Goal: Task Accomplishment & Management: Use online tool/utility

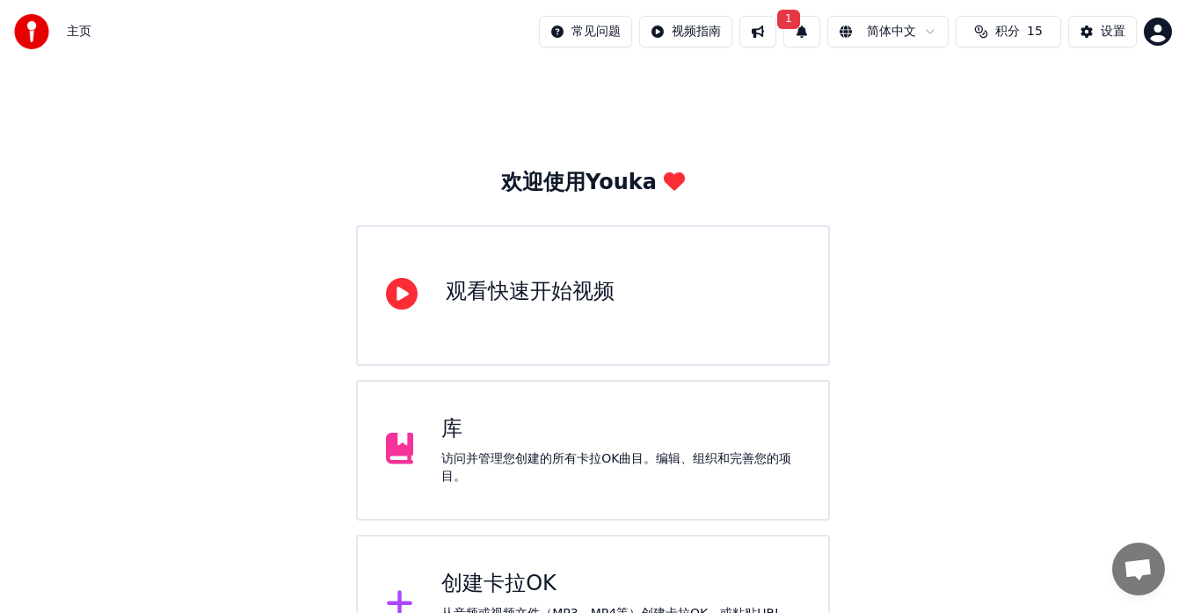
click at [522, 580] on div "创建卡拉OK" at bounding box center [621, 584] width 359 height 28
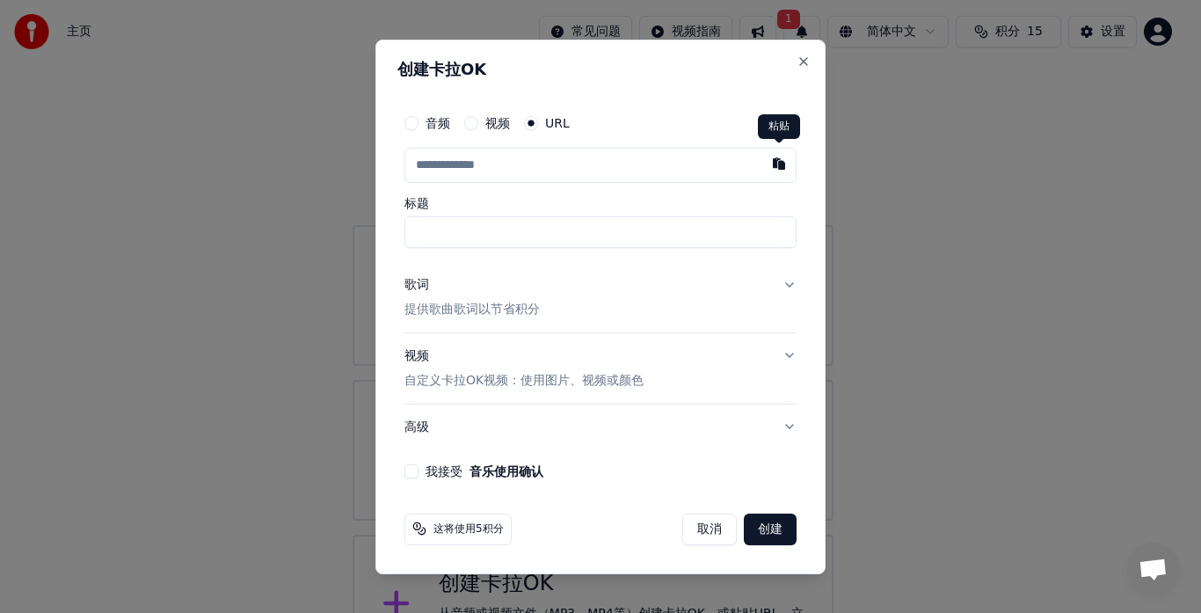
click at [781, 164] on button "button" at bounding box center [779, 164] width 35 height 32
type input "**********"
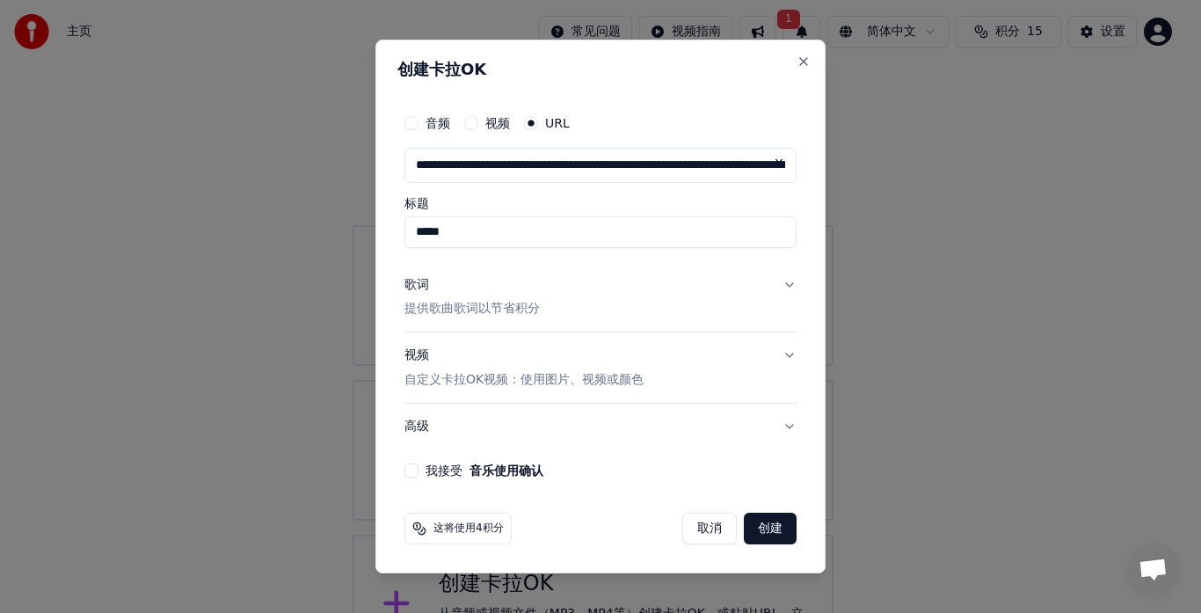
click at [506, 237] on input "*****" at bounding box center [601, 232] width 392 height 32
type input "*********"
click at [491, 307] on p "提供歌曲歌词以节省积分" at bounding box center [472, 310] width 135 height 18
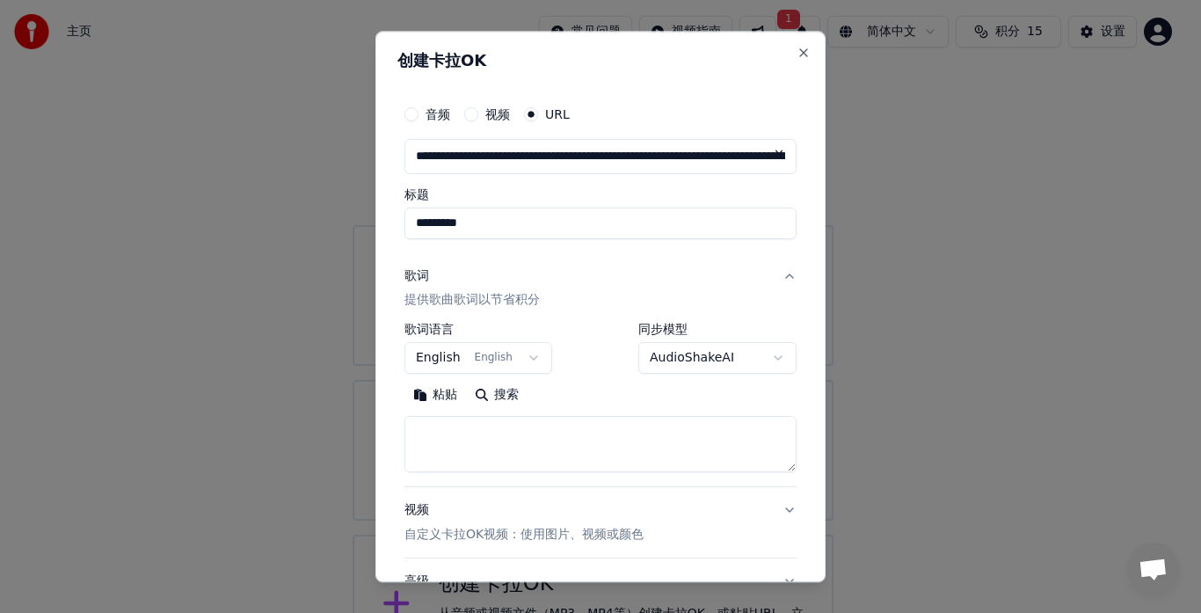
click at [447, 394] on button "粘贴" at bounding box center [436, 396] width 62 height 28
click at [528, 356] on body "**********" at bounding box center [593, 337] width 1186 height 675
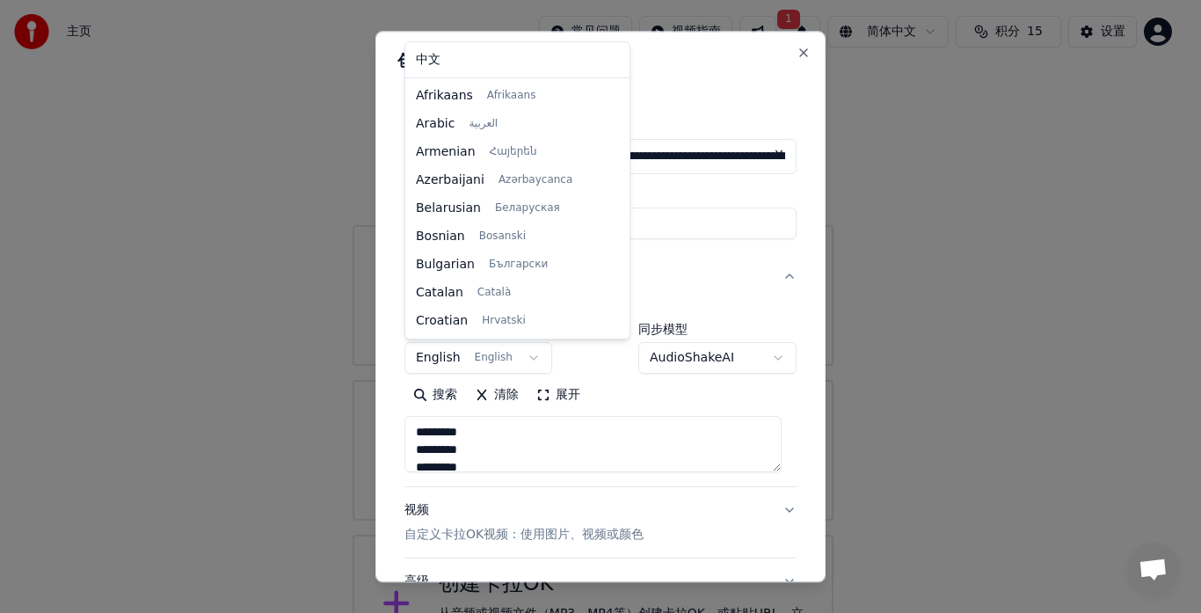
scroll to position [113, 0]
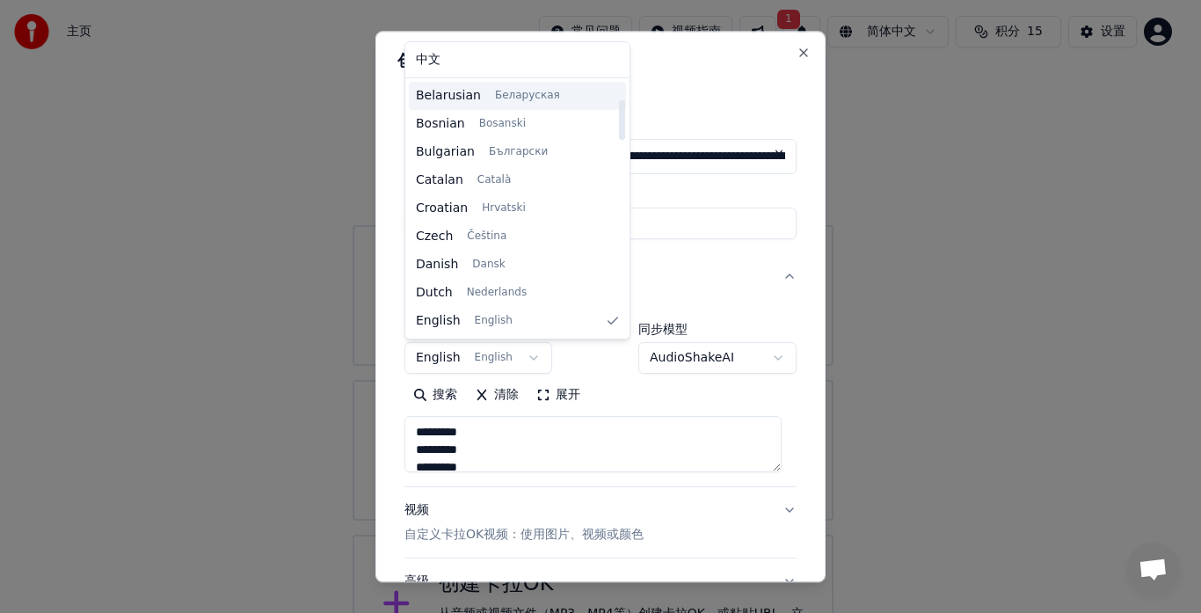
type textarea "**********"
select select "**"
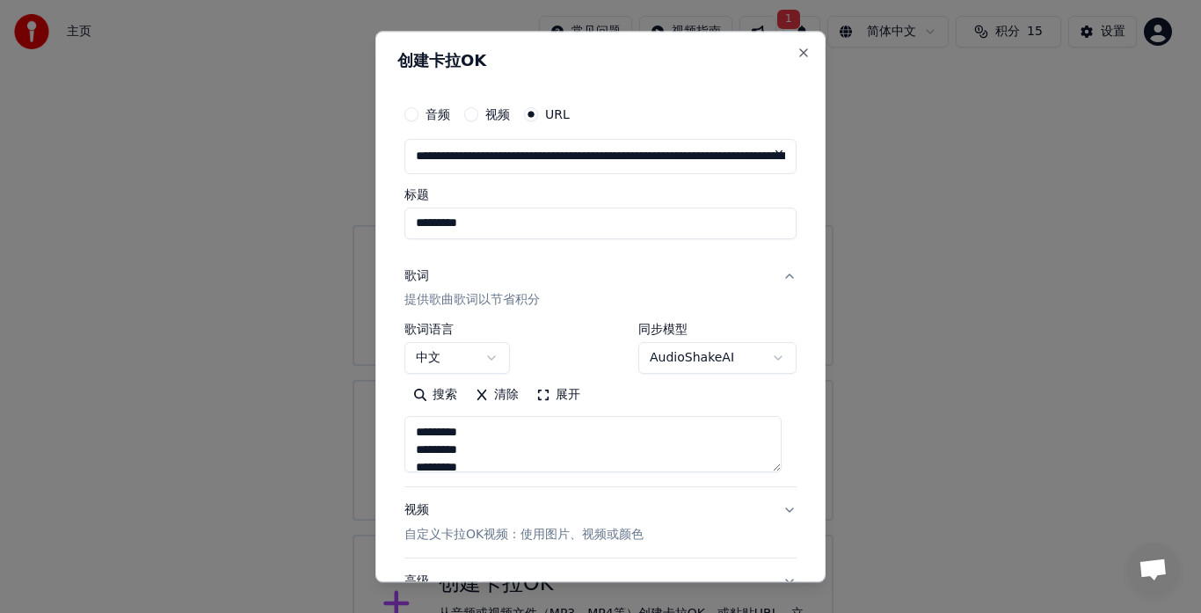
type textarea "**********"
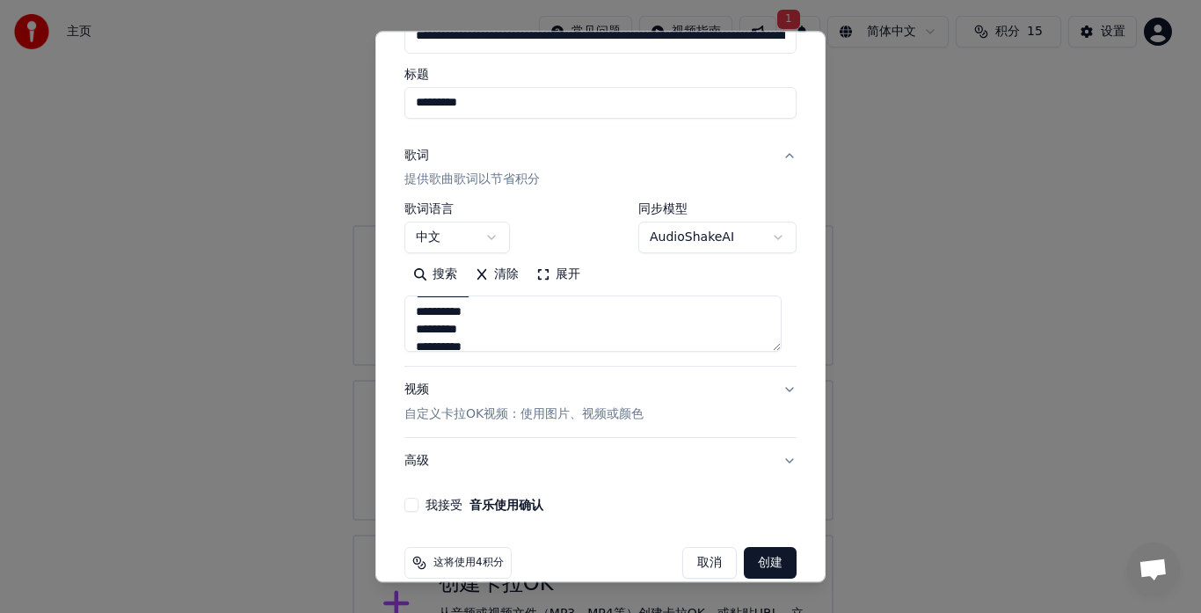
scroll to position [146, 0]
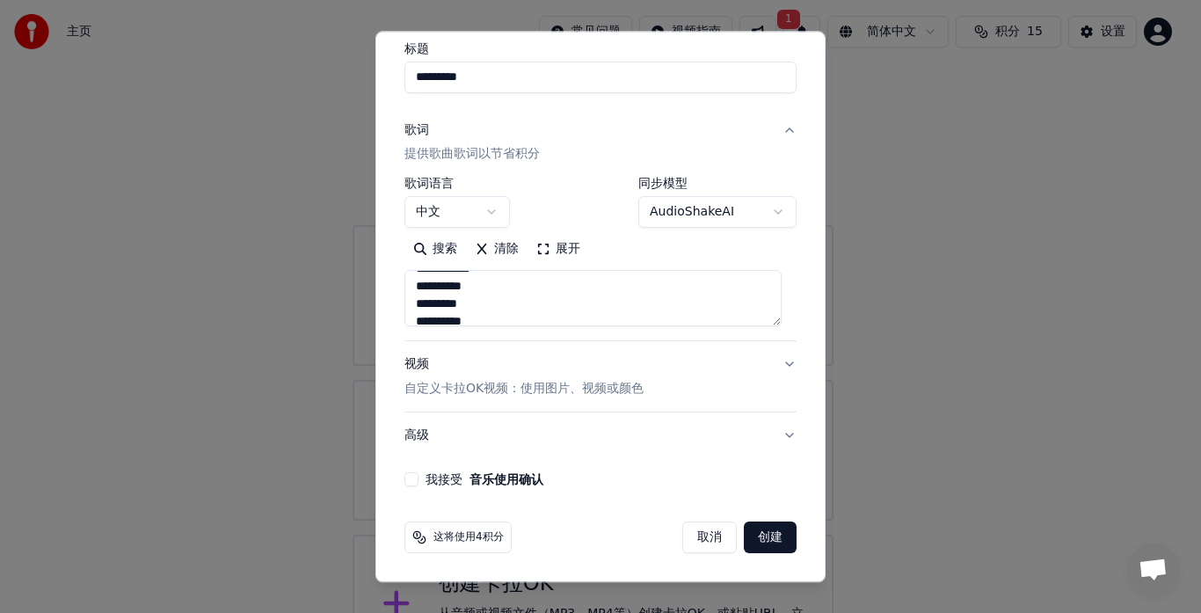
click at [434, 476] on label "我接受 音乐使用确认" at bounding box center [485, 480] width 118 height 12
click at [419, 476] on button "我接受 音乐使用确认" at bounding box center [412, 480] width 14 height 14
click at [748, 536] on button "创建" at bounding box center [770, 538] width 53 height 32
select select "**"
type textarea "**********"
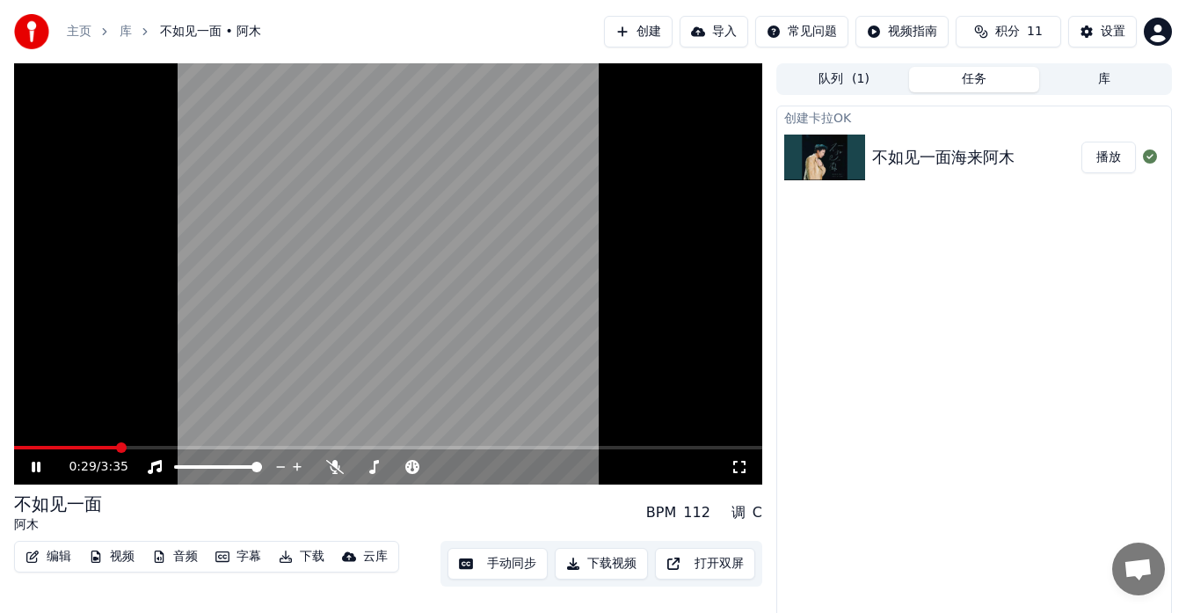
click at [125, 558] on button "视频" at bounding box center [112, 556] width 60 height 25
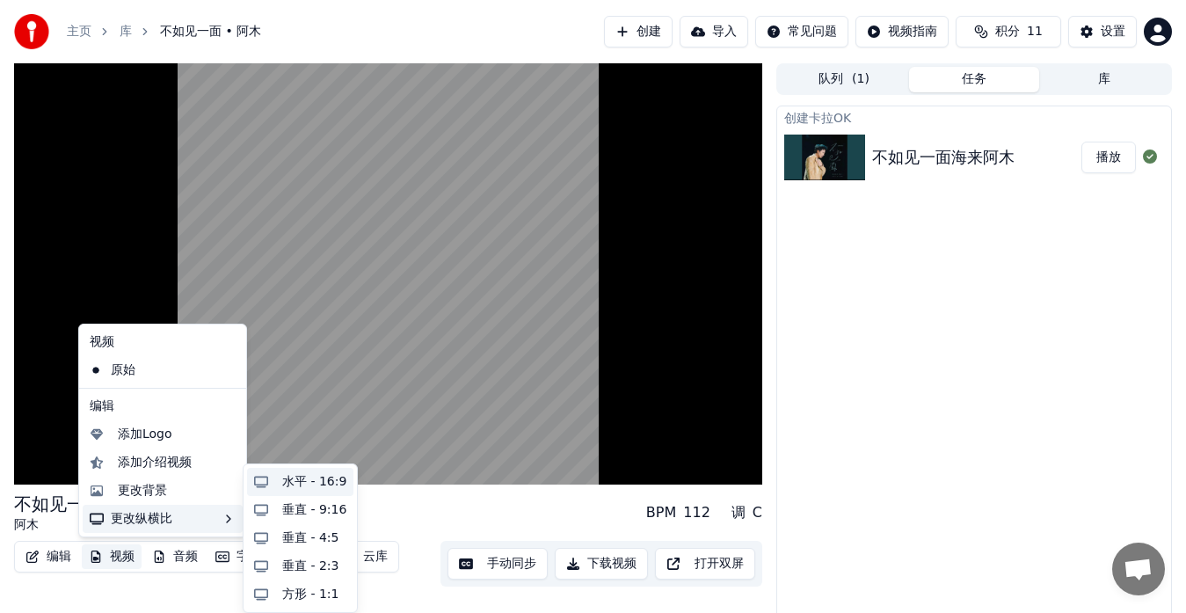
click at [309, 475] on div "水平 - 16:9" at bounding box center [314, 482] width 64 height 18
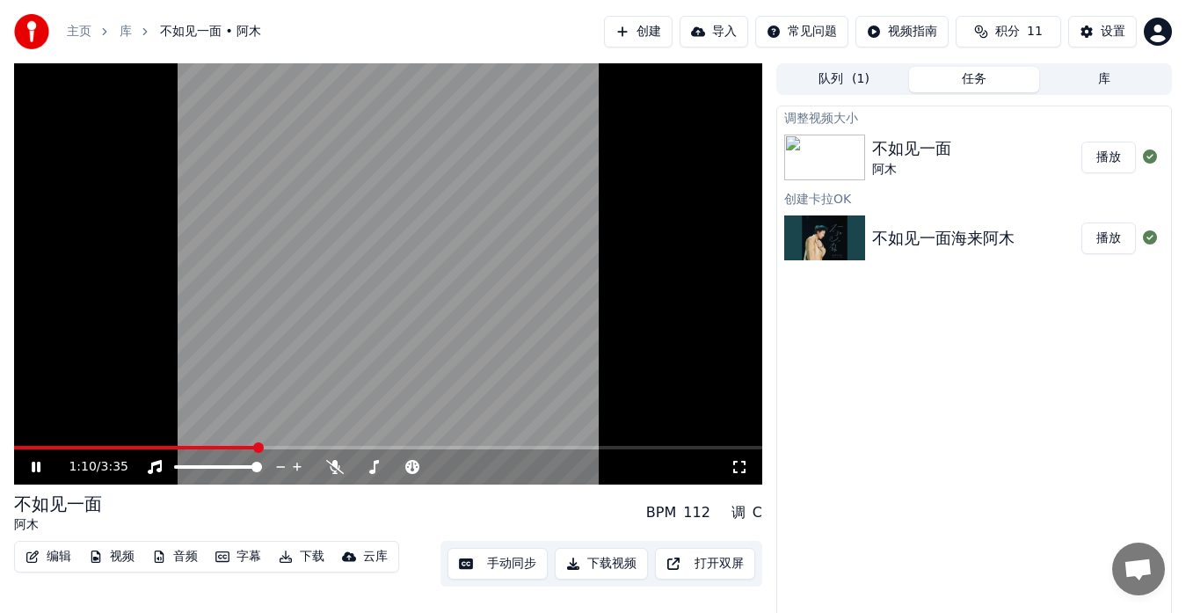
click at [1096, 153] on button "播放" at bounding box center [1109, 158] width 55 height 32
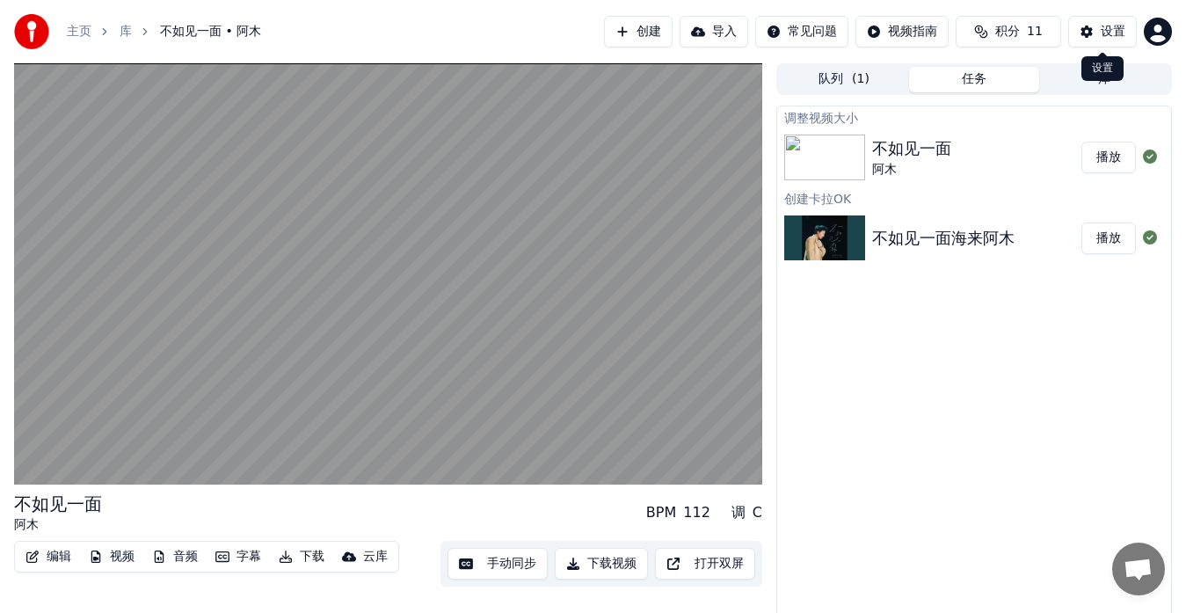
click at [1110, 29] on div "设置" at bounding box center [1113, 32] width 25 height 18
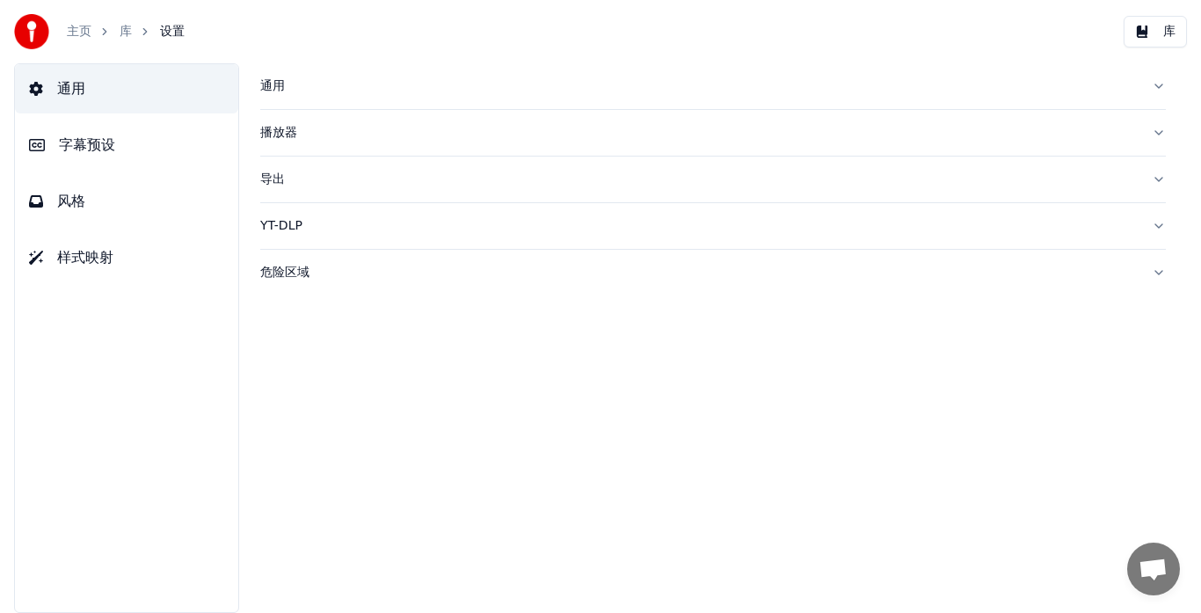
click at [94, 150] on span "字幕预设" at bounding box center [87, 145] width 56 height 21
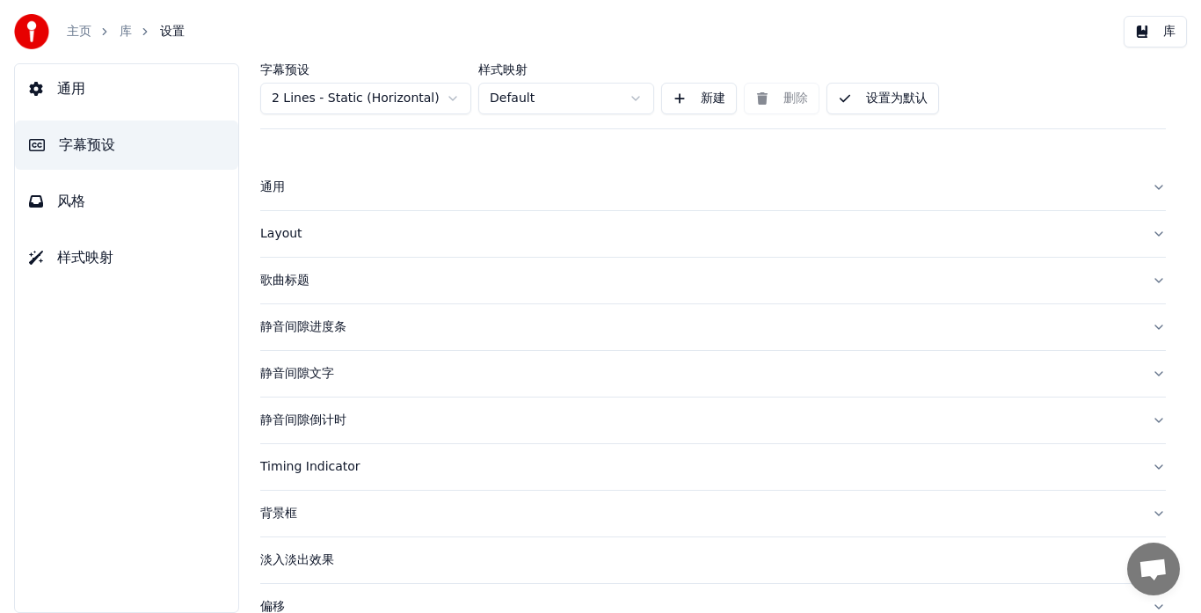
click at [278, 233] on div "Layout" at bounding box center [699, 234] width 878 height 18
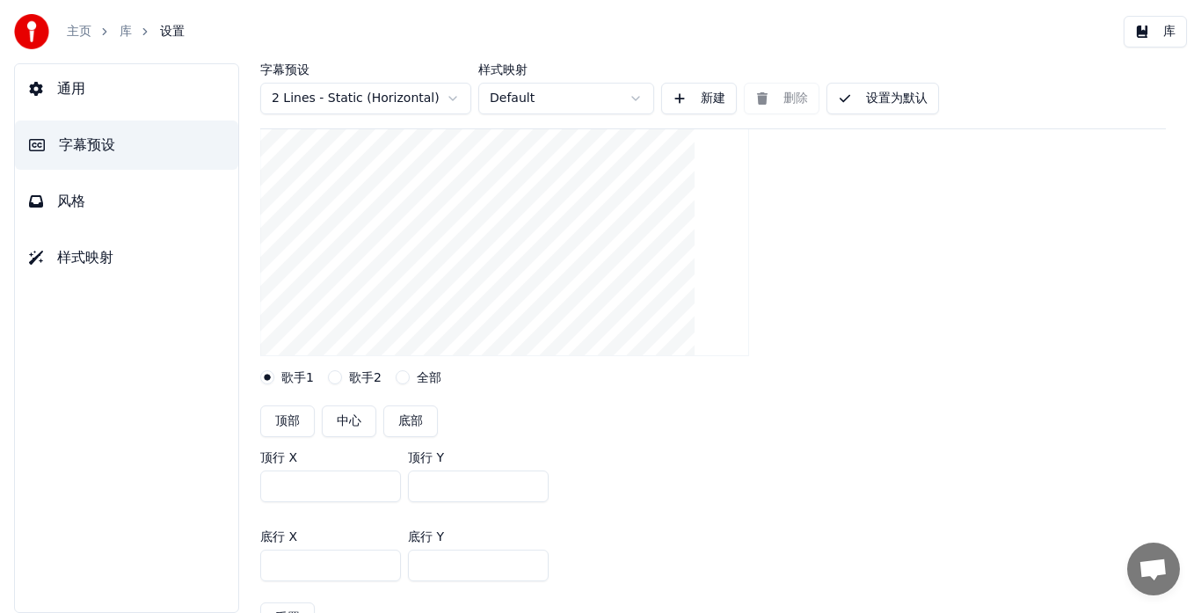
scroll to position [176, 0]
click at [336, 431] on button "中心" at bounding box center [349, 430] width 55 height 32
type input "***"
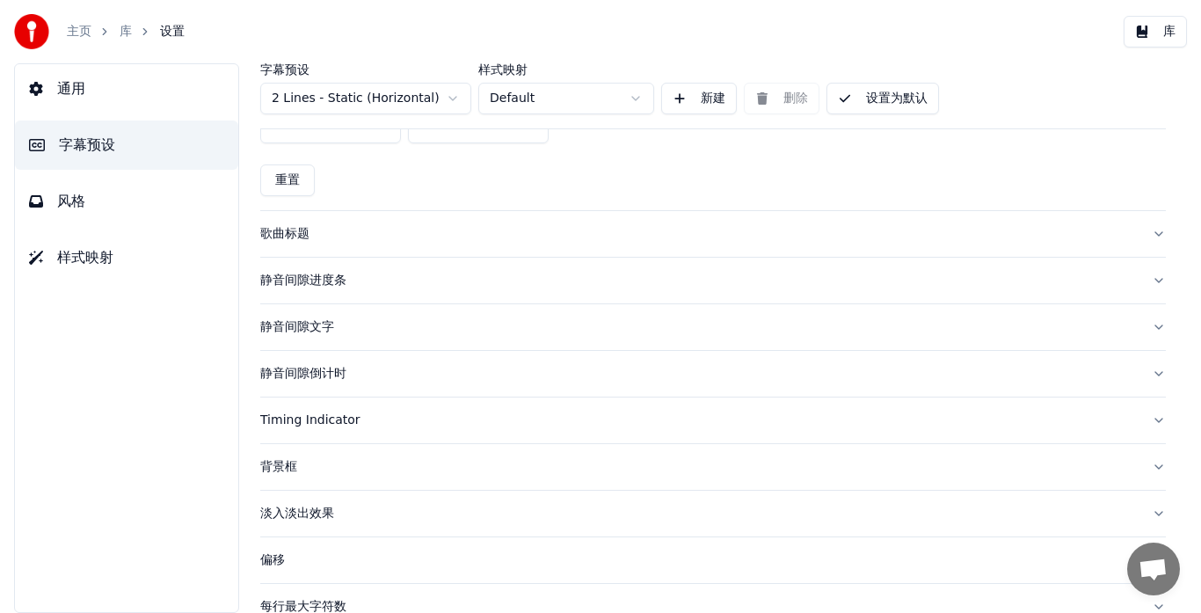
scroll to position [747, 0]
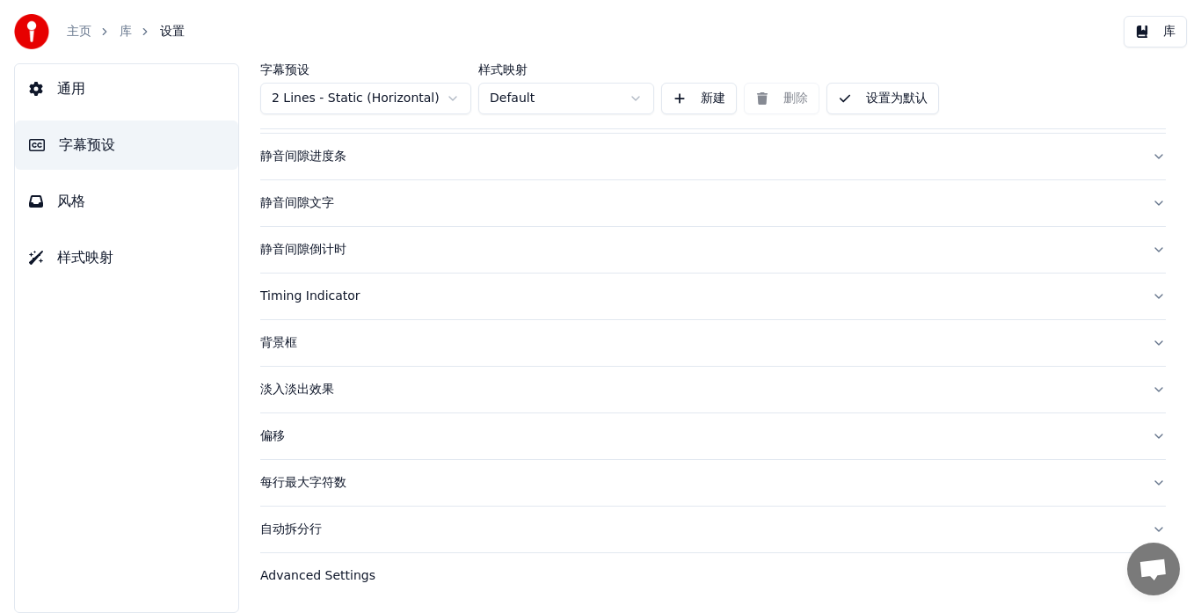
click at [905, 99] on button "设置为默认" at bounding box center [883, 99] width 113 height 32
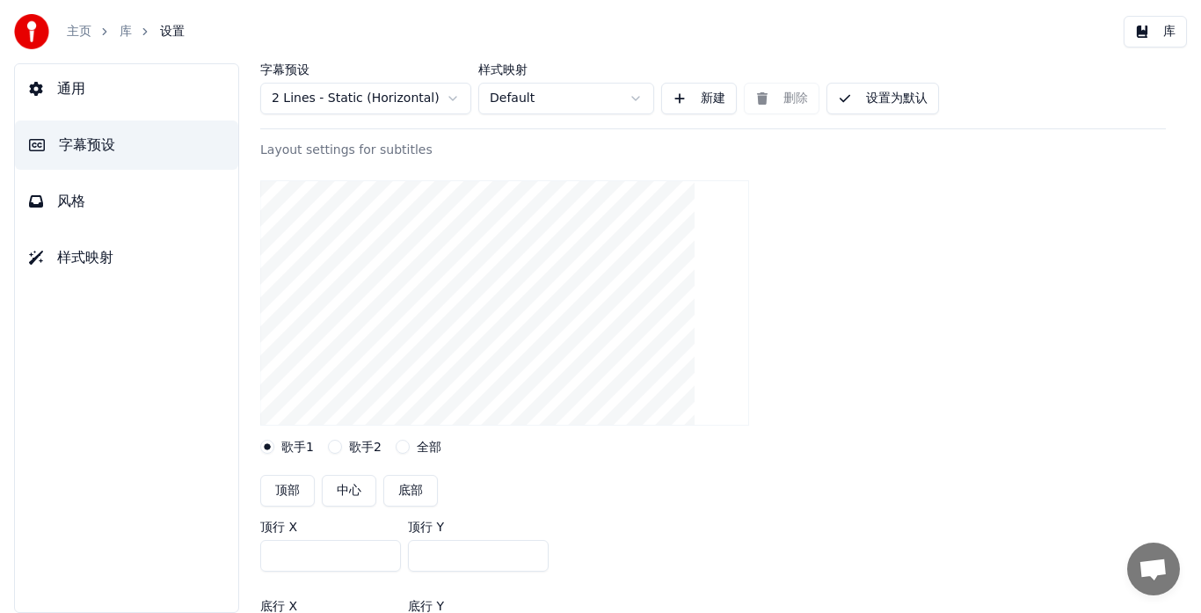
scroll to position [352, 0]
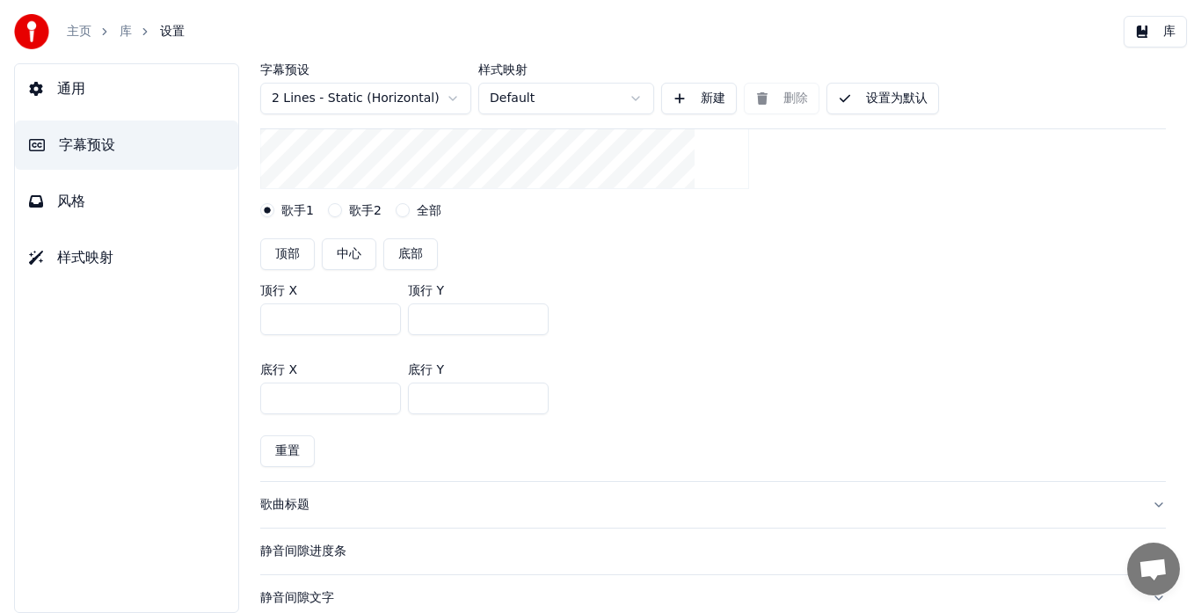
click at [89, 200] on button "风格" at bounding box center [126, 201] width 223 height 49
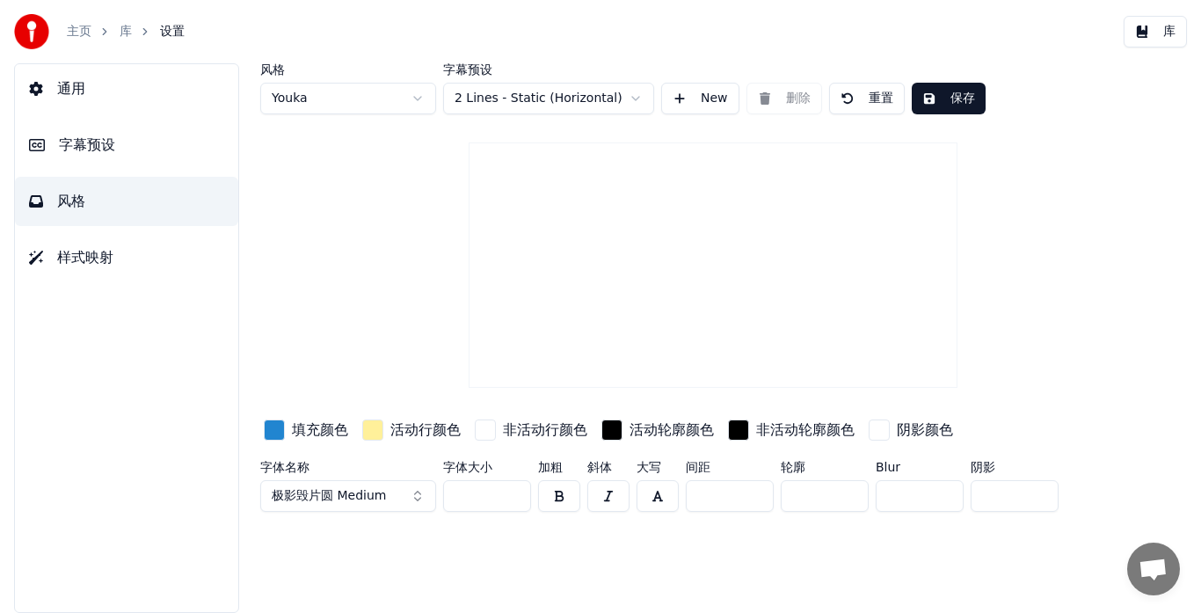
scroll to position [0, 0]
click at [275, 432] on div "button" at bounding box center [274, 430] width 21 height 21
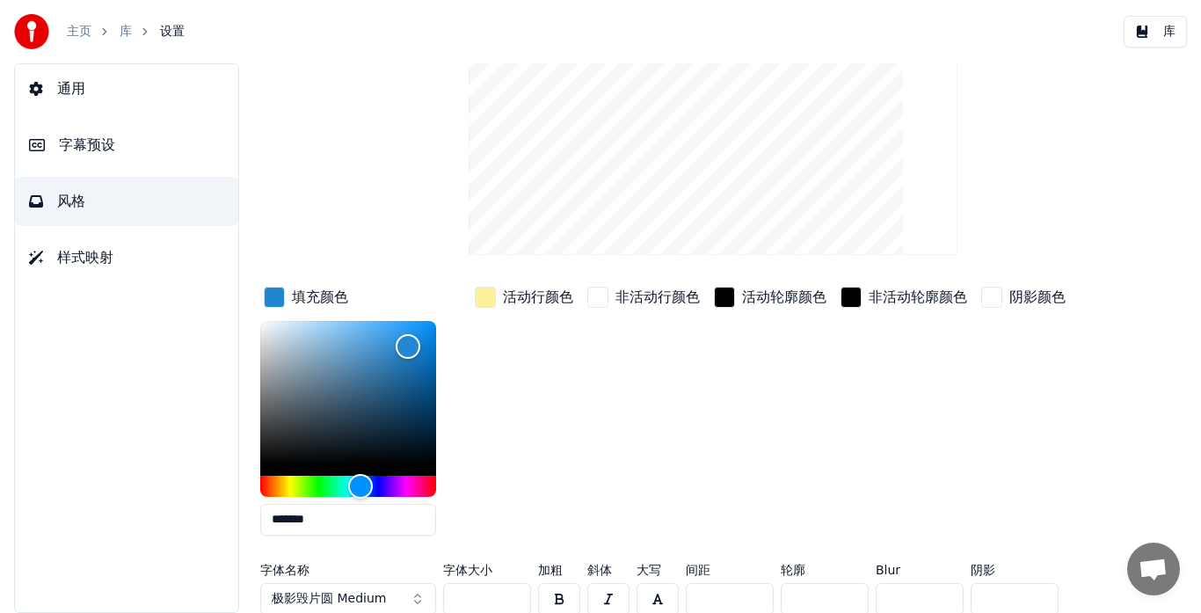
scroll to position [141, 0]
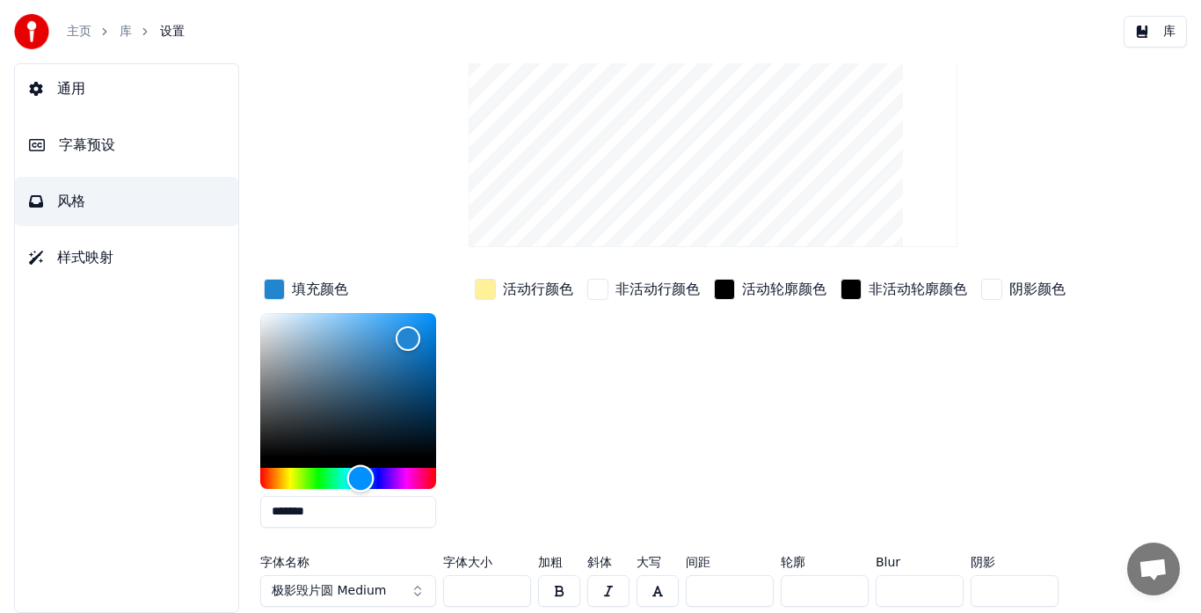
click at [269, 473] on div "Hue" at bounding box center [348, 478] width 176 height 21
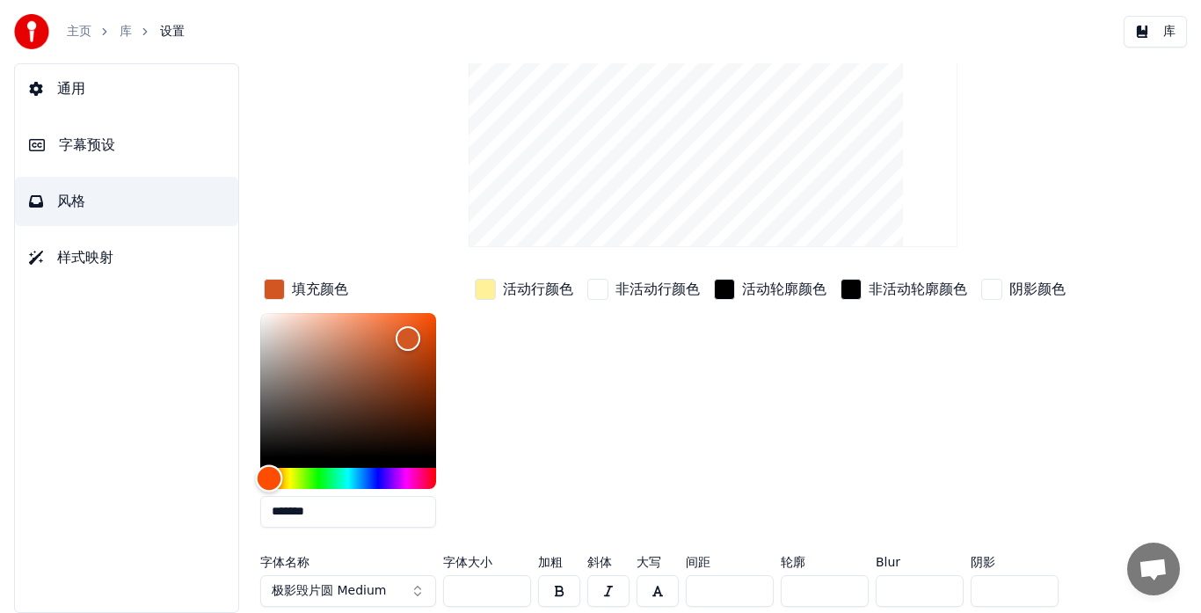
click at [269, 484] on div "Hue" at bounding box center [269, 477] width 27 height 27
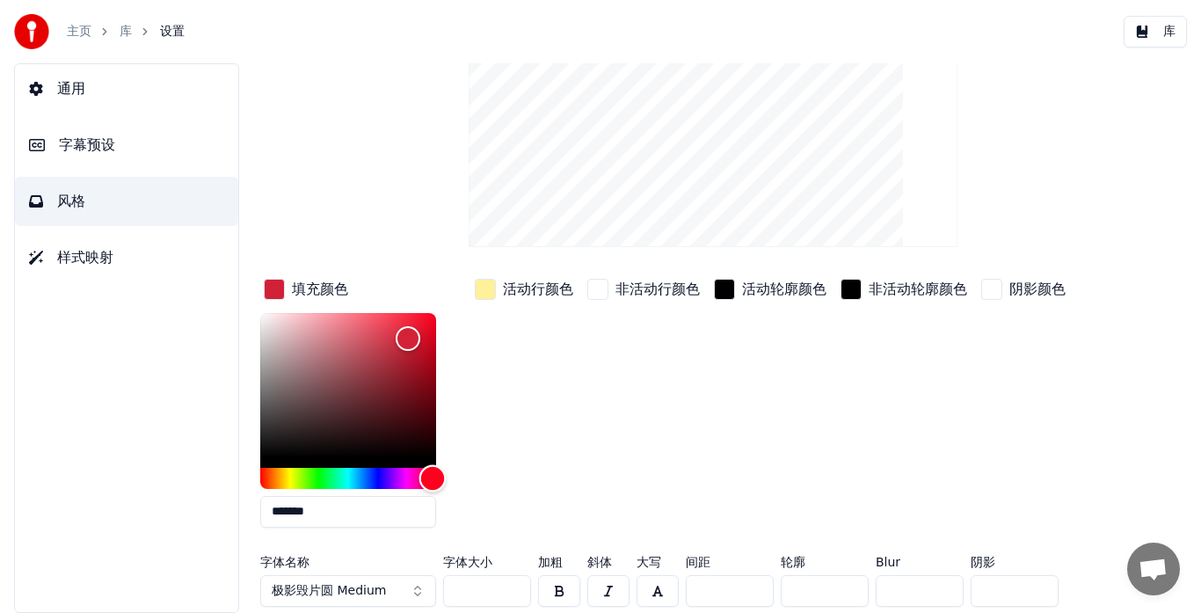
click at [433, 477] on div "Hue" at bounding box center [348, 478] width 176 height 21
click at [434, 482] on div "Hue" at bounding box center [433, 477] width 27 height 27
click at [371, 478] on div "Hue" at bounding box center [348, 478] width 176 height 21
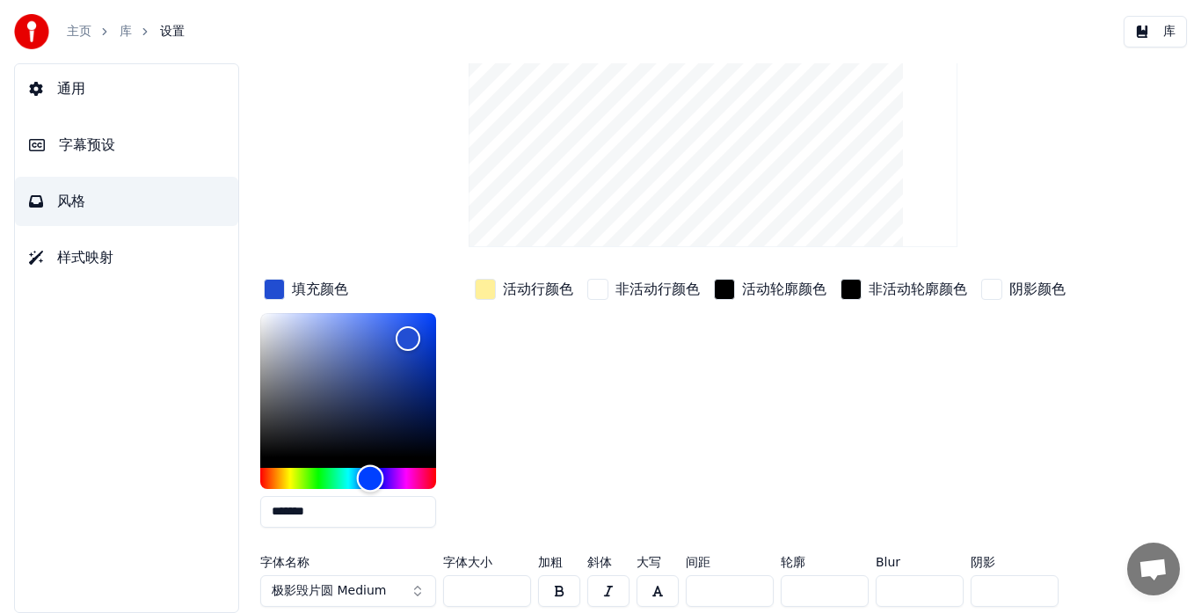
click at [370, 477] on div "Hue" at bounding box center [370, 477] width 27 height 27
click at [370, 479] on div "Hue" at bounding box center [370, 477] width 27 height 27
click at [285, 480] on div "Hue" at bounding box center [348, 478] width 176 height 21
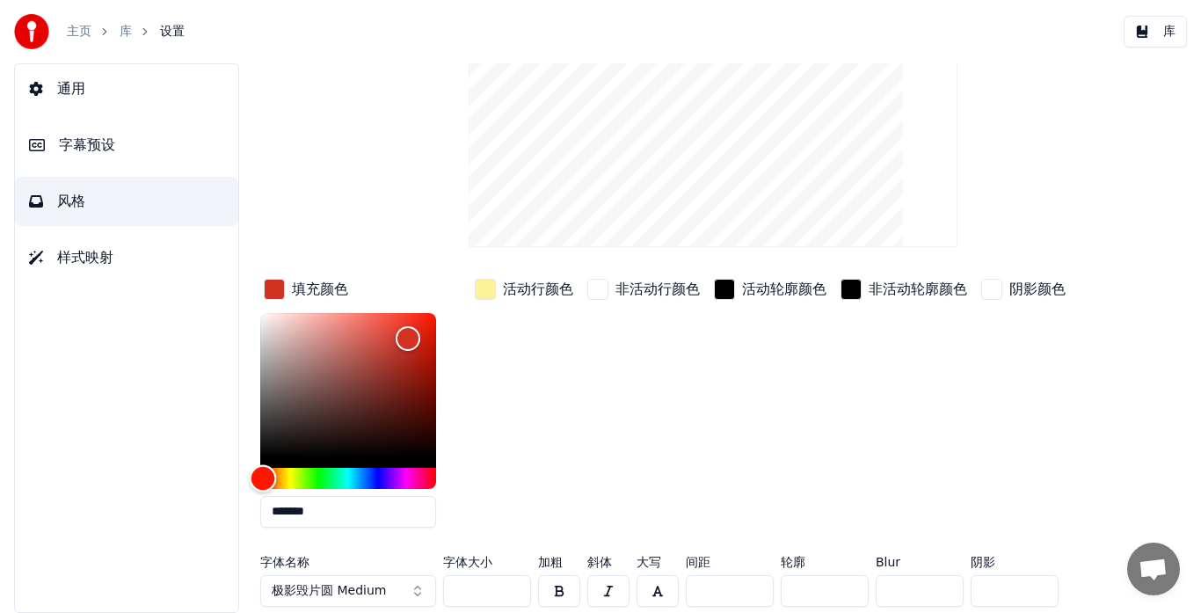
drag, startPoint x: 285, startPoint y: 480, endPoint x: 263, endPoint y: 461, distance: 29.3
click at [263, 461] on div at bounding box center [348, 401] width 176 height 176
click at [436, 472] on div "*******" at bounding box center [362, 424] width 204 height 222
click at [434, 472] on div "Hue" at bounding box center [348, 478] width 176 height 21
type input "*******"
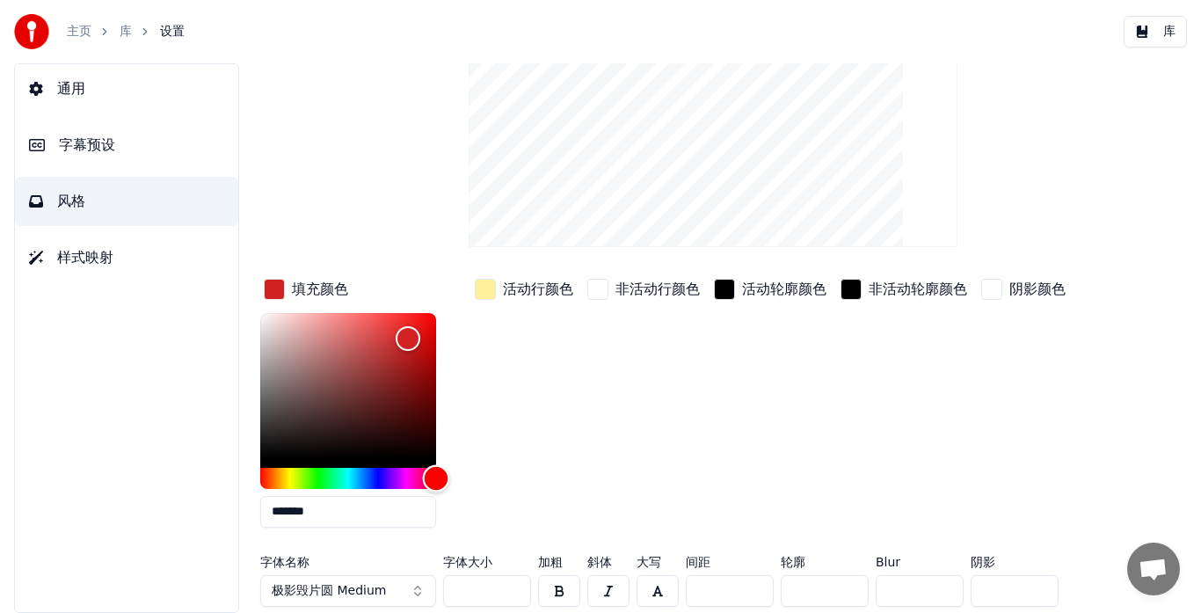
drag, startPoint x: 434, startPoint y: 472, endPoint x: 445, endPoint y: 478, distance: 12.2
click at [443, 478] on div "Hue" at bounding box center [436, 477] width 27 height 27
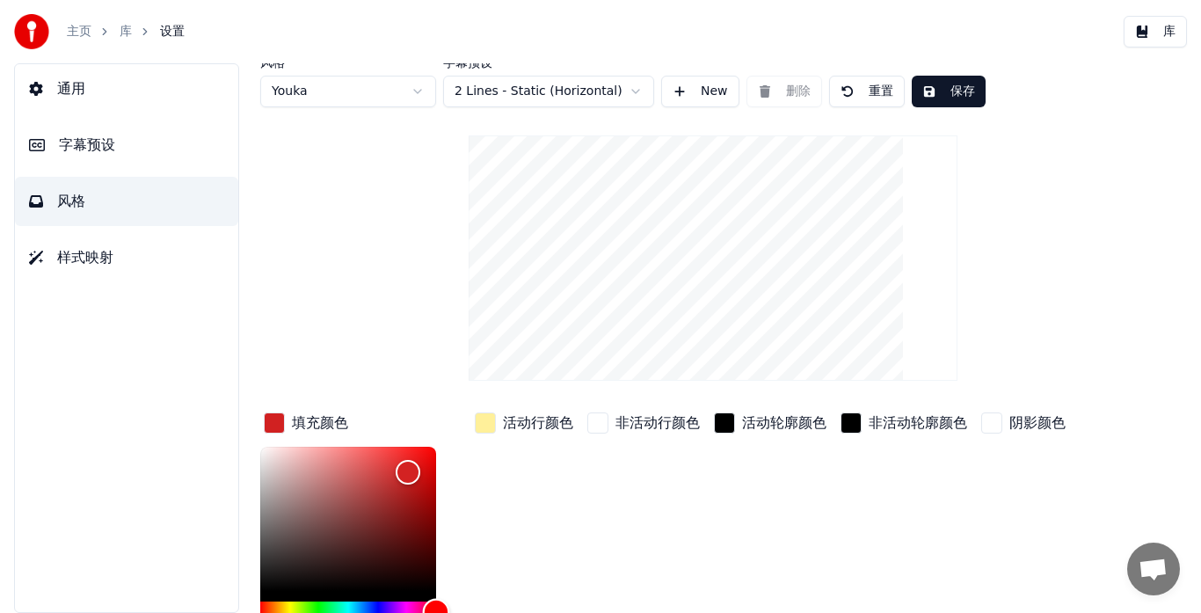
scroll to position [0, 0]
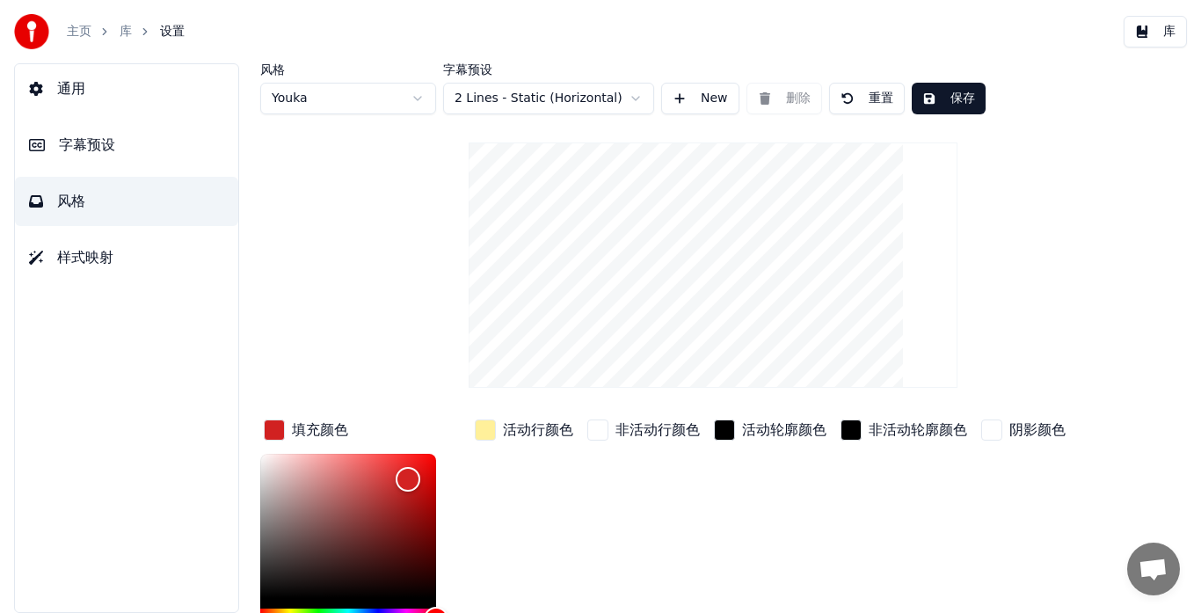
click at [942, 91] on button "保存" at bounding box center [949, 99] width 74 height 32
click at [1164, 32] on button "库" at bounding box center [1155, 32] width 63 height 32
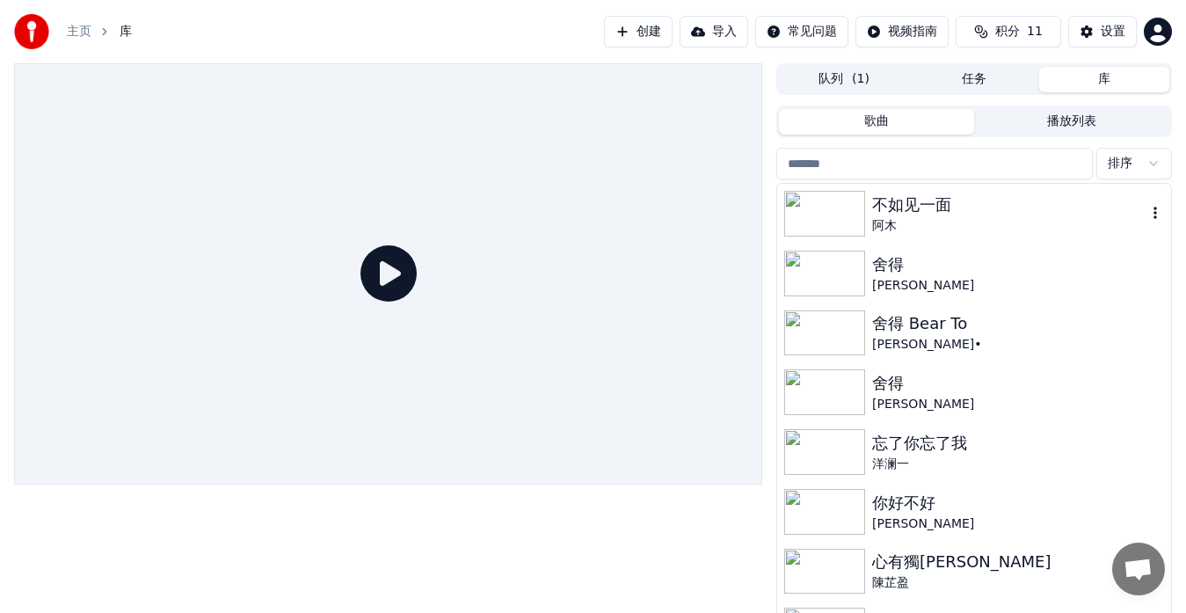
click at [887, 206] on div "不如见一面" at bounding box center [1009, 205] width 274 height 25
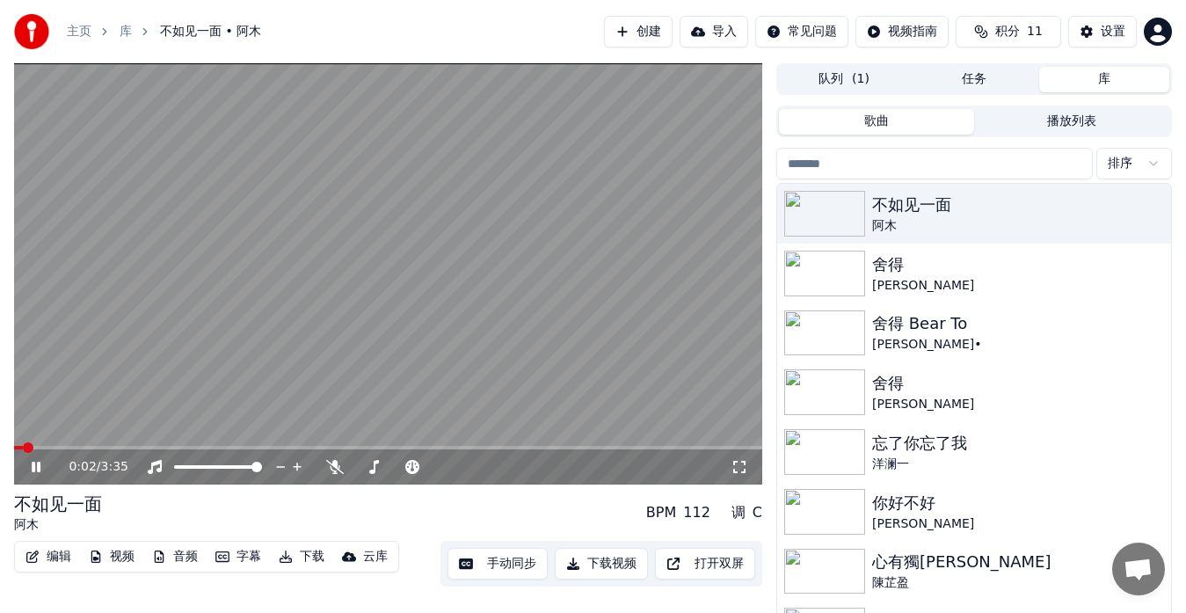
click at [124, 558] on button "视频" at bounding box center [112, 556] width 60 height 25
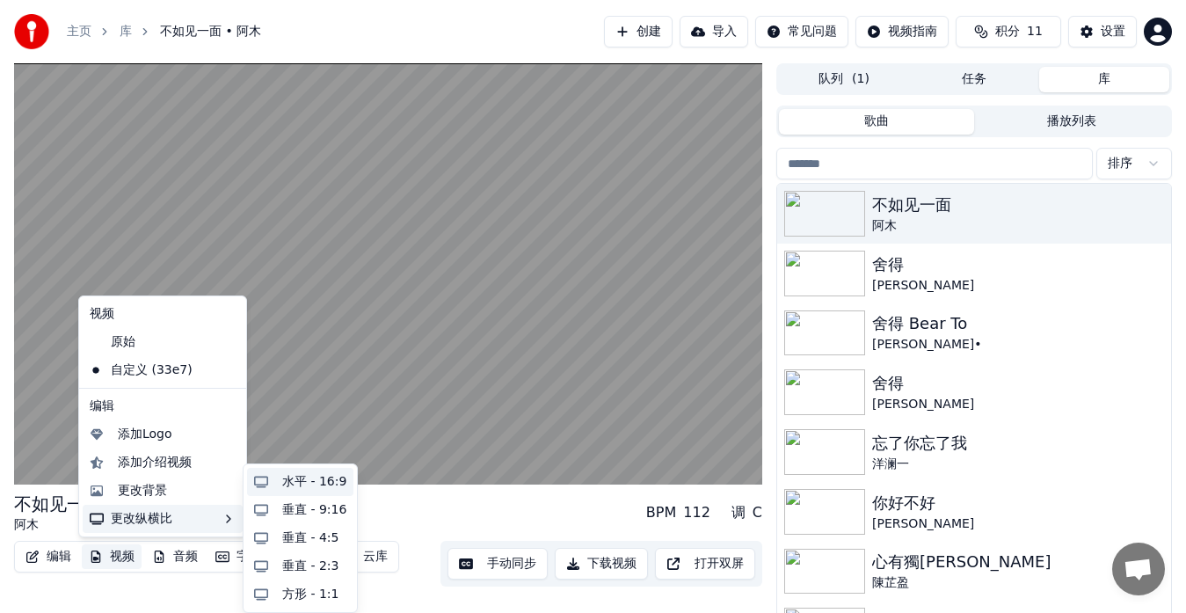
click at [325, 479] on div "水平 - 16:9" at bounding box center [314, 482] width 64 height 18
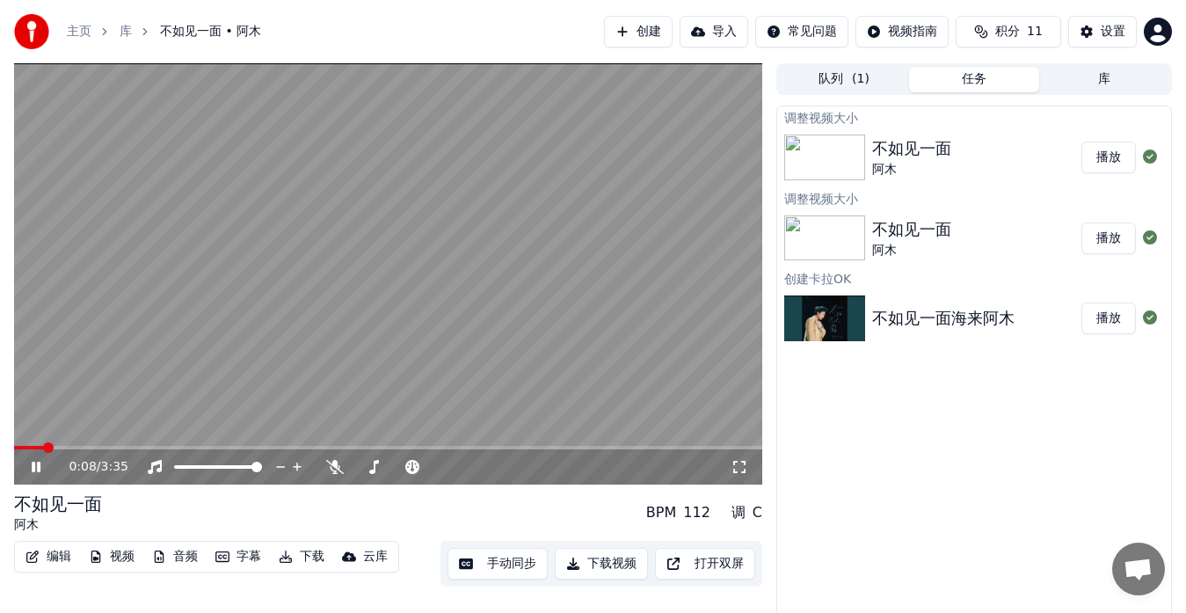
click at [1114, 157] on button "播放" at bounding box center [1109, 158] width 55 height 32
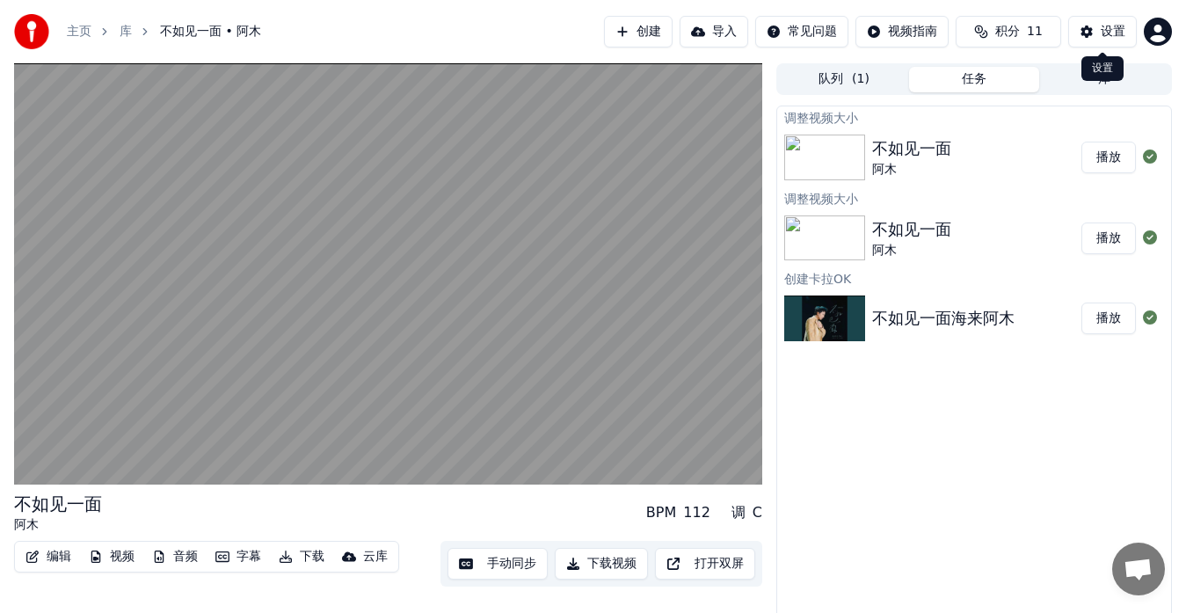
click at [1096, 34] on button "设置" at bounding box center [1103, 32] width 69 height 32
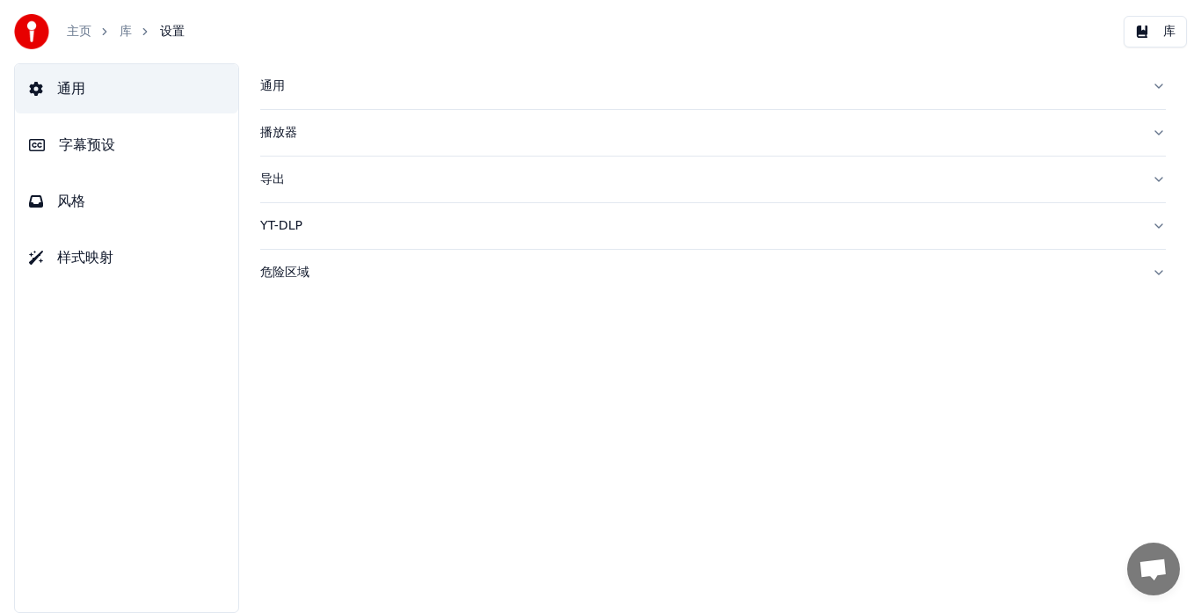
click at [92, 200] on button "风格" at bounding box center [126, 201] width 223 height 49
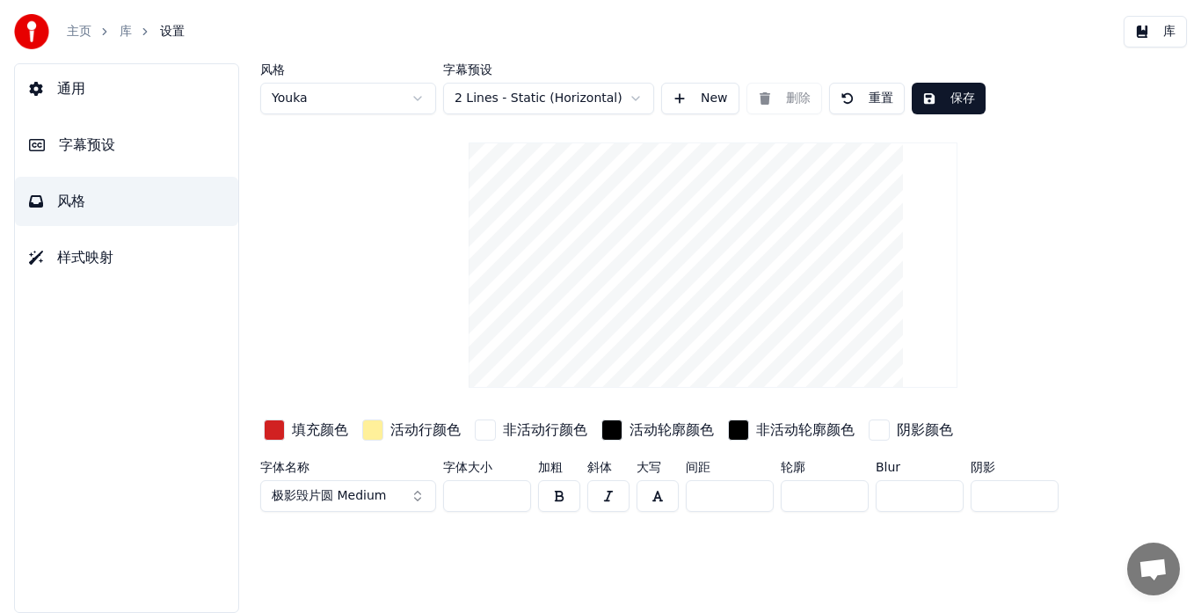
click at [280, 435] on div "button" at bounding box center [274, 430] width 21 height 21
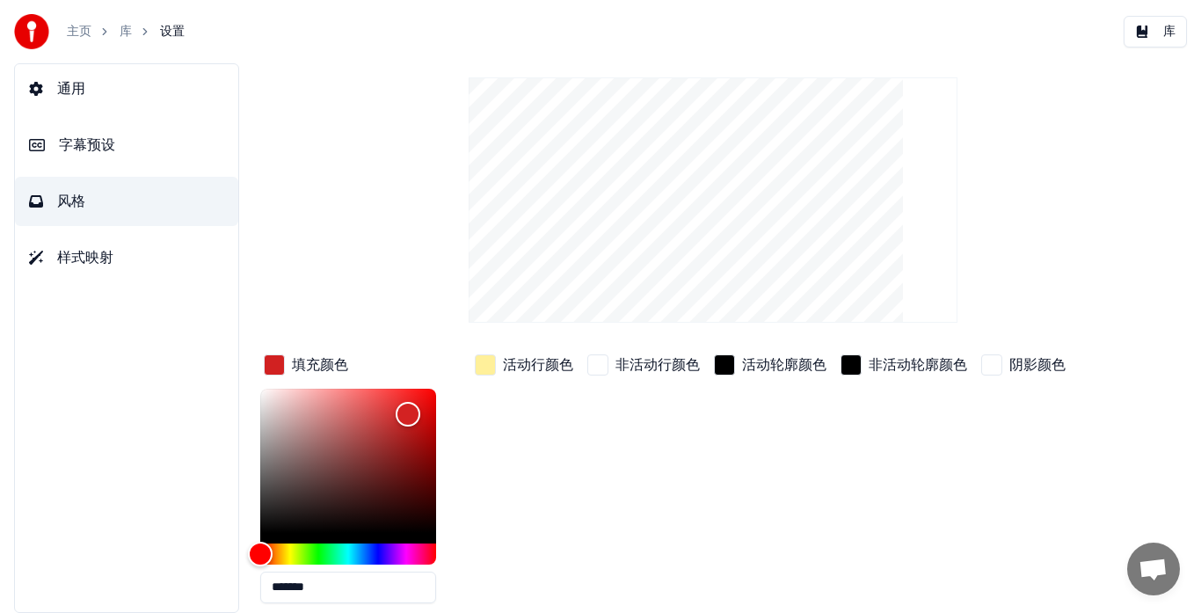
scroll to position [141, 0]
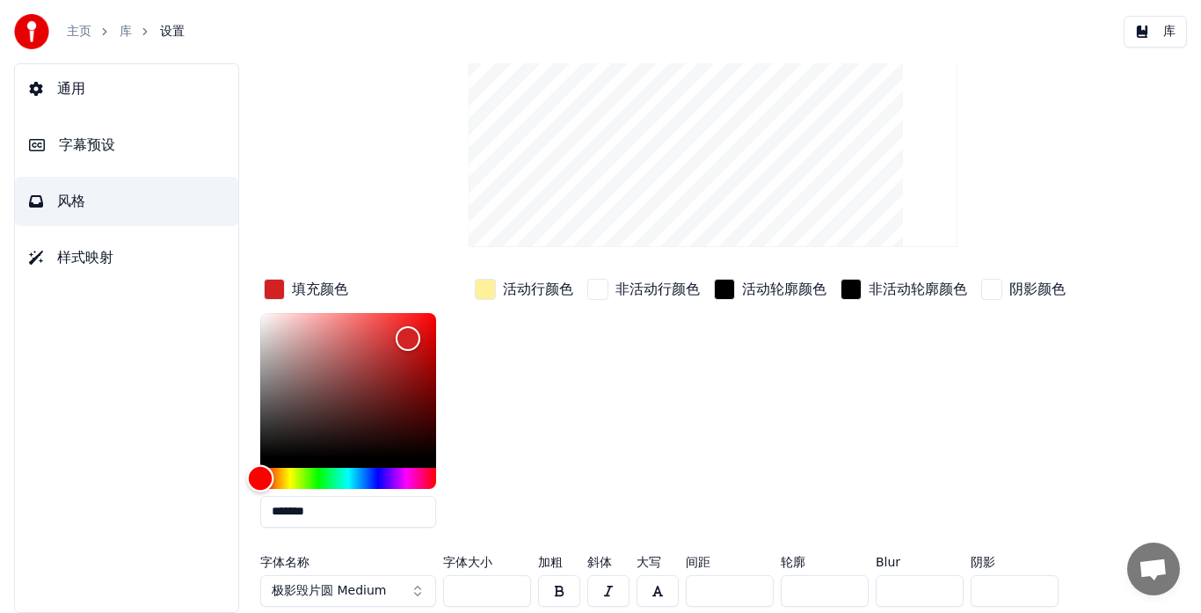
click at [363, 475] on div "Hue" at bounding box center [348, 478] width 176 height 21
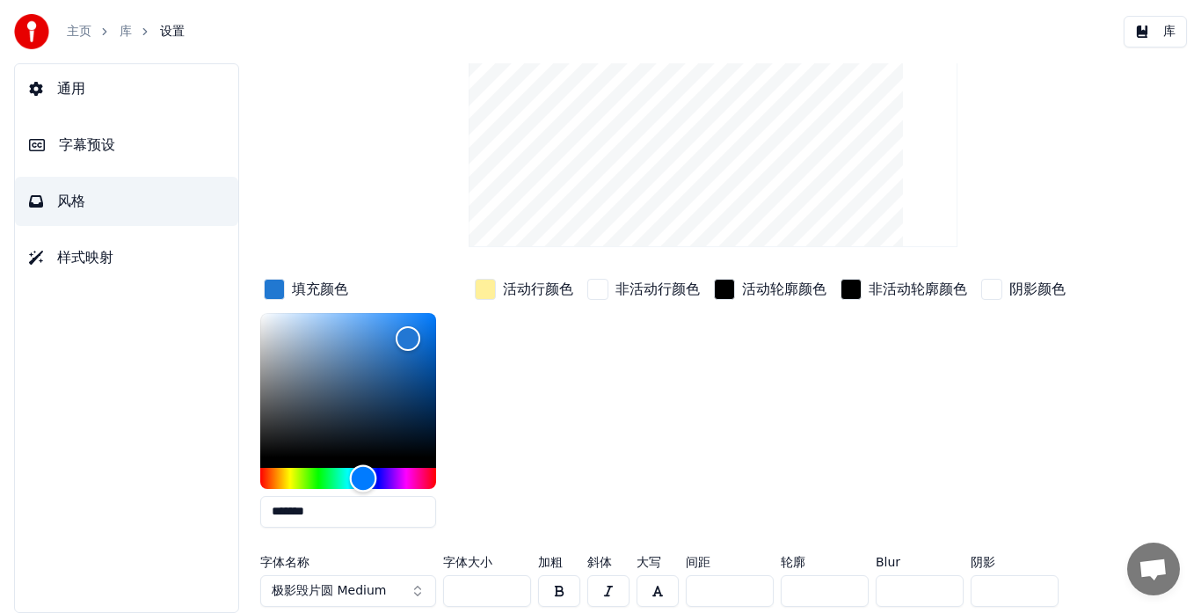
click at [365, 476] on div "Hue" at bounding box center [363, 477] width 27 height 27
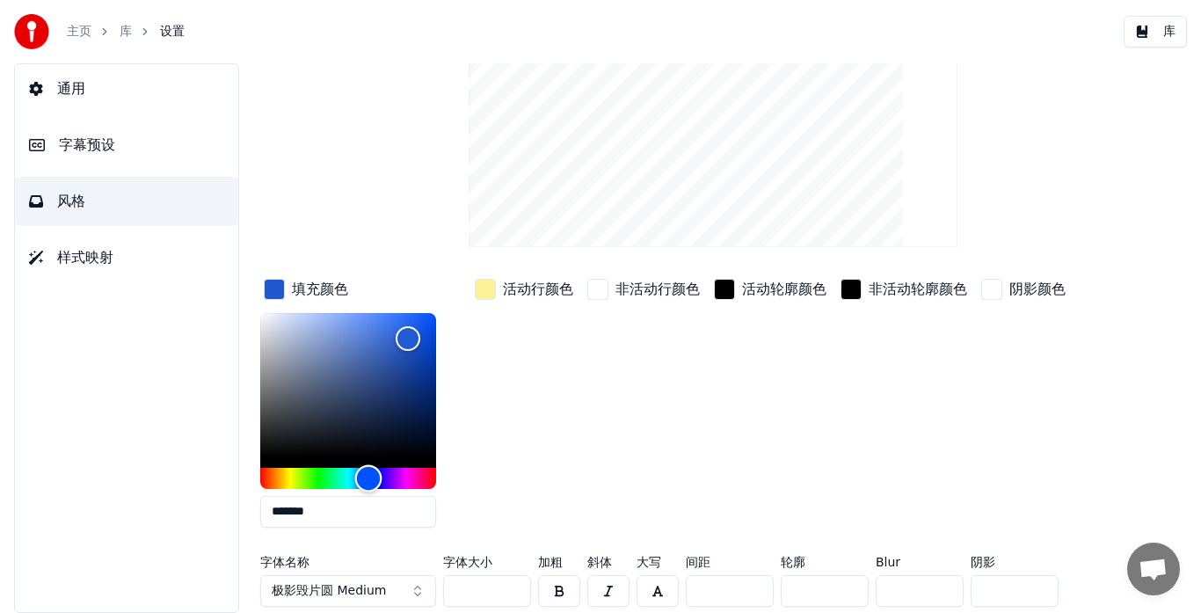
type input "*******"
drag, startPoint x: 365, startPoint y: 476, endPoint x: 368, endPoint y: 492, distance: 16.0
click at [368, 492] on div "*******" at bounding box center [348, 424] width 176 height 222
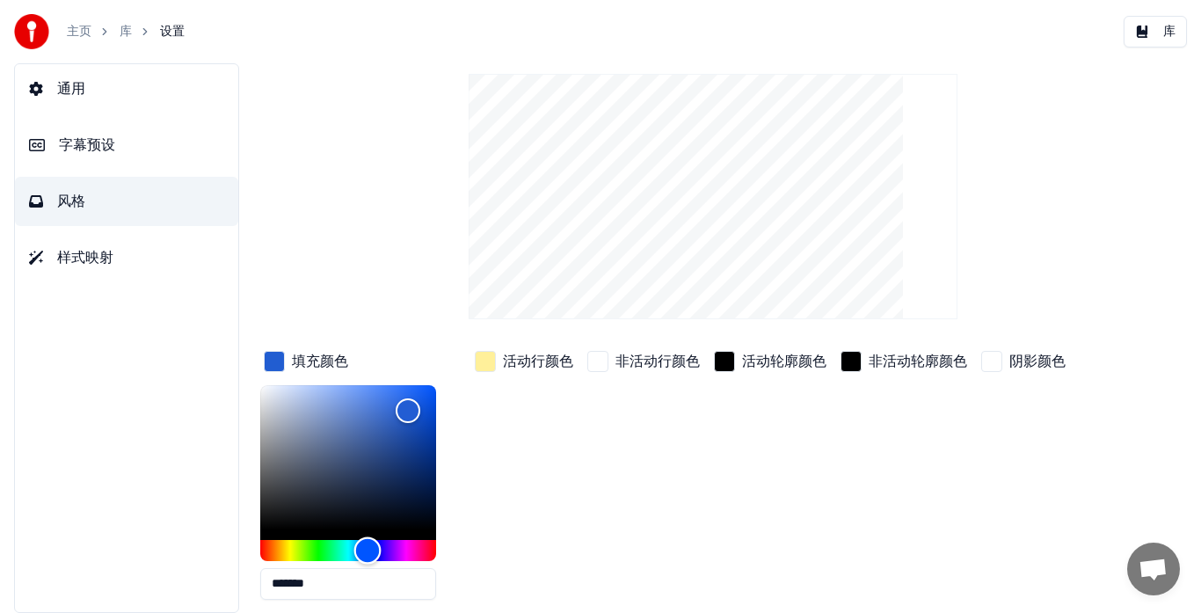
scroll to position [0, 0]
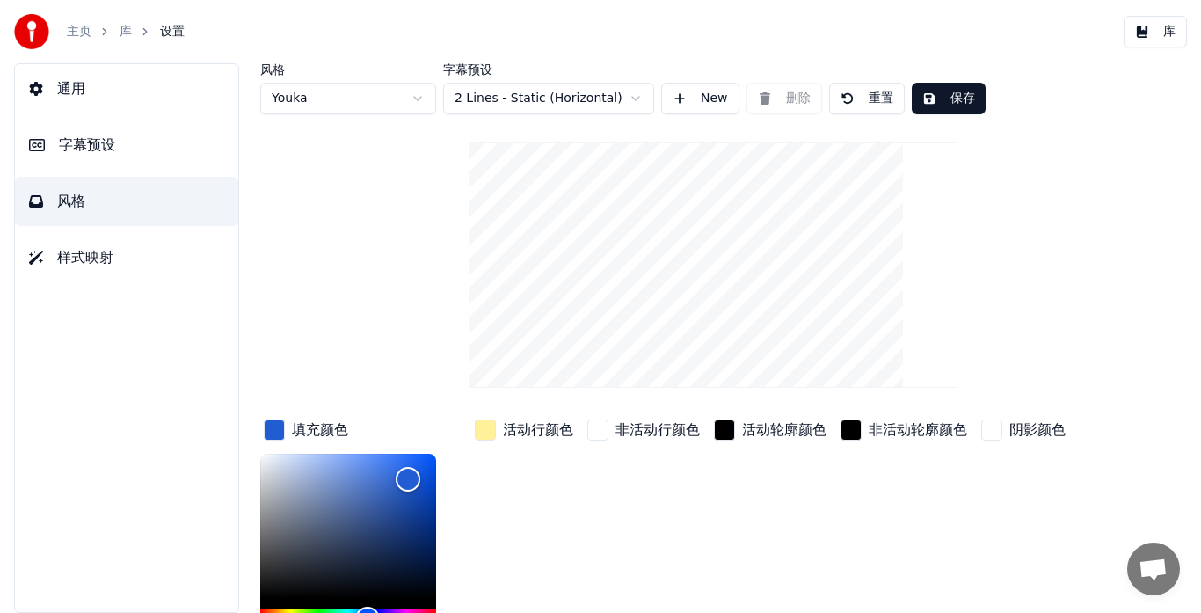
click at [945, 96] on button "保存" at bounding box center [949, 99] width 74 height 32
click at [107, 274] on button "样式映射" at bounding box center [126, 257] width 223 height 49
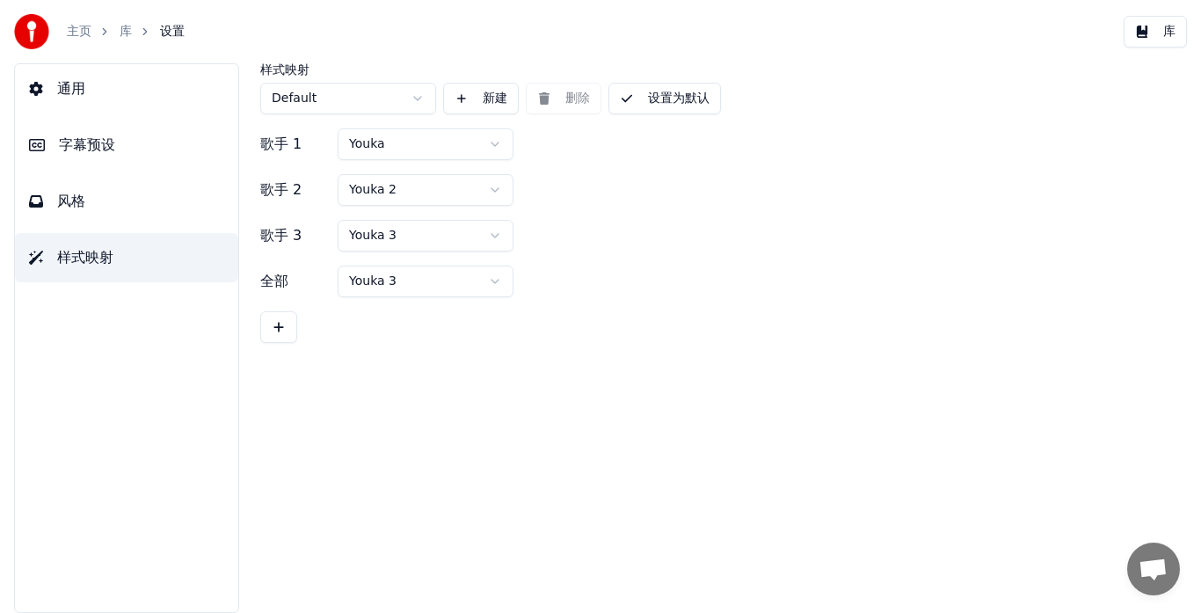
click at [106, 140] on span "字幕预设" at bounding box center [87, 145] width 56 height 21
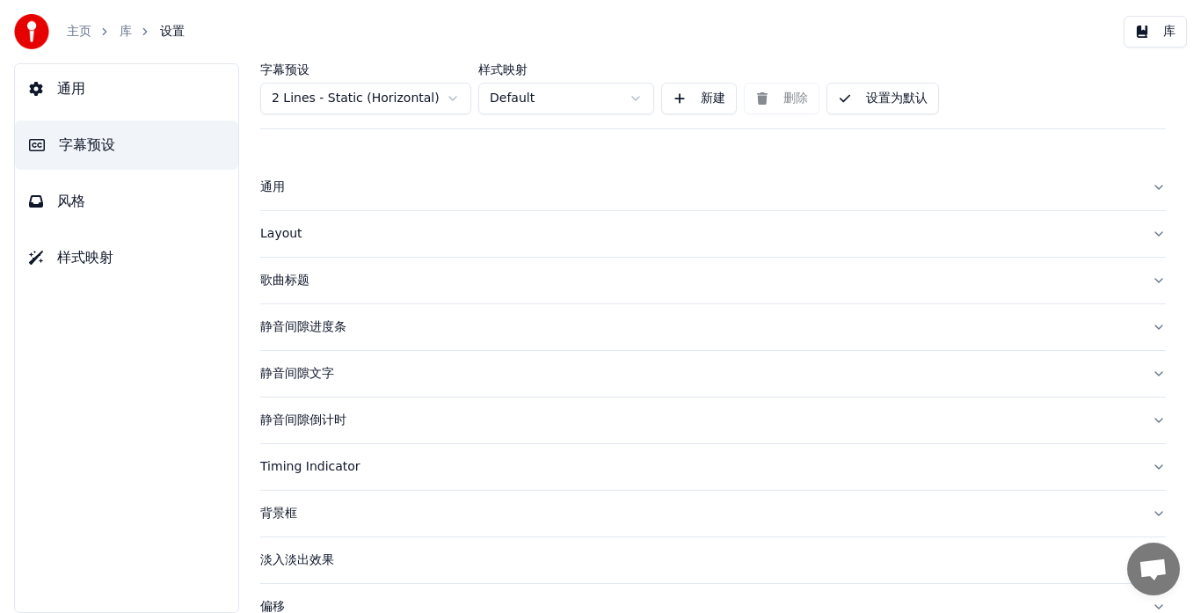
click at [273, 233] on div "Layout" at bounding box center [699, 234] width 878 height 18
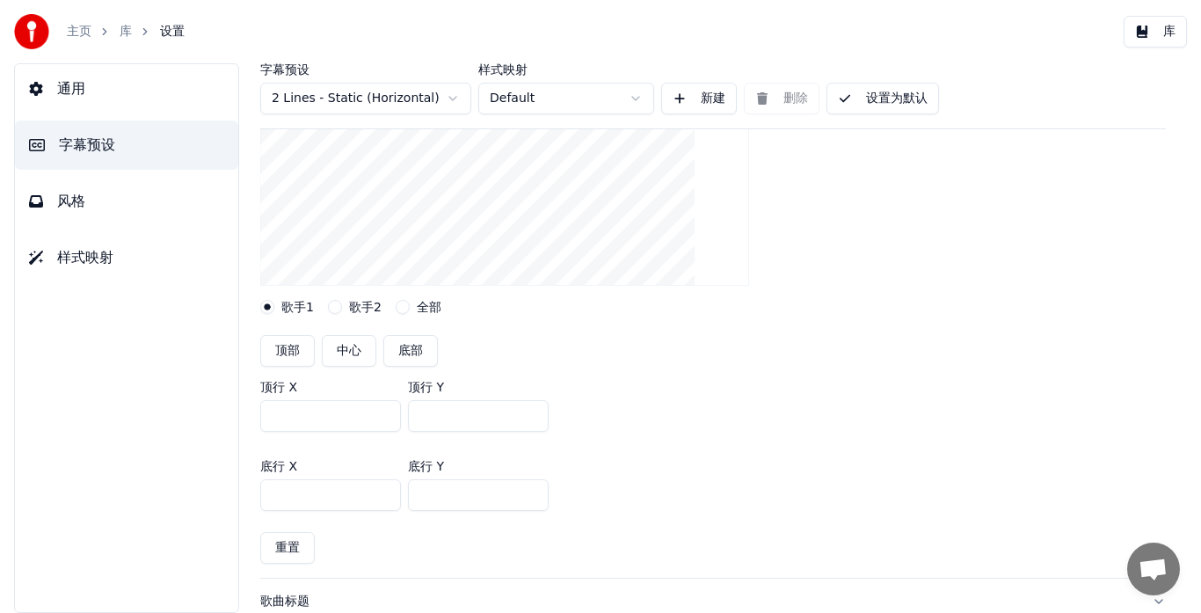
scroll to position [264, 0]
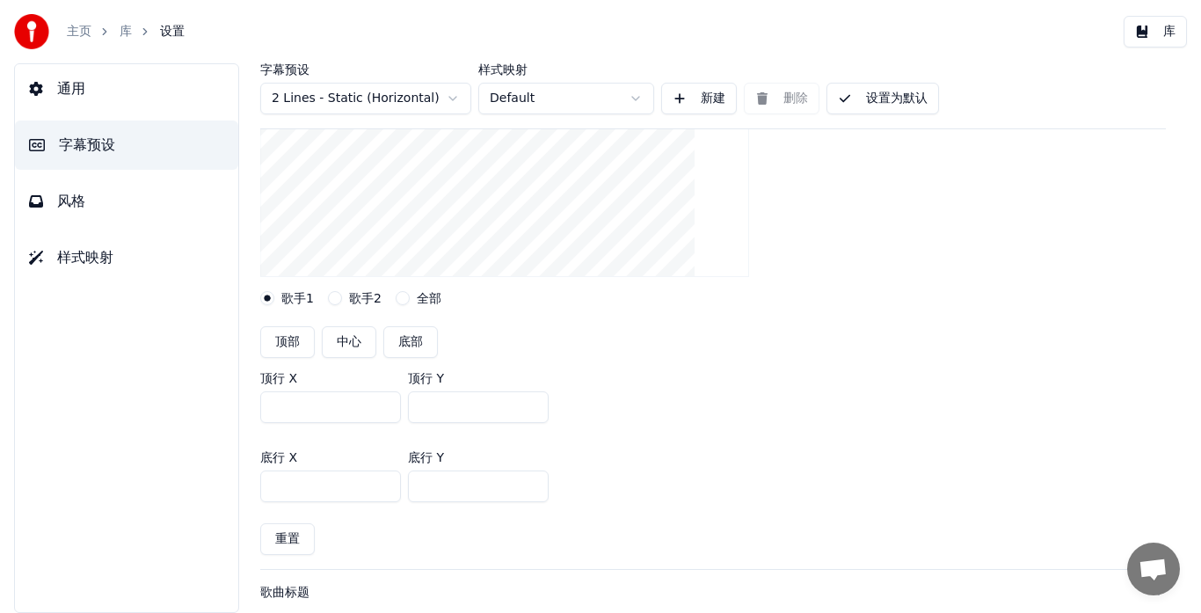
click at [411, 347] on button "底部" at bounding box center [410, 342] width 55 height 32
type input "***"
click at [1146, 38] on button "库" at bounding box center [1155, 32] width 63 height 32
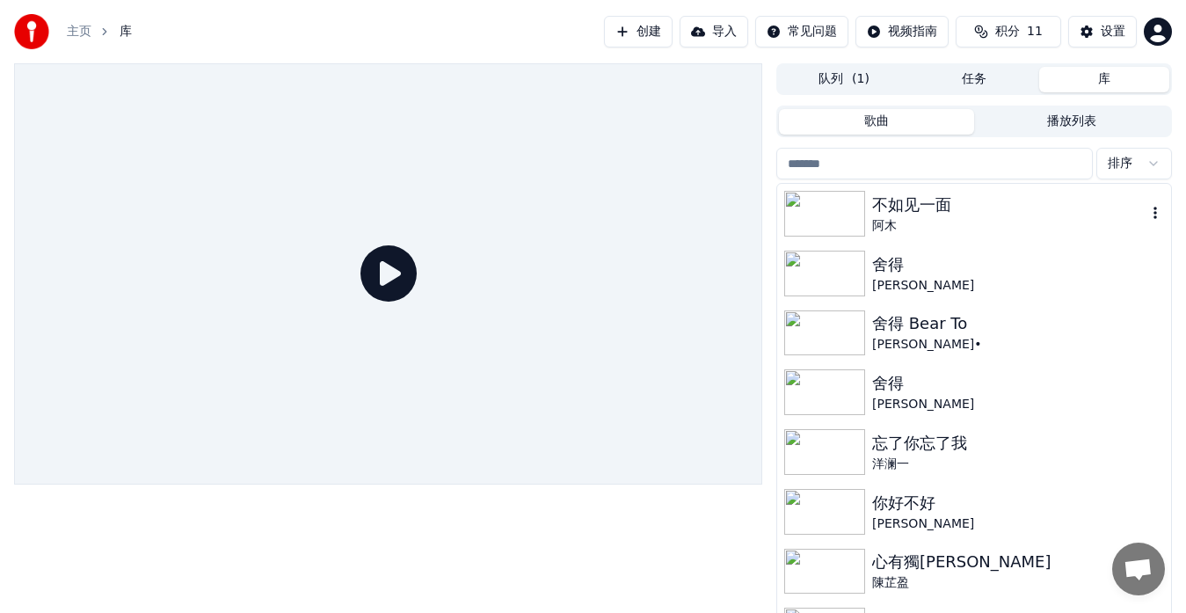
click at [906, 222] on div "阿木" at bounding box center [1009, 226] width 274 height 18
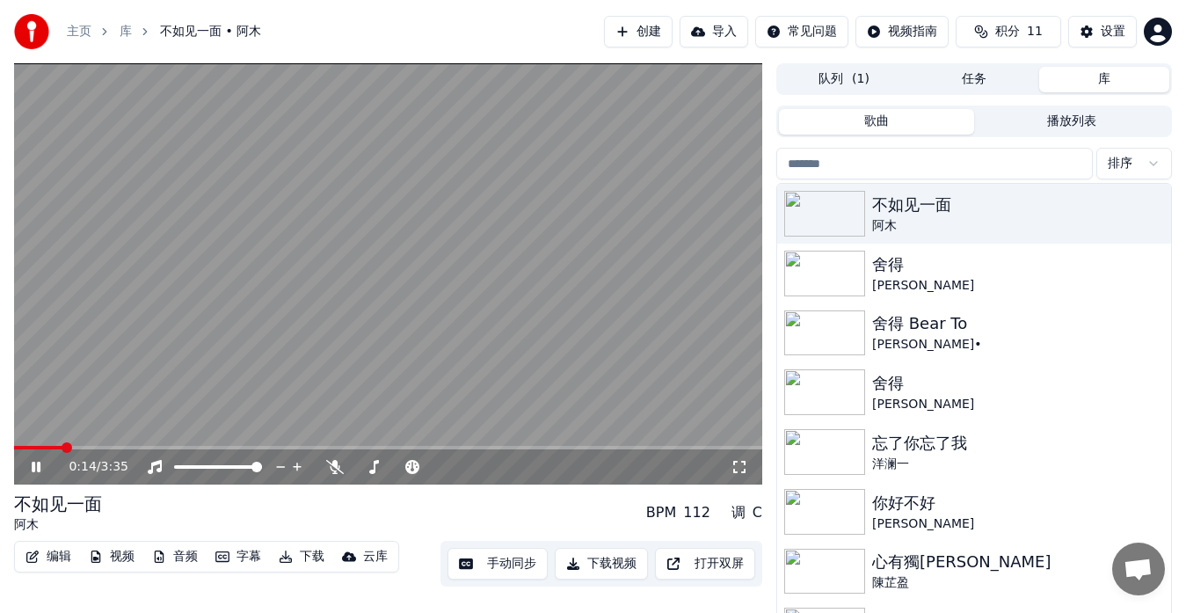
click at [62, 446] on span at bounding box center [388, 448] width 748 height 4
click at [1097, 28] on button "设置" at bounding box center [1103, 32] width 69 height 32
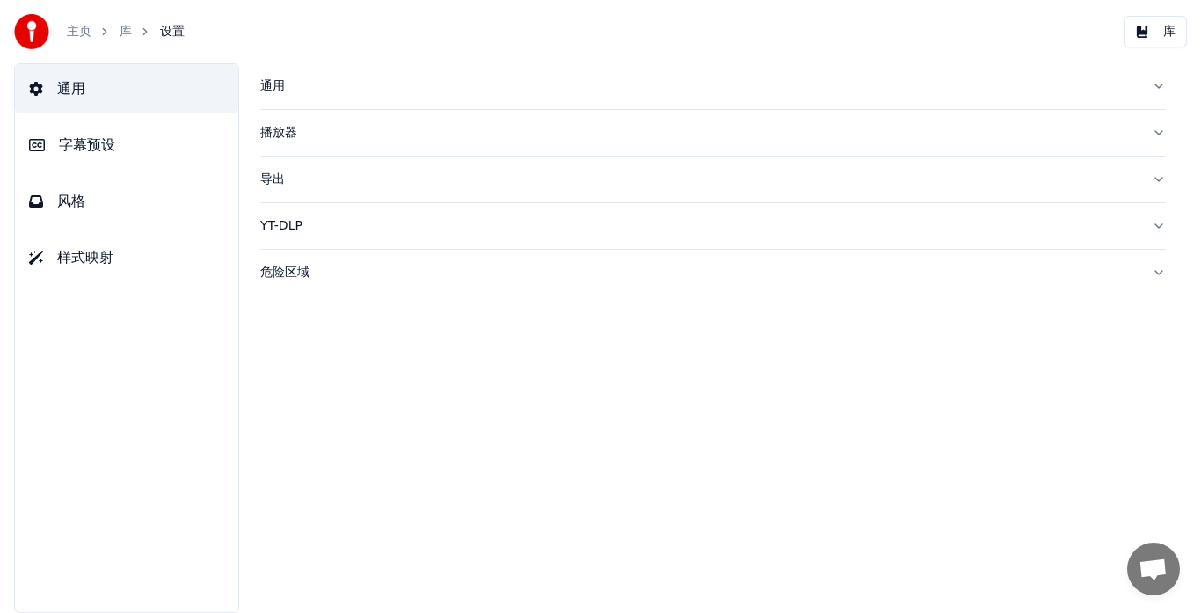
click at [120, 137] on button "字幕预设" at bounding box center [126, 144] width 223 height 49
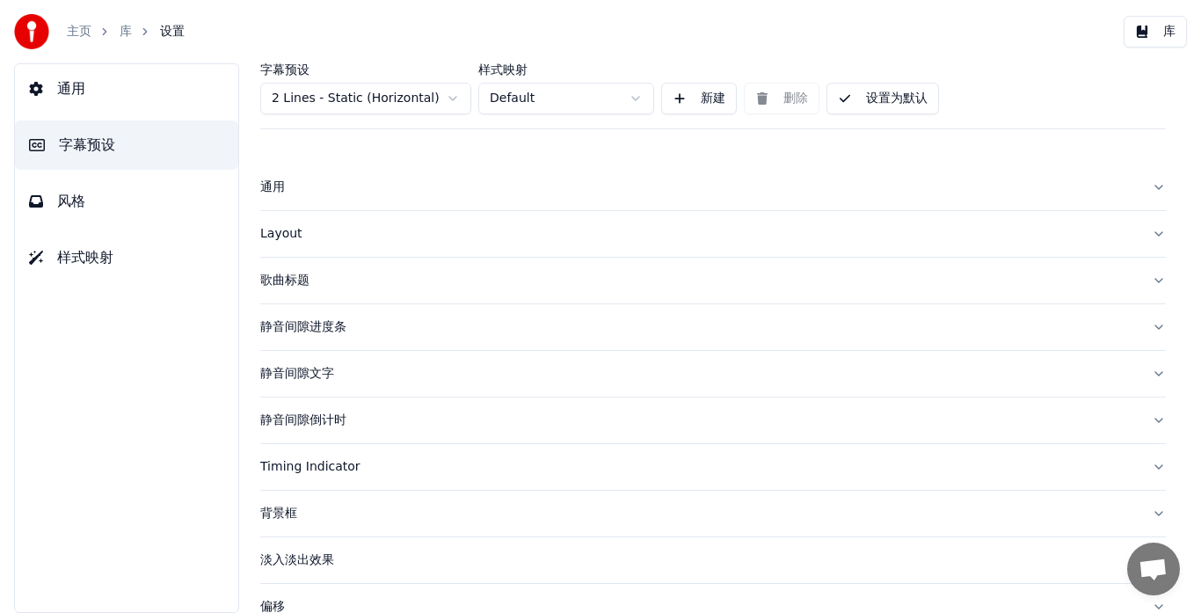
click at [285, 237] on div "Layout" at bounding box center [699, 234] width 878 height 18
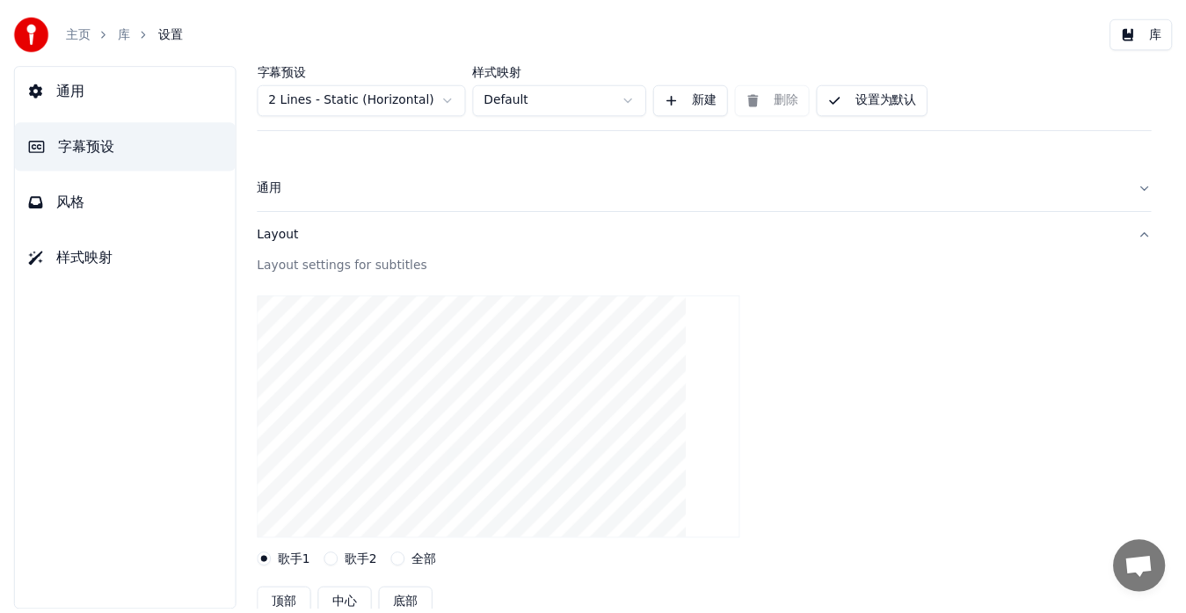
scroll to position [264, 0]
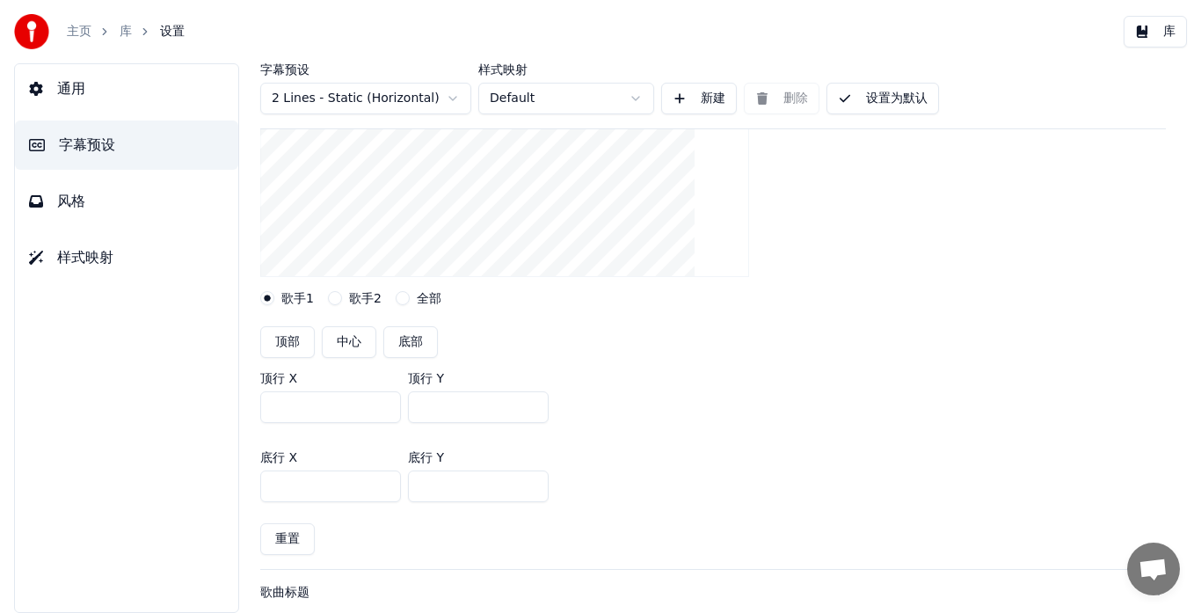
click at [432, 407] on input "***" at bounding box center [478, 407] width 141 height 32
type input "***"
drag, startPoint x: 687, startPoint y: 351, endPoint x: 709, endPoint y: 334, distance: 27.6
click at [687, 351] on div "顶部 中心 底部" at bounding box center [713, 342] width 906 height 32
click at [882, 92] on button "设置为默认" at bounding box center [883, 99] width 113 height 32
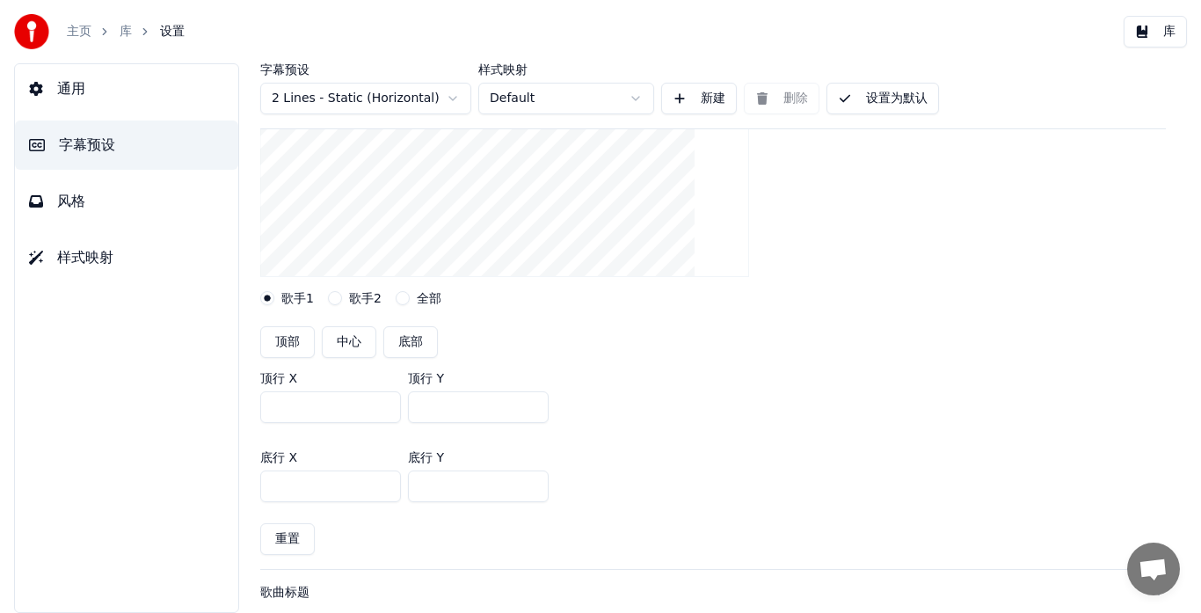
click at [1157, 33] on button "库" at bounding box center [1155, 32] width 63 height 32
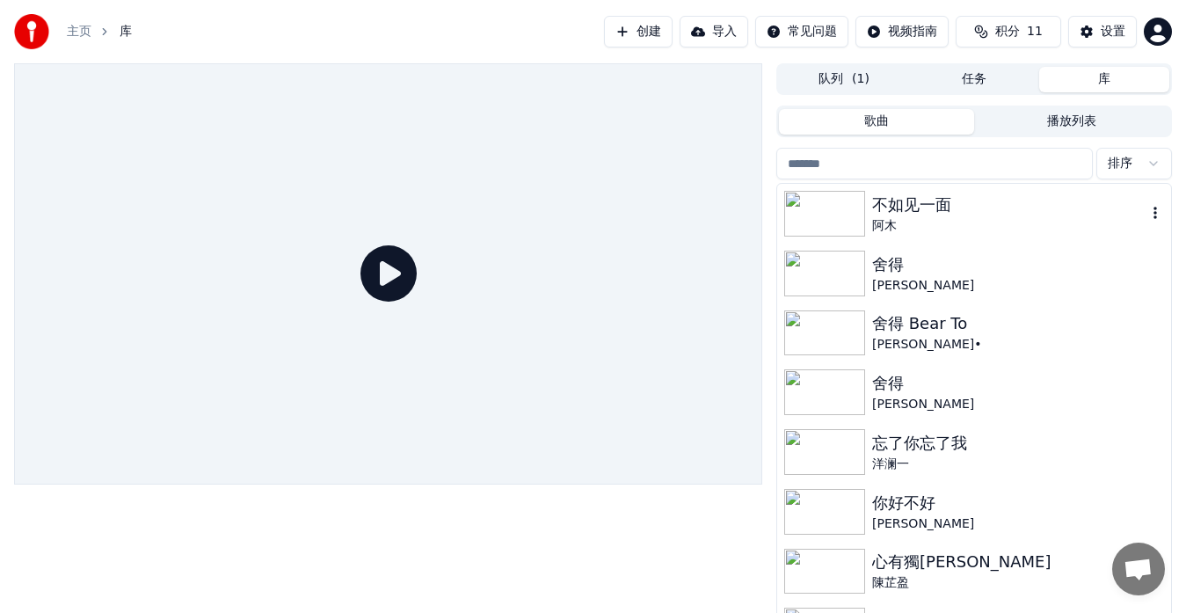
click at [920, 208] on div "不如见一面" at bounding box center [1009, 205] width 274 height 25
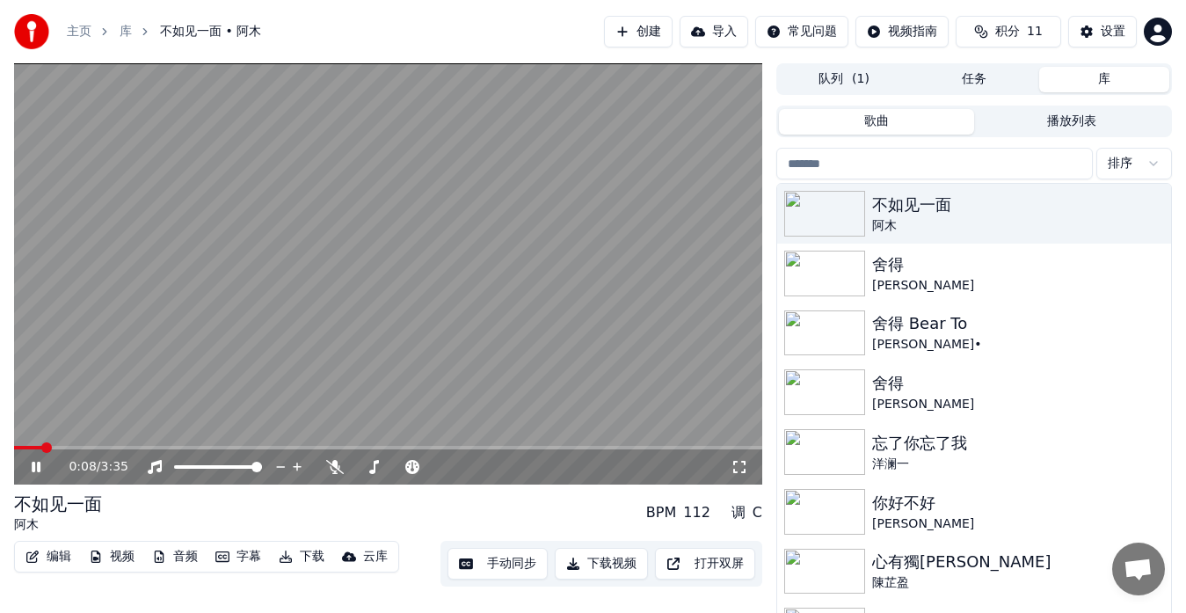
click at [43, 448] on span at bounding box center [388, 448] width 748 height 4
click at [72, 448] on span at bounding box center [388, 448] width 748 height 4
click at [62, 448] on span at bounding box center [38, 448] width 48 height 4
click at [739, 470] on icon at bounding box center [740, 467] width 18 height 14
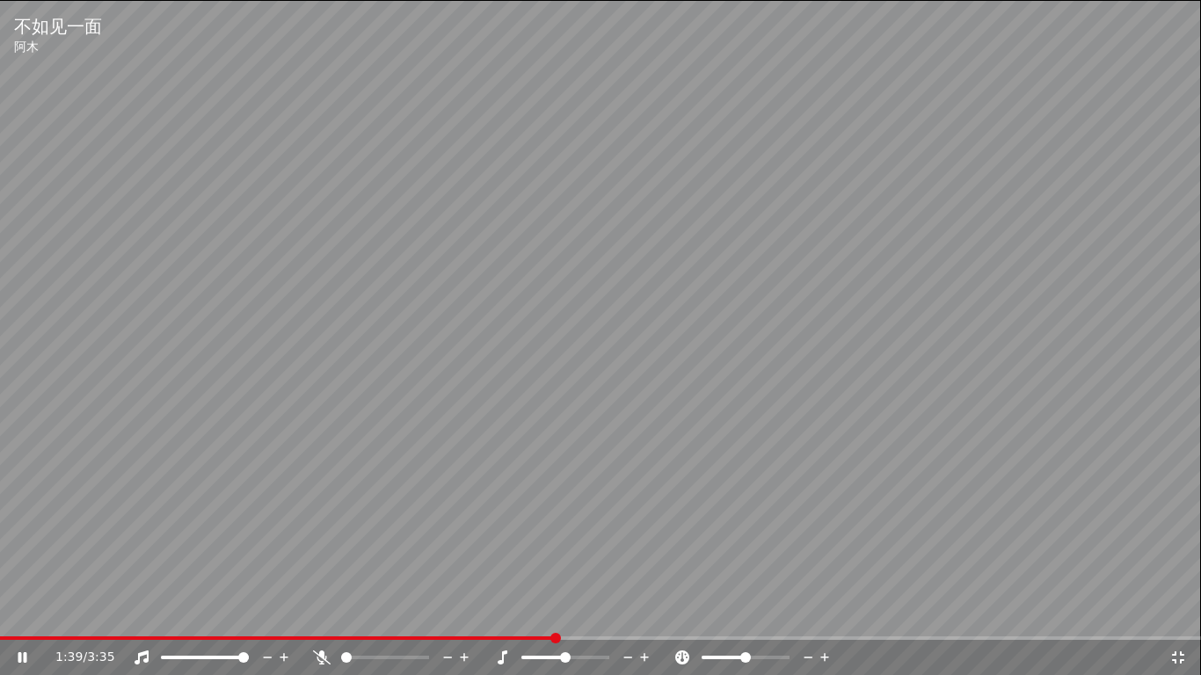
click at [1179, 612] on icon at bounding box center [1179, 658] width 18 height 14
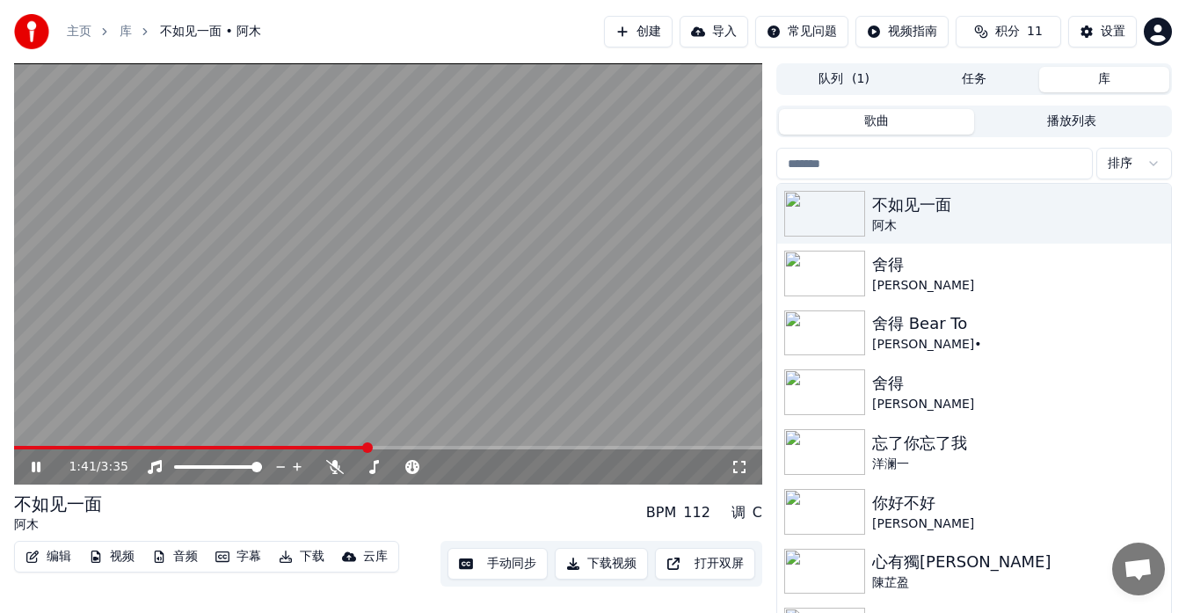
click at [493, 566] on button "手动同步" at bounding box center [498, 564] width 100 height 32
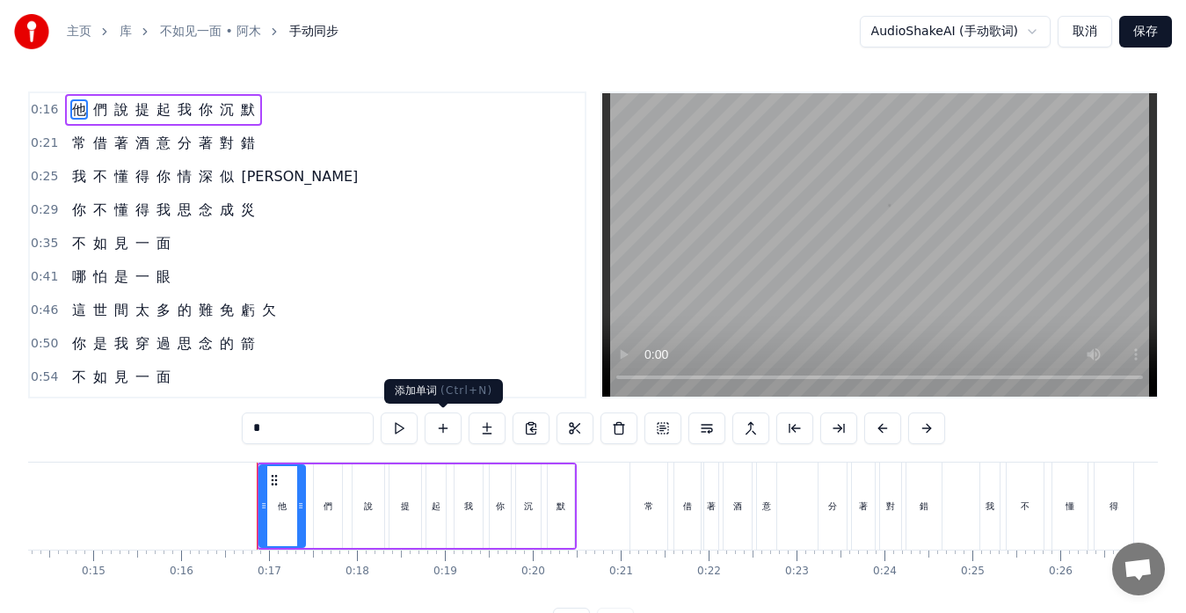
scroll to position [0, 1395]
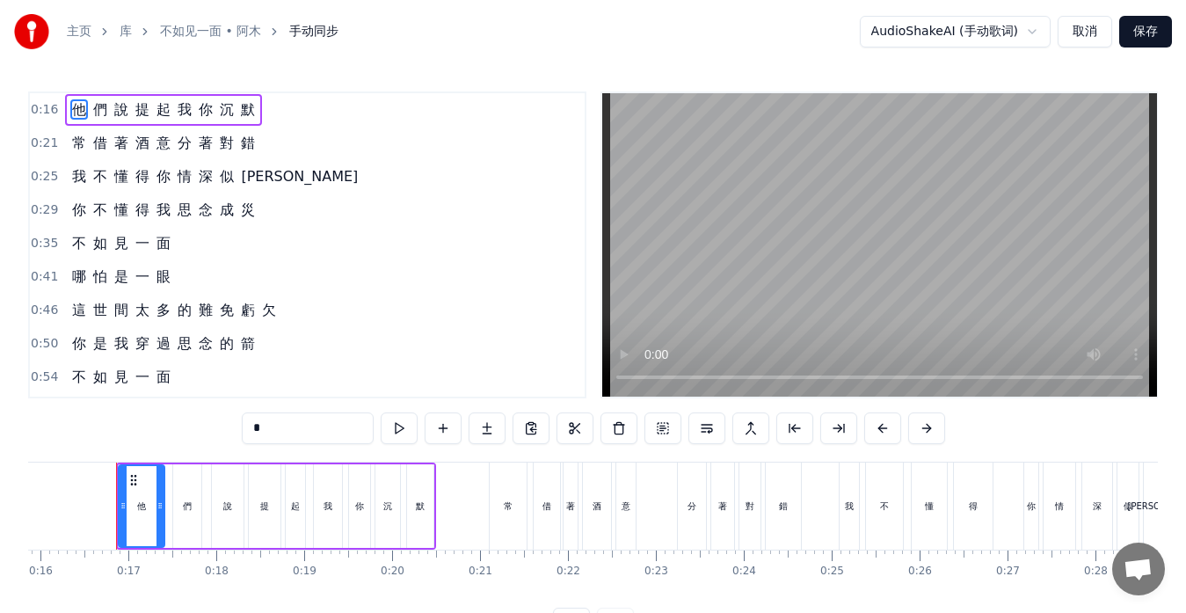
click at [128, 206] on div "你 不 懂 得 我 思 念 成 災" at bounding box center [163, 210] width 197 height 32
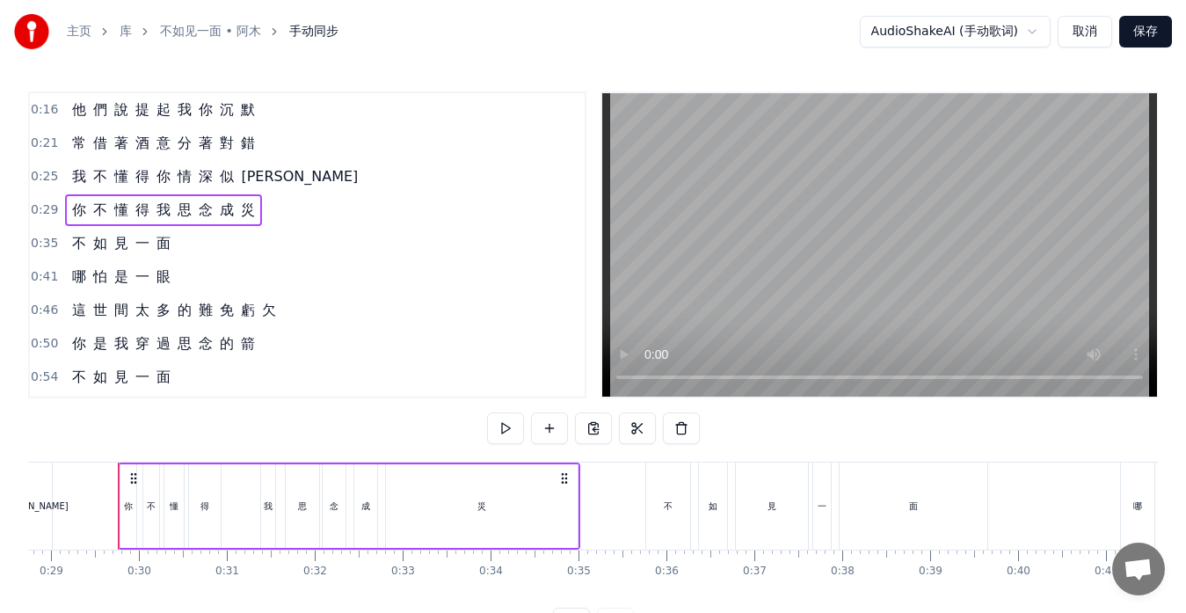
scroll to position [0, 2529]
click at [207, 511] on div "得" at bounding box center [203, 506] width 9 height 13
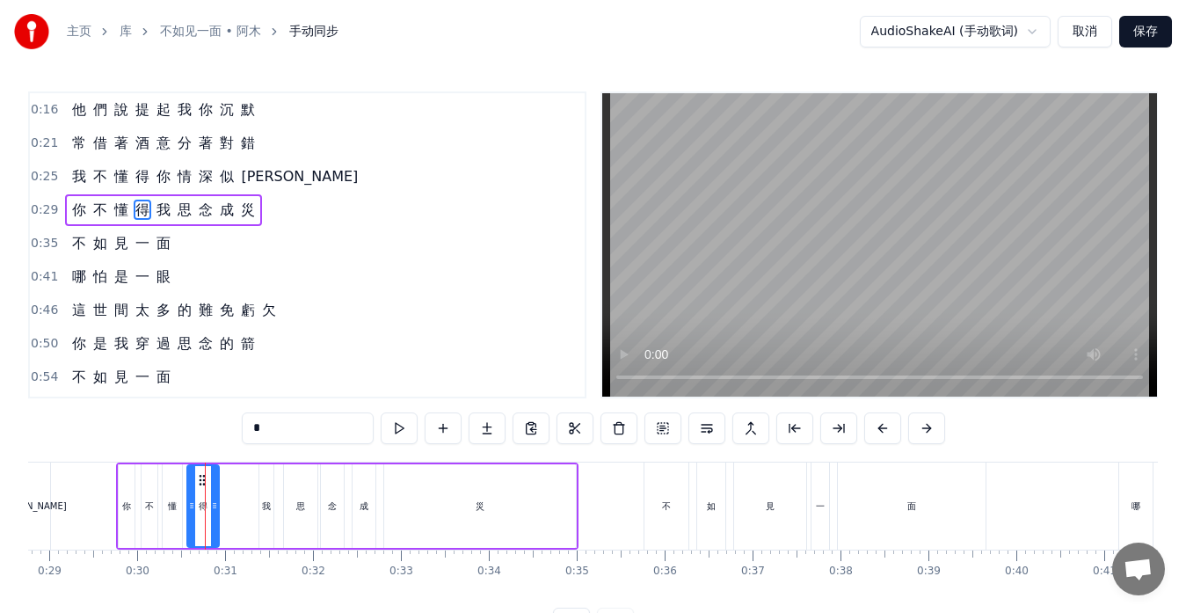
click at [259, 513] on div "我" at bounding box center [267, 506] width 16 height 84
type input "*"
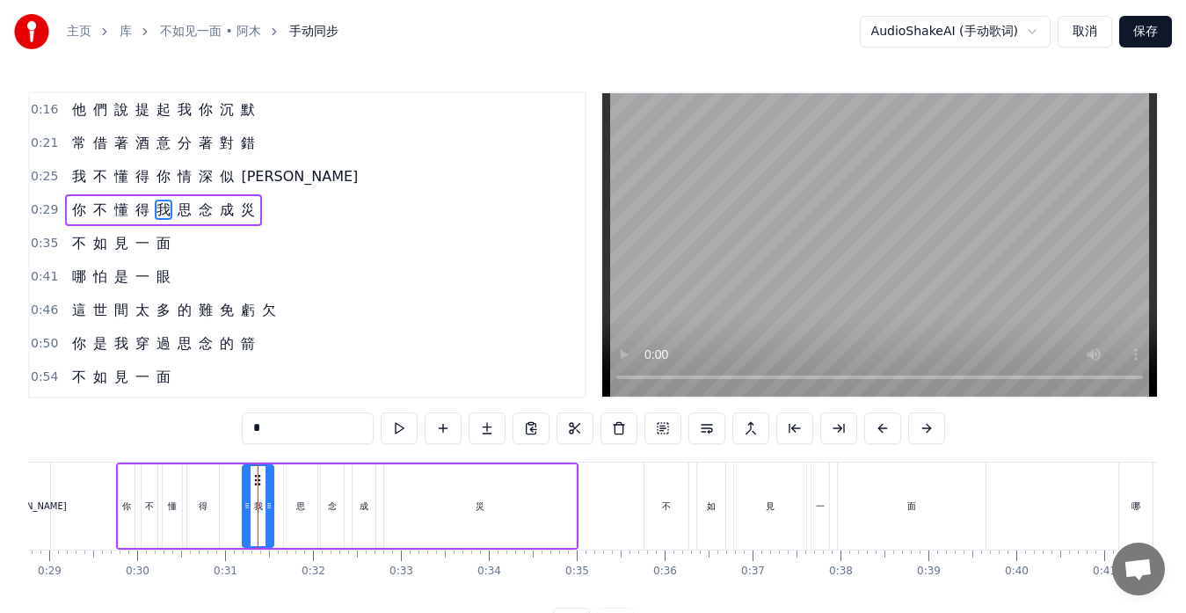
drag, startPoint x: 260, startPoint y: 500, endPoint x: 244, endPoint y: 496, distance: 17.1
click at [244, 496] on div at bounding box center [247, 506] width 7 height 80
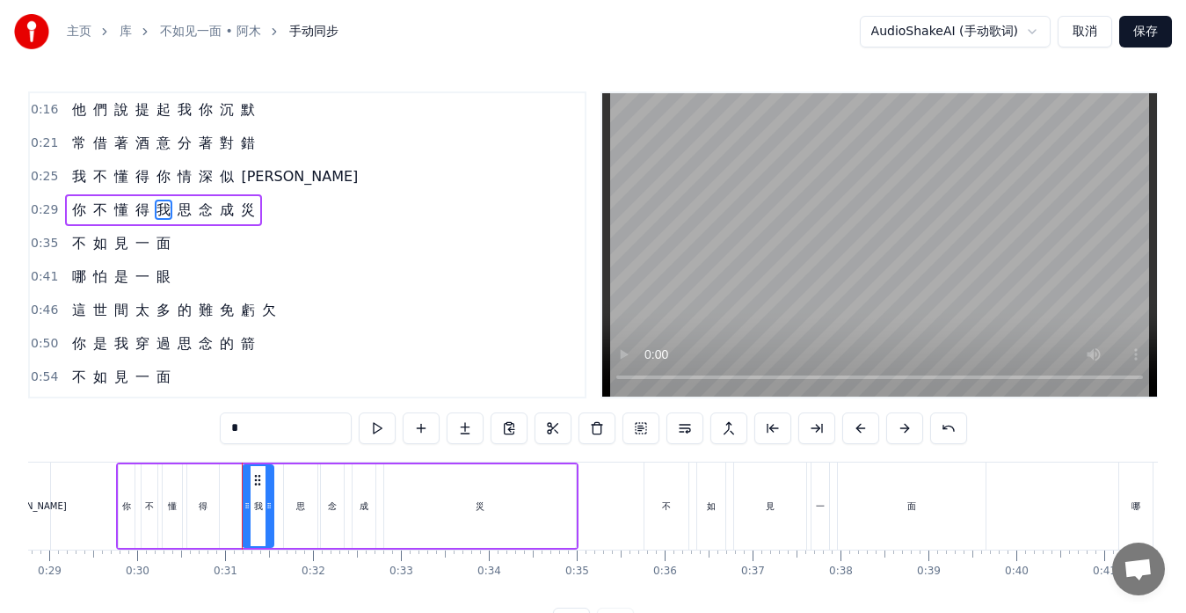
click at [204, 191] on div "我 不 懂 得 你 情 深 似 海" at bounding box center [215, 177] width 300 height 32
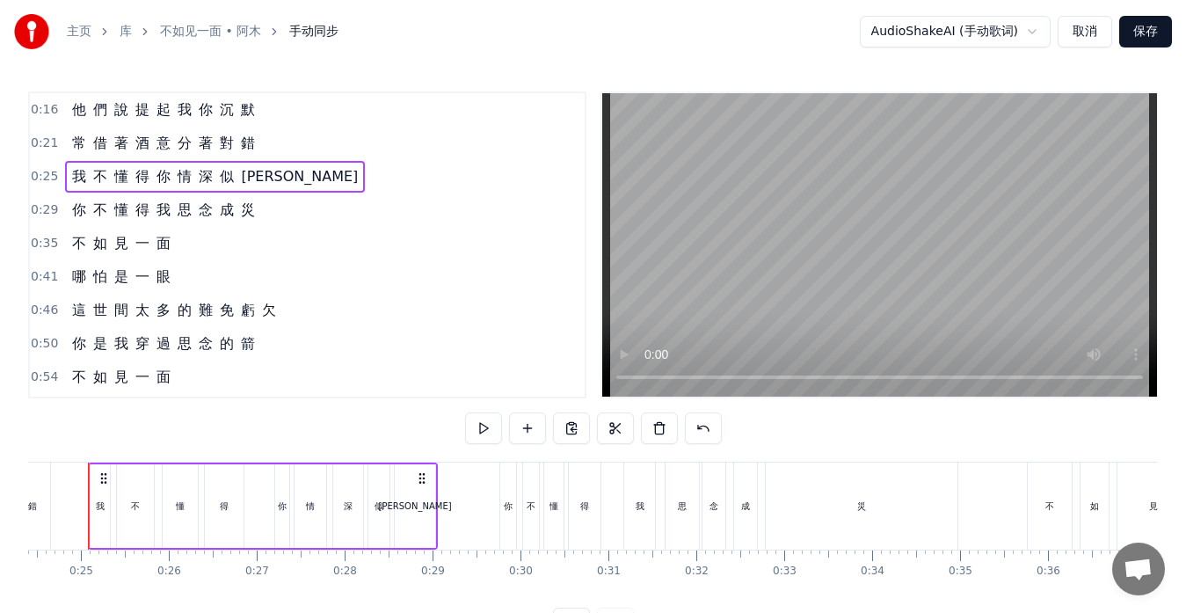
scroll to position [0, 2118]
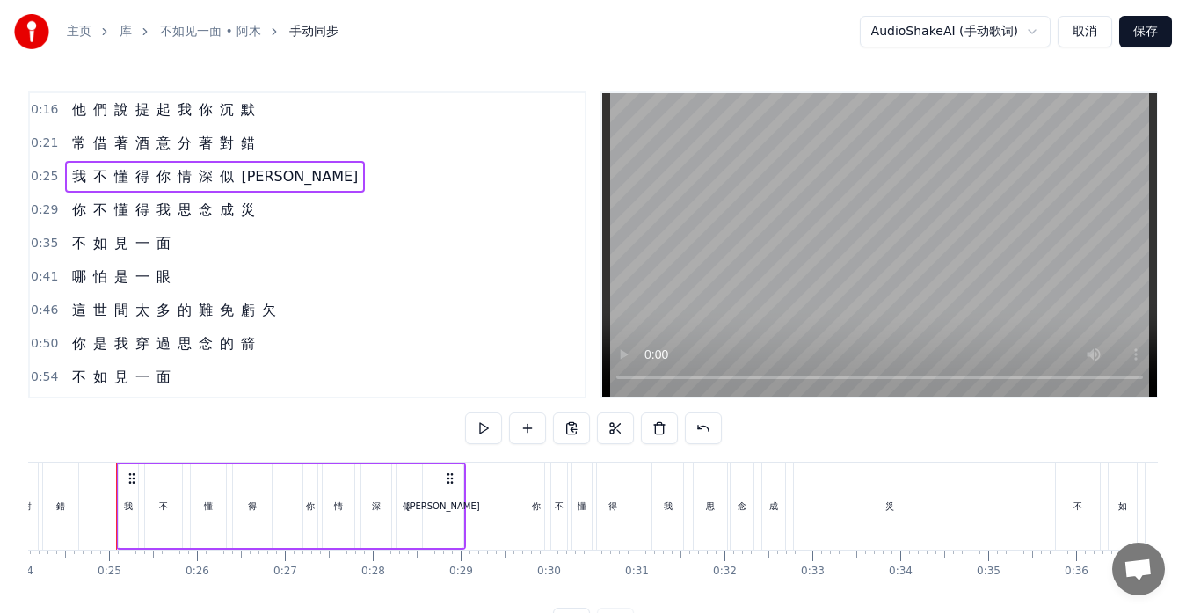
click at [203, 157] on div "常 借 著 酒 意 分 著 對 錯" at bounding box center [163, 144] width 197 height 32
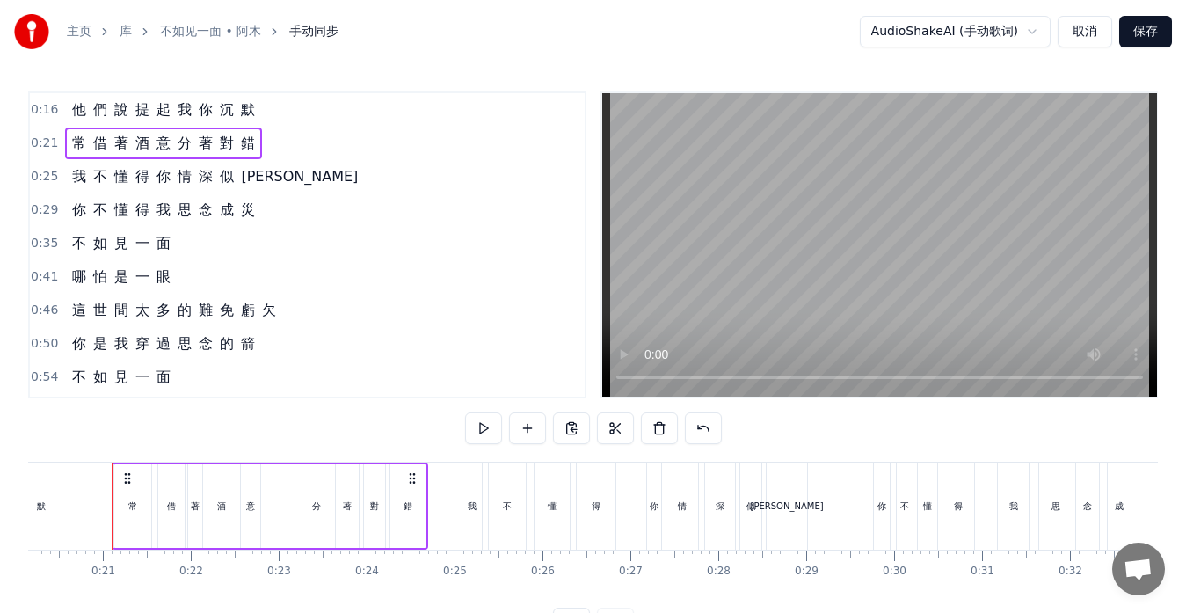
scroll to position [0, 1768]
click at [315, 520] on div "分" at bounding box center [321, 506] width 28 height 84
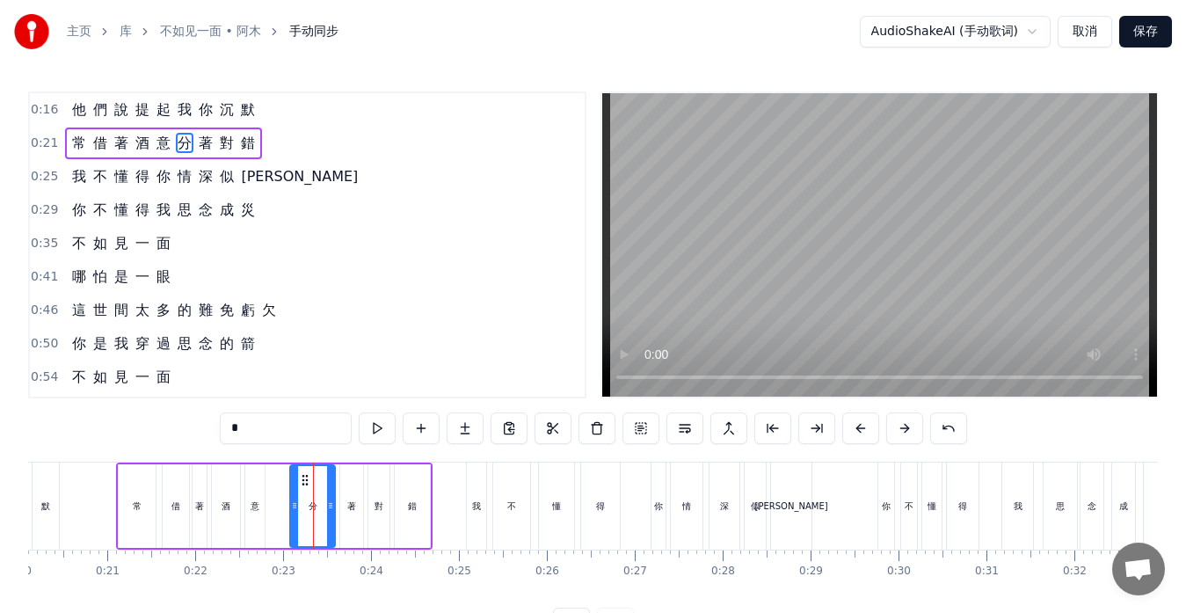
drag, startPoint x: 311, startPoint y: 507, endPoint x: 295, endPoint y: 502, distance: 17.3
click at [295, 502] on icon at bounding box center [294, 506] width 7 height 14
click at [172, 319] on div "這 世 間 太 多 的 難 免 虧 欠" at bounding box center [174, 311] width 218 height 32
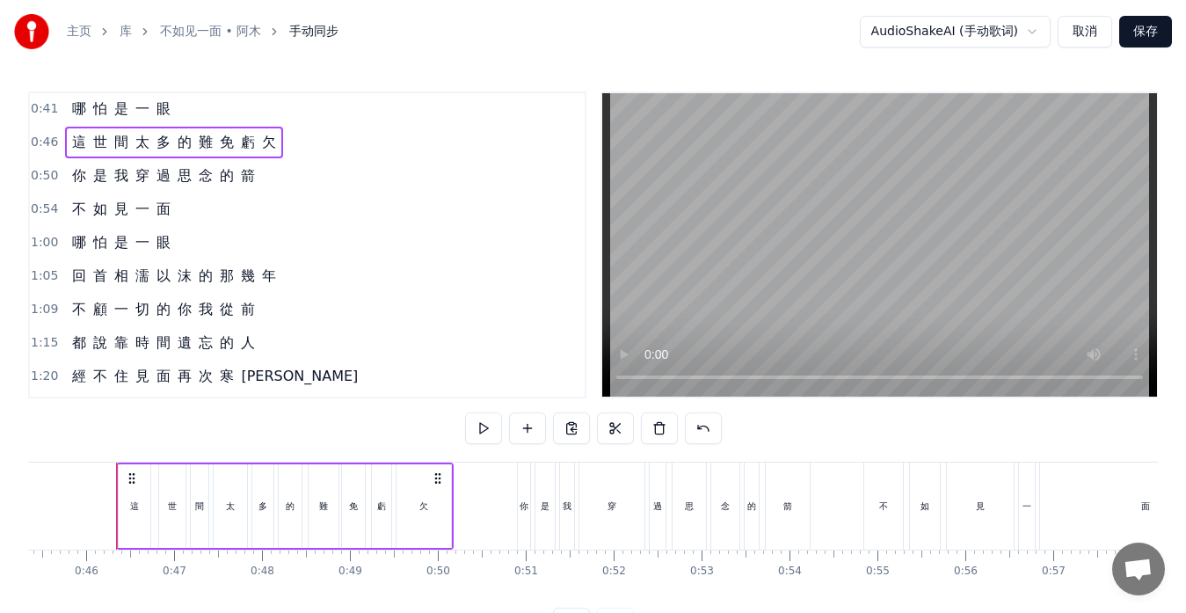
scroll to position [176, 0]
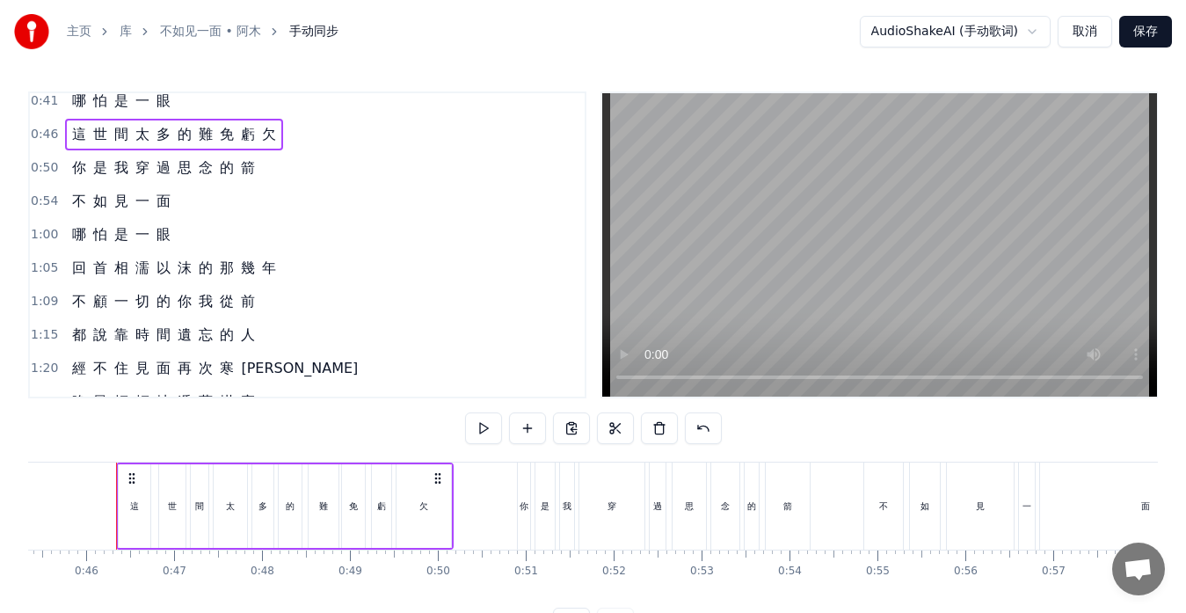
click at [237, 182] on div "你 是 我 穿 過 思 念 的 箭" at bounding box center [163, 168] width 197 height 32
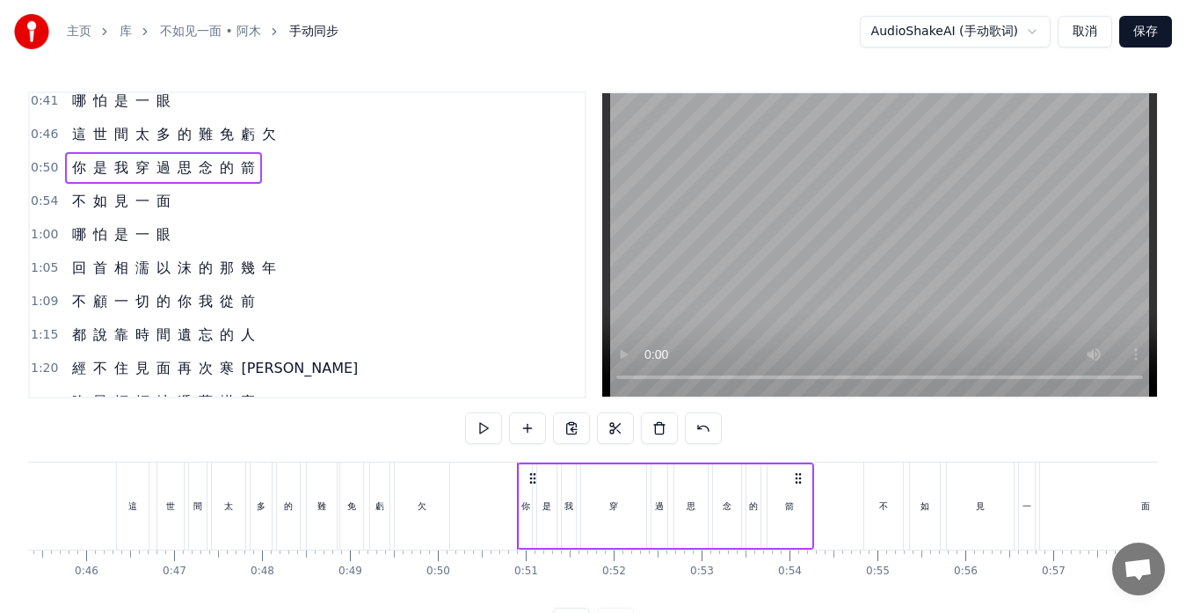
click at [157, 212] on div "不 如 見 一 面" at bounding box center [121, 202] width 113 height 32
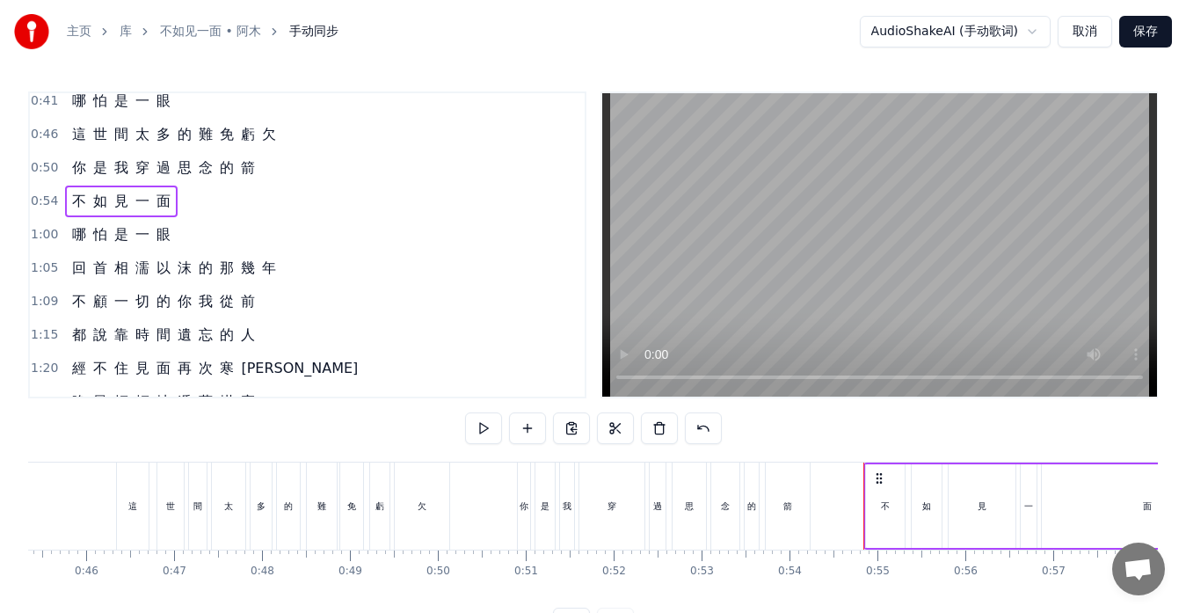
click at [164, 246] on div "哪 怕 是 一 眼" at bounding box center [121, 235] width 113 height 32
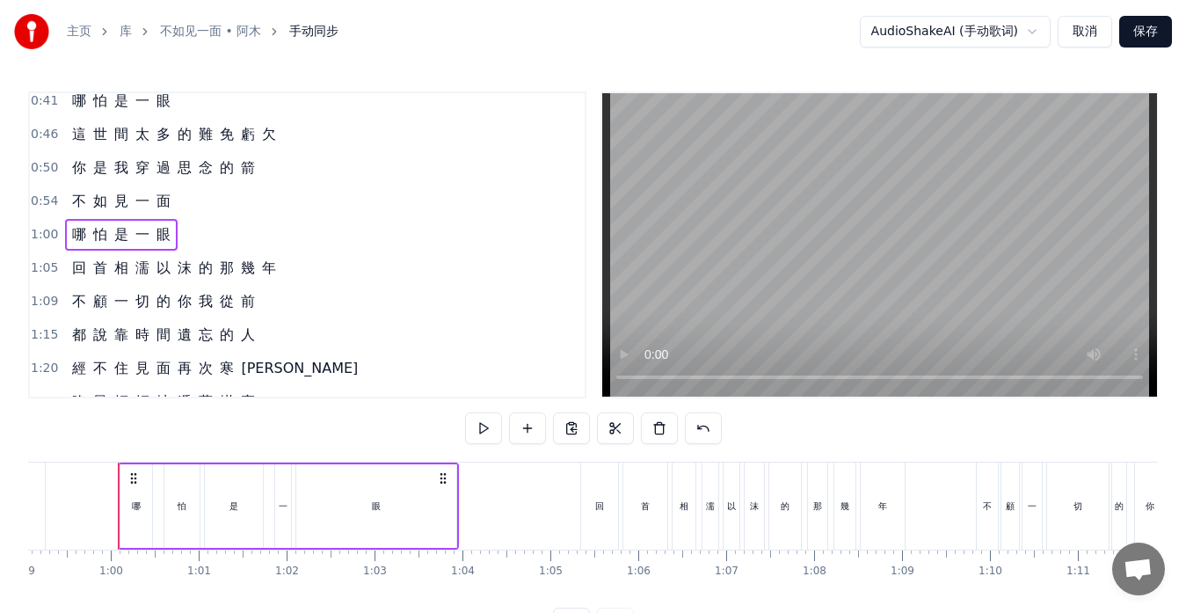
scroll to position [0, 5196]
click at [253, 279] on div "回 首 相 濡 以 沫 的 那 幾 年" at bounding box center [174, 268] width 218 height 32
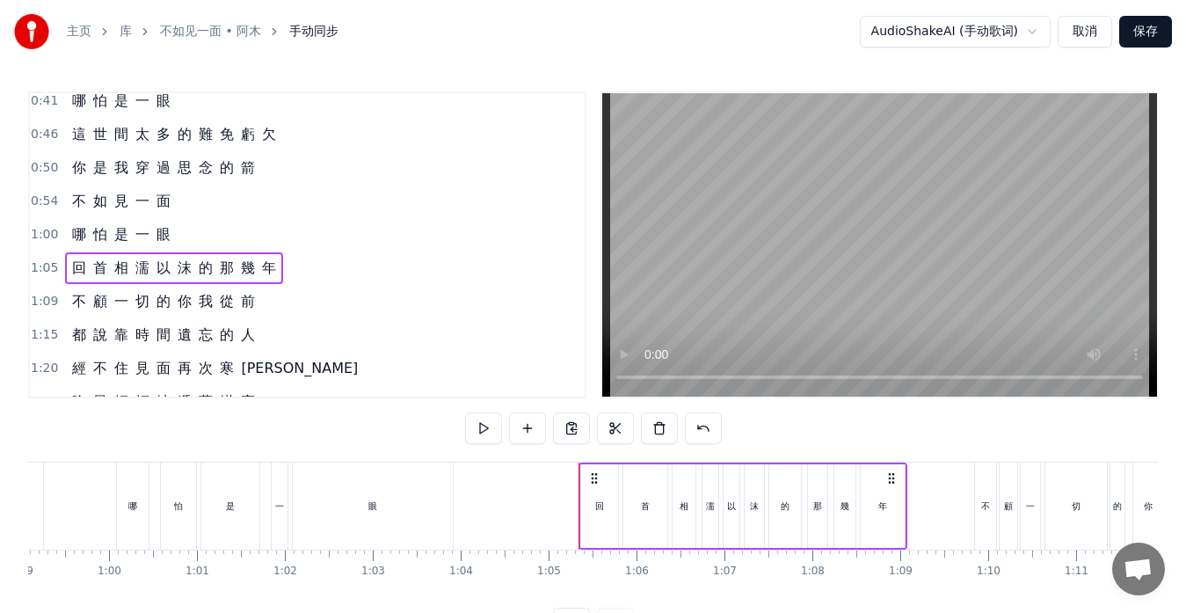
click at [248, 315] on div "不 顧 一 切 的 你 我 從 前" at bounding box center [163, 302] width 197 height 32
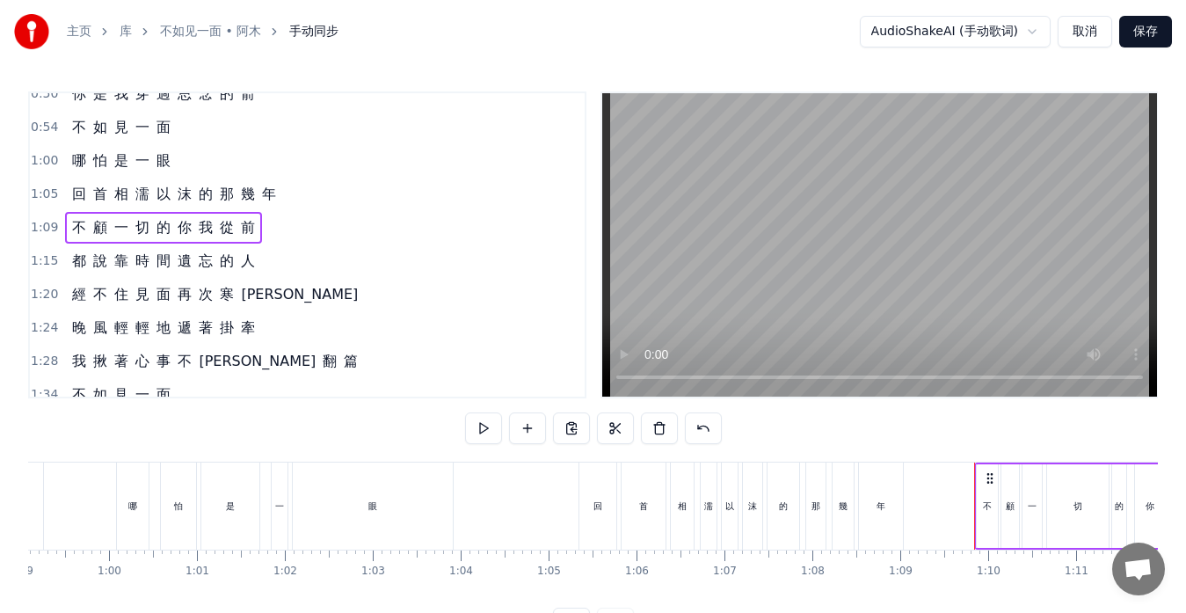
scroll to position [352, 0]
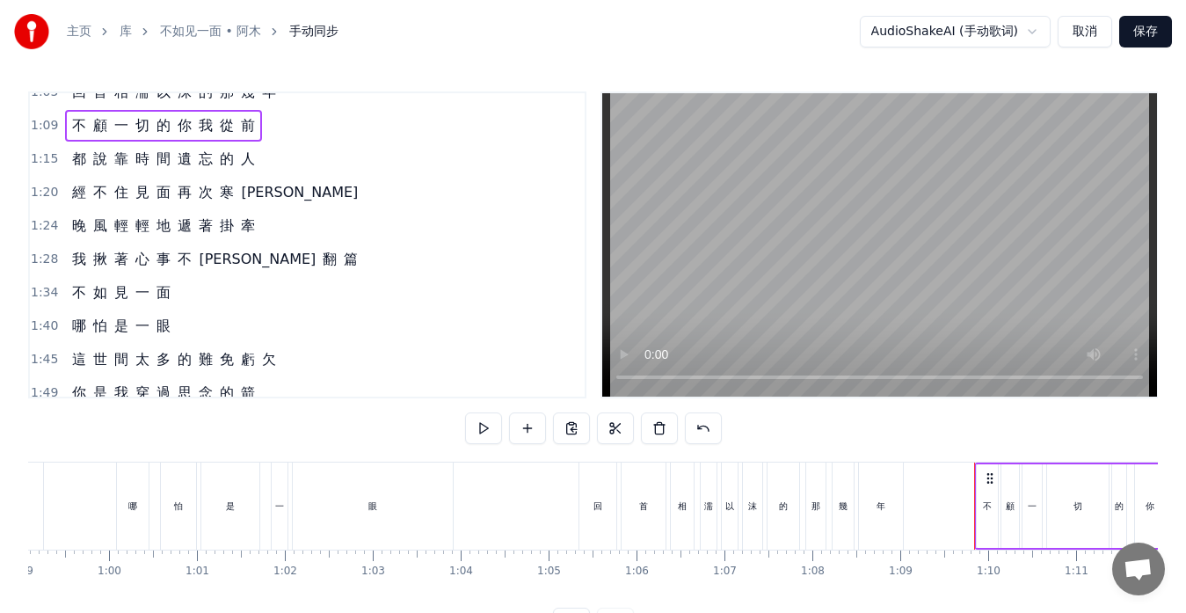
click at [247, 169] on span "人" at bounding box center [248, 159] width 18 height 20
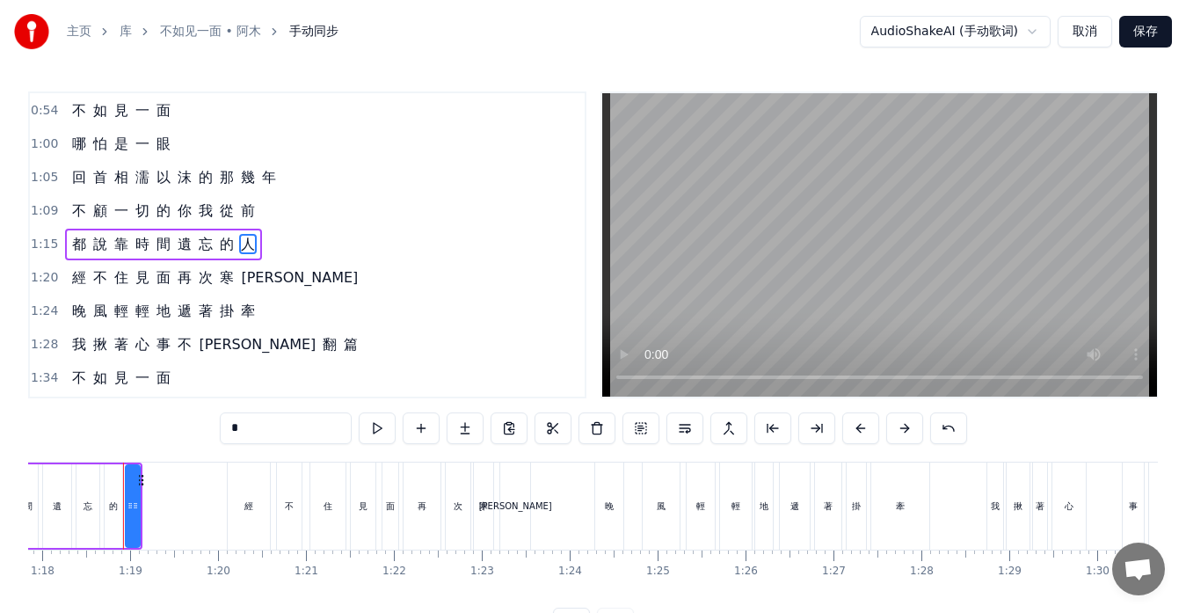
scroll to position [0, 6853]
click at [248, 274] on span "[PERSON_NAME]" at bounding box center [299, 277] width 120 height 20
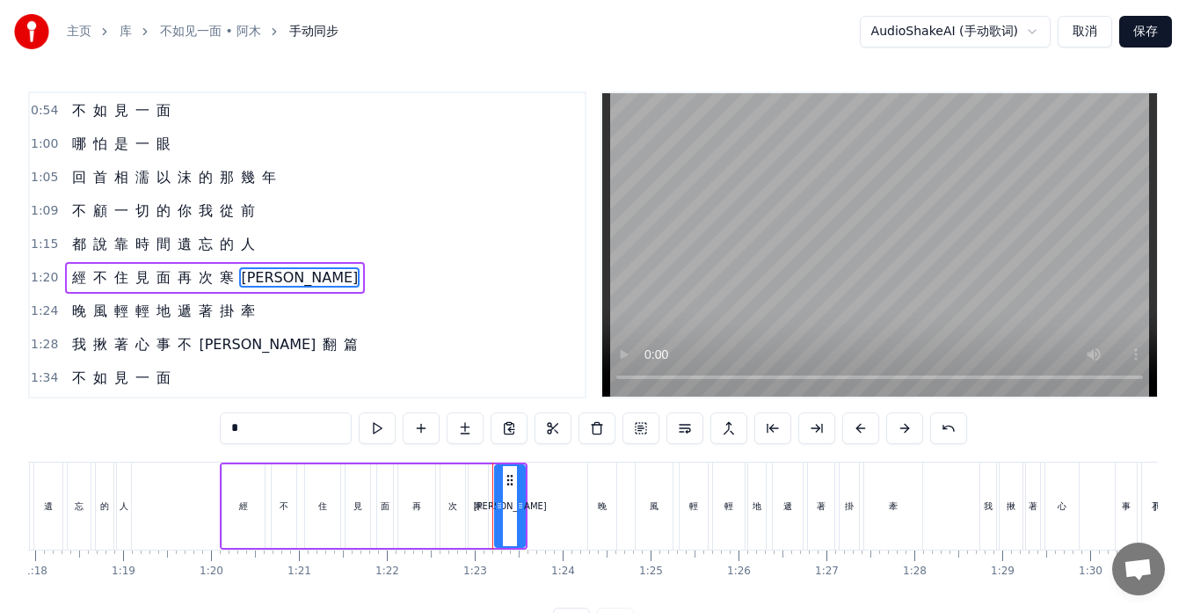
scroll to position [300, 0]
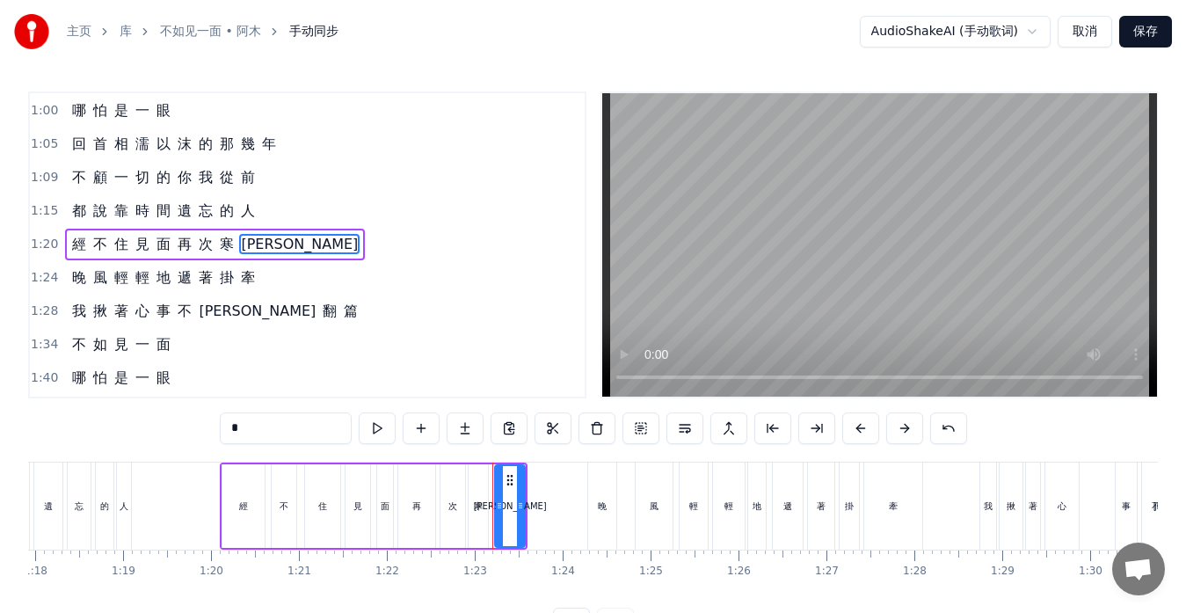
click at [241, 284] on span "牽" at bounding box center [248, 277] width 18 height 20
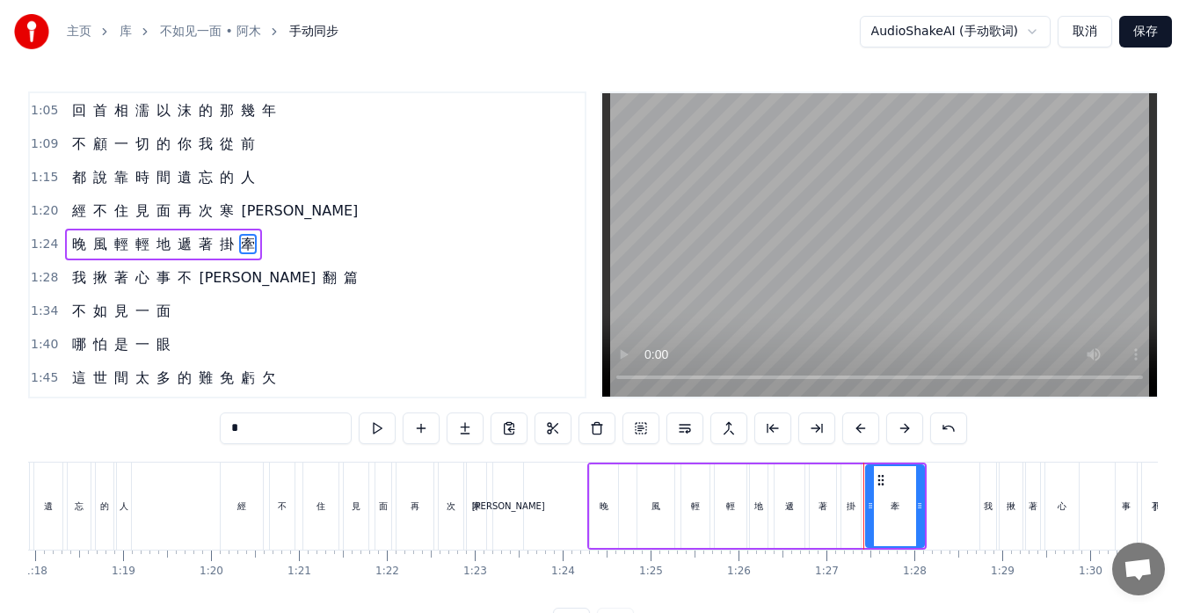
click at [342, 281] on span "篇" at bounding box center [351, 277] width 18 height 20
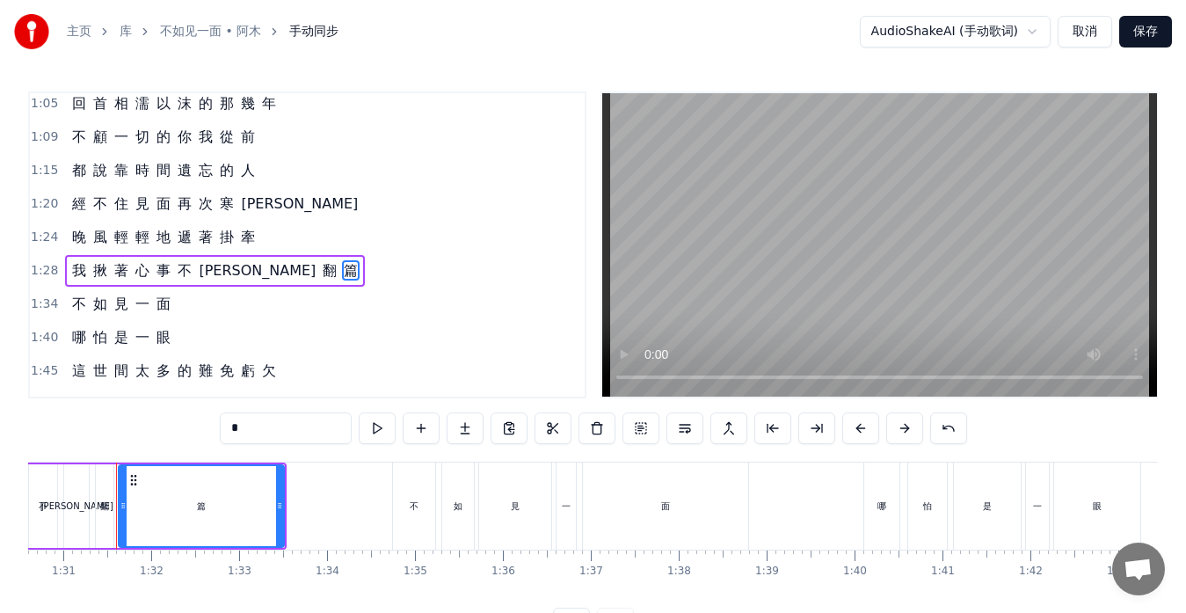
scroll to position [0, 7646]
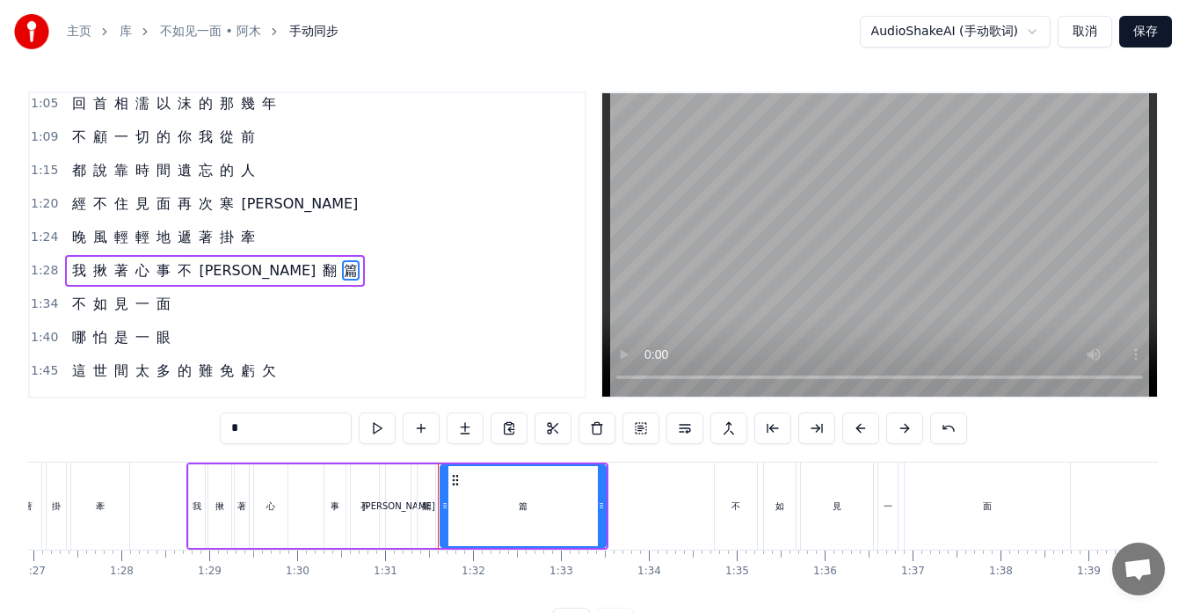
click at [332, 520] on div "事" at bounding box center [335, 506] width 21 height 84
type input "*"
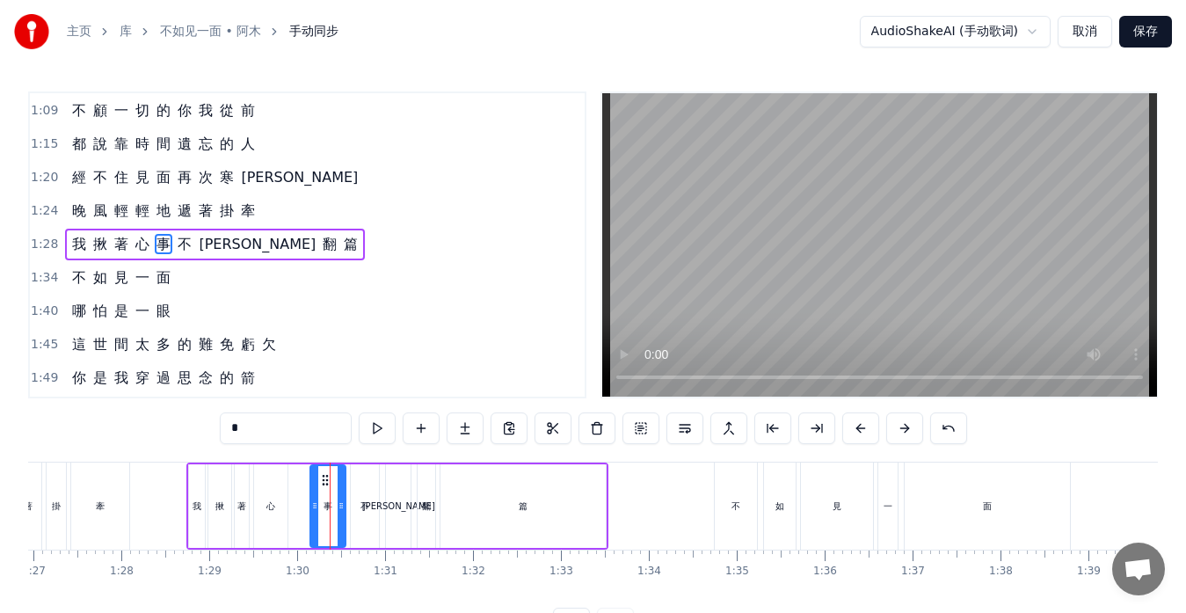
drag, startPoint x: 325, startPoint y: 511, endPoint x: 311, endPoint y: 505, distance: 15.4
click at [311, 505] on icon at bounding box center [314, 506] width 7 height 14
click at [237, 355] on div "這 世 間 太 多 的 難 免 虧 欠" at bounding box center [174, 345] width 218 height 32
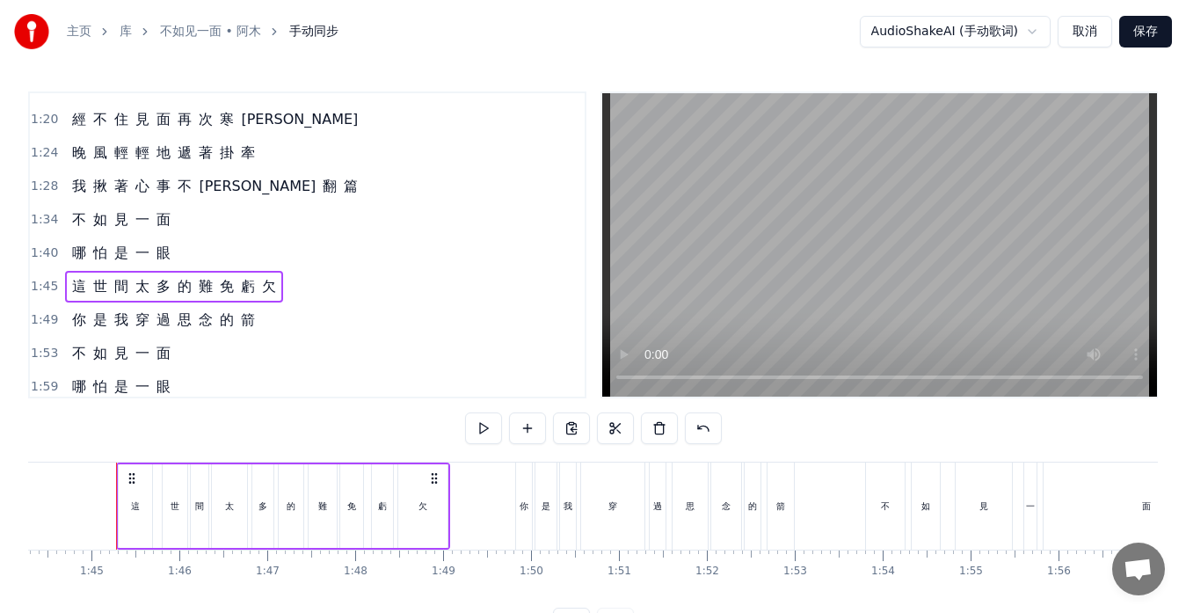
scroll to position [455, 0]
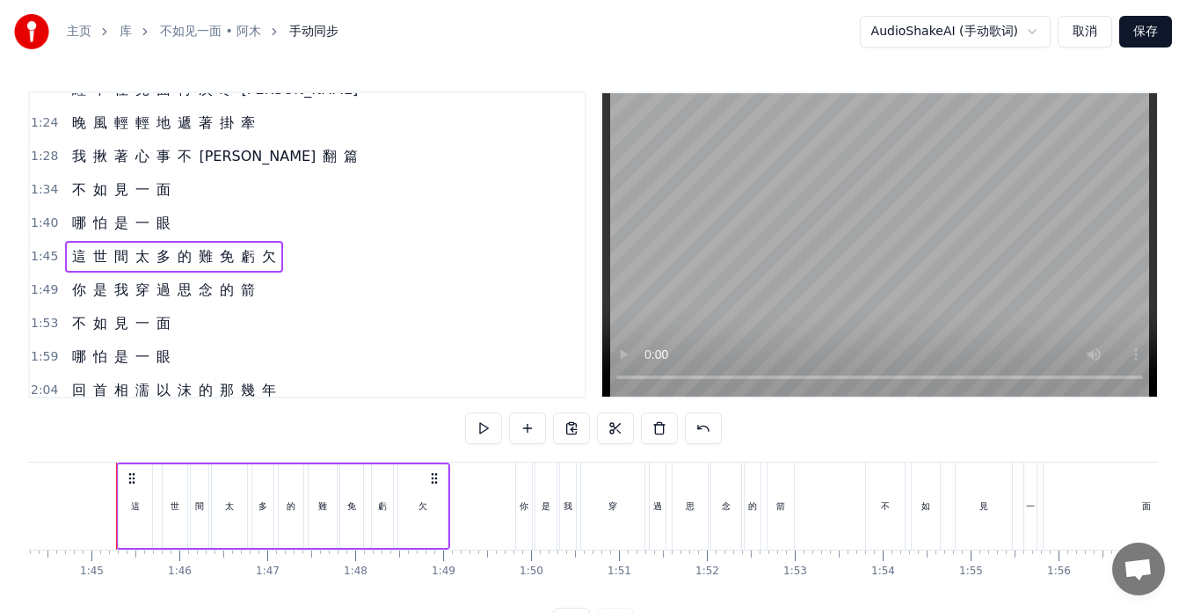
click at [250, 301] on div "你 是 我 穿 過 思 念 的 箭" at bounding box center [163, 290] width 197 height 32
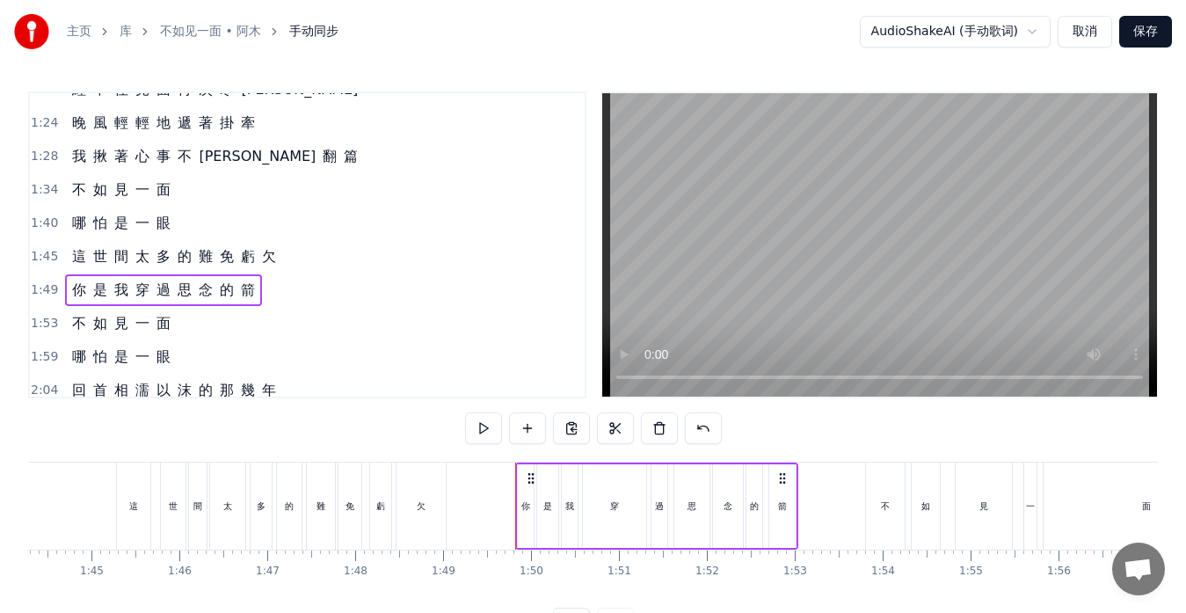
click at [166, 330] on span "面" at bounding box center [164, 323] width 18 height 20
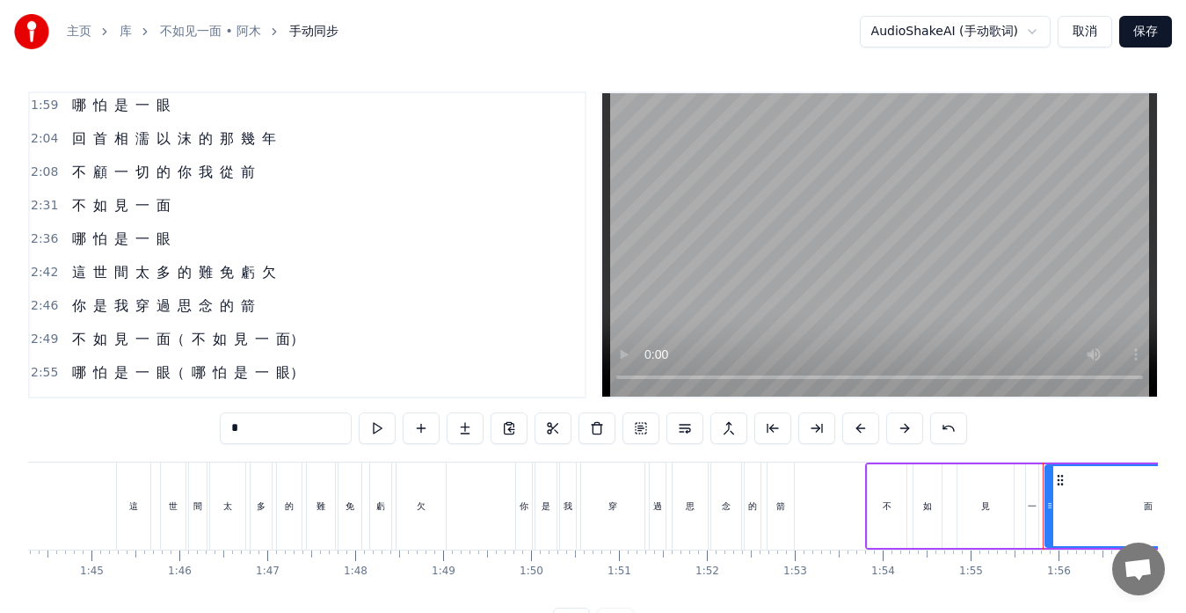
scroll to position [710, 0]
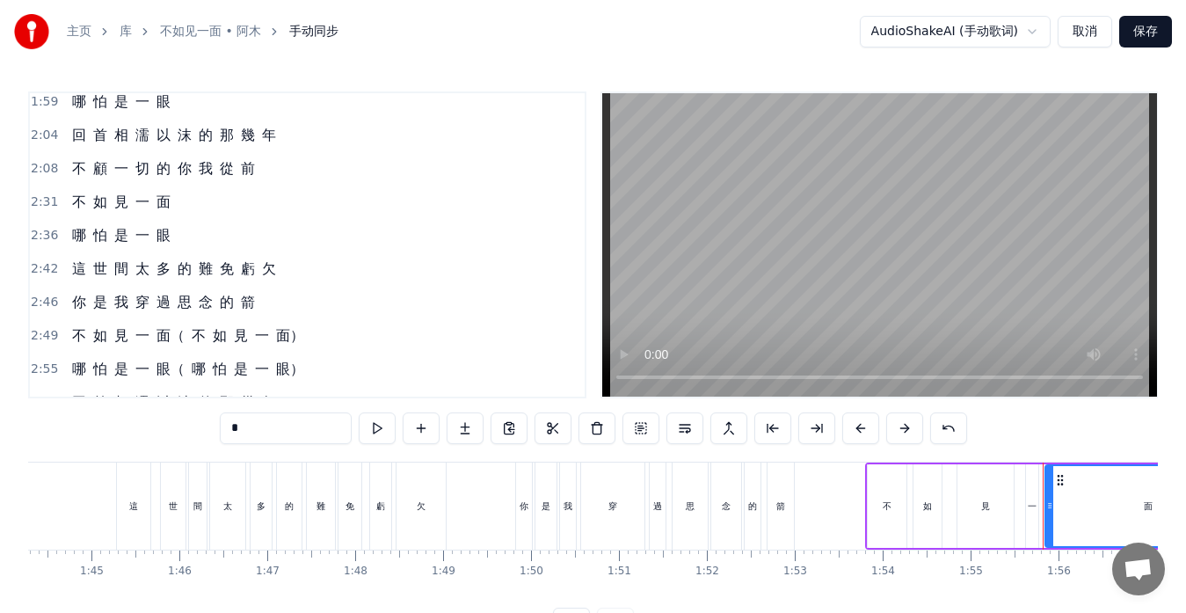
click at [201, 277] on span "難" at bounding box center [206, 269] width 18 height 20
type input "*"
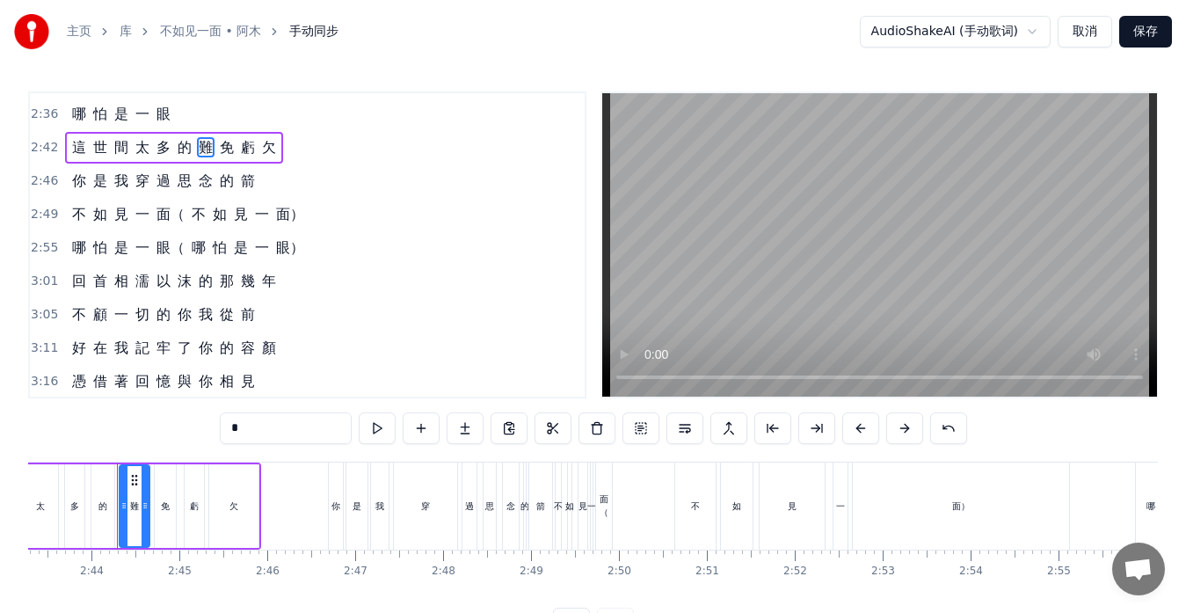
scroll to position [833, 0]
click at [225, 190] on div "你 是 我 穿 過 思 念 的 箭" at bounding box center [163, 180] width 197 height 32
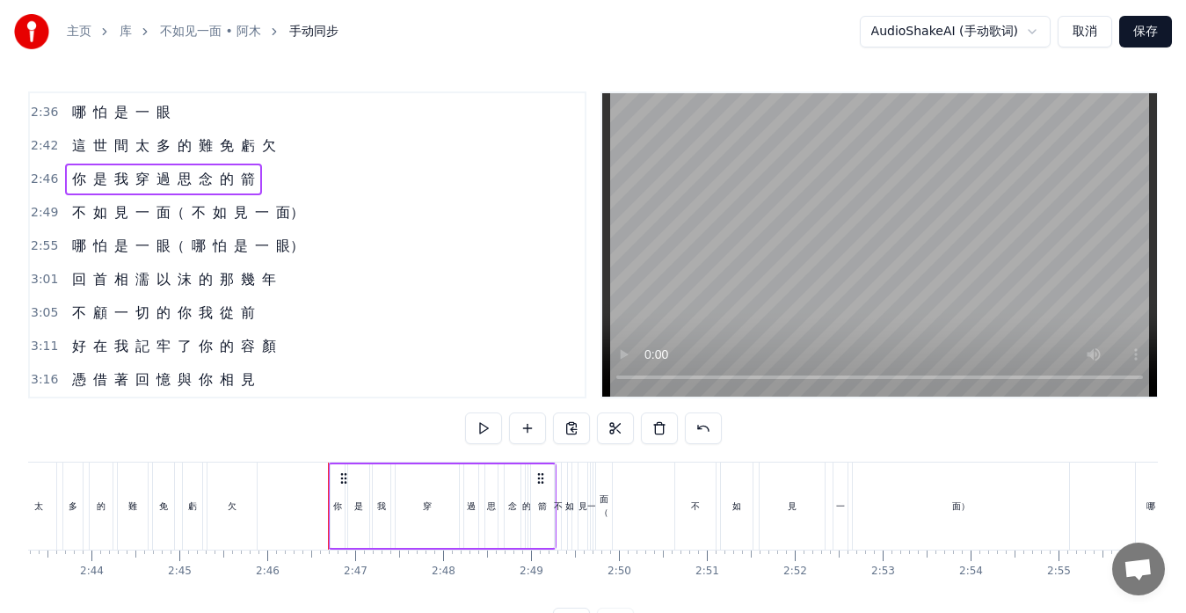
click at [246, 219] on span "見" at bounding box center [241, 212] width 18 height 20
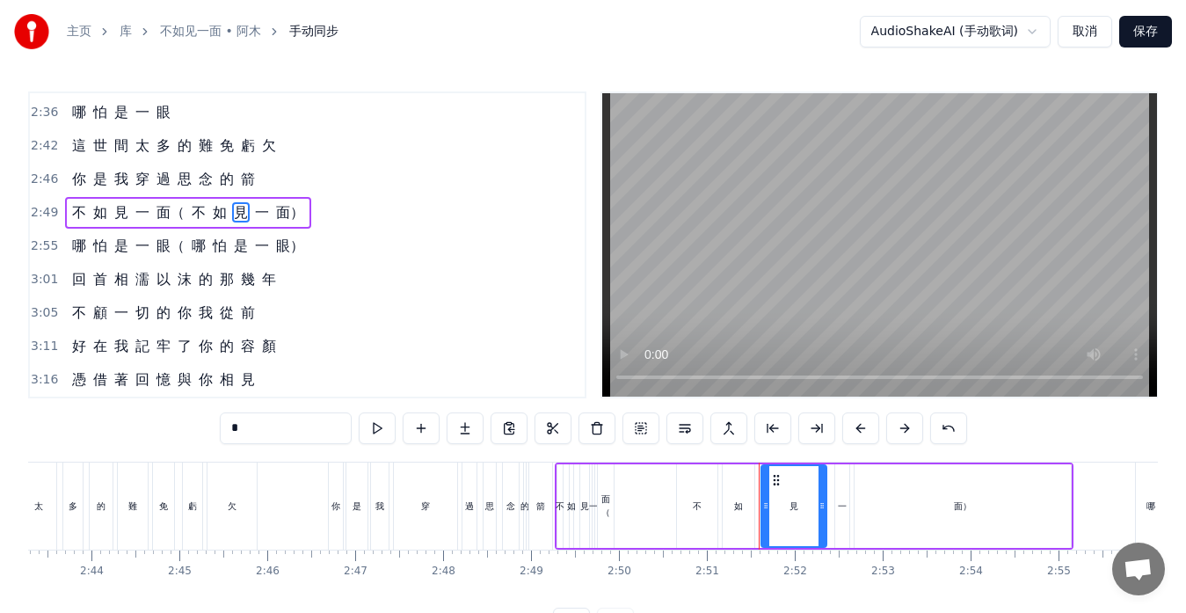
scroll to position [801, 0]
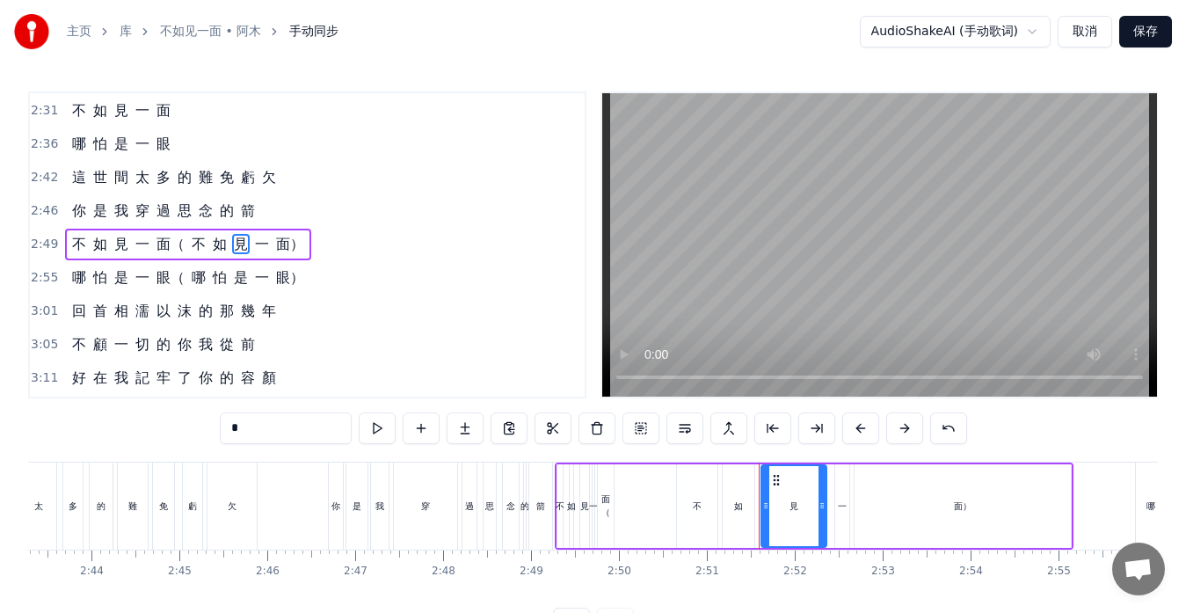
click at [128, 256] on div "不 如 見 一 面（ 不 如 見 一 面）" at bounding box center [188, 245] width 246 height 32
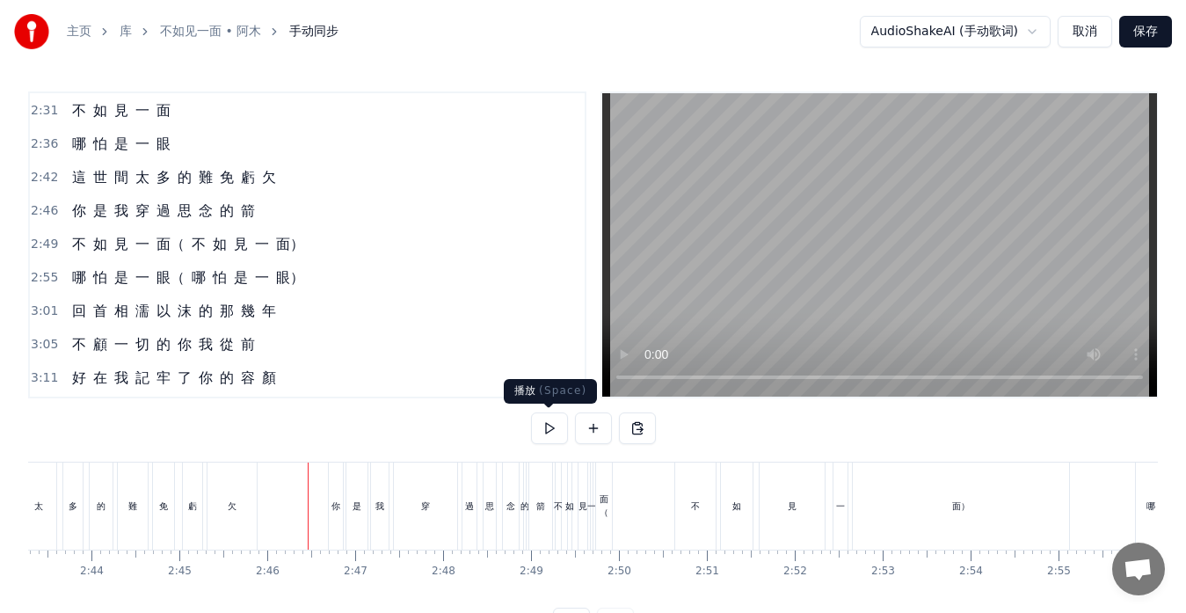
click at [549, 426] on button at bounding box center [549, 428] width 37 height 32
click at [198, 255] on div "不 如 見 一 面（ 不 如 見 一 面）" at bounding box center [188, 245] width 246 height 32
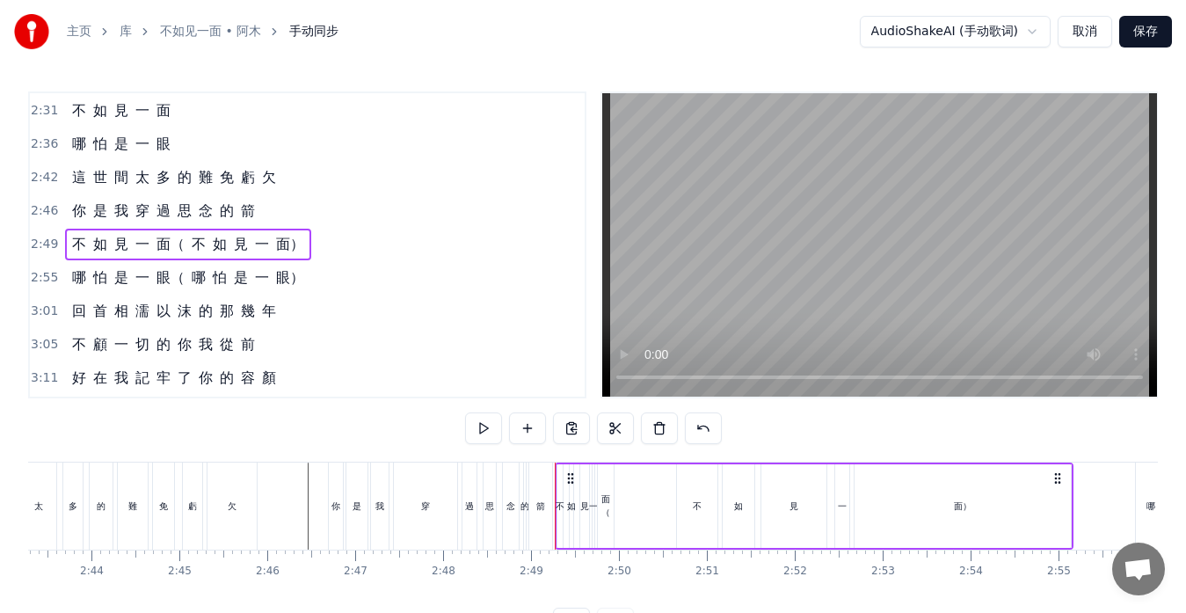
click at [183, 249] on span "面（" at bounding box center [171, 244] width 32 height 20
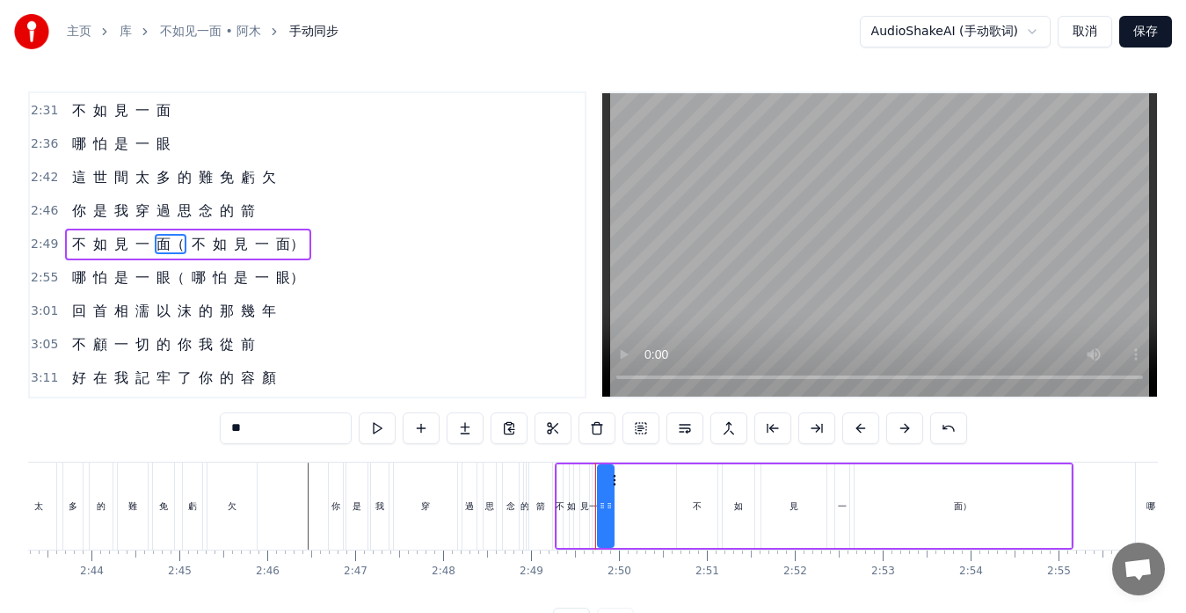
drag, startPoint x: 249, startPoint y: 428, endPoint x: 278, endPoint y: 429, distance: 29.0
click at [278, 429] on input "**" at bounding box center [286, 428] width 132 height 32
click at [181, 248] on span "不" at bounding box center [185, 244] width 18 height 20
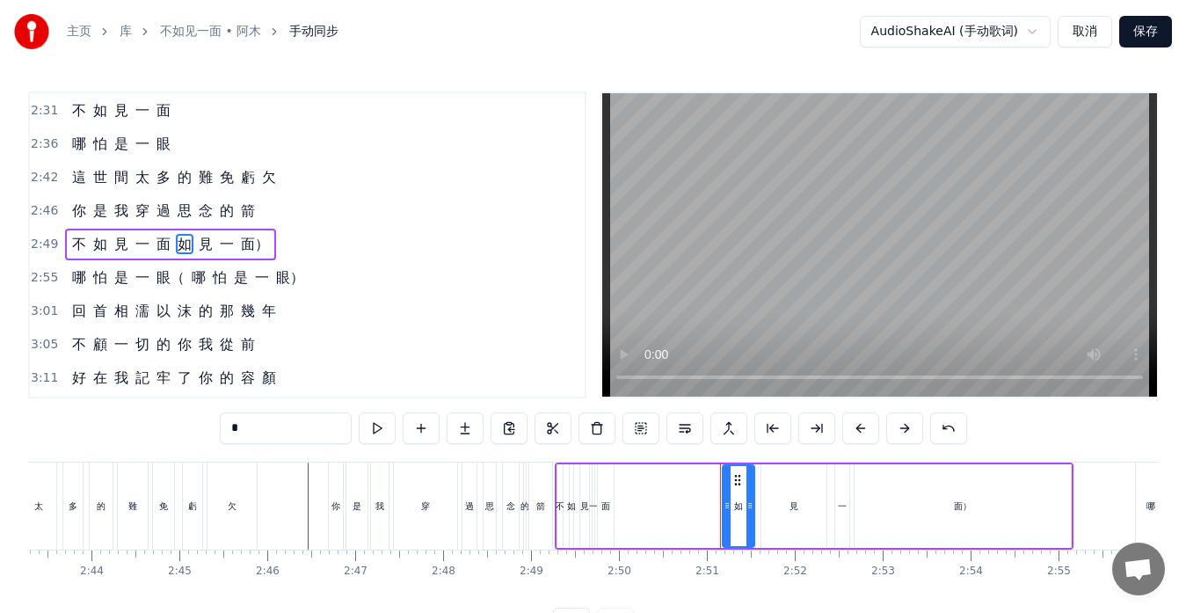
click at [186, 248] on span "如" at bounding box center [185, 244] width 18 height 20
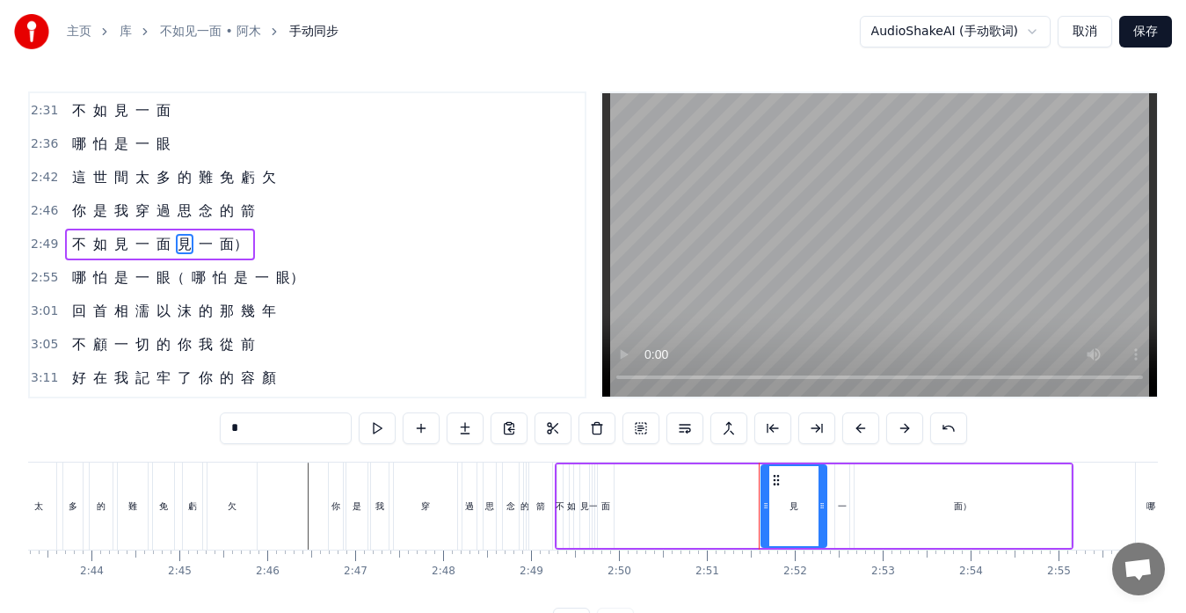
click at [186, 248] on span "見" at bounding box center [185, 244] width 18 height 20
click at [186, 248] on span "一" at bounding box center [185, 244] width 18 height 20
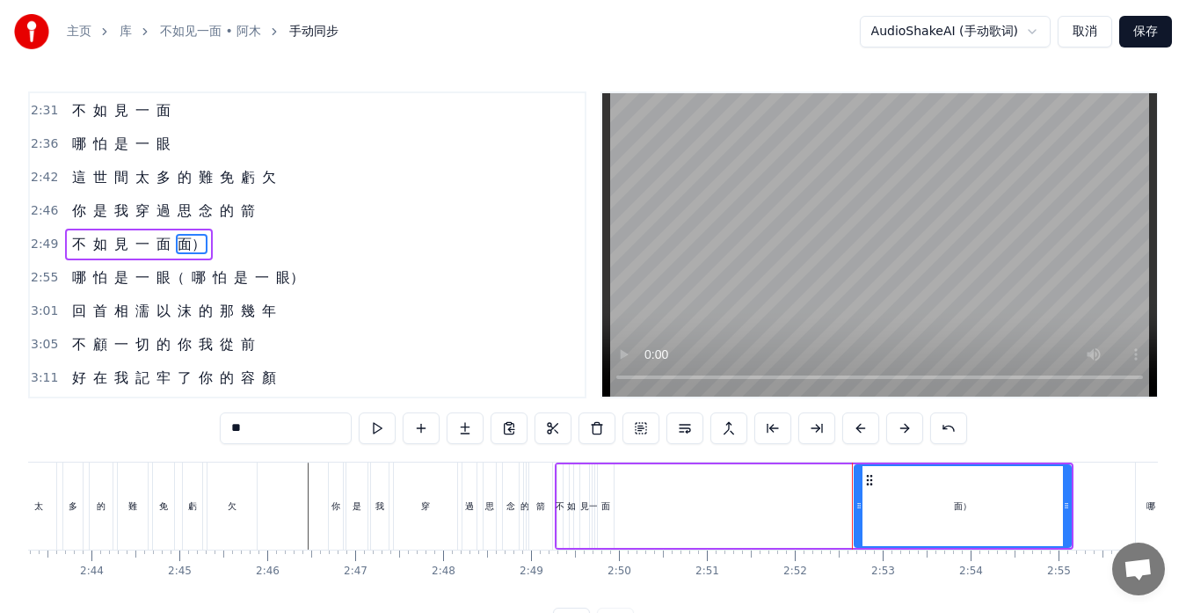
click at [186, 248] on span "面）" at bounding box center [192, 244] width 32 height 20
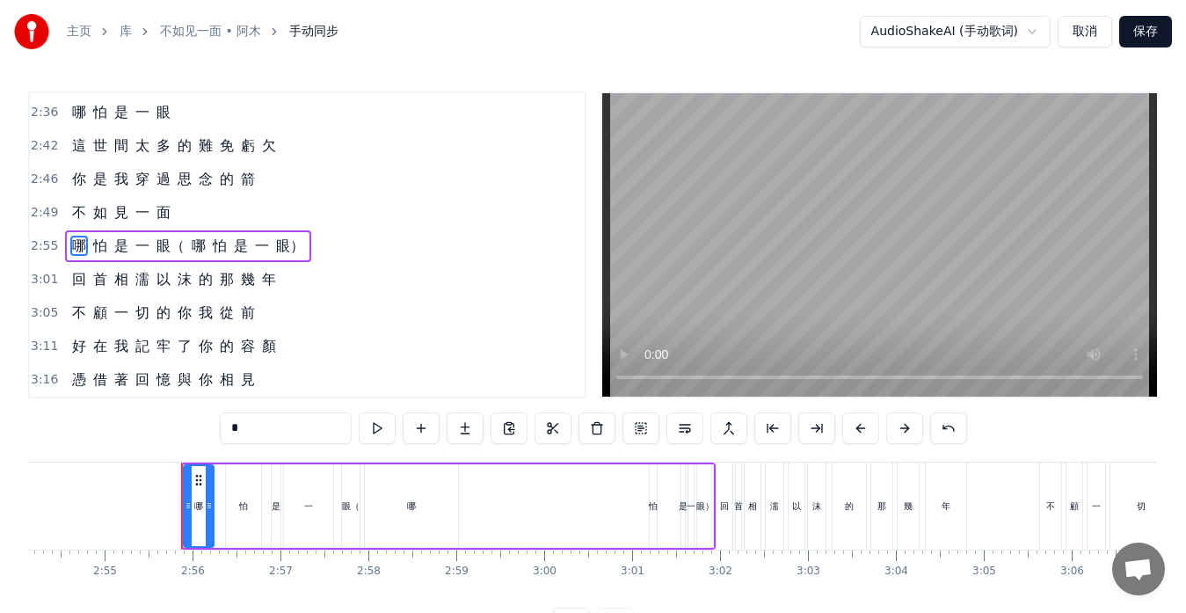
scroll to position [0, 15379]
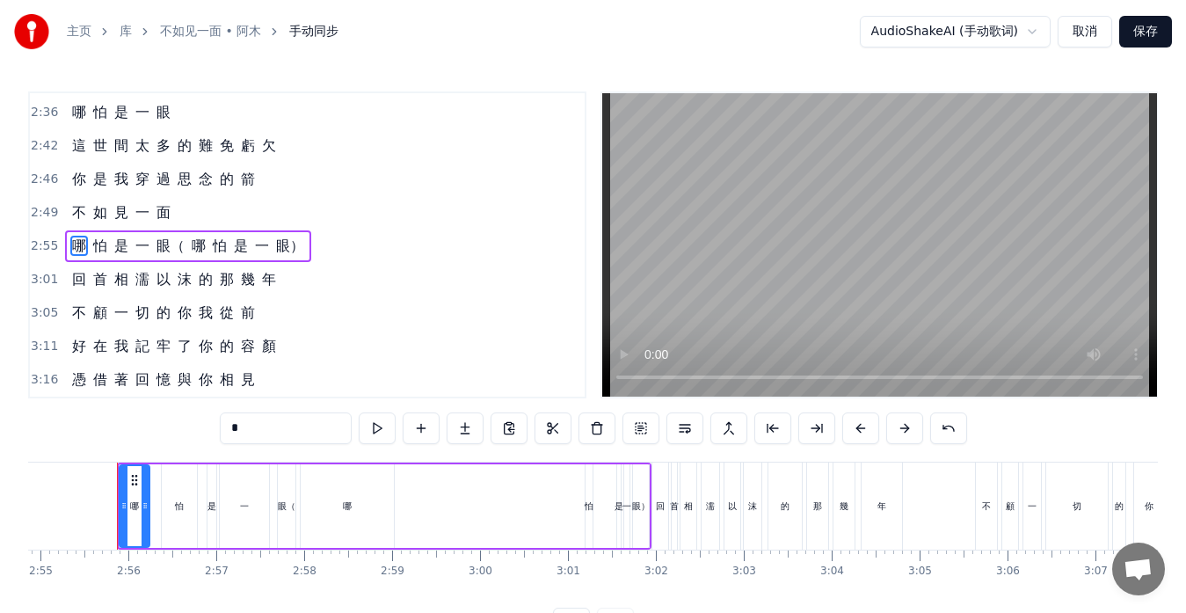
click at [182, 251] on span "眼（" at bounding box center [171, 246] width 32 height 20
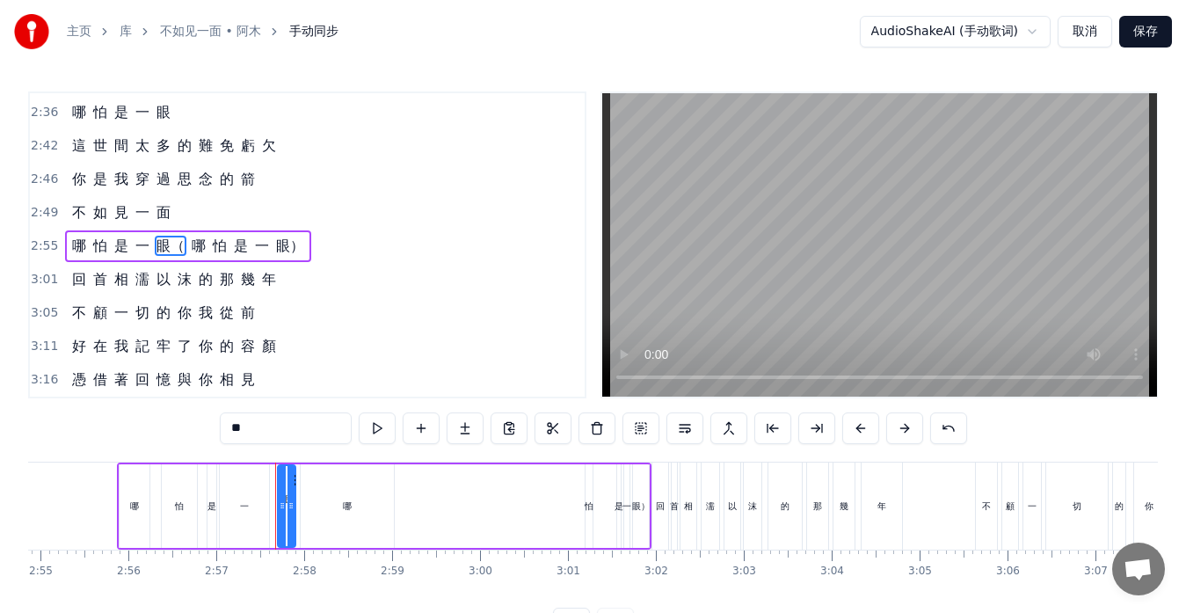
drag, startPoint x: 248, startPoint y: 428, endPoint x: 274, endPoint y: 428, distance: 26.4
click at [274, 428] on input "**" at bounding box center [286, 428] width 132 height 32
click at [186, 244] on span "哪" at bounding box center [185, 246] width 18 height 20
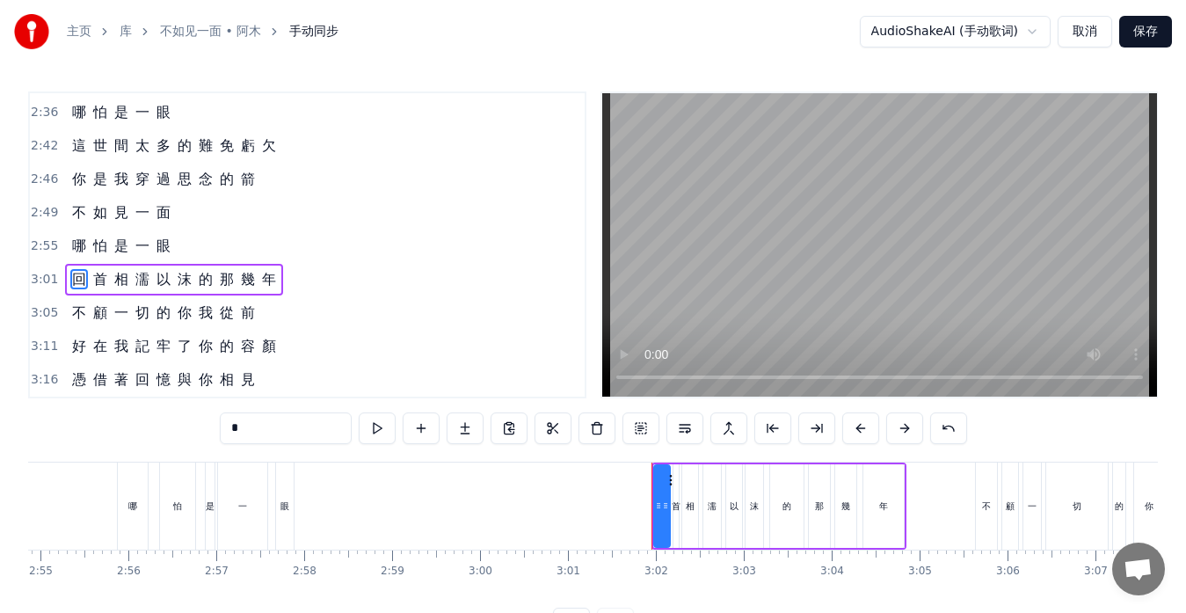
click at [156, 255] on span "眼" at bounding box center [164, 246] width 18 height 20
type input "*"
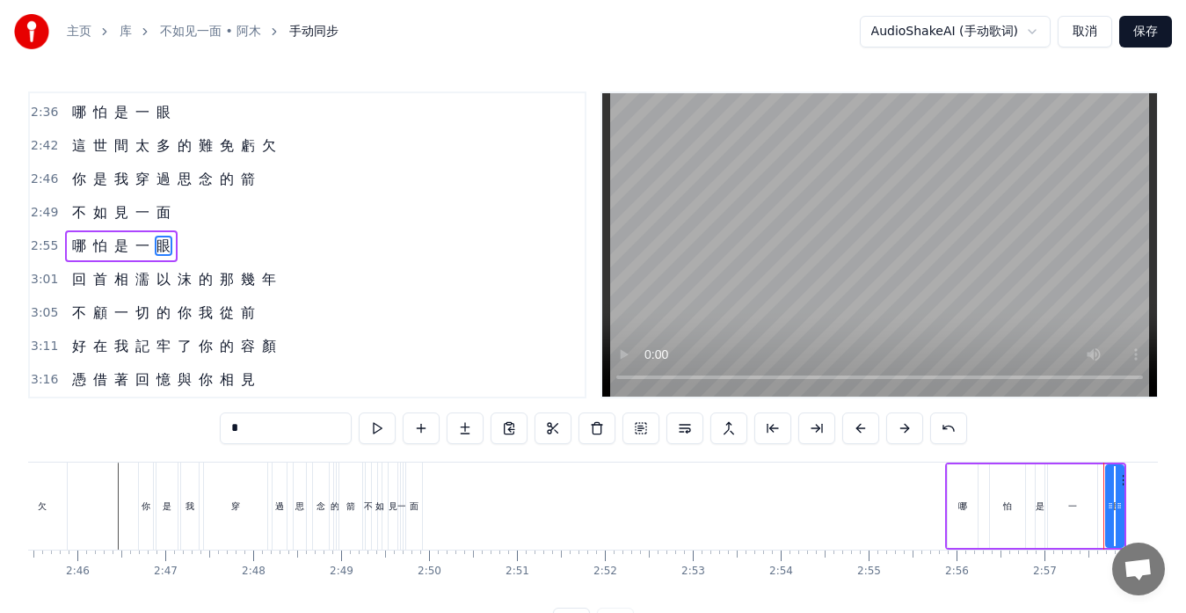
scroll to position [0, 14564]
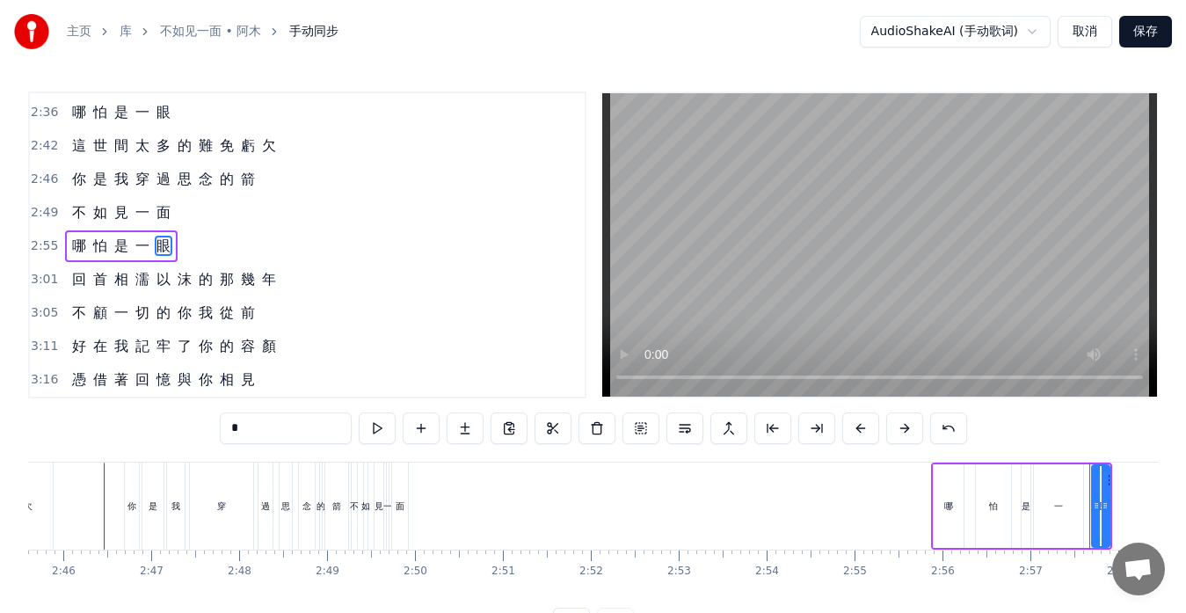
click at [129, 258] on div "哪 怕 是 一 眼" at bounding box center [121, 246] width 113 height 32
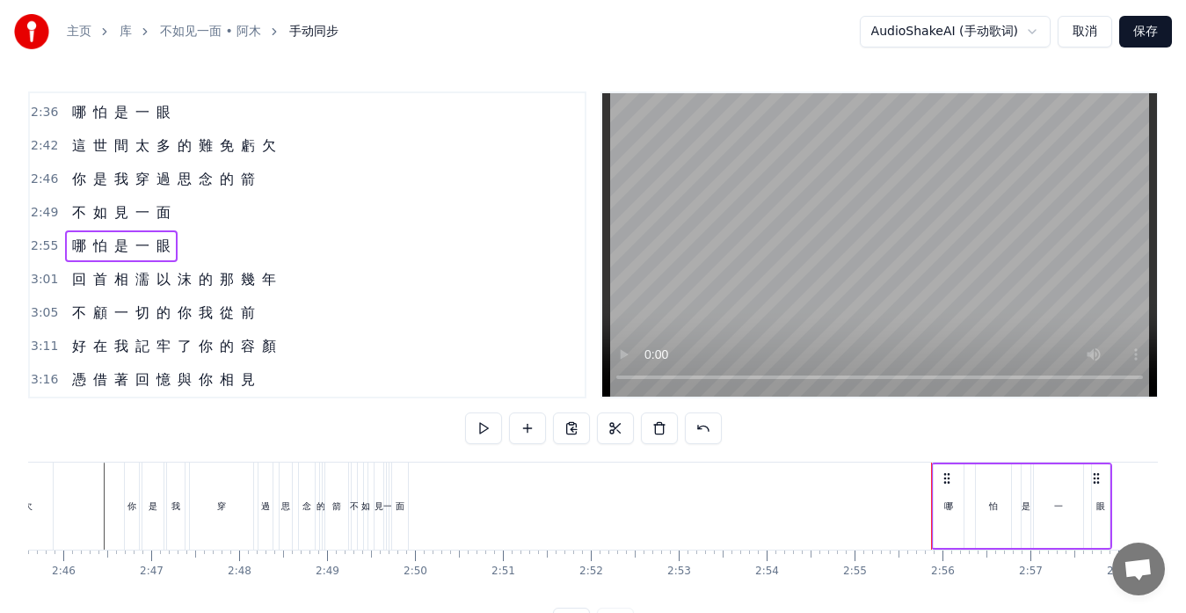
click at [98, 221] on span "如" at bounding box center [100, 212] width 18 height 20
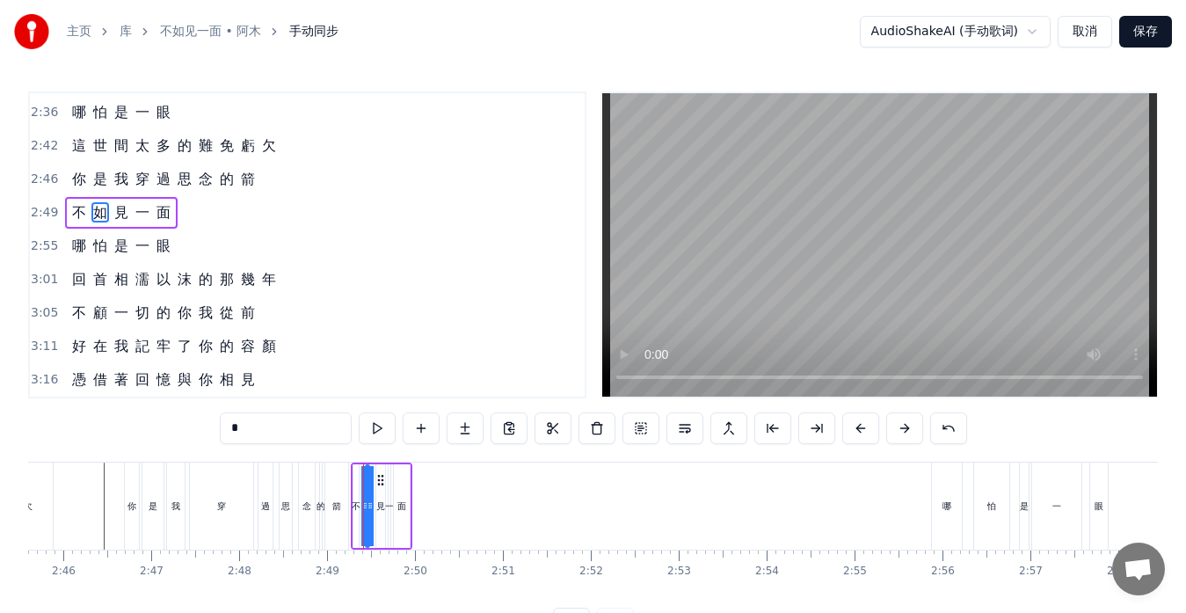
scroll to position [801, 0]
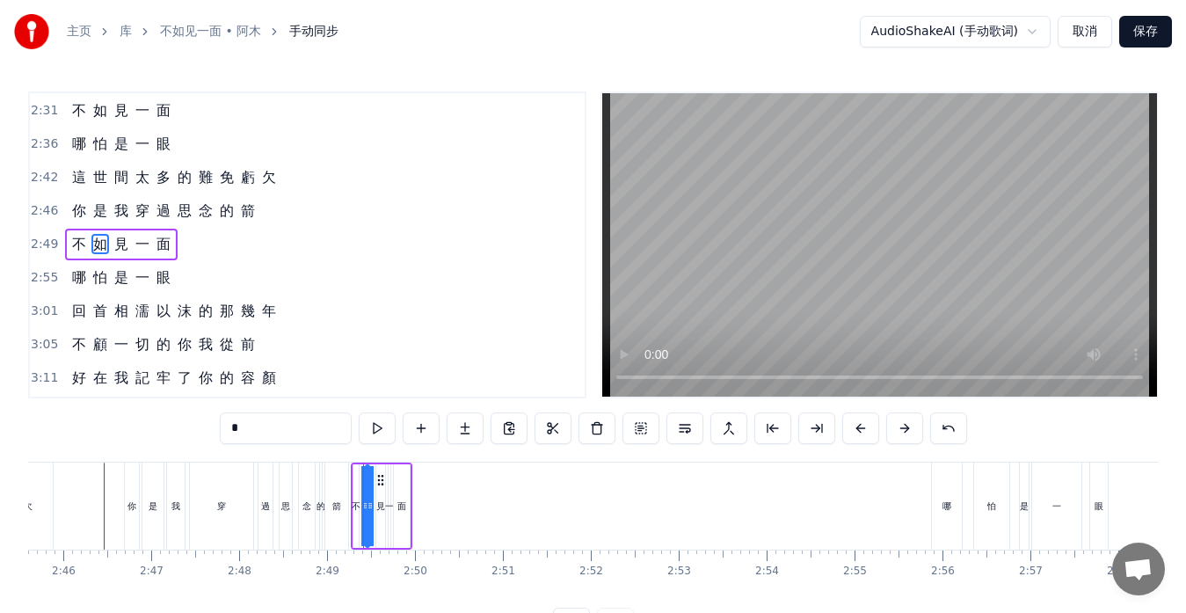
click at [137, 255] on div "不 如 見 一 面" at bounding box center [121, 245] width 113 height 32
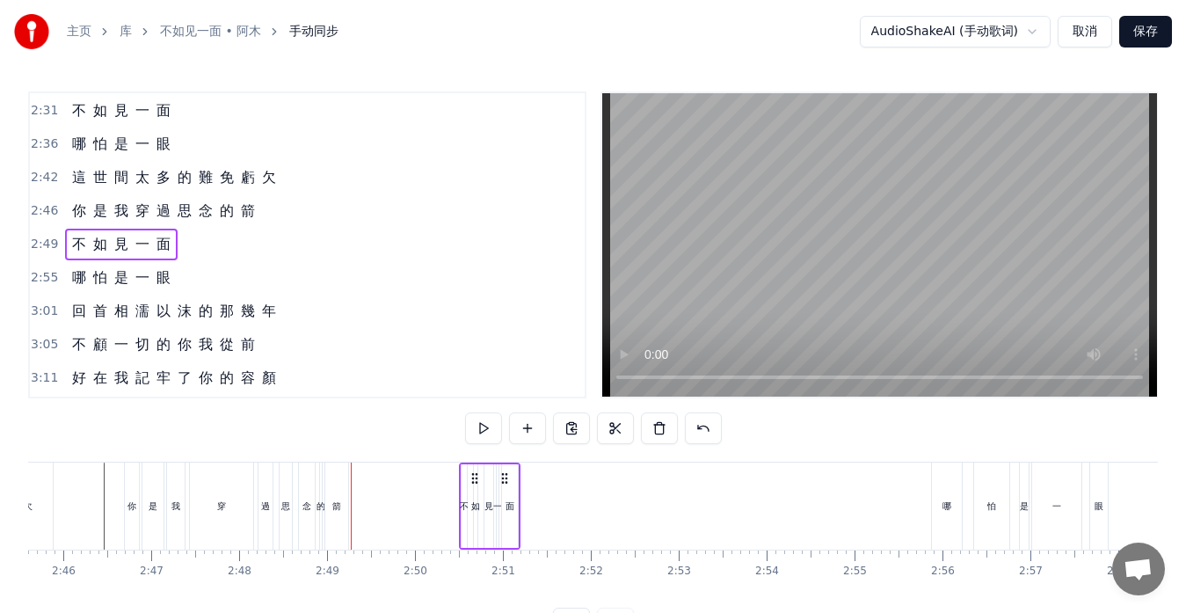
drag, startPoint x: 364, startPoint y: 476, endPoint x: 472, endPoint y: 488, distance: 108.9
click at [472, 488] on div "不 如 見 一 面" at bounding box center [490, 506] width 62 height 87
click at [511, 479] on icon at bounding box center [505, 478] width 14 height 14
click at [507, 493] on div "面" at bounding box center [510, 506] width 16 height 84
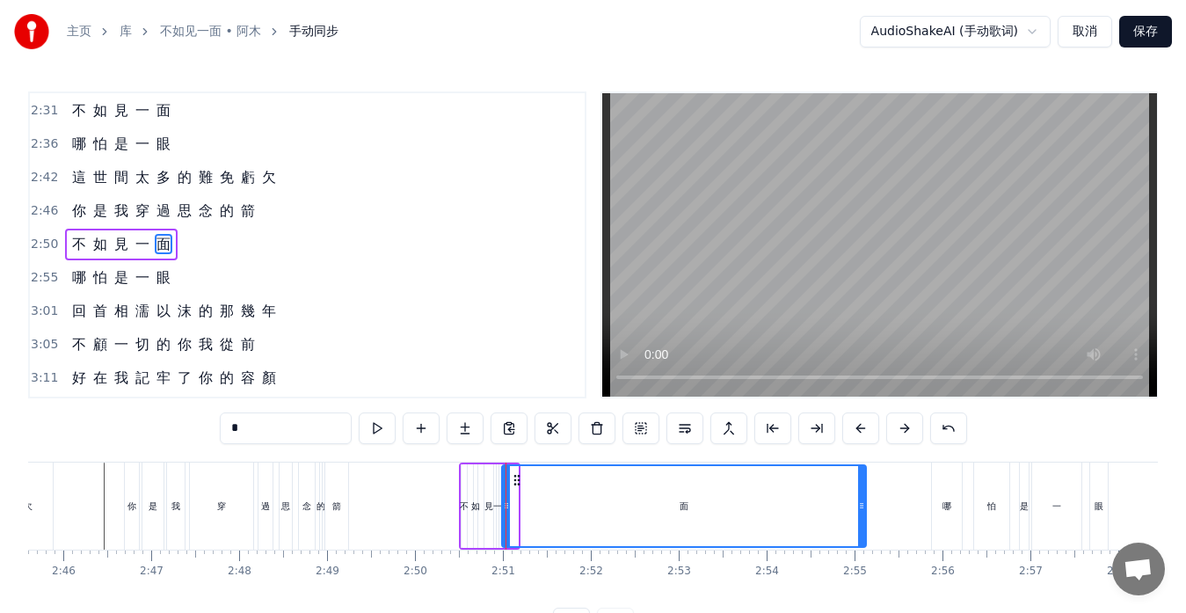
drag, startPoint x: 515, startPoint y: 478, endPoint x: 864, endPoint y: 507, distance: 349.5
click at [864, 507] on div at bounding box center [861, 506] width 7 height 80
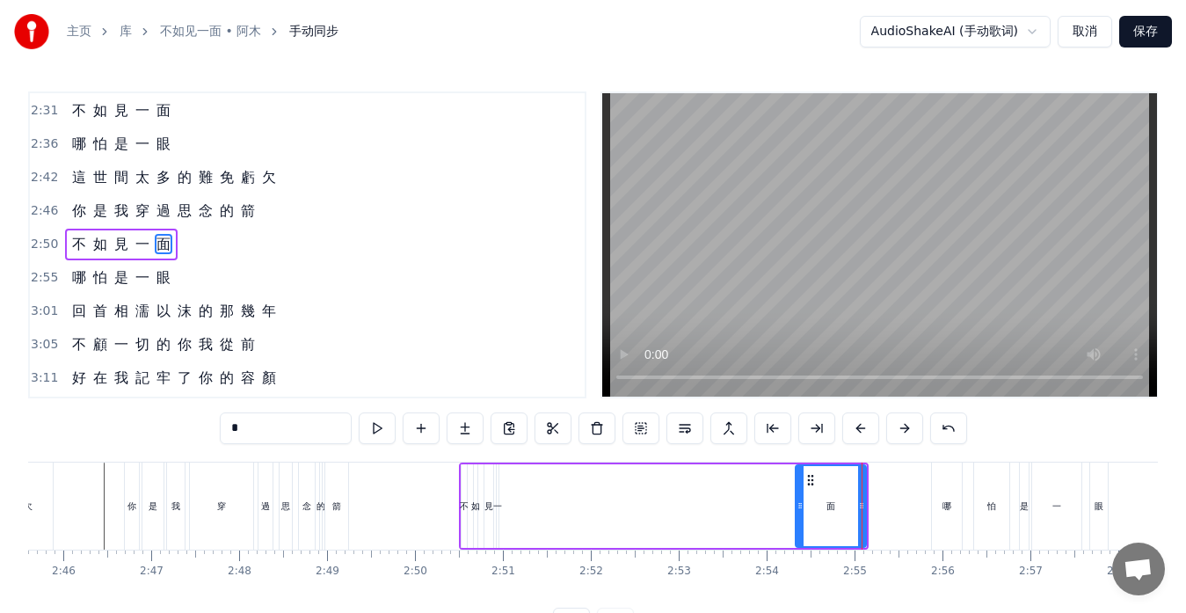
drag, startPoint x: 506, startPoint y: 510, endPoint x: 796, endPoint y: 510, distance: 290.2
click at [799, 509] on icon at bounding box center [800, 506] width 7 height 14
click at [497, 509] on div "一" at bounding box center [497, 506] width 9 height 13
type input "*"
drag, startPoint x: 499, startPoint y: 505, endPoint x: 743, endPoint y: 513, distance: 244.6
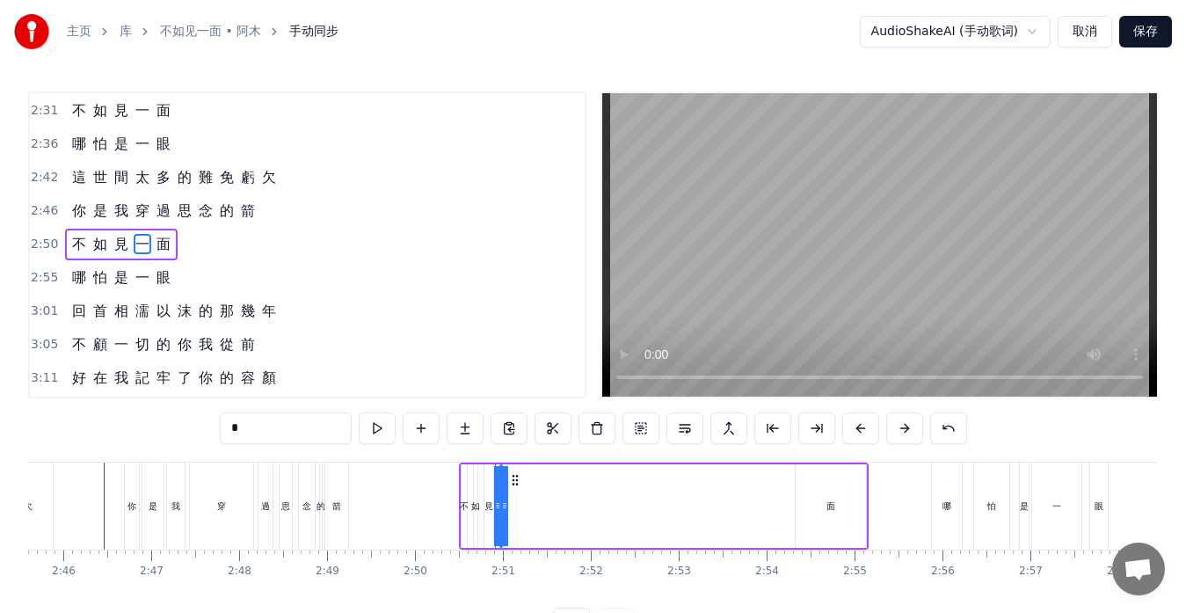
click at [743, 513] on div "不 如 見 一 面" at bounding box center [664, 506] width 410 height 87
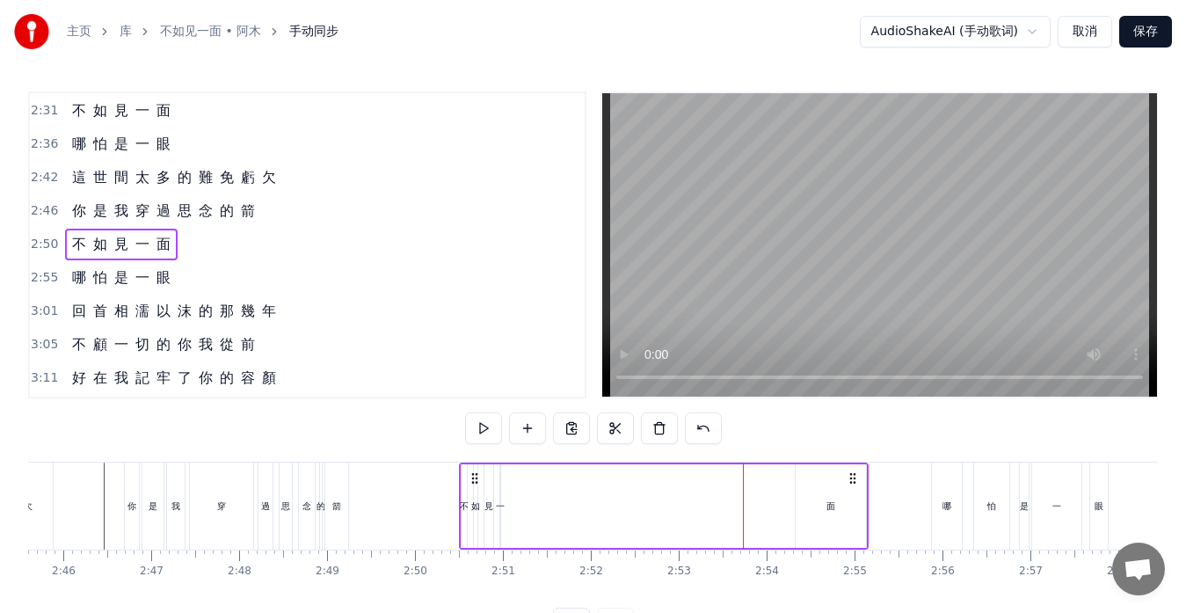
click at [502, 508] on div "一" at bounding box center [500, 506] width 9 height 13
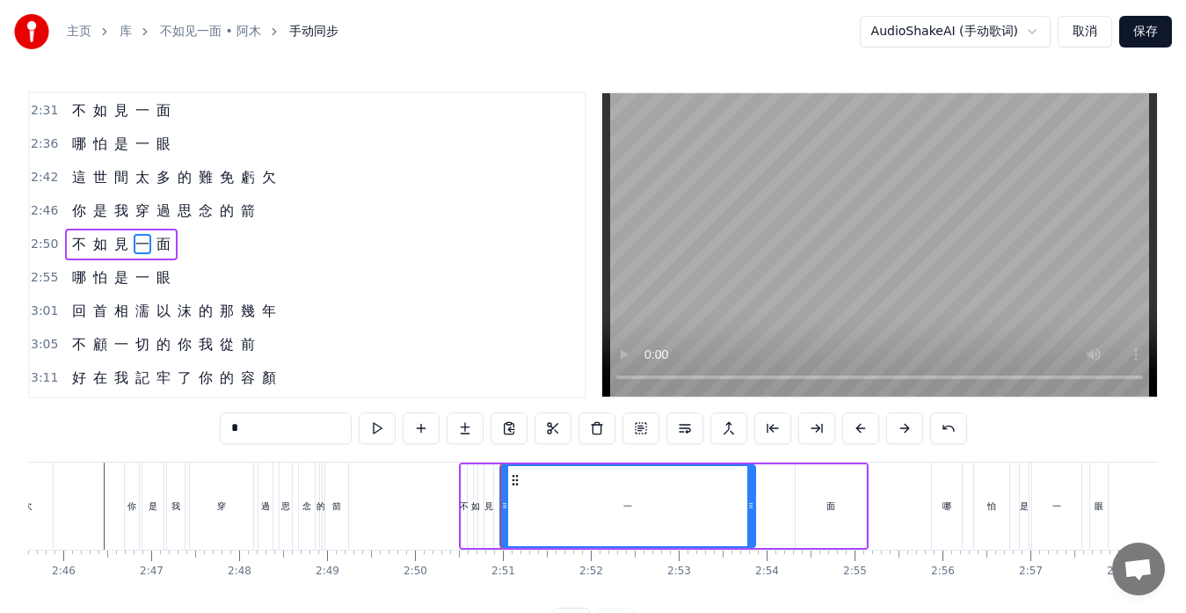
drag, startPoint x: 498, startPoint y: 507, endPoint x: 755, endPoint y: 513, distance: 256.9
click at [755, 513] on div "一" at bounding box center [628, 506] width 257 height 84
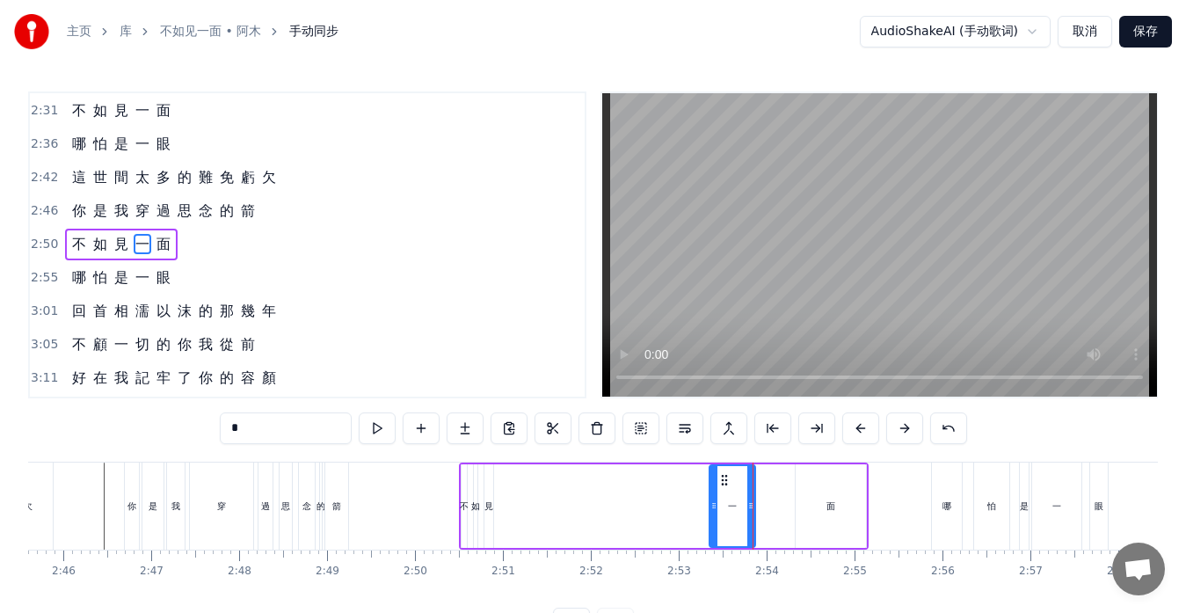
drag, startPoint x: 506, startPoint y: 506, endPoint x: 715, endPoint y: 517, distance: 209.6
click at [715, 517] on div at bounding box center [714, 506] width 7 height 80
click at [490, 509] on div "見" at bounding box center [489, 506] width 9 height 13
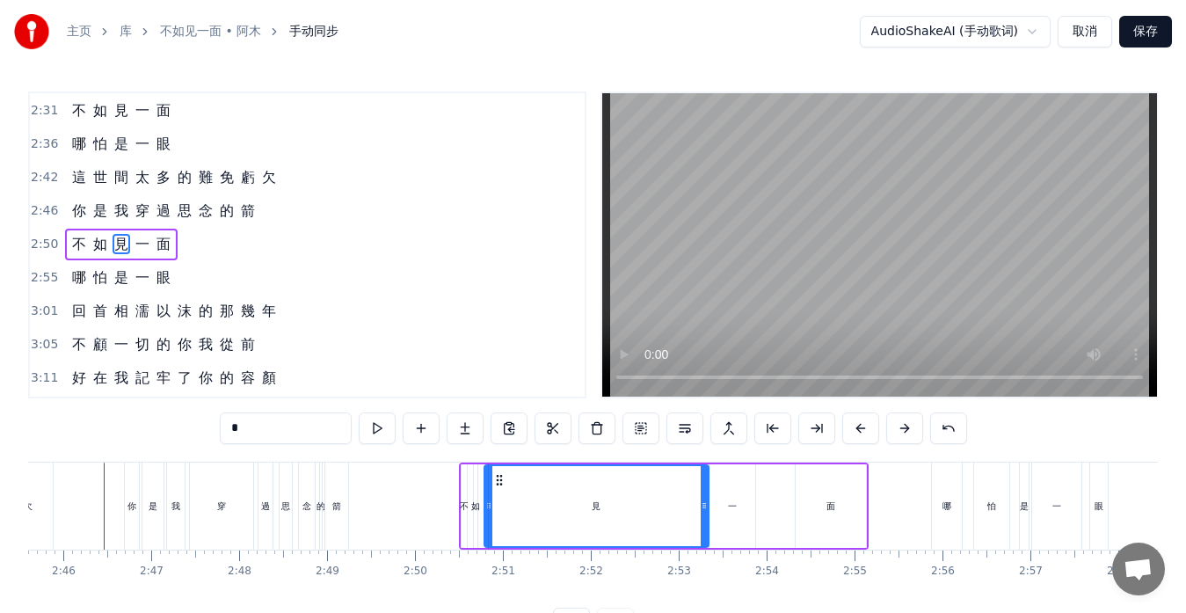
drag, startPoint x: 491, startPoint y: 502, endPoint x: 706, endPoint y: 519, distance: 216.1
click at [706, 519] on div at bounding box center [704, 506] width 7 height 80
drag, startPoint x: 487, startPoint y: 498, endPoint x: 627, endPoint y: 503, distance: 139.9
click at [627, 506] on div at bounding box center [627, 506] width 7 height 80
click at [477, 515] on div "如" at bounding box center [475, 506] width 5 height 84
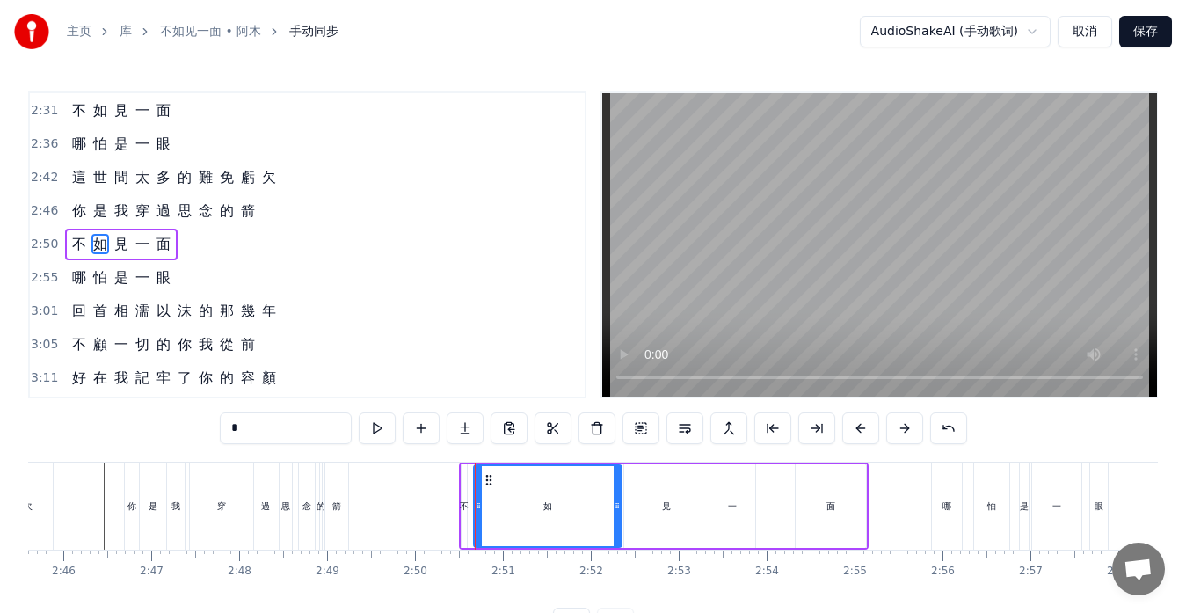
drag, startPoint x: 471, startPoint y: 505, endPoint x: 615, endPoint y: 514, distance: 144.5
click at [615, 514] on div at bounding box center [617, 506] width 7 height 80
drag, startPoint x: 478, startPoint y: 500, endPoint x: 536, endPoint y: 507, distance: 59.3
click at [563, 507] on icon at bounding box center [564, 506] width 7 height 14
click at [465, 507] on div "不" at bounding box center [464, 506] width 9 height 13
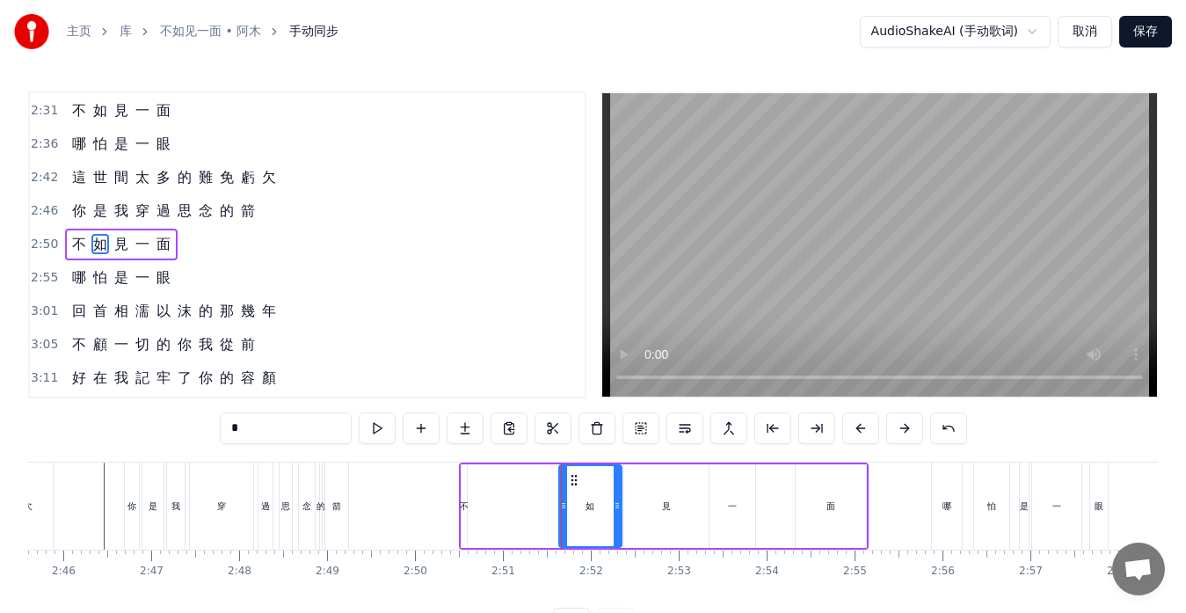
type input "*"
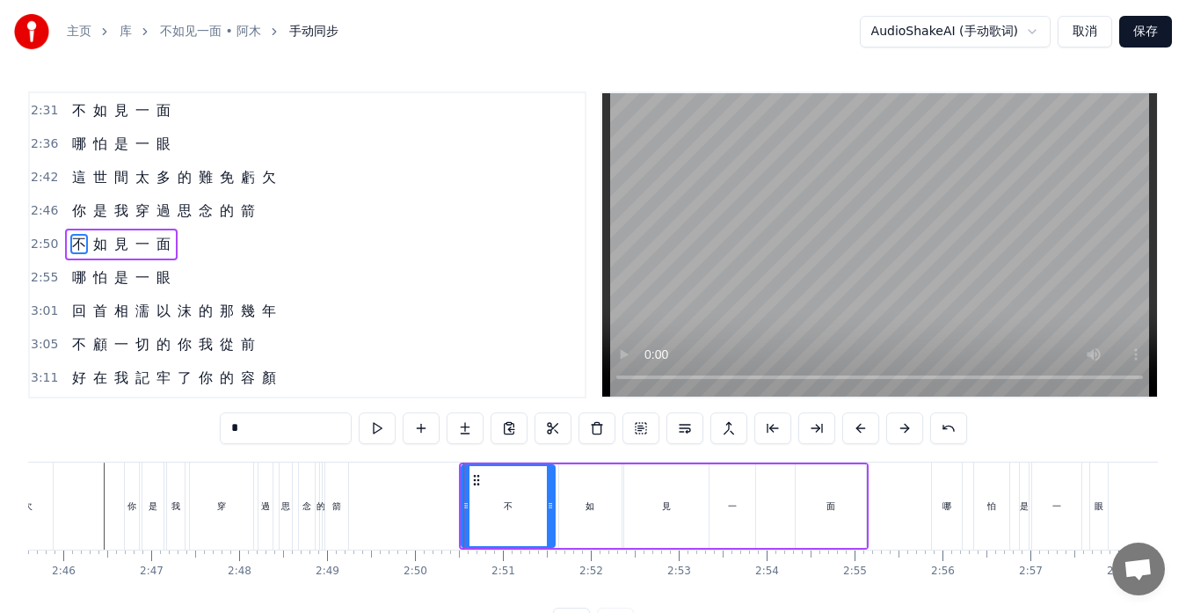
drag, startPoint x: 463, startPoint y: 510, endPoint x: 474, endPoint y: 514, distance: 12.0
click at [551, 512] on icon at bounding box center [550, 506] width 7 height 14
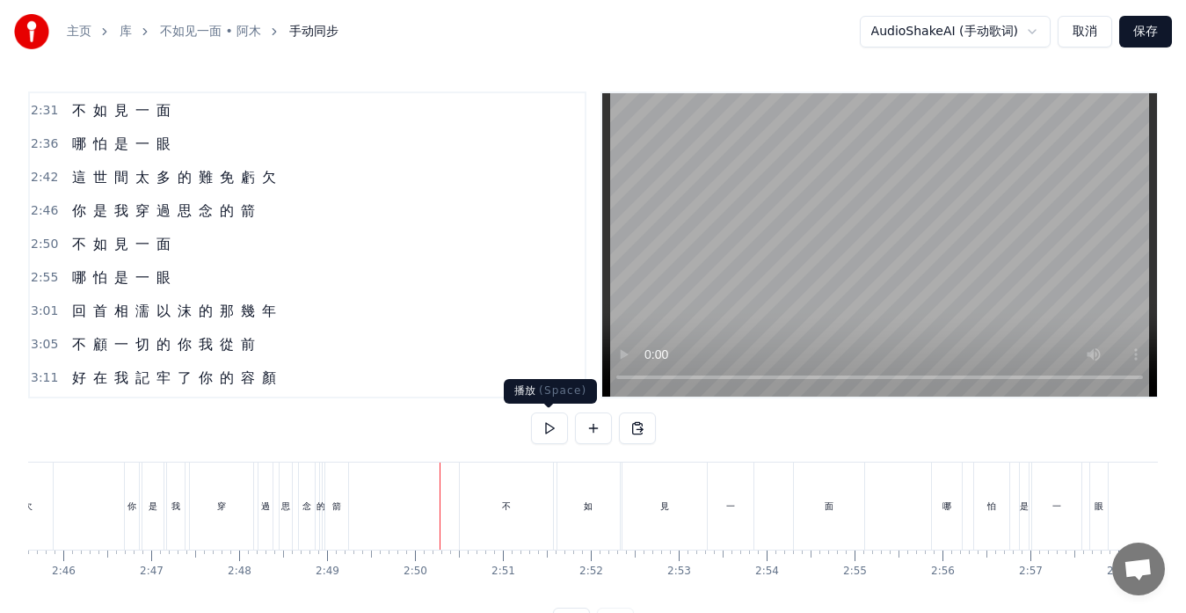
click at [545, 433] on button at bounding box center [549, 428] width 37 height 32
click at [545, 429] on button at bounding box center [549, 428] width 37 height 32
click at [538, 515] on div "不" at bounding box center [506, 506] width 93 height 87
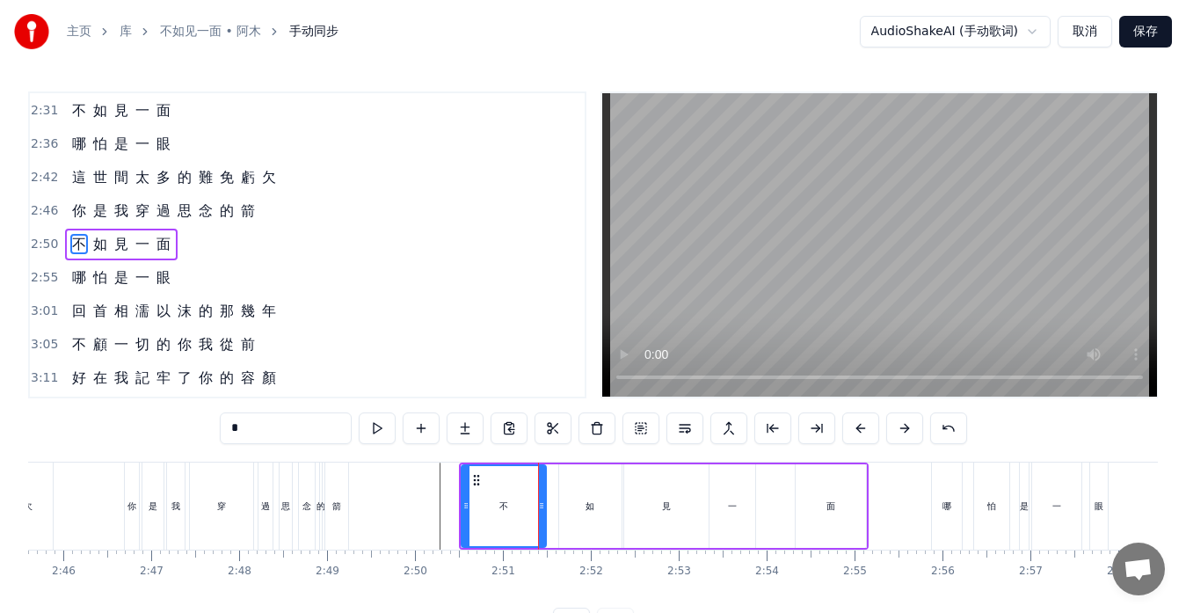
drag, startPoint x: 552, startPoint y: 510, endPoint x: 544, endPoint y: 514, distance: 9.5
click at [544, 514] on div at bounding box center [541, 506] width 7 height 80
drag, startPoint x: 587, startPoint y: 514, endPoint x: 601, endPoint y: 510, distance: 13.7
click at [588, 514] on div "如" at bounding box center [590, 506] width 62 height 84
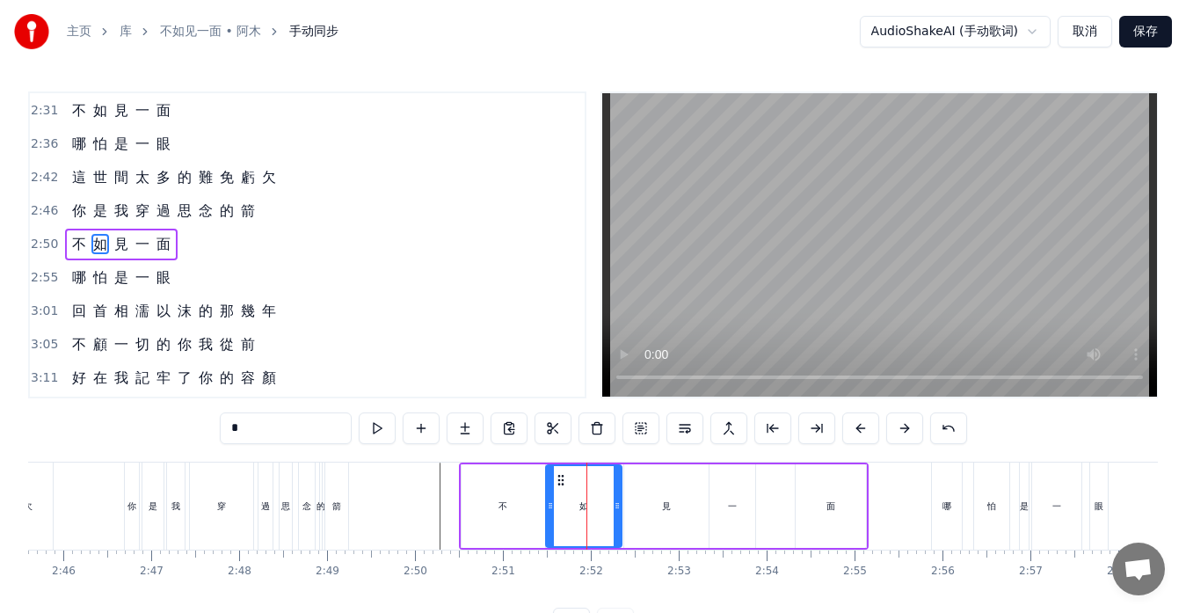
drag, startPoint x: 563, startPoint y: 498, endPoint x: 548, endPoint y: 500, distance: 15.2
click at [549, 499] on div at bounding box center [550, 506] width 7 height 80
click at [524, 507] on div "不" at bounding box center [504, 506] width 84 height 84
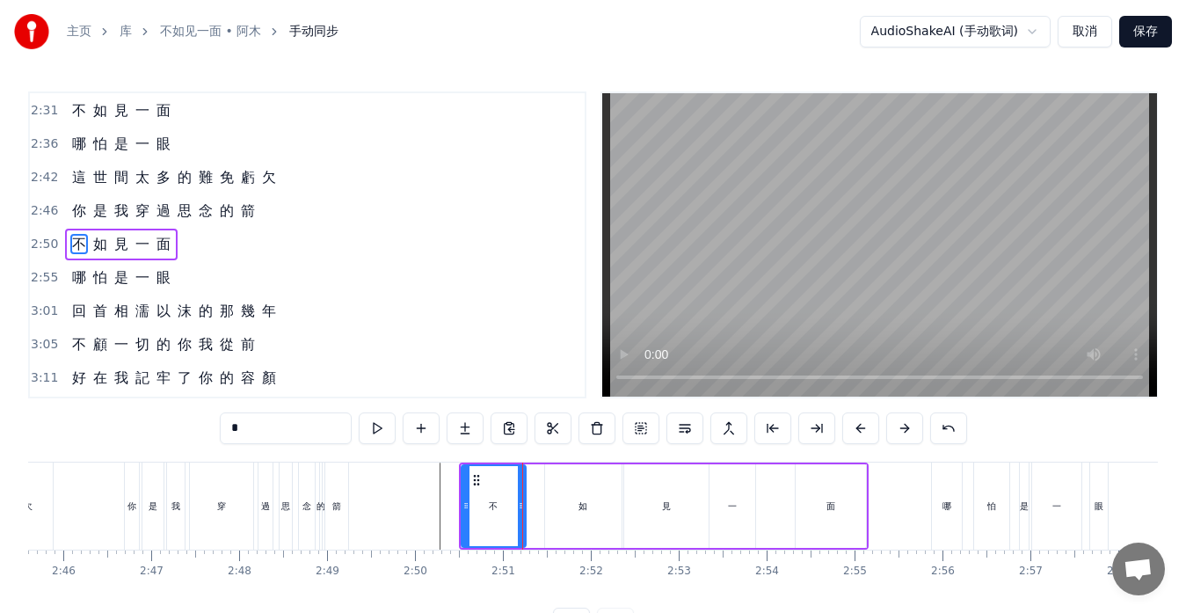
drag, startPoint x: 540, startPoint y: 506, endPoint x: 521, endPoint y: 506, distance: 19.3
click at [521, 506] on circle at bounding box center [520, 506] width 1 height 1
click at [566, 507] on div "如" at bounding box center [583, 506] width 77 height 84
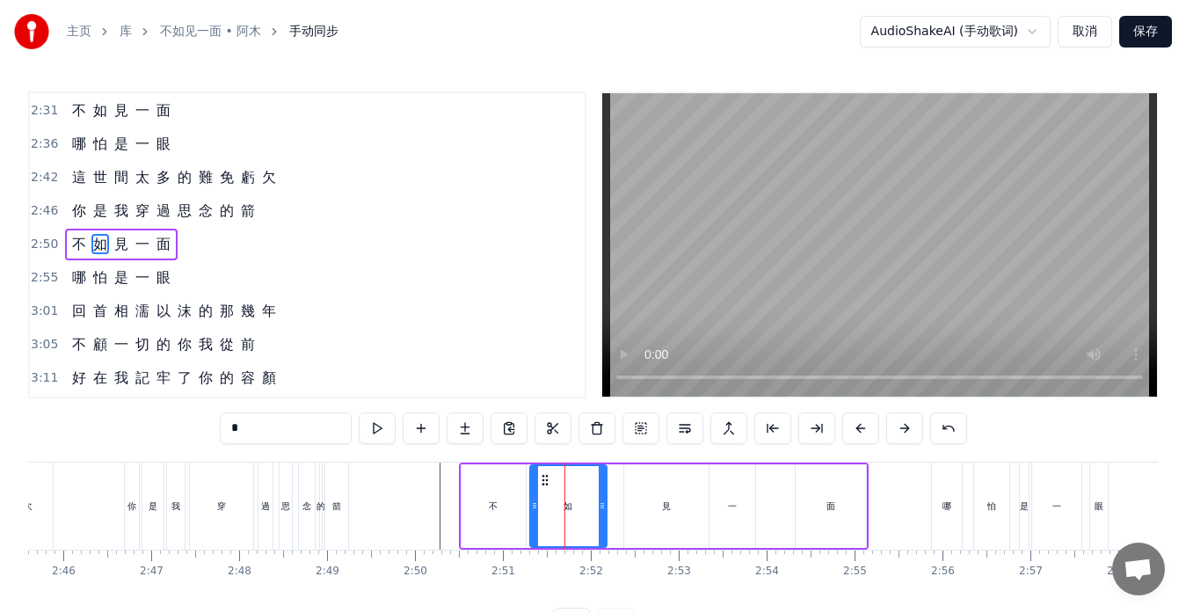
drag, startPoint x: 561, startPoint y: 478, endPoint x: 546, endPoint y: 479, distance: 15.1
click at [546, 479] on icon at bounding box center [545, 480] width 14 height 14
drag, startPoint x: 602, startPoint y: 496, endPoint x: 573, endPoint y: 500, distance: 28.4
click at [573, 500] on div at bounding box center [574, 506] width 7 height 80
click at [643, 503] on div "見" at bounding box center [666, 506] width 84 height 84
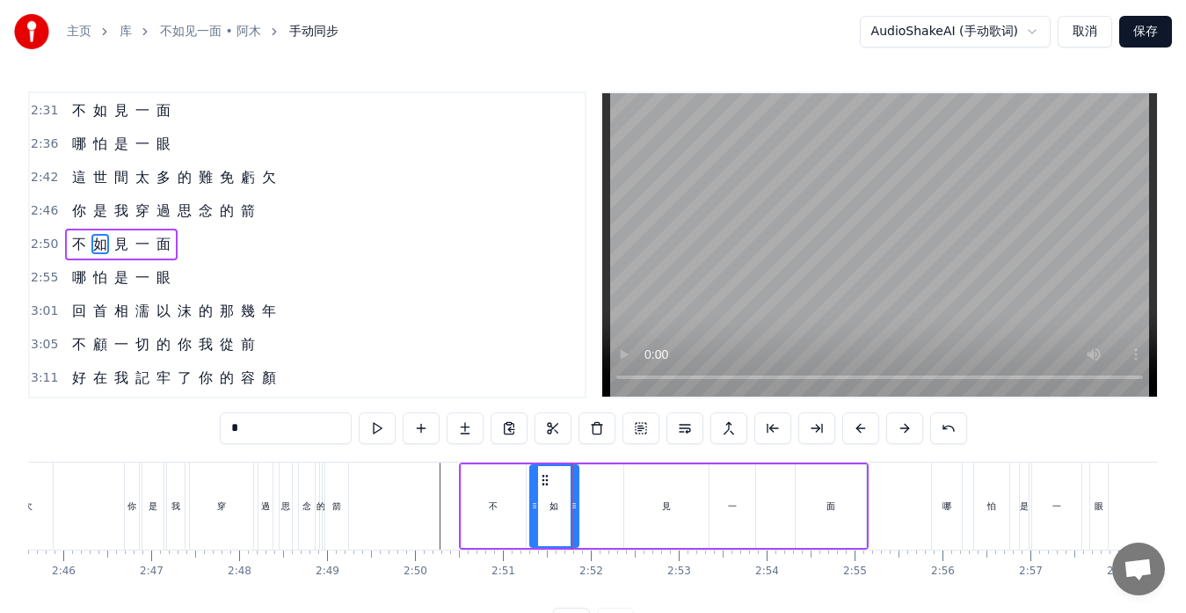
type input "*"
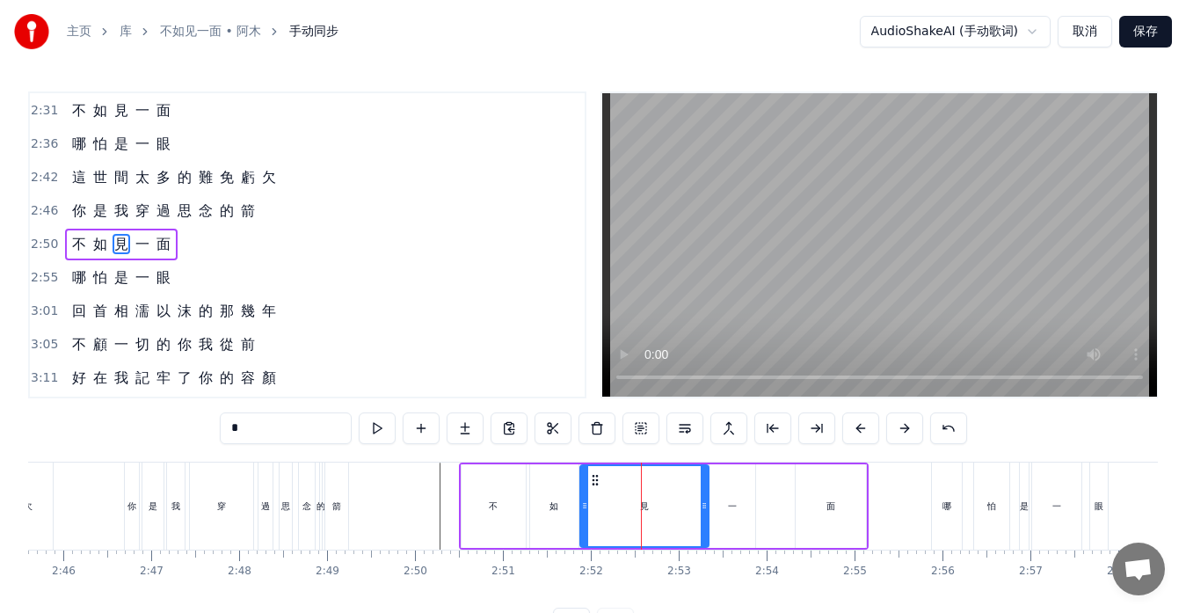
drag, startPoint x: 628, startPoint y: 482, endPoint x: 584, endPoint y: 487, distance: 44.3
click at [584, 487] on div at bounding box center [584, 506] width 7 height 80
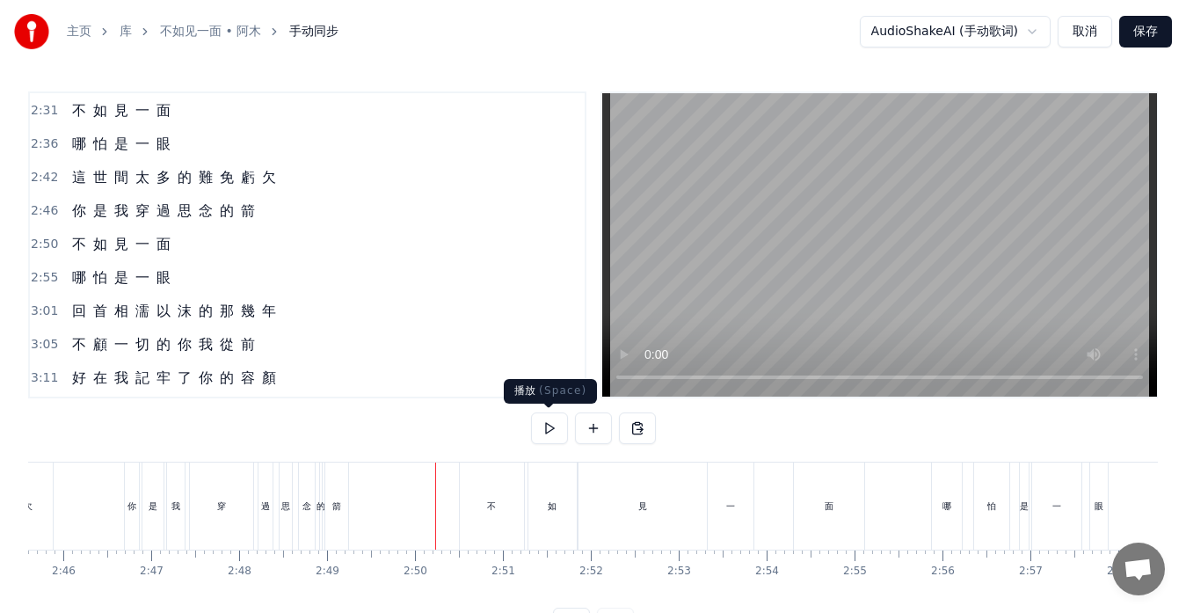
click at [546, 427] on button at bounding box center [549, 428] width 37 height 32
click at [493, 515] on div "不" at bounding box center [492, 506] width 64 height 87
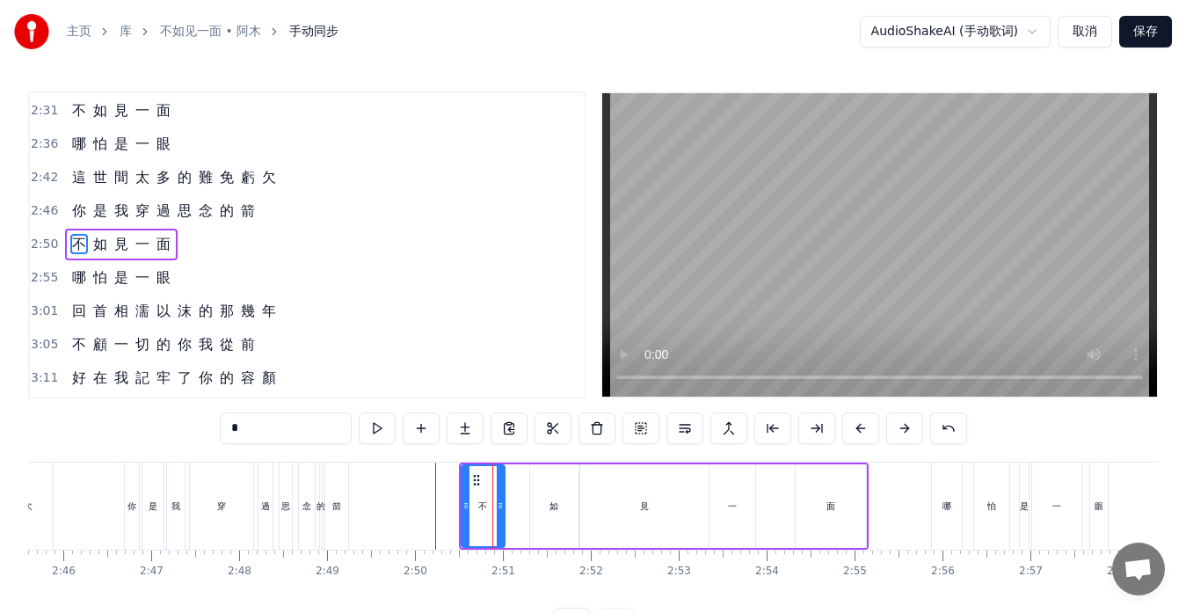
drag, startPoint x: 520, startPoint y: 507, endPoint x: 499, endPoint y: 513, distance: 22.0
click at [499, 513] on div at bounding box center [500, 506] width 7 height 80
click at [558, 508] on div "如" at bounding box center [554, 506] width 48 height 84
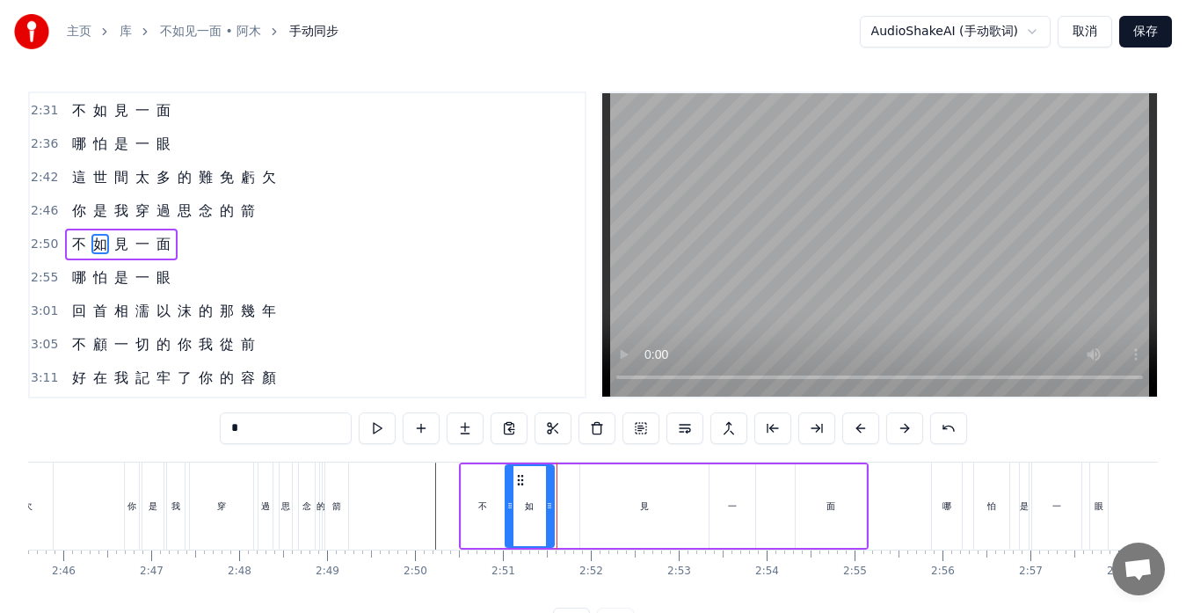
drag, startPoint x: 543, startPoint y: 477, endPoint x: 518, endPoint y: 478, distance: 24.6
click at [518, 478] on icon at bounding box center [521, 480] width 14 height 14
drag, startPoint x: 549, startPoint y: 492, endPoint x: 536, endPoint y: 493, distance: 12.4
click at [536, 493] on div at bounding box center [537, 506] width 7 height 80
drag, startPoint x: 590, startPoint y: 501, endPoint x: 589, endPoint y: 493, distance: 8.8
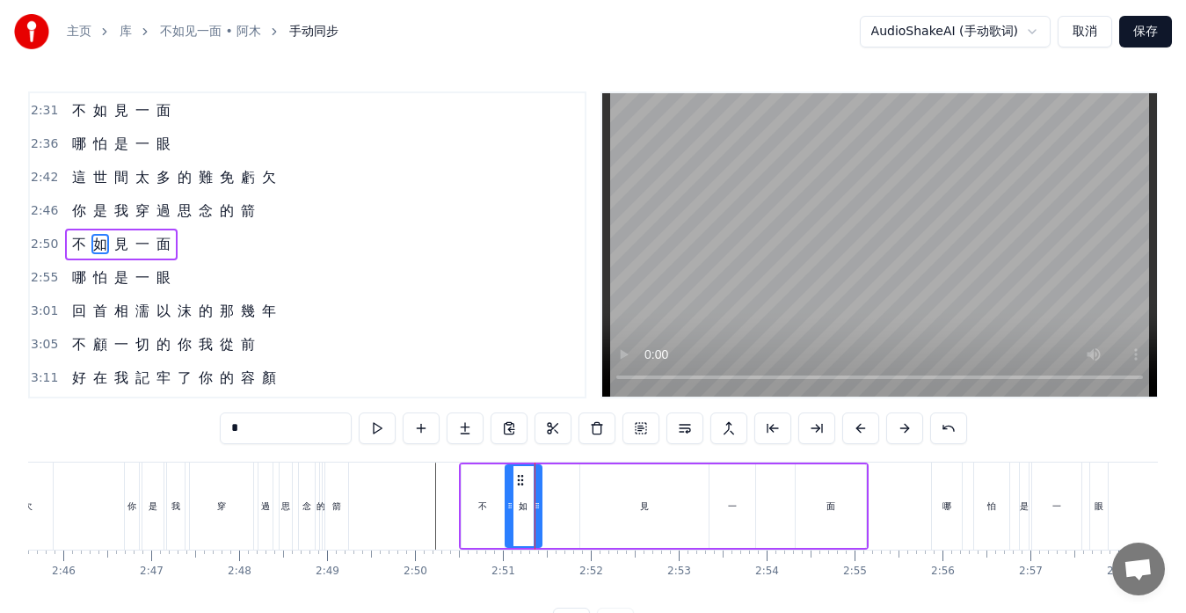
click at [591, 501] on div "見" at bounding box center [644, 506] width 128 height 84
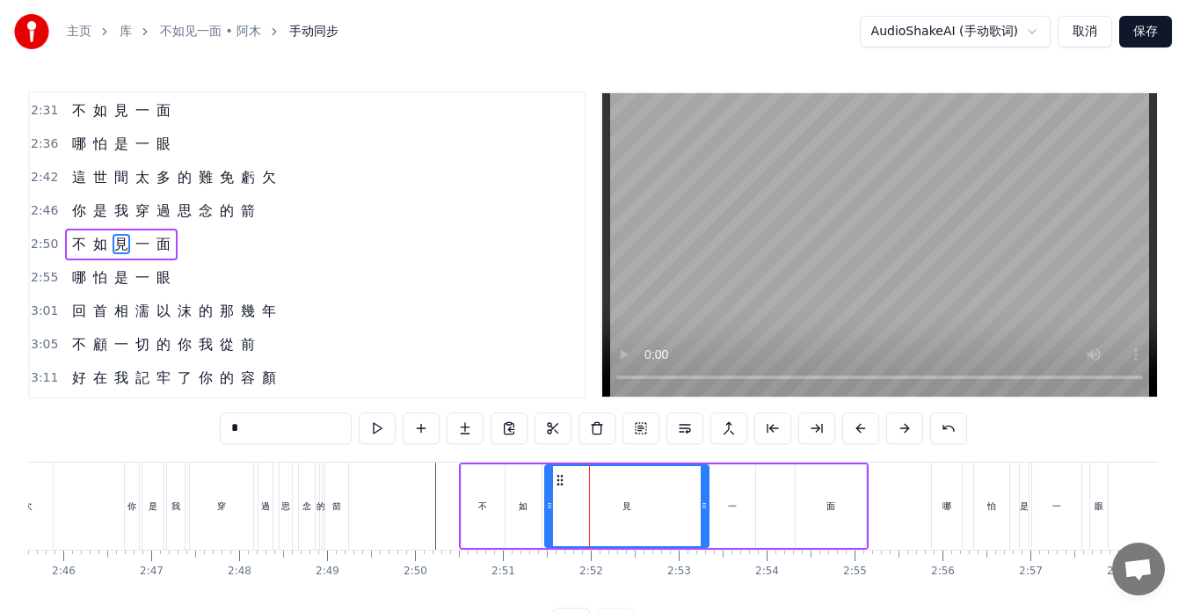
drag, startPoint x: 585, startPoint y: 484, endPoint x: 560, endPoint y: 487, distance: 24.9
click at [549, 487] on div at bounding box center [549, 506] width 7 height 80
drag, startPoint x: 703, startPoint y: 509, endPoint x: 618, endPoint y: 509, distance: 84.4
click at [618, 509] on icon at bounding box center [620, 506] width 7 height 14
click at [720, 505] on div "一" at bounding box center [733, 506] width 46 height 84
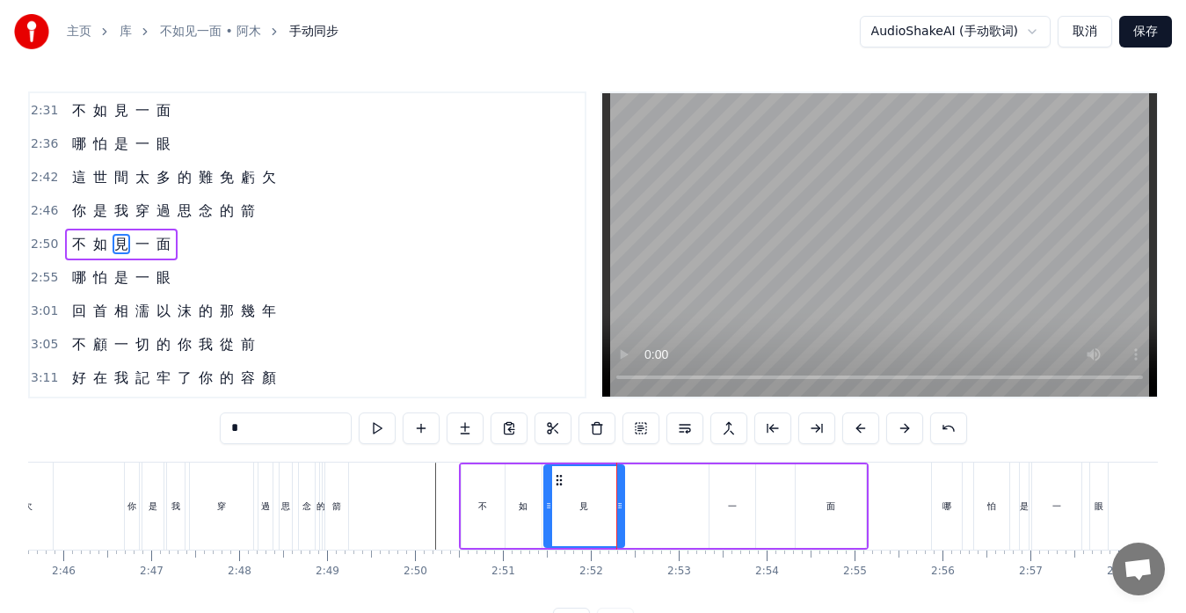
type input "*"
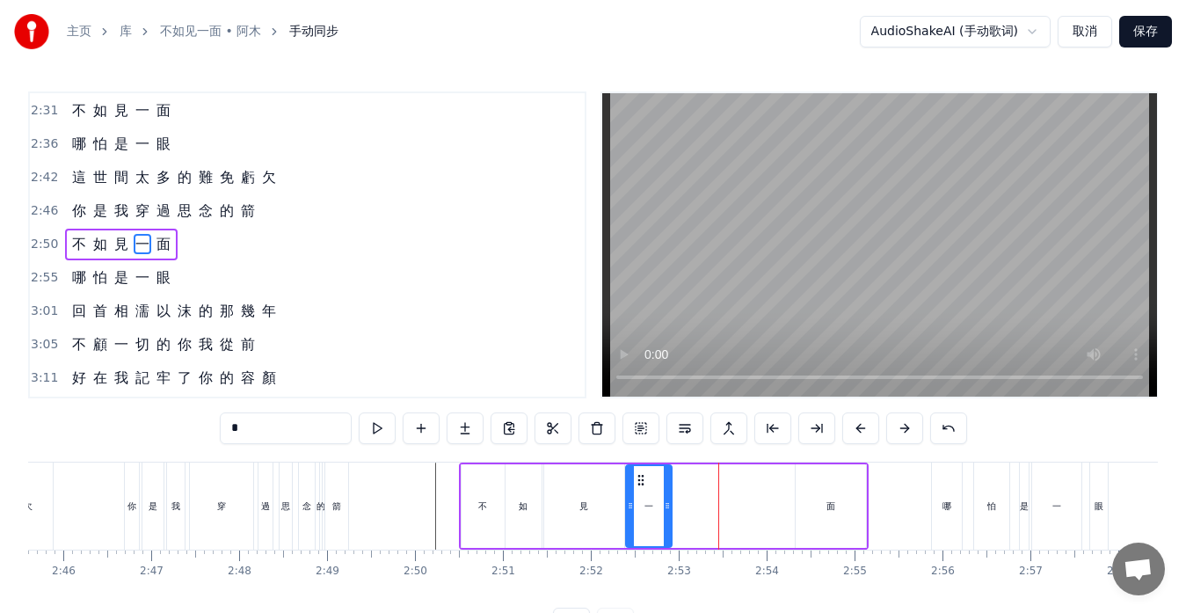
drag, startPoint x: 723, startPoint y: 478, endPoint x: 639, endPoint y: 481, distance: 83.6
click at [639, 481] on icon at bounding box center [641, 480] width 14 height 14
click at [733, 493] on div "不 如 見 一 面" at bounding box center [664, 506] width 410 height 87
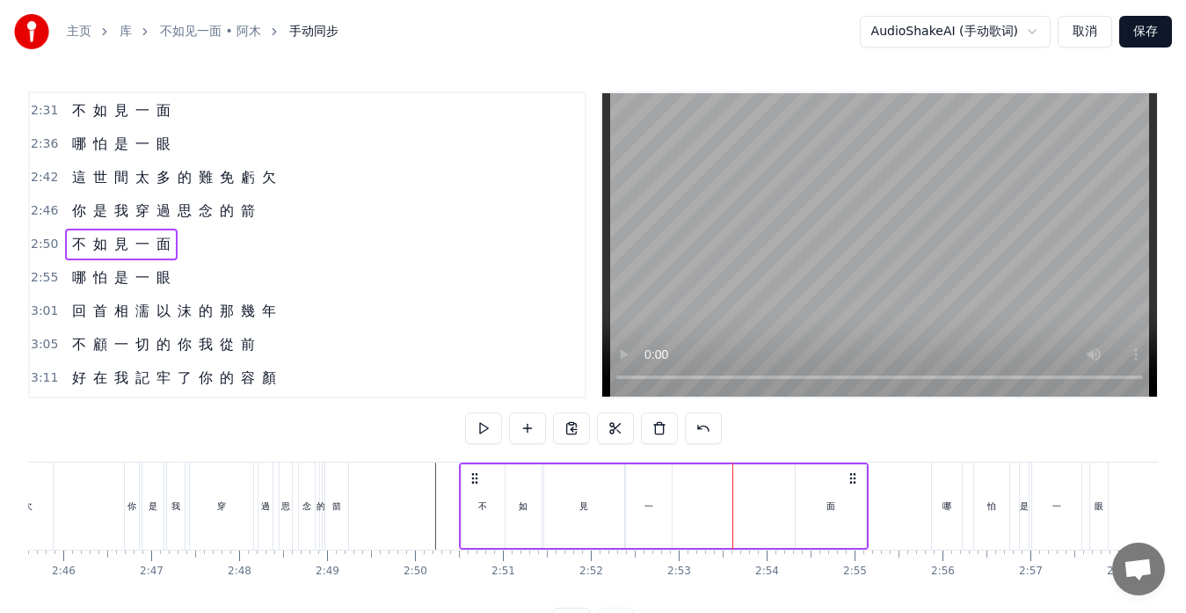
click at [833, 498] on div "面" at bounding box center [831, 506] width 70 height 84
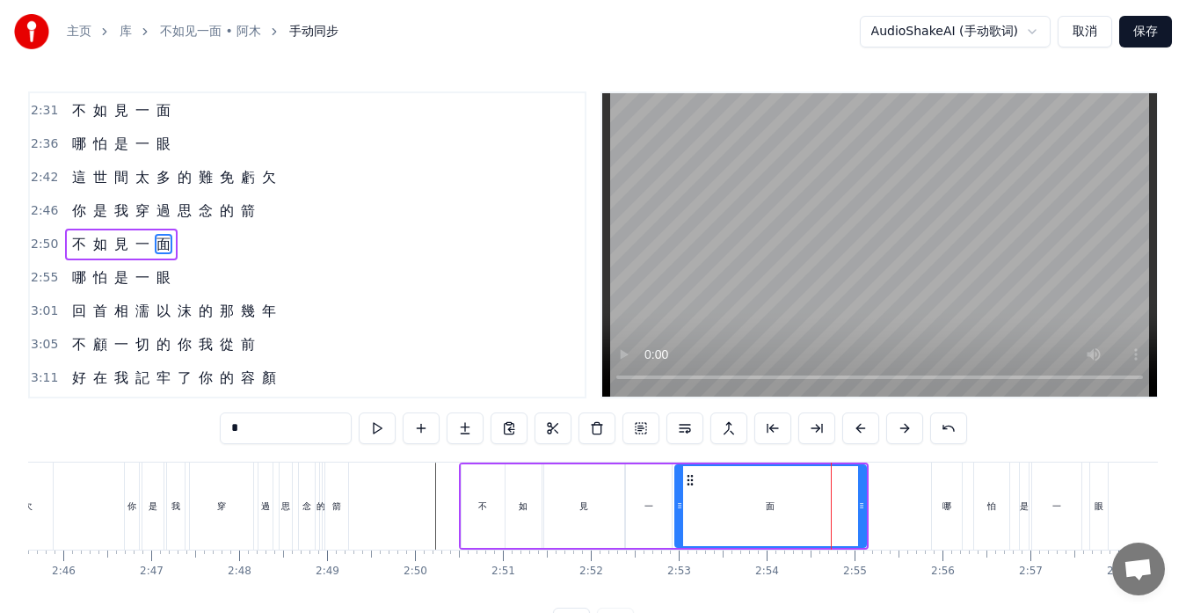
drag, startPoint x: 797, startPoint y: 501, endPoint x: 680, endPoint y: 508, distance: 117.2
click at [676, 508] on icon at bounding box center [679, 506] width 7 height 14
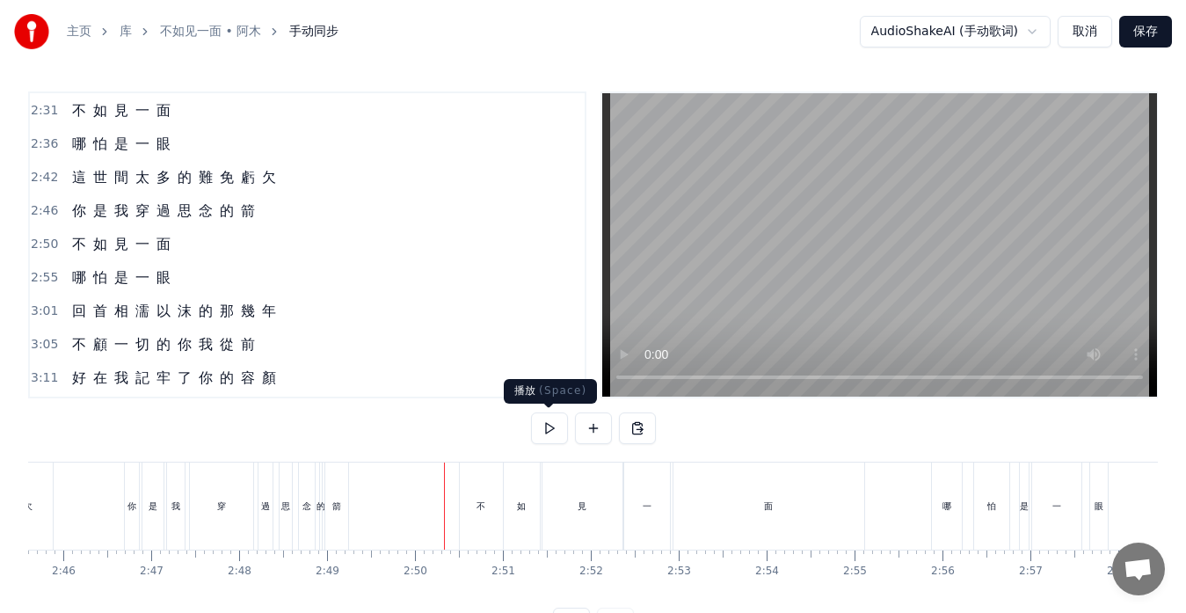
click at [544, 429] on button at bounding box center [549, 428] width 37 height 32
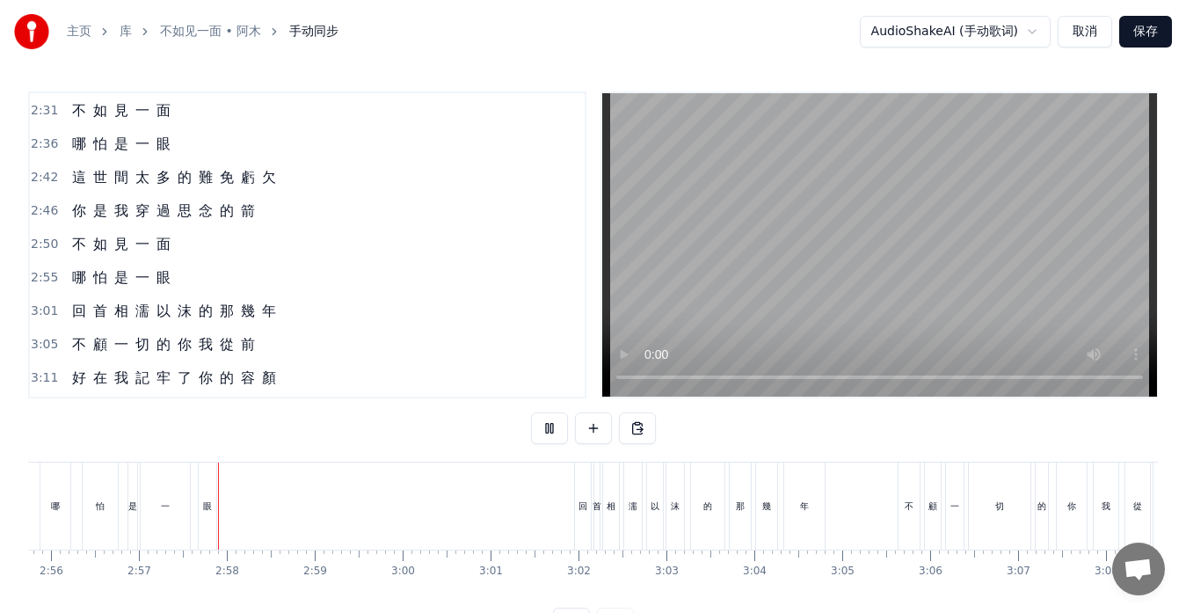
scroll to position [0, 15519]
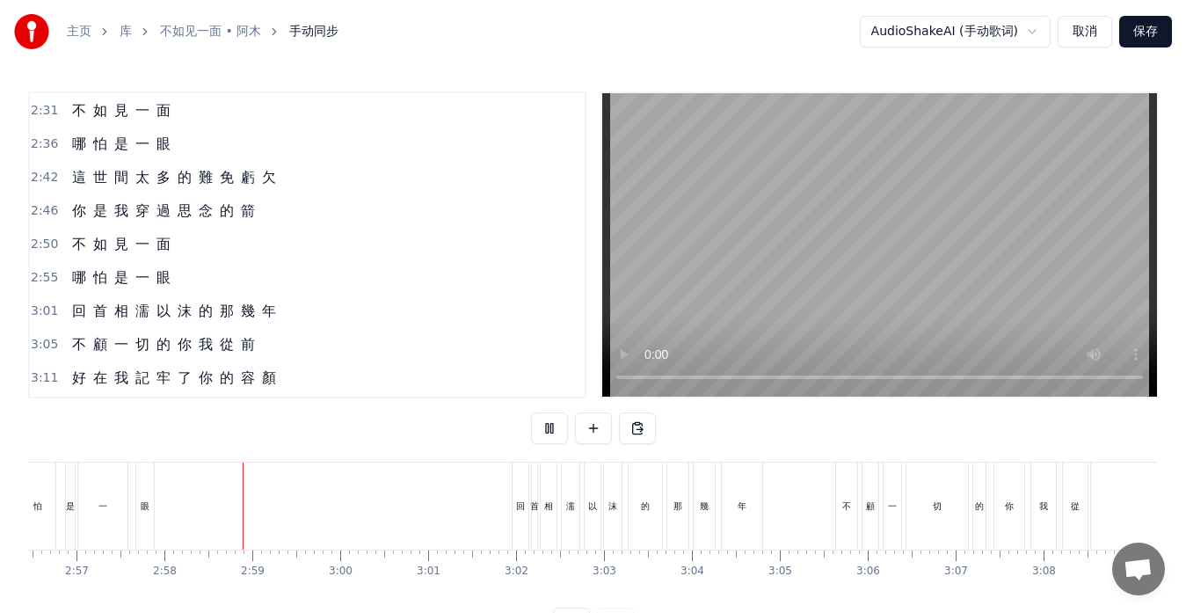
click at [545, 426] on button at bounding box center [549, 428] width 37 height 32
click at [145, 521] on div "眼" at bounding box center [145, 506] width 18 height 87
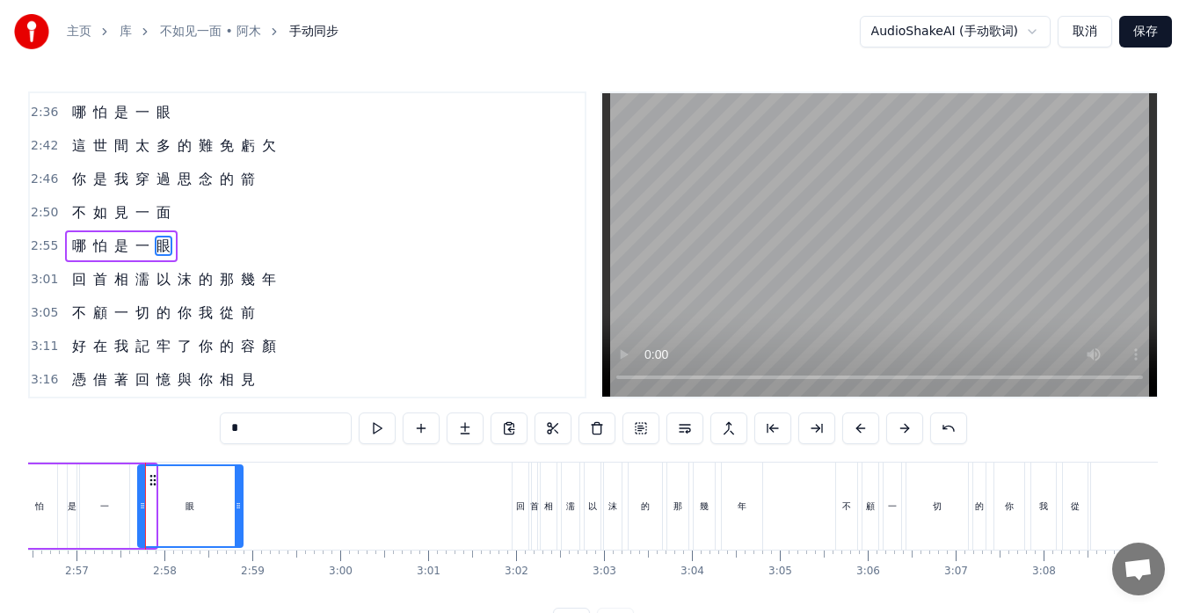
drag, startPoint x: 153, startPoint y: 516, endPoint x: 240, endPoint y: 522, distance: 87.2
click at [240, 522] on div at bounding box center [238, 506] width 7 height 80
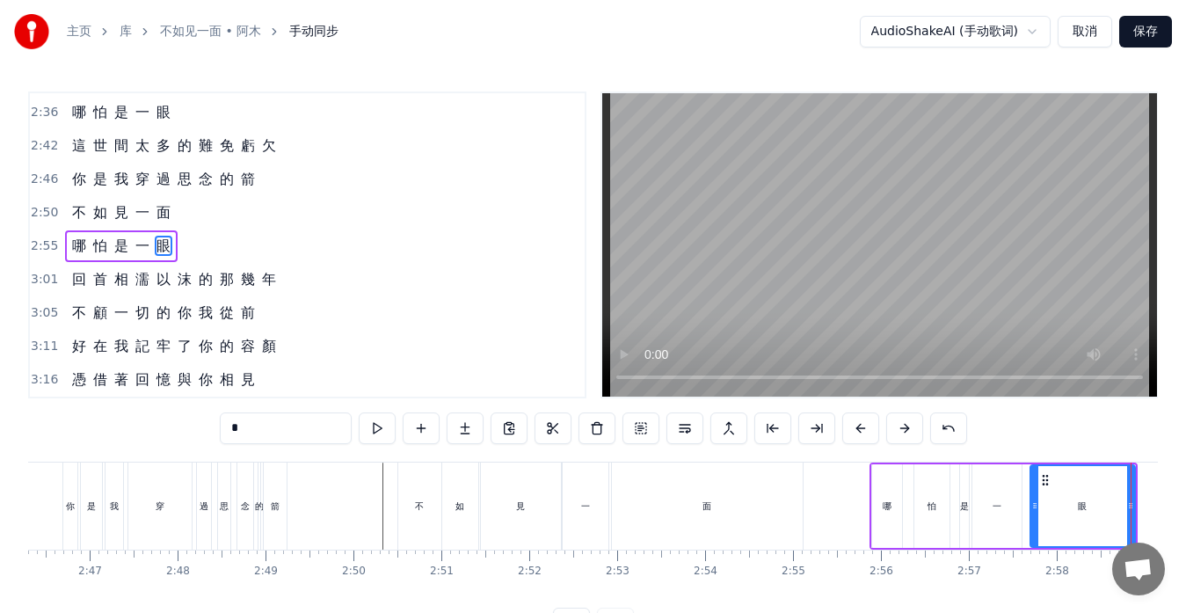
scroll to position [0, 14610]
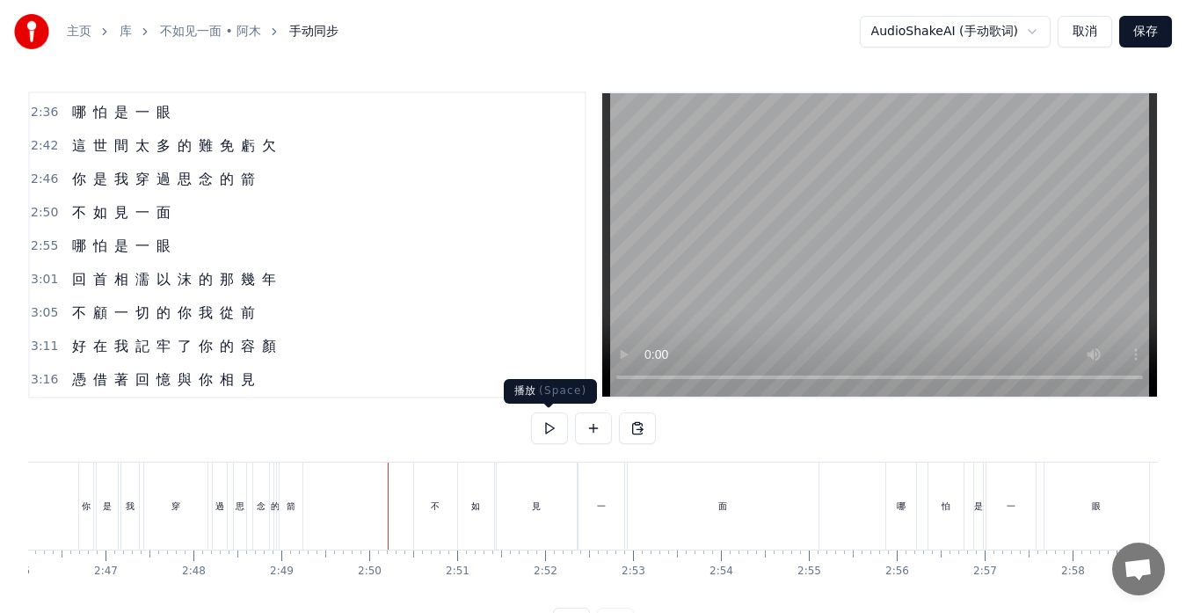
click at [551, 425] on button at bounding box center [549, 428] width 37 height 32
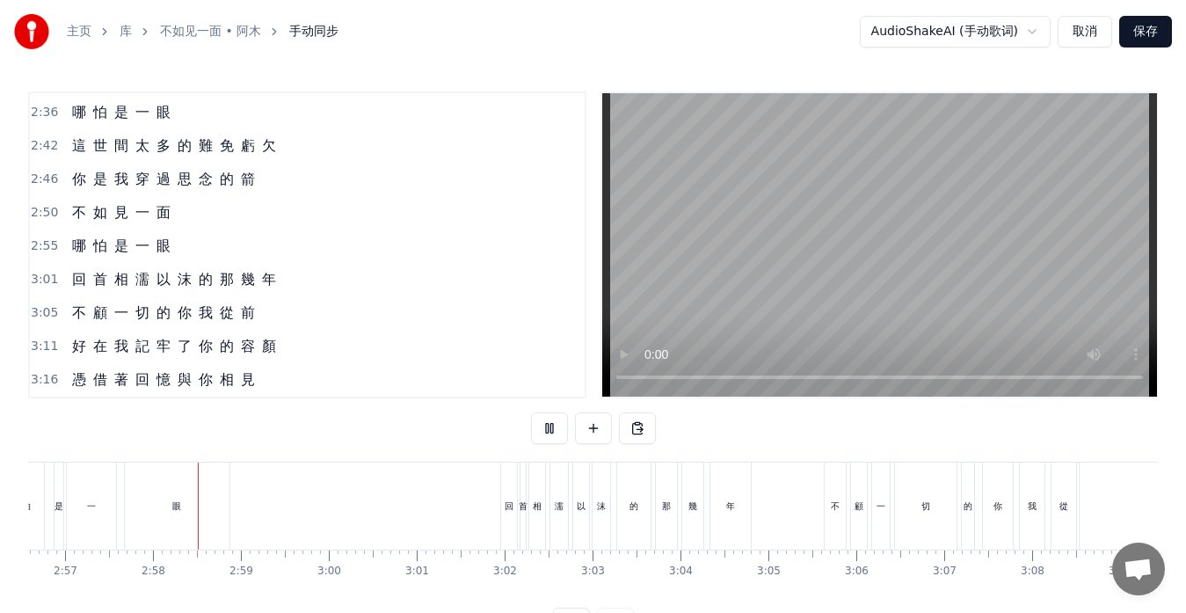
scroll to position [0, 15577]
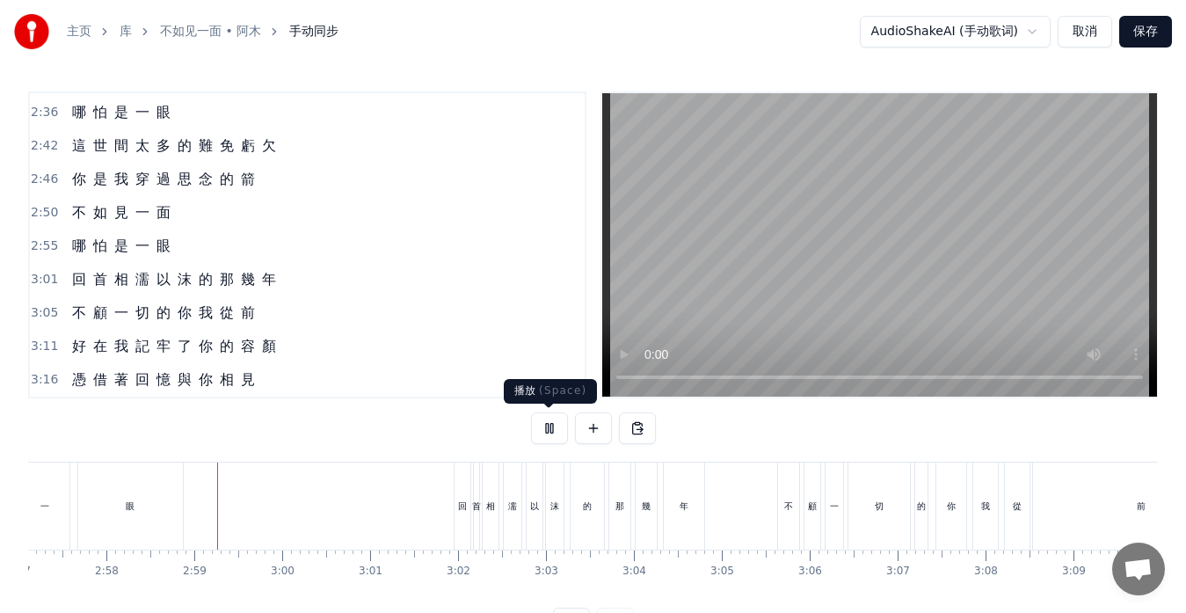
click at [551, 422] on button at bounding box center [549, 428] width 37 height 32
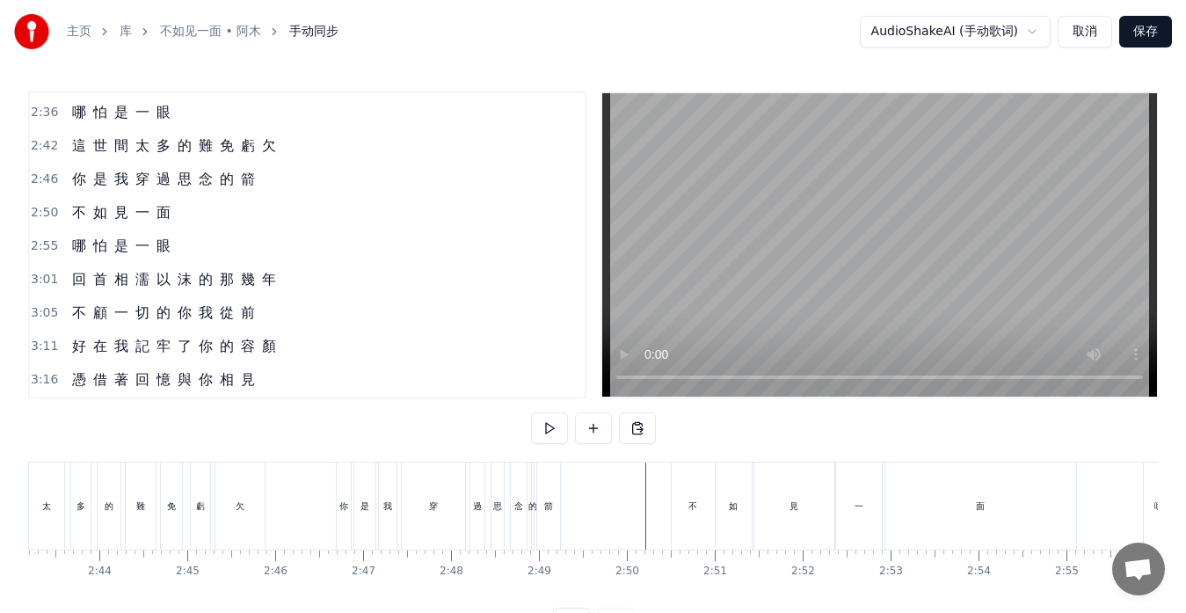
scroll to position [0, 14368]
click at [768, 524] on div "見" at bounding box center [779, 506] width 80 height 87
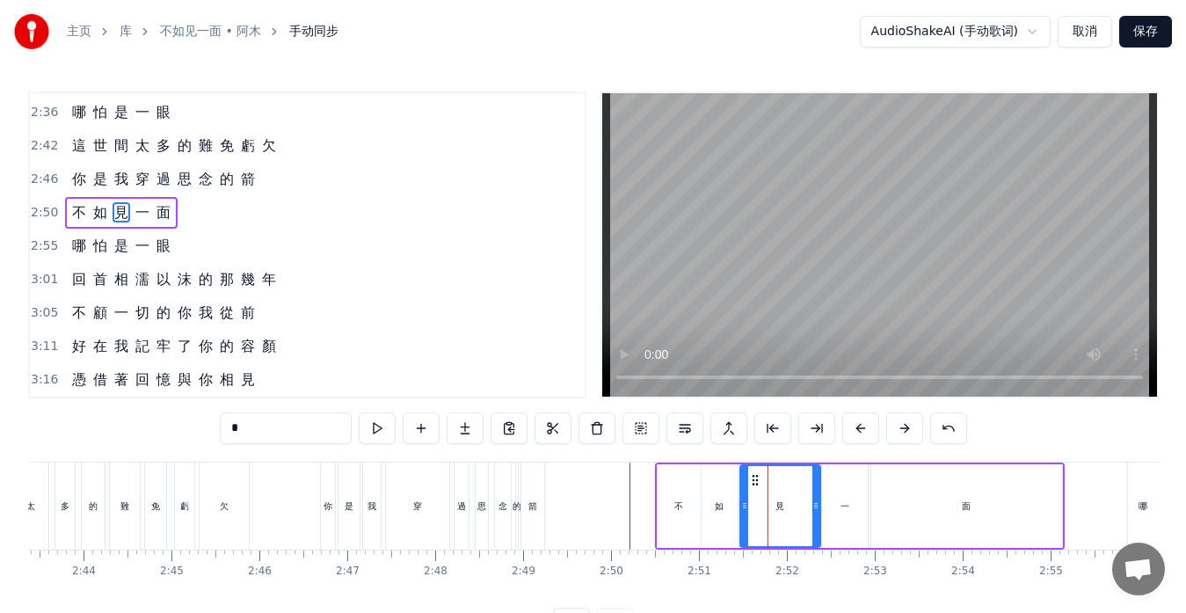
scroll to position [801, 0]
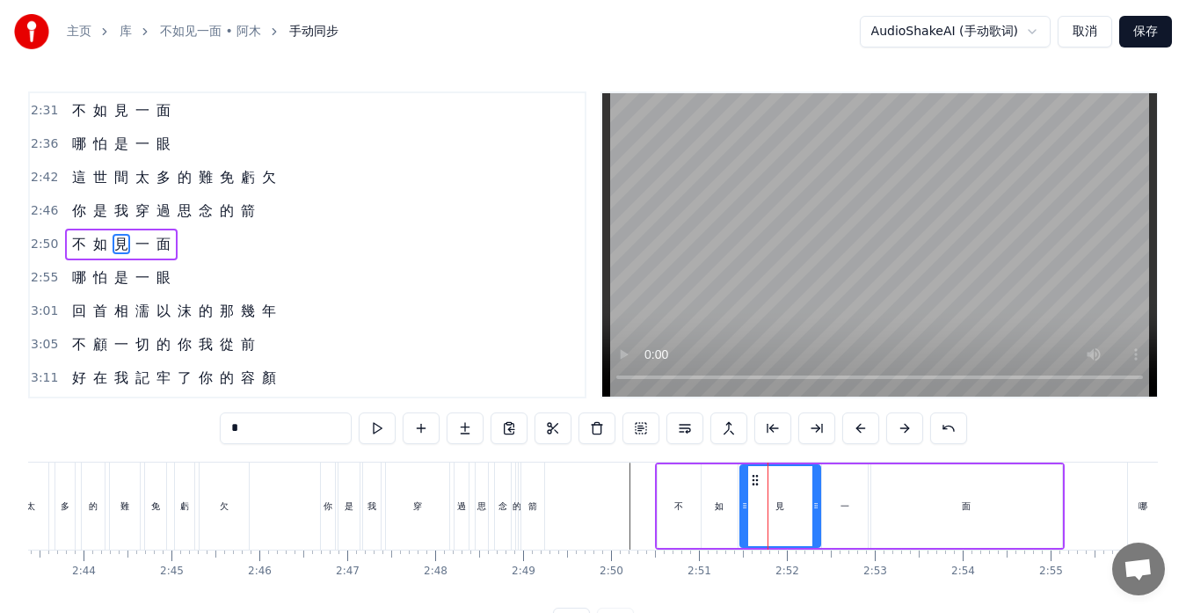
click at [725, 509] on div "如" at bounding box center [720, 506] width 36 height 84
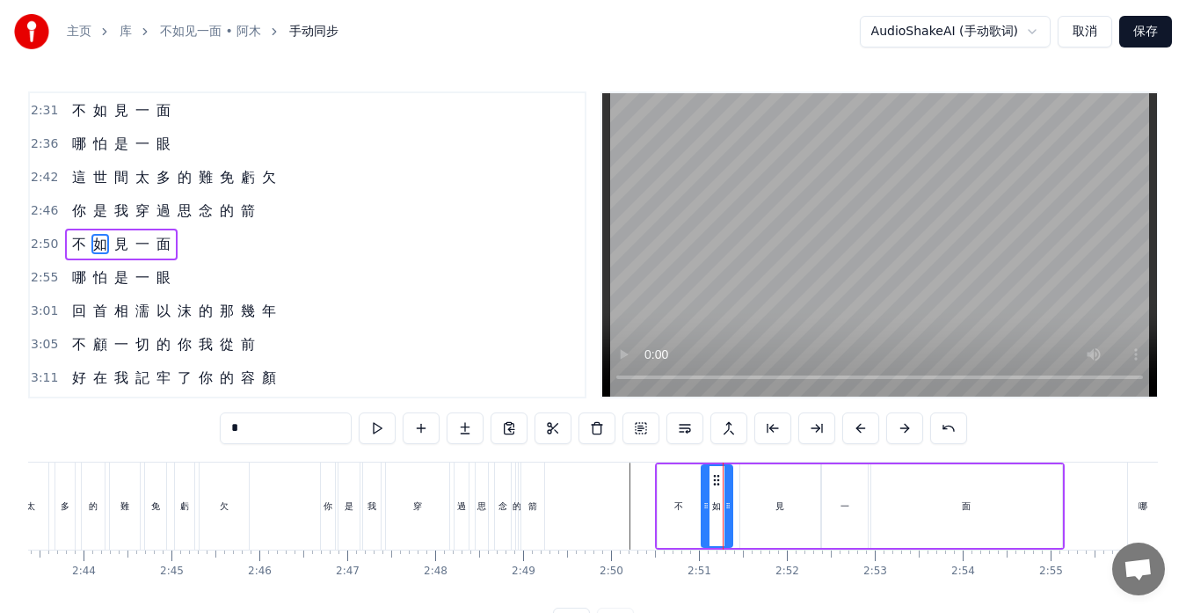
click at [729, 507] on icon at bounding box center [728, 506] width 7 height 14
click at [693, 508] on div "不" at bounding box center [679, 506] width 43 height 84
click at [690, 507] on circle at bounding box center [690, 507] width 1 height 1
click at [702, 508] on div "如" at bounding box center [717, 506] width 31 height 84
click at [704, 481] on div at bounding box center [701, 506] width 7 height 80
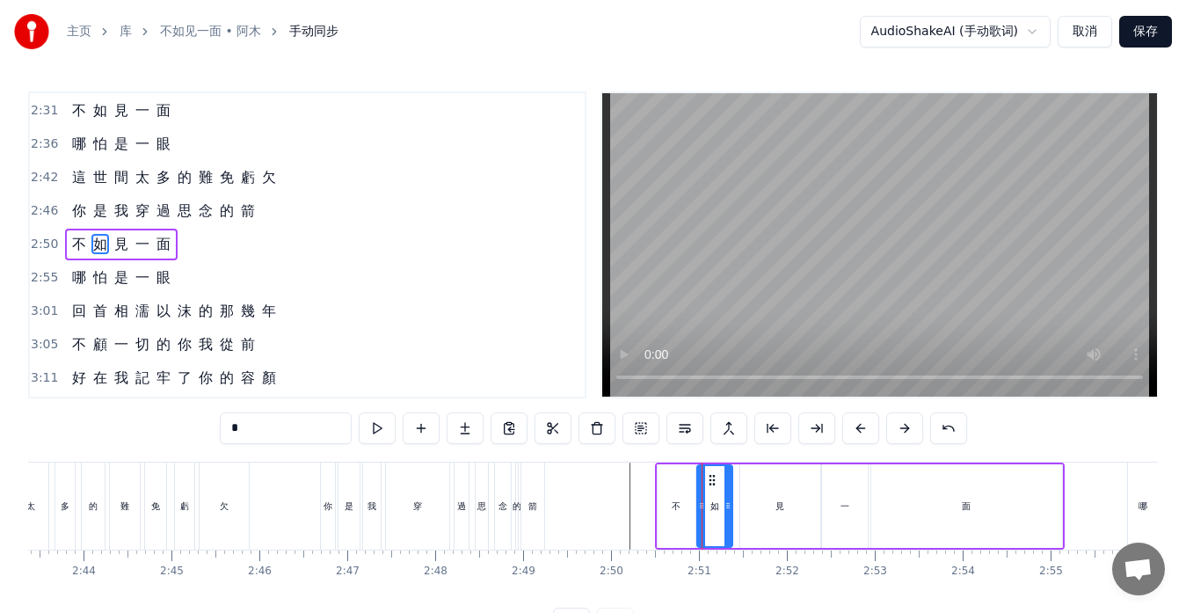
click at [763, 495] on div "見" at bounding box center [781, 506] width 80 height 84
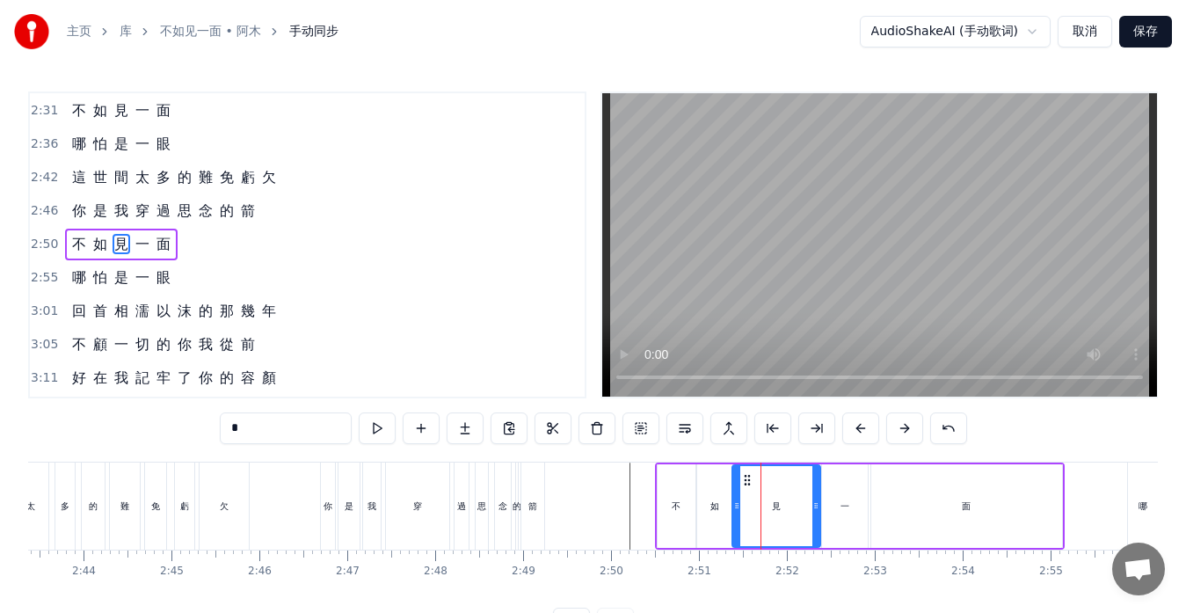
click at [734, 489] on div at bounding box center [736, 506] width 7 height 80
drag, startPoint x: 814, startPoint y: 496, endPoint x: 801, endPoint y: 498, distance: 13.3
click at [801, 498] on div at bounding box center [802, 506] width 7 height 80
click at [823, 500] on div "一" at bounding box center [845, 506] width 46 height 84
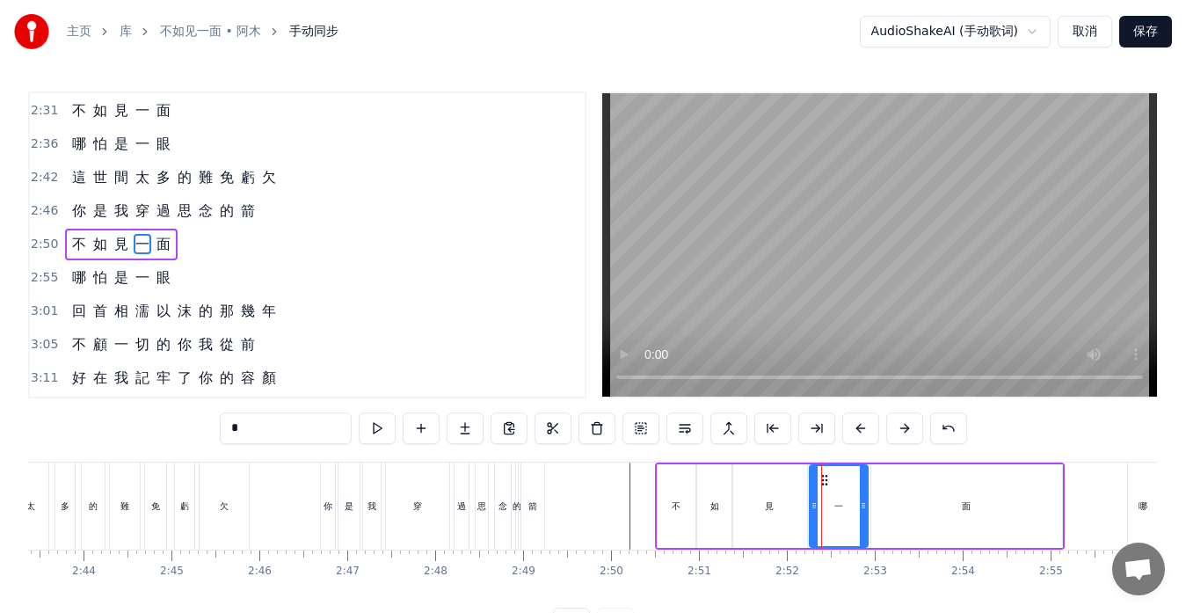
drag, startPoint x: 823, startPoint y: 500, endPoint x: 811, endPoint y: 499, distance: 12.4
click at [811, 499] on icon at bounding box center [814, 506] width 7 height 14
drag, startPoint x: 861, startPoint y: 503, endPoint x: 851, endPoint y: 503, distance: 9.7
click at [851, 503] on icon at bounding box center [853, 506] width 7 height 14
click at [877, 502] on div "面" at bounding box center [967, 506] width 191 height 84
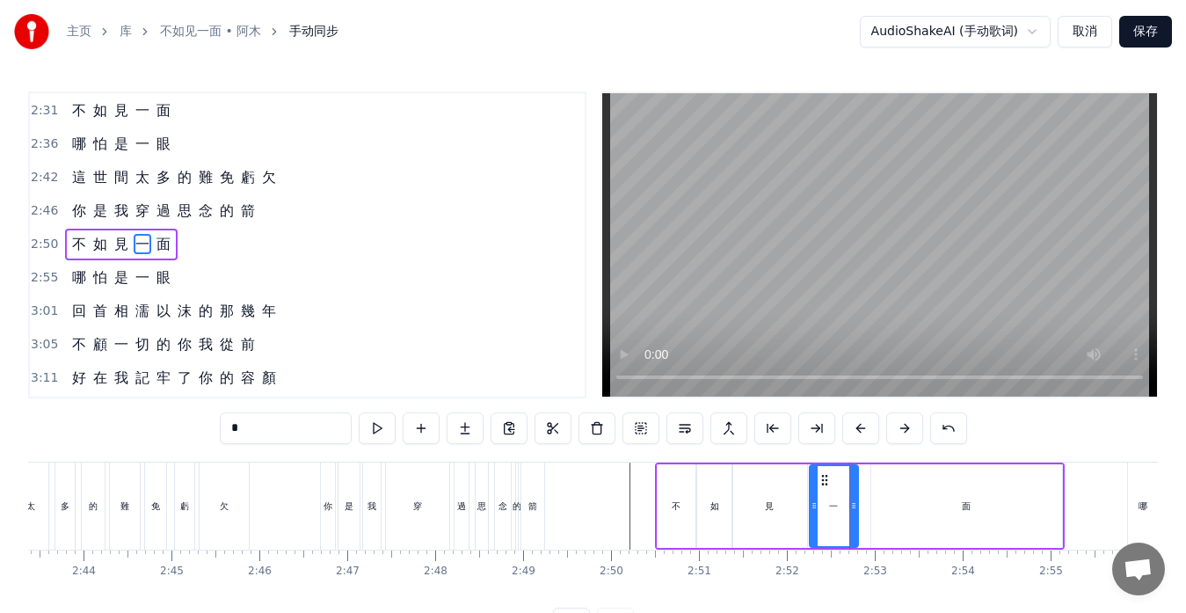
type input "*"
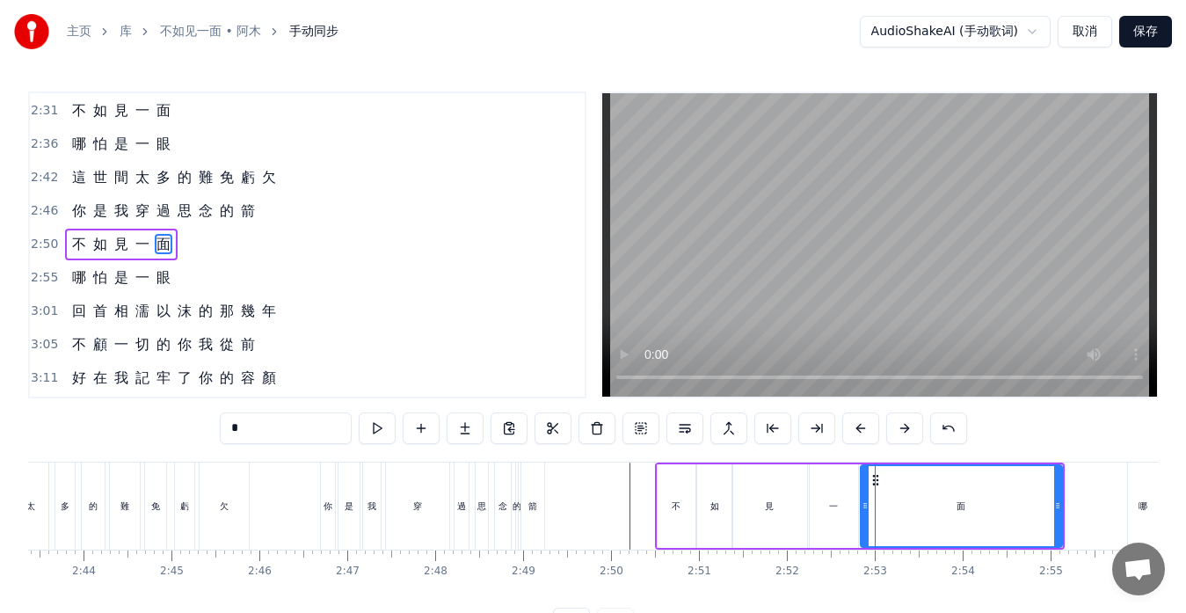
drag, startPoint x: 874, startPoint y: 500, endPoint x: 864, endPoint y: 500, distance: 10.6
click at [864, 500] on icon at bounding box center [865, 506] width 7 height 14
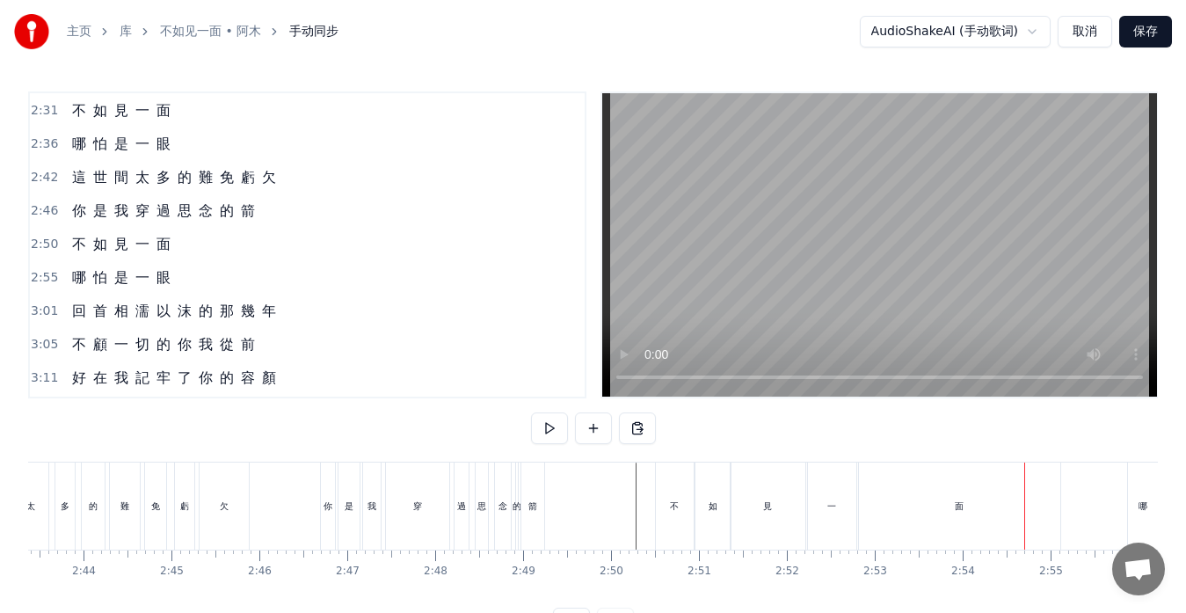
click at [879, 514] on div "面" at bounding box center [959, 506] width 201 height 87
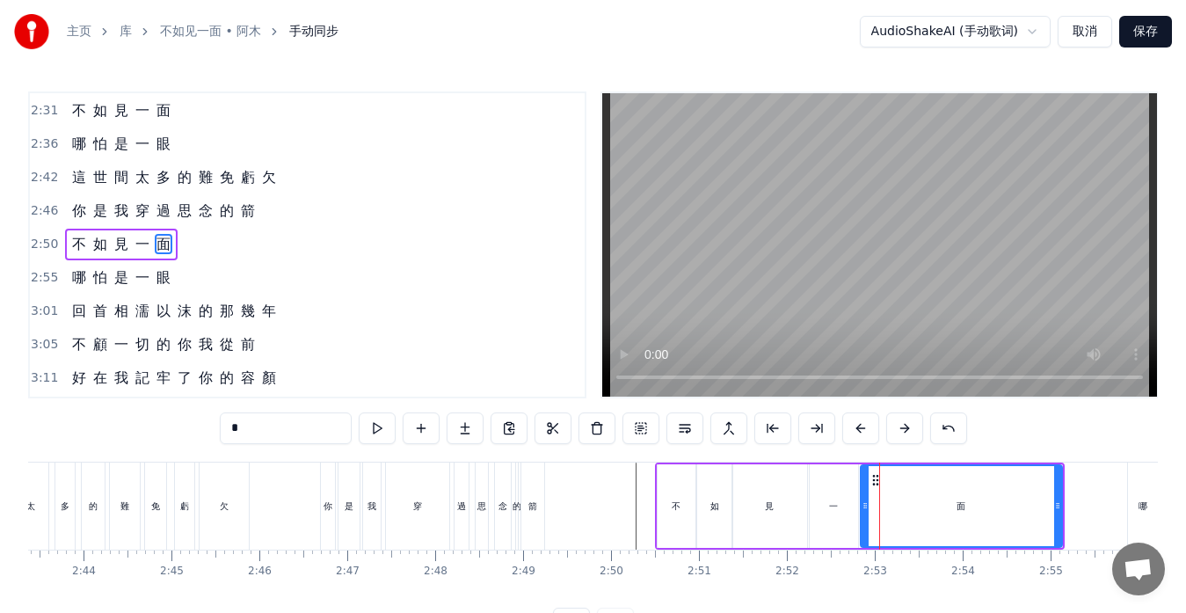
click at [844, 522] on div "一" at bounding box center [834, 506] width 48 height 84
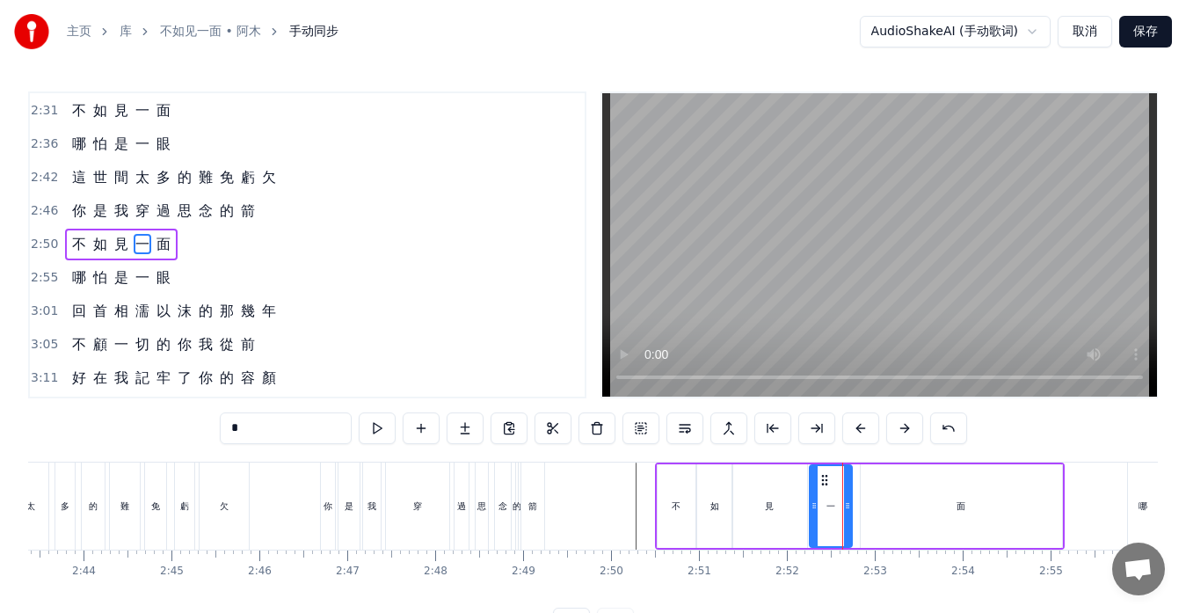
click at [847, 516] on div at bounding box center [847, 506] width 7 height 80
click at [865, 518] on div "面" at bounding box center [961, 506] width 201 height 84
type input "*"
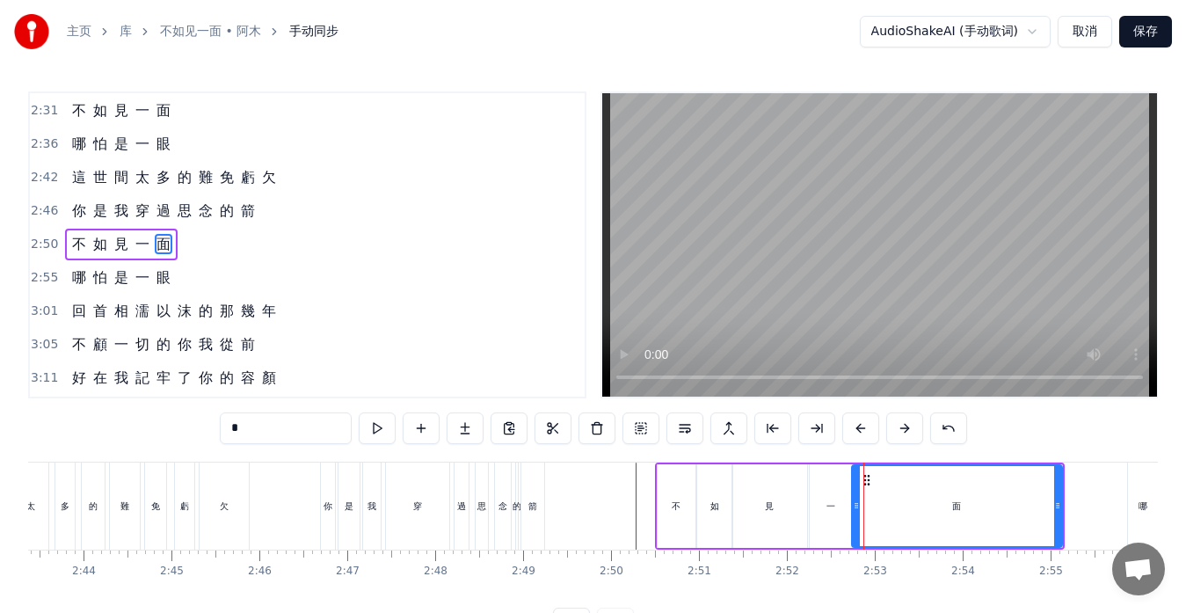
drag, startPoint x: 863, startPoint y: 515, endPoint x: 854, endPoint y: 513, distance: 9.0
click at [854, 513] on div at bounding box center [856, 506] width 7 height 80
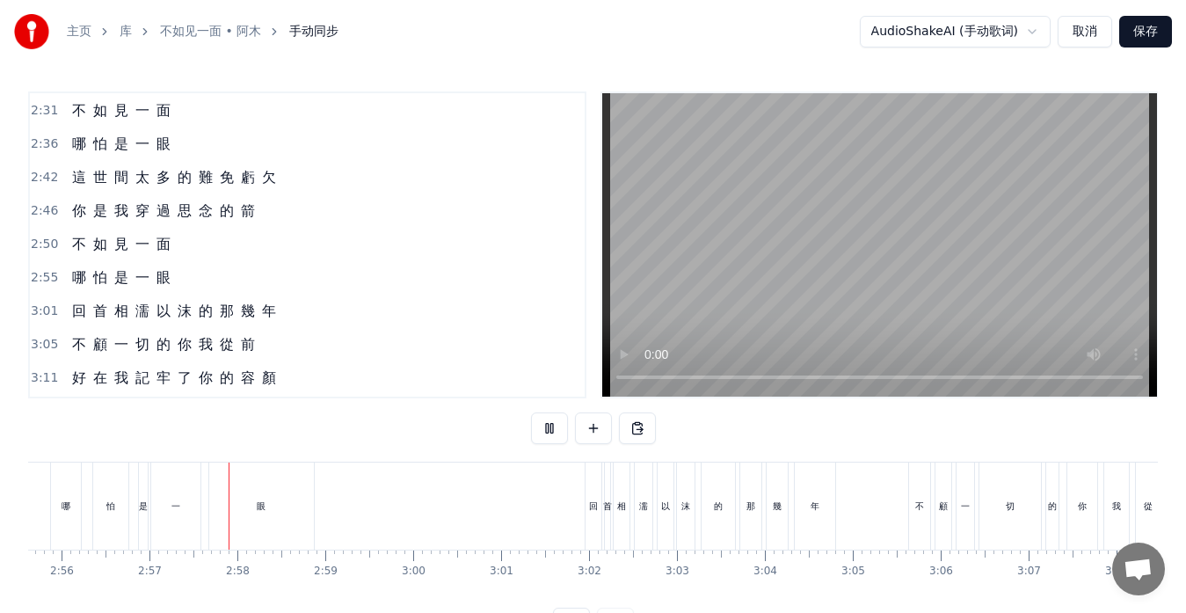
scroll to position [0, 15522]
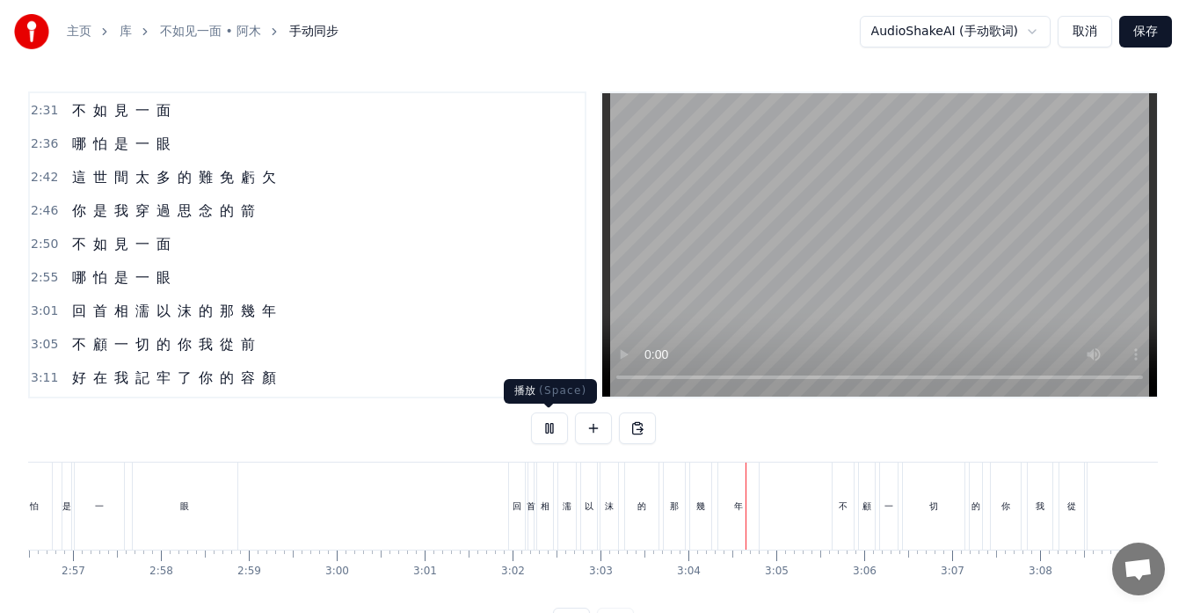
click at [546, 427] on button at bounding box center [549, 428] width 37 height 32
click at [519, 508] on div "回" at bounding box center [517, 506] width 9 height 13
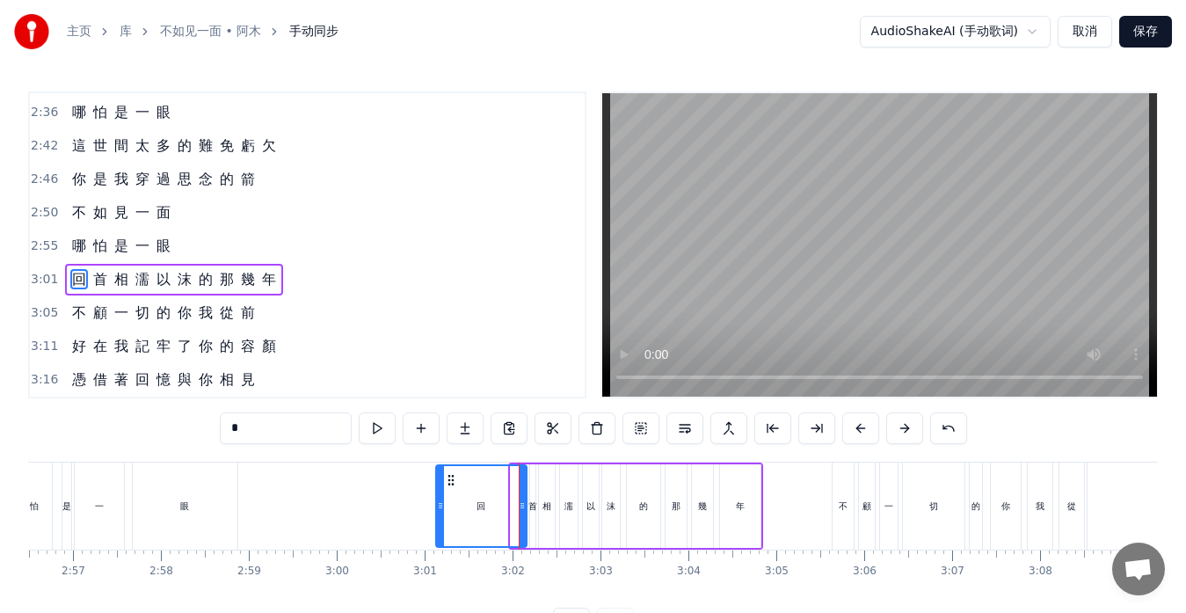
drag, startPoint x: 510, startPoint y: 493, endPoint x: 437, endPoint y: 486, distance: 73.3
click at [437, 486] on div at bounding box center [440, 506] width 7 height 80
drag, startPoint x: 525, startPoint y: 502, endPoint x: 472, endPoint y: 500, distance: 52.8
click at [472, 500] on icon at bounding box center [469, 506] width 7 height 14
click at [530, 504] on div "首" at bounding box center [533, 506] width 9 height 13
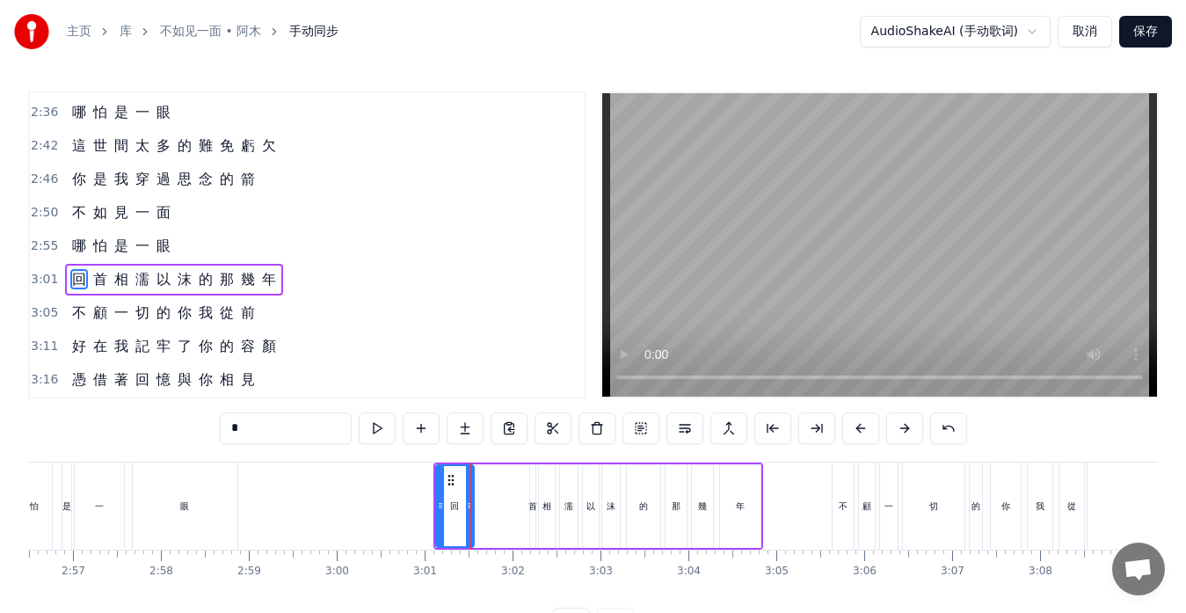
type input "*"
drag, startPoint x: 530, startPoint y: 504, endPoint x: 484, endPoint y: 497, distance: 47.1
click at [484, 497] on div "回 首 相 濡 以 沫 的 那 幾 年" at bounding box center [599, 506] width 330 height 87
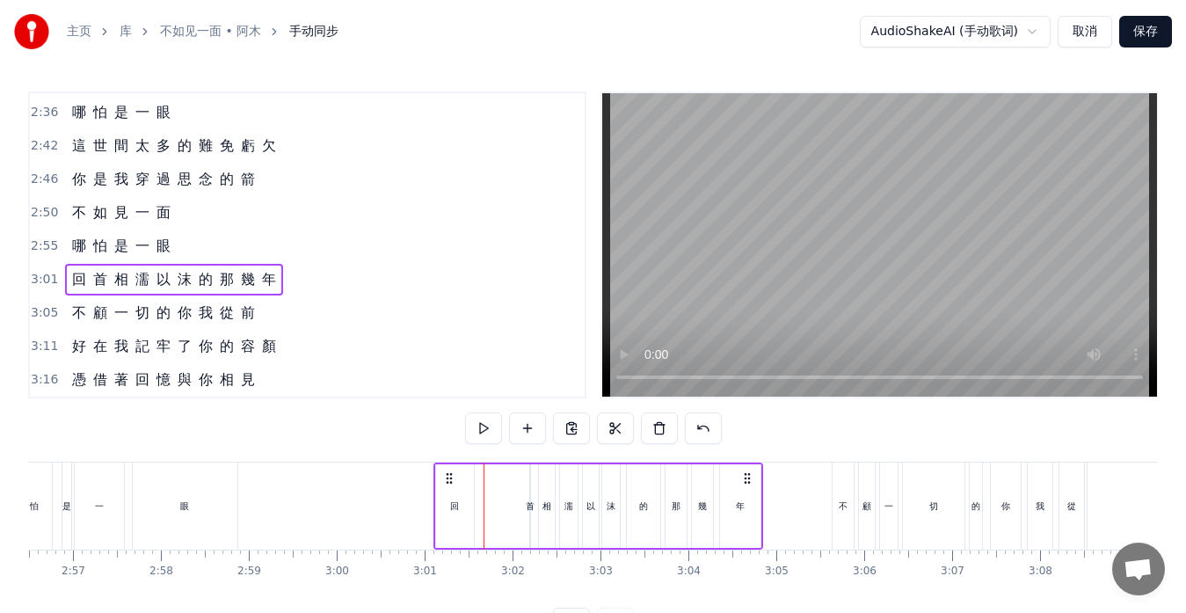
click at [533, 504] on div "首" at bounding box center [530, 506] width 9 height 13
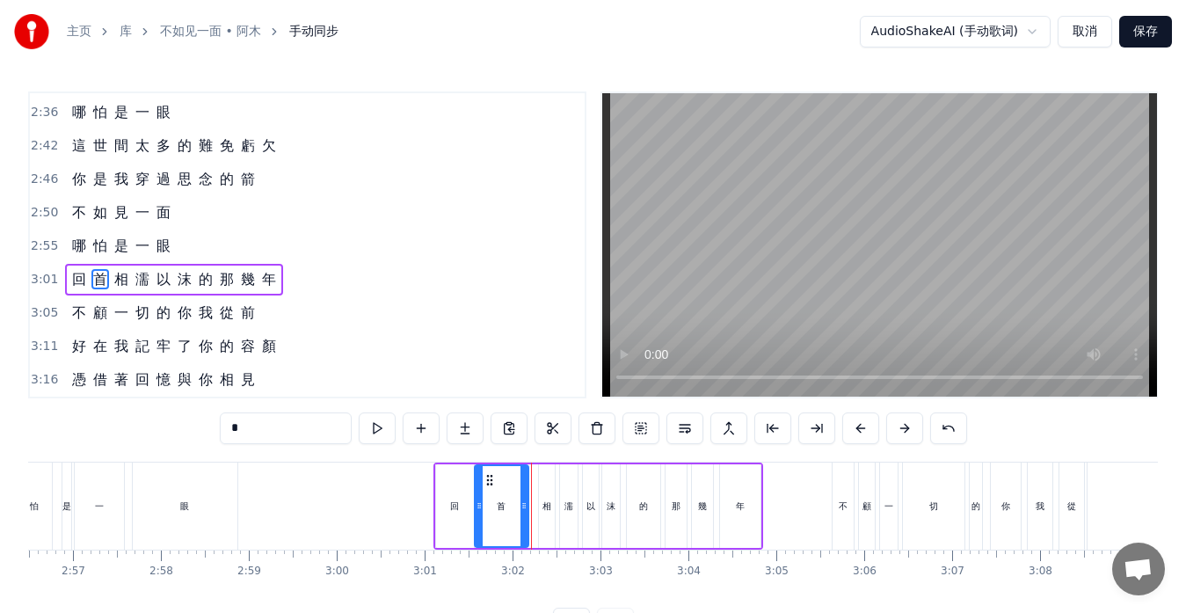
drag, startPoint x: 535, startPoint y: 505, endPoint x: 479, endPoint y: 495, distance: 56.2
click at [479, 495] on div at bounding box center [479, 506] width 7 height 80
drag, startPoint x: 524, startPoint y: 507, endPoint x: 503, endPoint y: 507, distance: 21.1
click at [503, 507] on icon at bounding box center [503, 506] width 7 height 14
click at [548, 514] on div "相" at bounding box center [547, 506] width 16 height 84
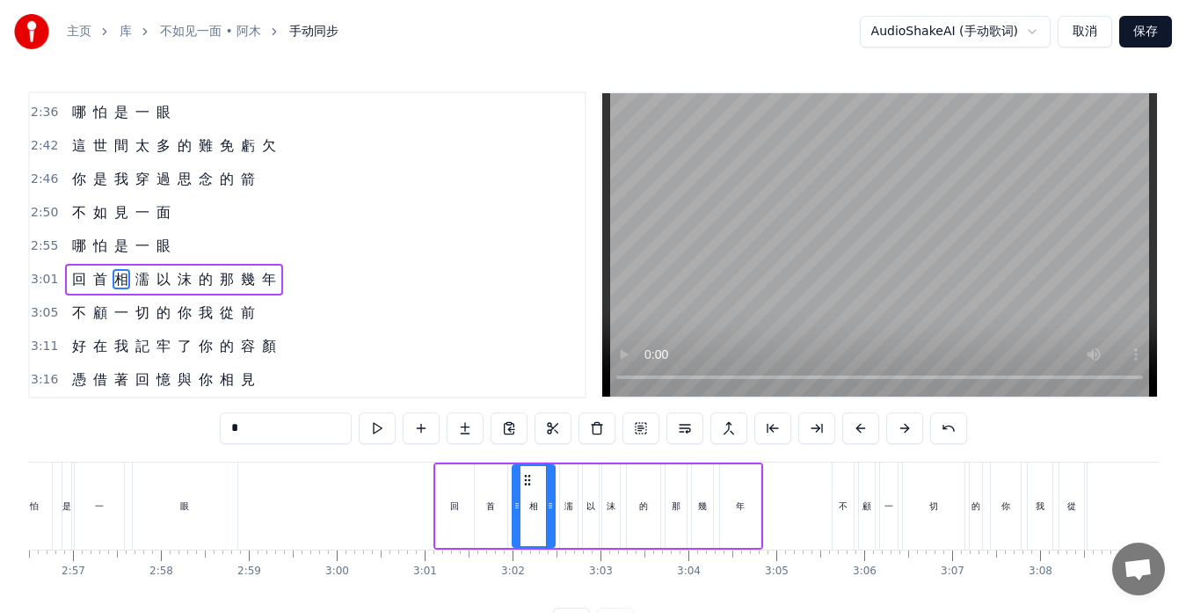
drag, startPoint x: 544, startPoint y: 507, endPoint x: 518, endPoint y: 501, distance: 27.1
click at [518, 501] on icon at bounding box center [517, 506] width 7 height 14
drag, startPoint x: 552, startPoint y: 507, endPoint x: 542, endPoint y: 507, distance: 10.6
click at [542, 507] on icon at bounding box center [539, 506] width 7 height 14
click at [565, 509] on div "濡" at bounding box center [569, 506] width 9 height 13
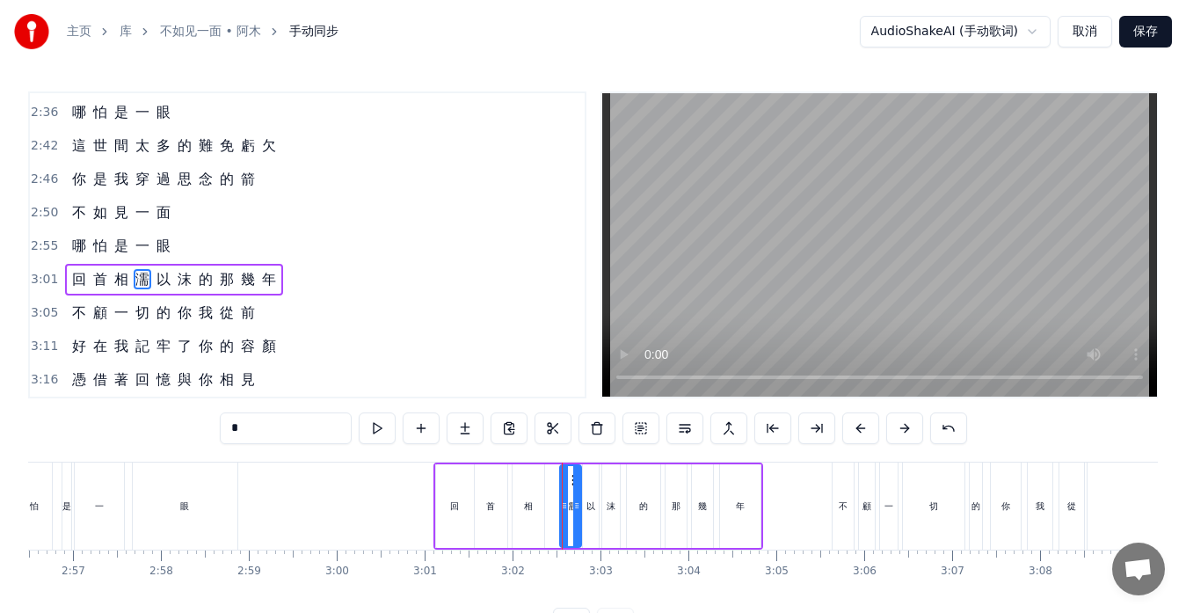
click at [573, 487] on div at bounding box center [576, 506] width 7 height 80
click at [548, 492] on div at bounding box center [551, 506] width 7 height 80
click at [572, 501] on icon at bounding box center [571, 506] width 7 height 14
click at [539, 509] on div "相" at bounding box center [529, 506] width 32 height 84
click at [536, 507] on icon at bounding box center [535, 506] width 7 height 14
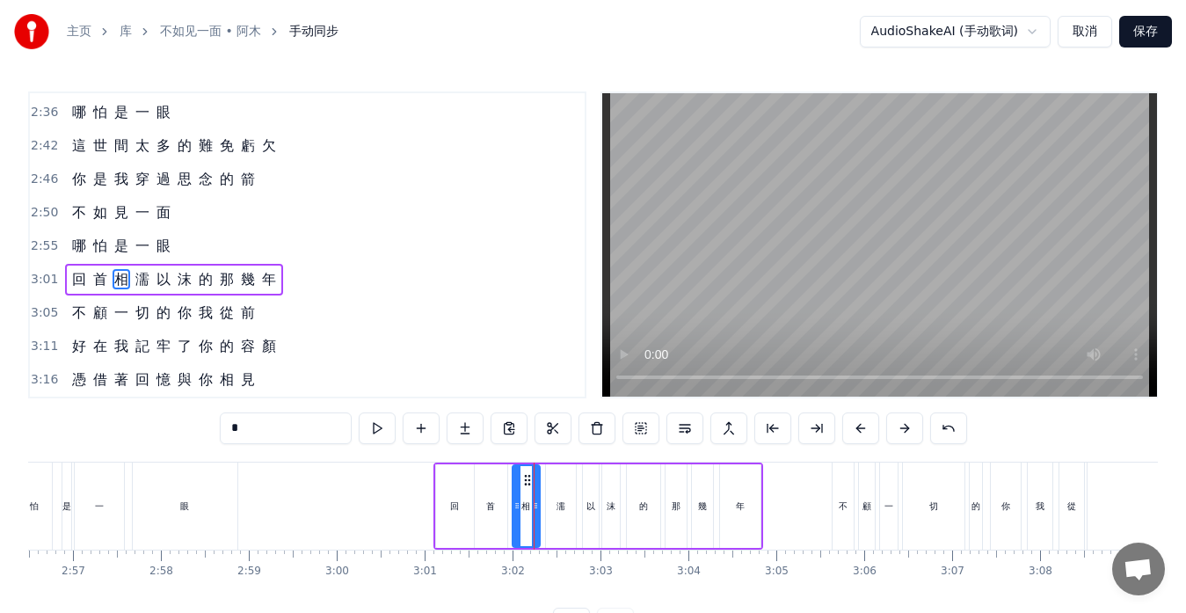
click at [551, 510] on div "濡" at bounding box center [561, 506] width 30 height 84
click at [572, 503] on icon at bounding box center [571, 506] width 7 height 14
click at [548, 503] on icon at bounding box center [547, 506] width 7 height 14
click at [567, 508] on icon at bounding box center [568, 506] width 7 height 14
click at [589, 510] on div "以" at bounding box center [591, 506] width 9 height 13
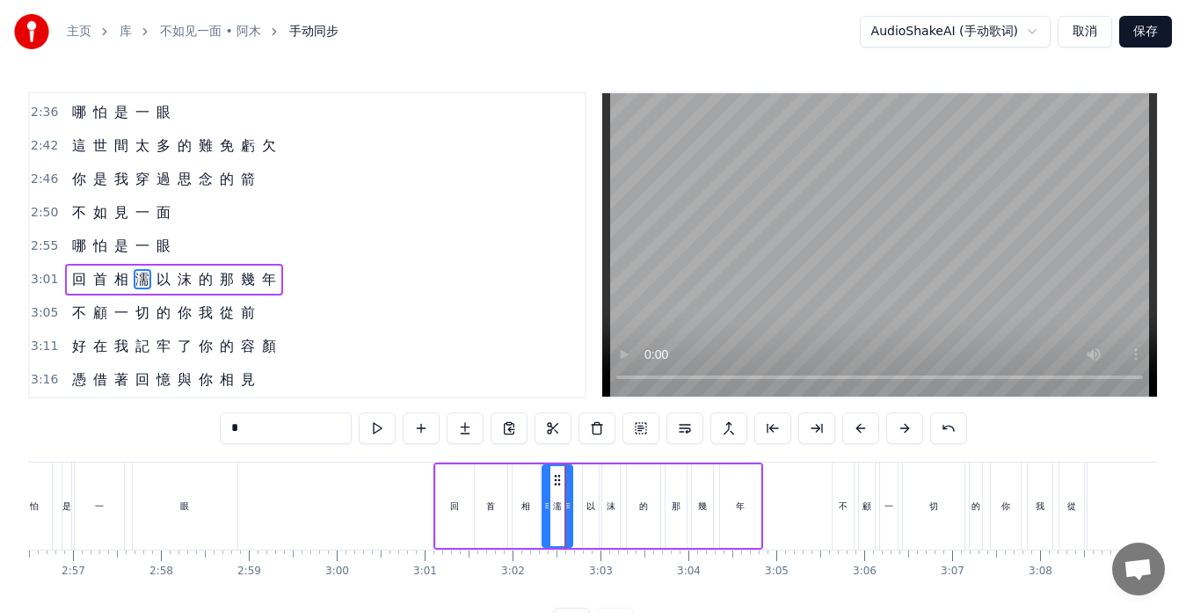
type input "*"
drag, startPoint x: 587, startPoint y: 506, endPoint x: 576, endPoint y: 506, distance: 11.4
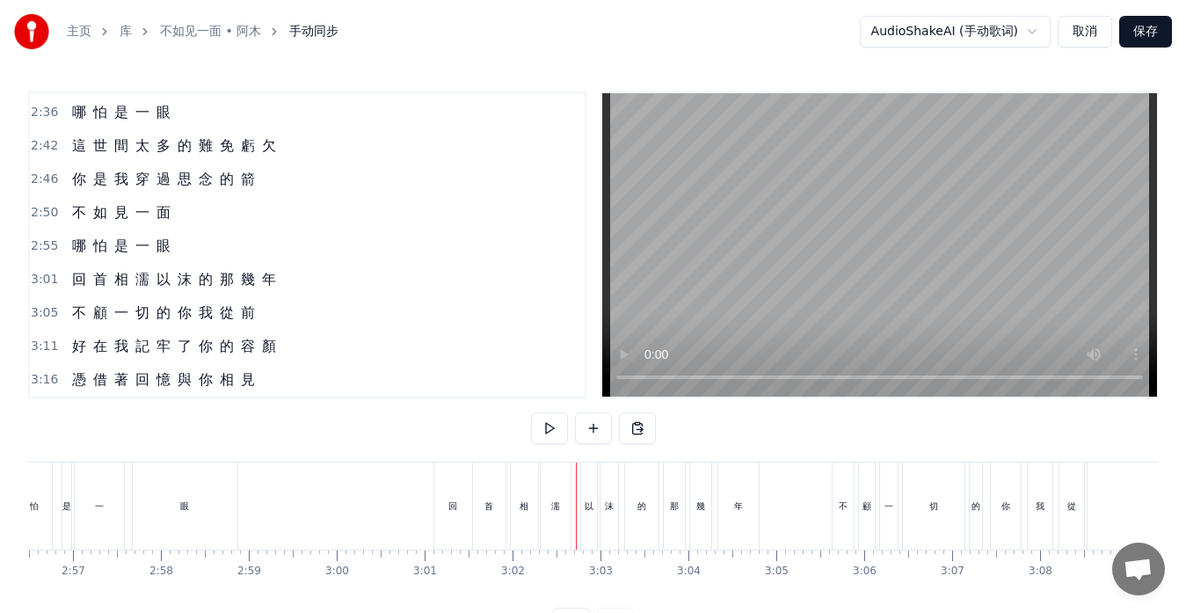
click at [587, 506] on div "以" at bounding box center [589, 506] width 9 height 13
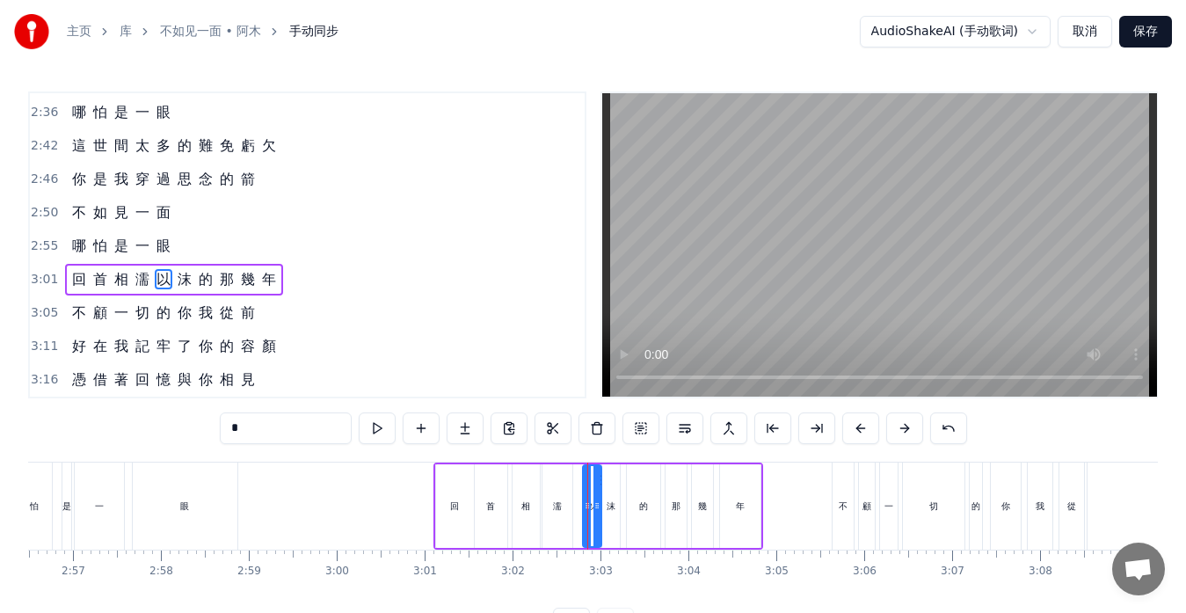
click at [598, 507] on icon at bounding box center [597, 506] width 7 height 14
click at [580, 505] on icon at bounding box center [578, 506] width 7 height 14
click at [593, 508] on icon at bounding box center [594, 506] width 7 height 14
click at [609, 514] on div "沫" at bounding box center [611, 506] width 18 height 84
type input "*"
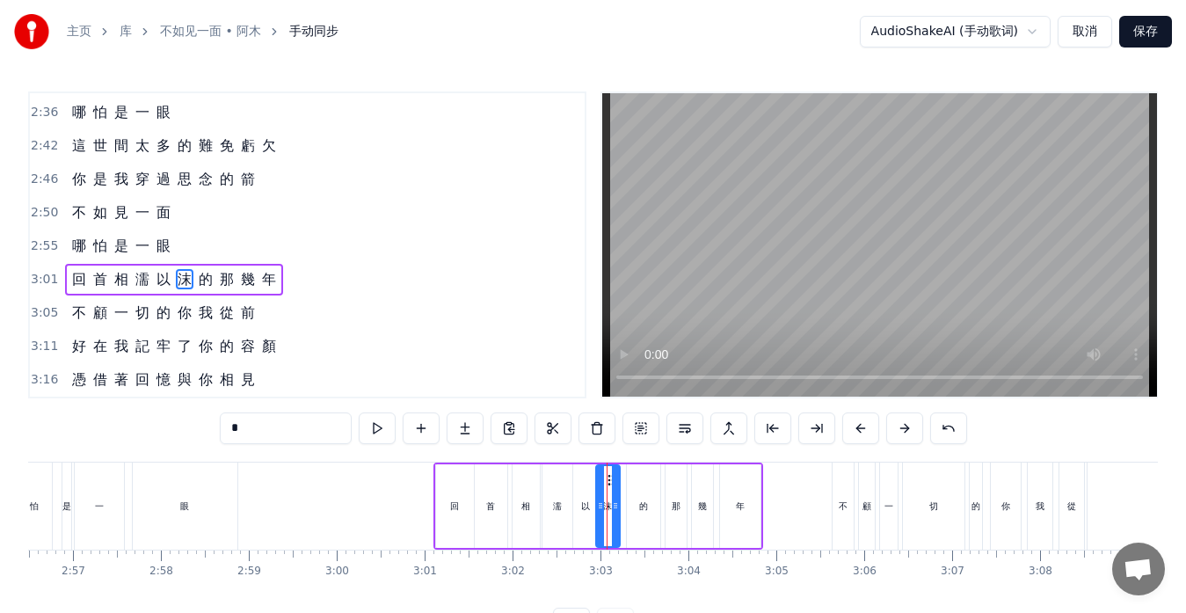
click at [600, 503] on icon at bounding box center [600, 506] width 7 height 14
click at [622, 507] on icon at bounding box center [620, 506] width 7 height 14
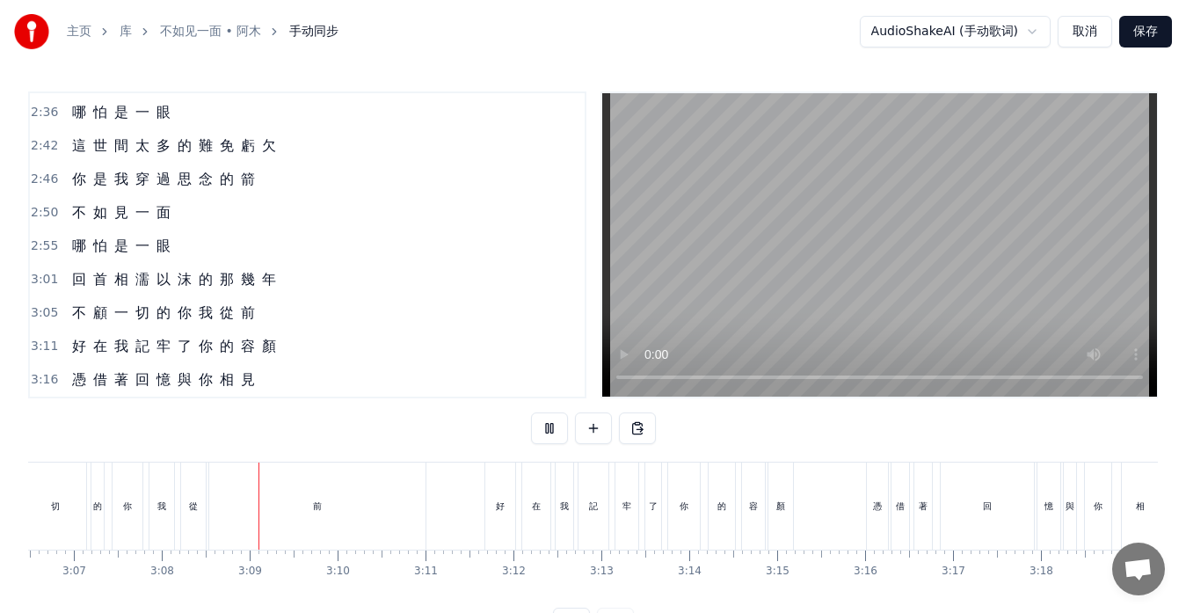
scroll to position [0, 16496]
click at [392, 509] on div "好" at bounding box center [405, 506] width 30 height 87
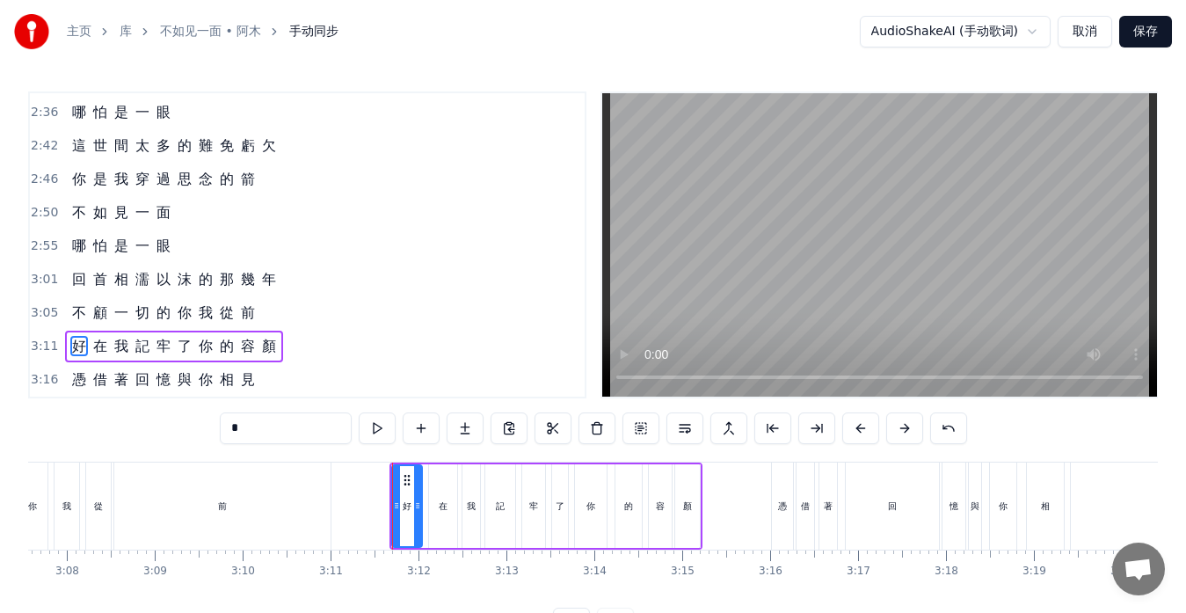
scroll to position [40, 0]
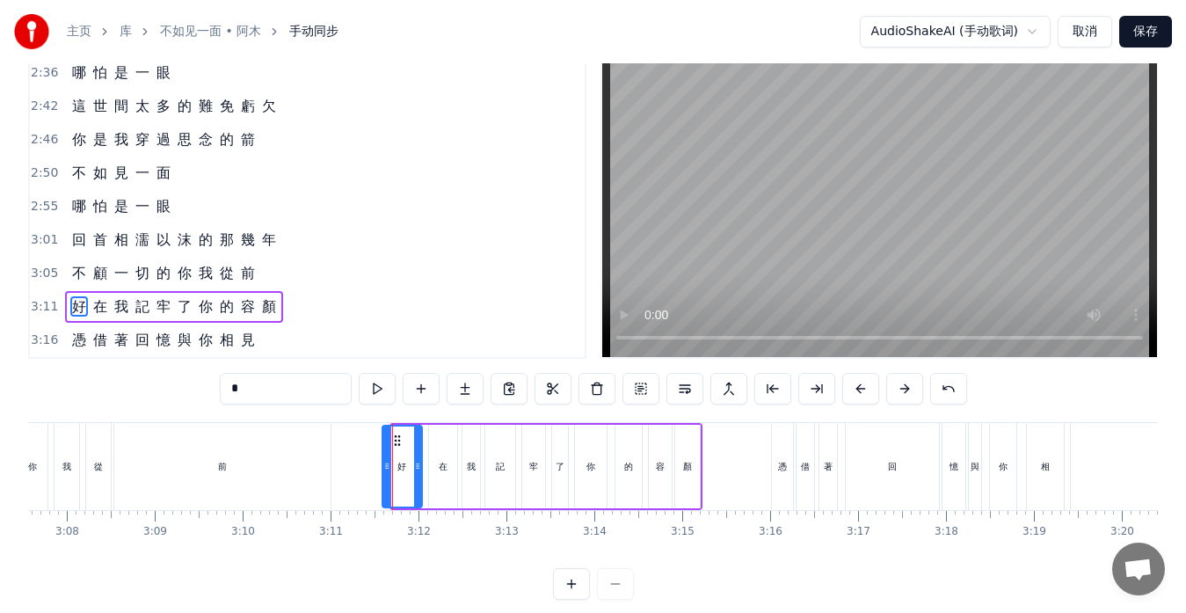
drag, startPoint x: 395, startPoint y: 463, endPoint x: 385, endPoint y: 463, distance: 9.7
click at [385, 463] on icon at bounding box center [386, 466] width 7 height 14
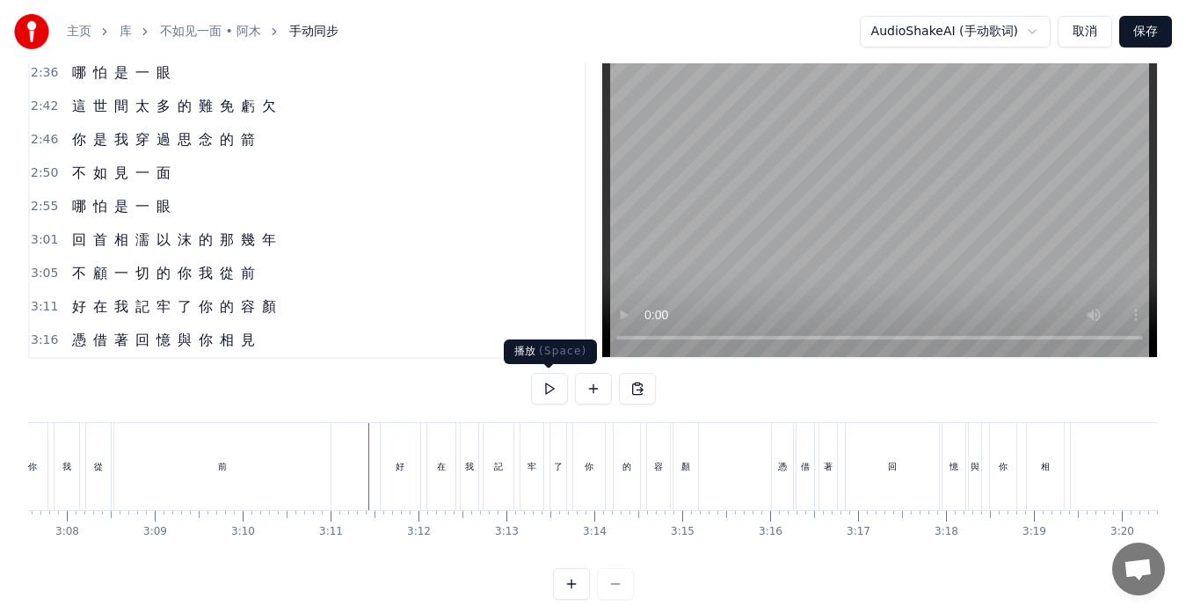
click at [553, 391] on button at bounding box center [549, 389] width 37 height 32
click at [555, 391] on button at bounding box center [549, 389] width 37 height 32
click at [434, 481] on div "在" at bounding box center [441, 466] width 28 height 87
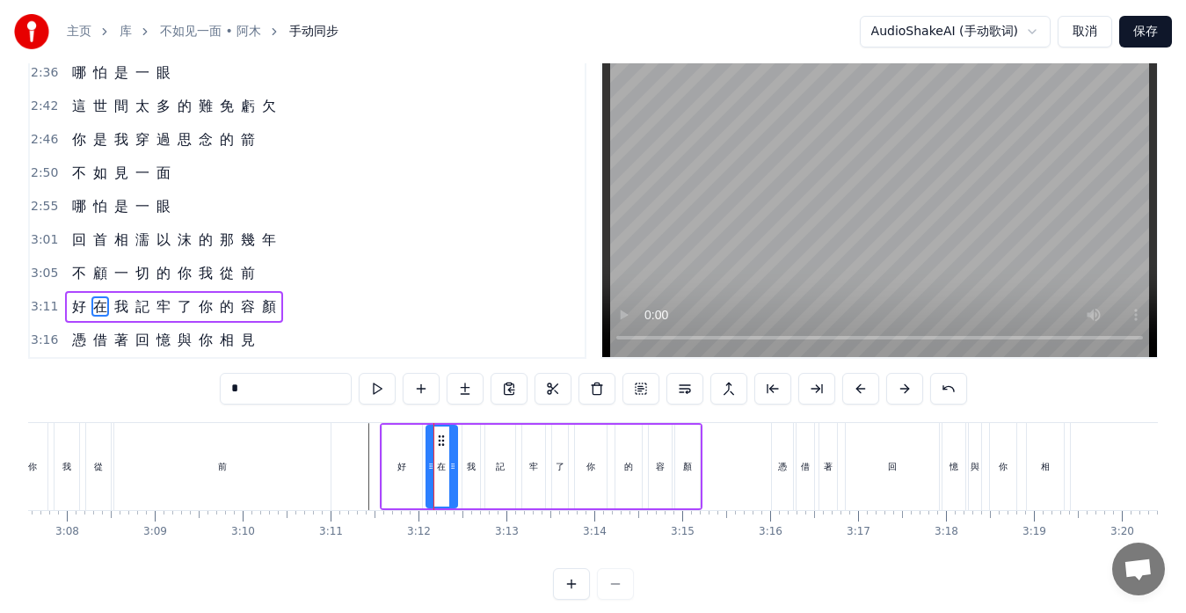
click at [431, 473] on div at bounding box center [430, 467] width 7 height 80
click at [450, 473] on div at bounding box center [450, 467] width 7 height 80
click at [469, 477] on div "我" at bounding box center [472, 467] width 18 height 84
type input "*"
click at [458, 471] on icon at bounding box center [459, 466] width 7 height 14
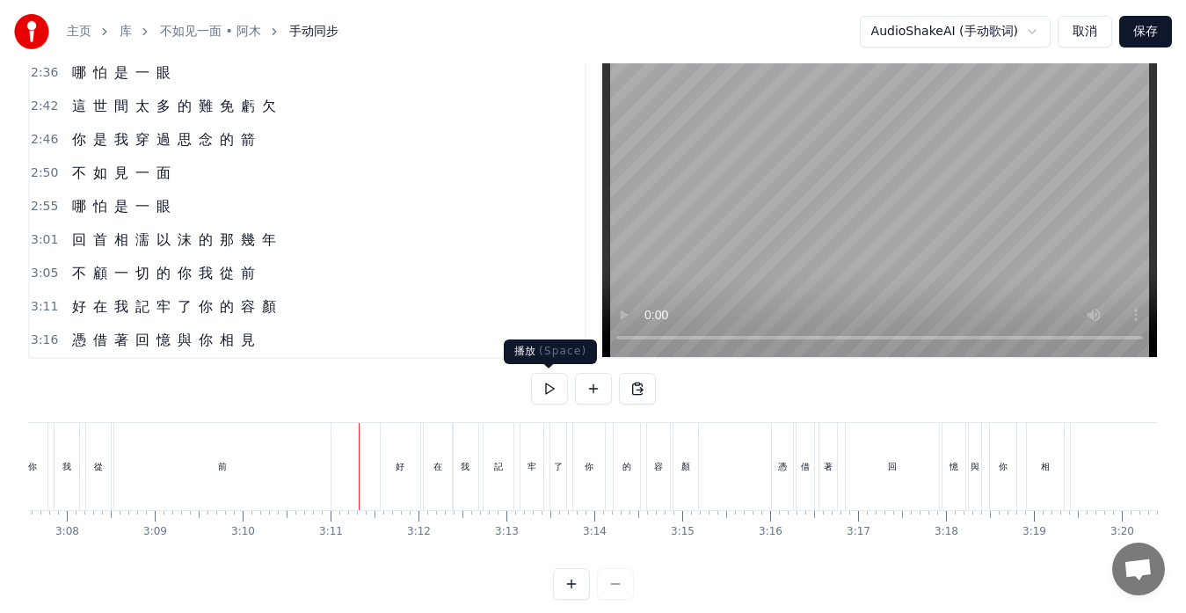
click at [550, 387] on button at bounding box center [549, 389] width 37 height 32
click at [553, 389] on button at bounding box center [549, 389] width 37 height 32
click at [955, 470] on div "憶" at bounding box center [954, 466] width 9 height 13
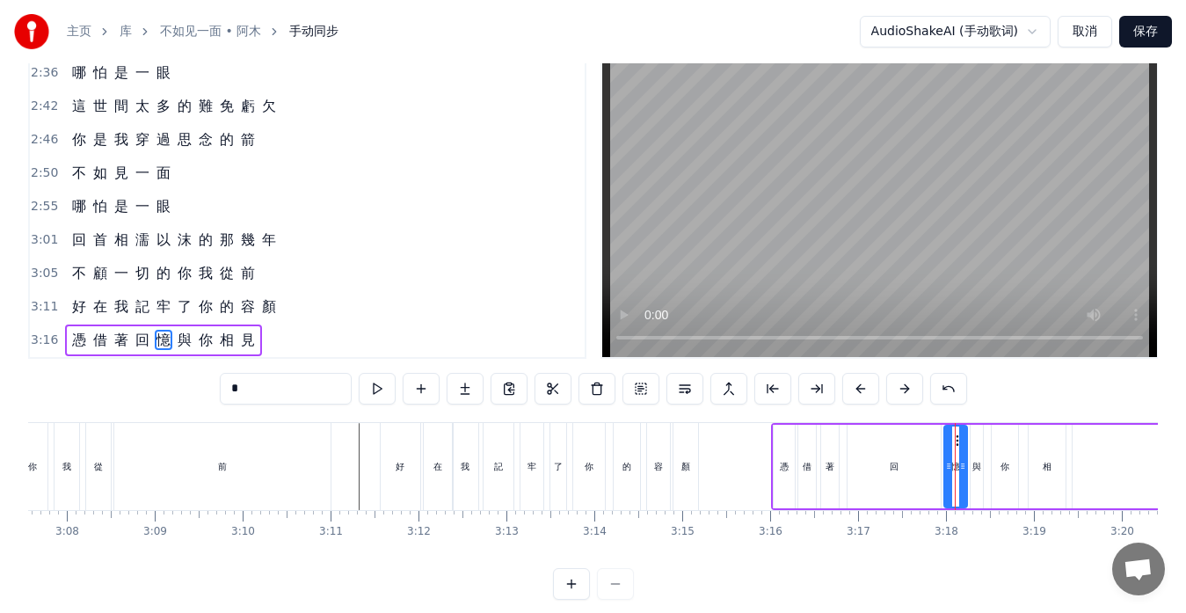
scroll to position [69, 0]
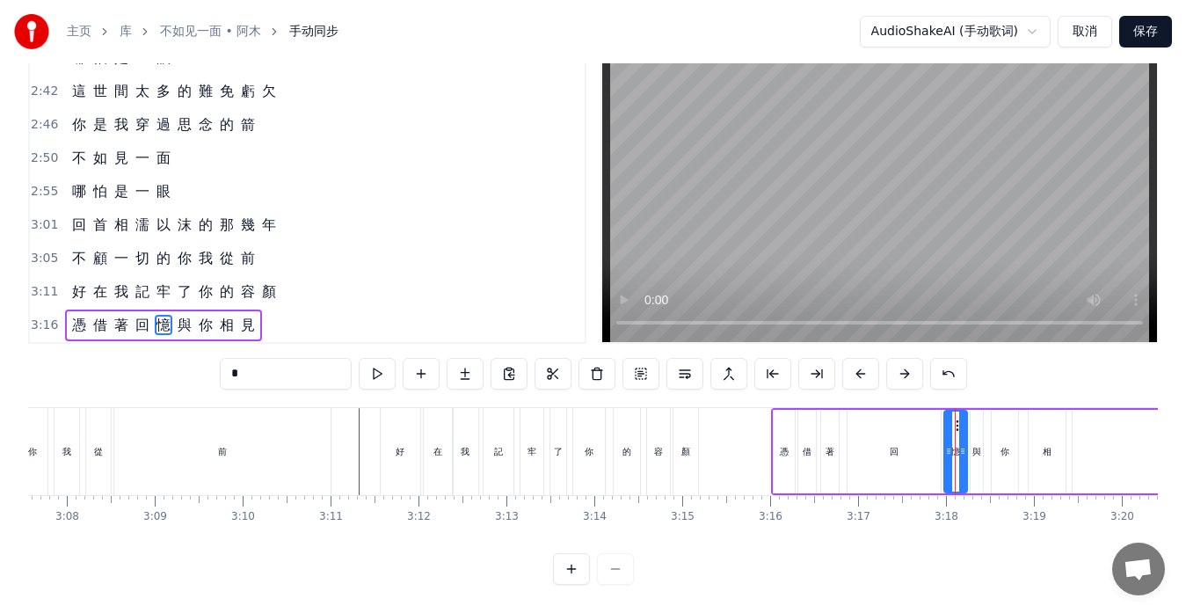
click at [916, 457] on div "回" at bounding box center [894, 452] width 93 height 84
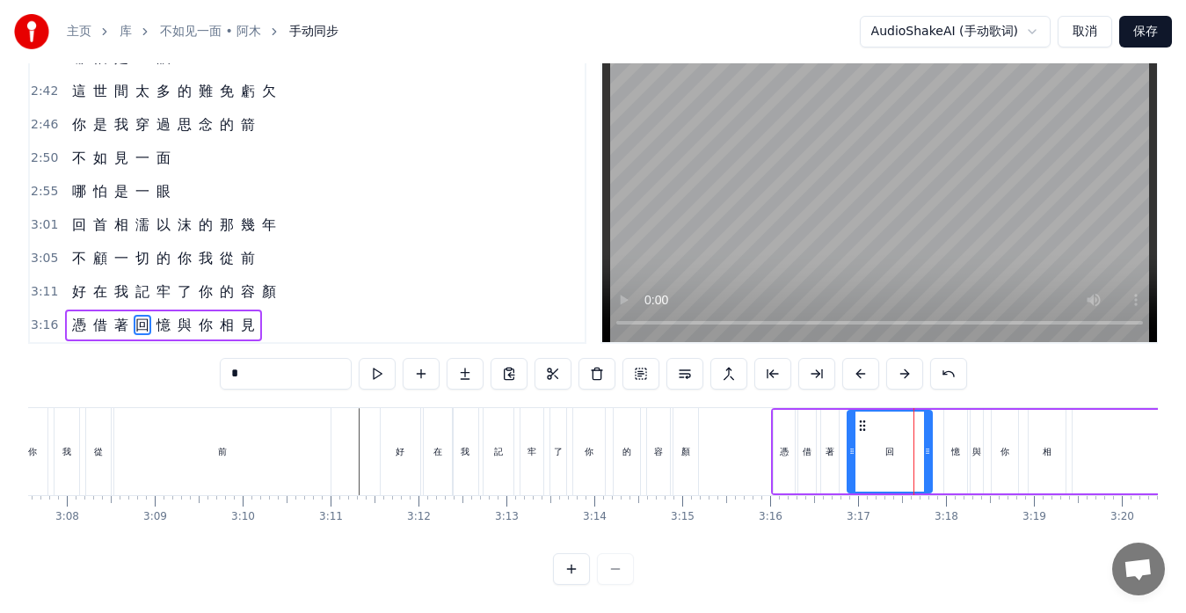
drag, startPoint x: 938, startPoint y: 442, endPoint x: 929, endPoint y: 445, distance: 9.2
click at [929, 445] on div at bounding box center [927, 452] width 7 height 80
click at [952, 446] on div "憶" at bounding box center [956, 452] width 23 height 84
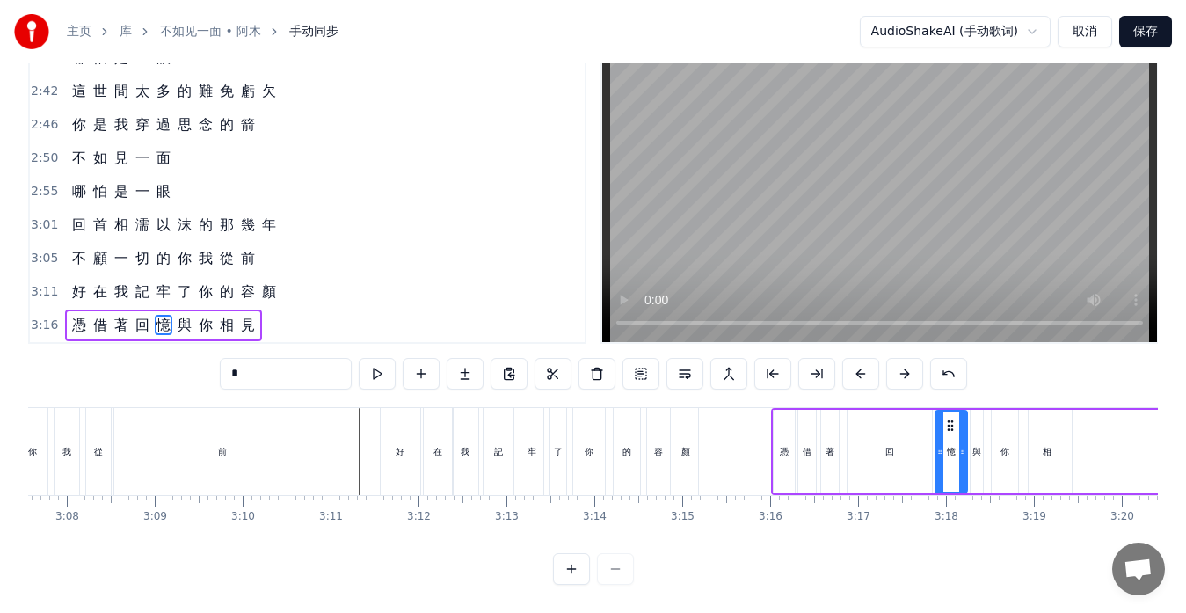
drag, startPoint x: 946, startPoint y: 440, endPoint x: 938, endPoint y: 441, distance: 8.8
click at [938, 444] on icon at bounding box center [940, 451] width 7 height 14
click at [978, 445] on div "與" at bounding box center [977, 452] width 12 height 84
type input "*"
click at [982, 445] on div "與" at bounding box center [977, 452] width 14 height 84
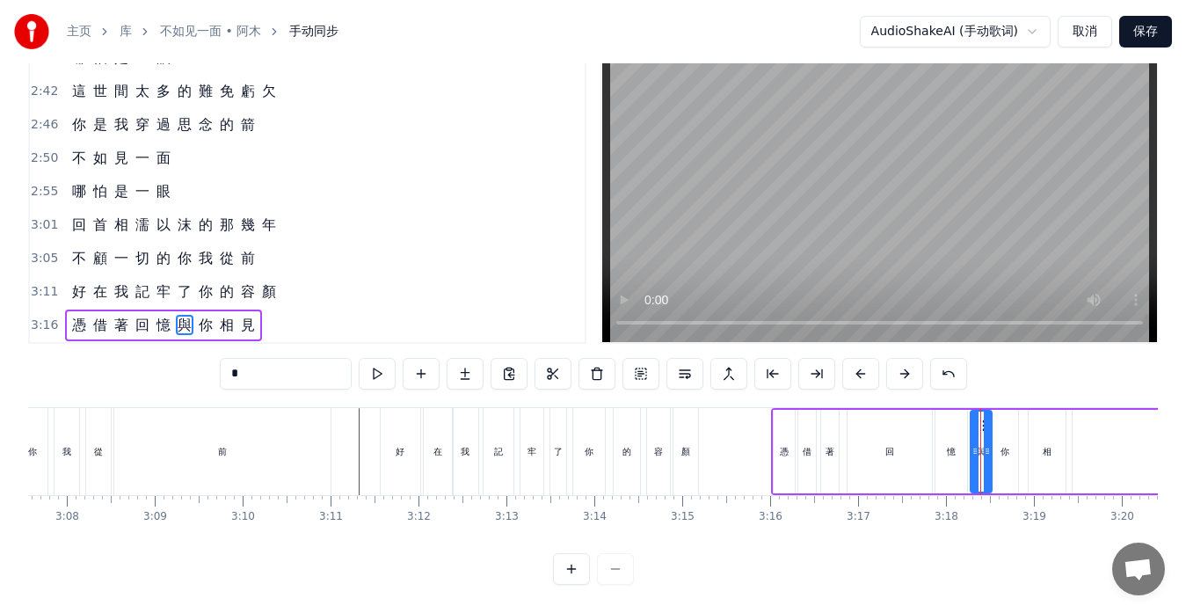
drag, startPoint x: 979, startPoint y: 434, endPoint x: 988, endPoint y: 436, distance: 9.0
click at [988, 444] on icon at bounding box center [987, 451] width 7 height 14
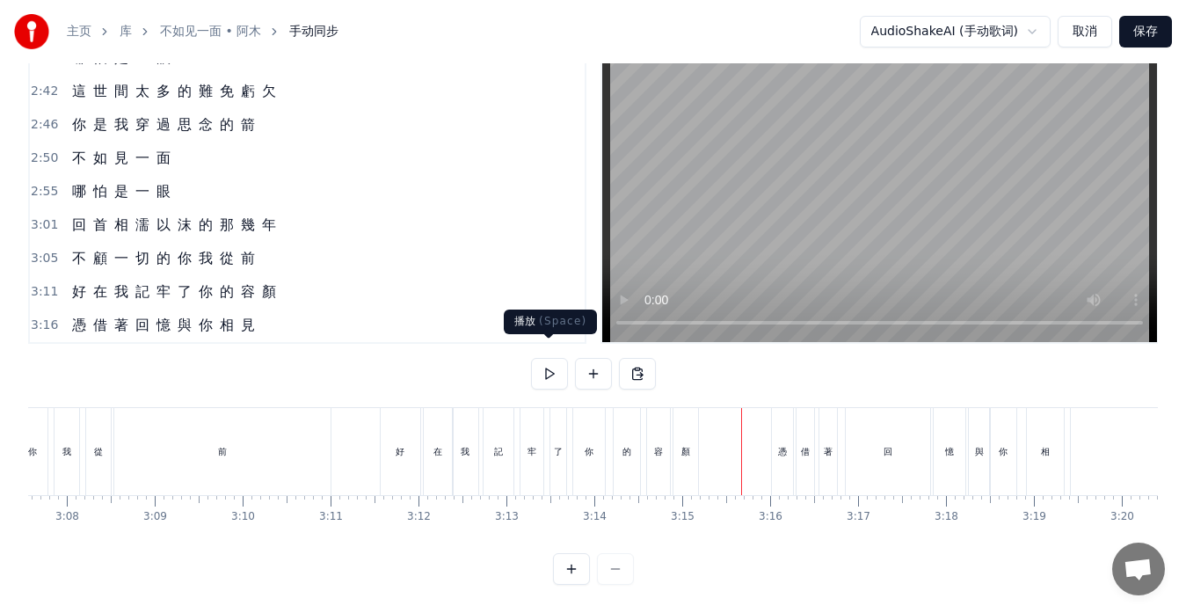
click at [551, 368] on button at bounding box center [549, 374] width 37 height 32
click at [953, 452] on div "憶" at bounding box center [950, 451] width 32 height 87
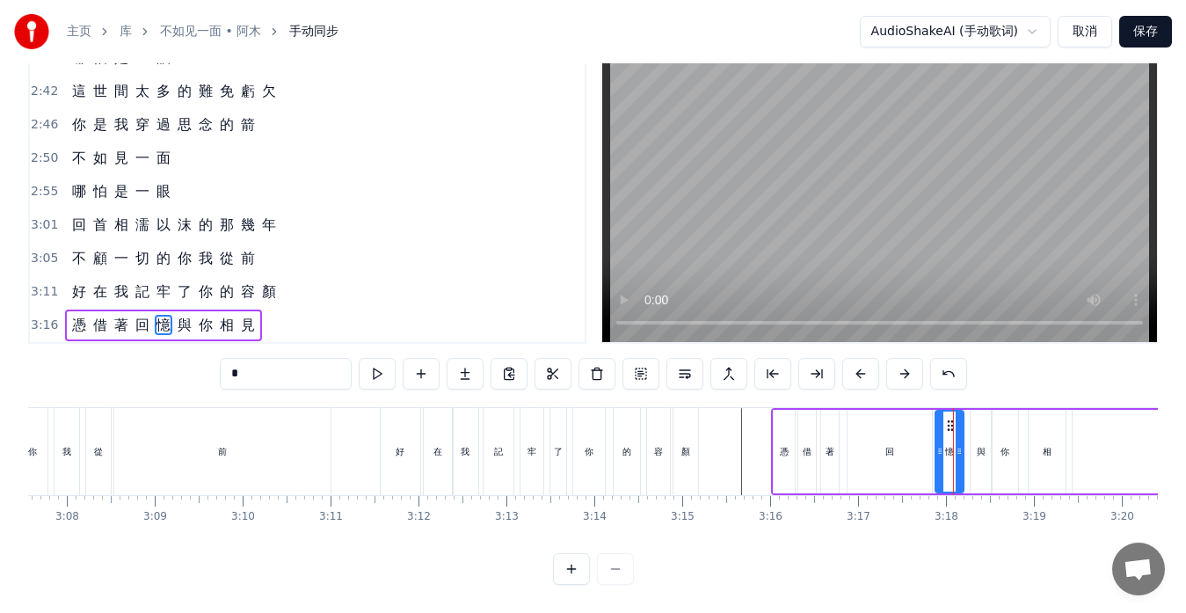
click at [959, 444] on icon at bounding box center [959, 451] width 7 height 14
click at [938, 444] on icon at bounding box center [939, 451] width 7 height 14
click at [974, 444] on div "與" at bounding box center [981, 452] width 21 height 84
click at [967, 453] on circle at bounding box center [967, 453] width 1 height 1
click at [952, 445] on div "憶" at bounding box center [949, 452] width 28 height 84
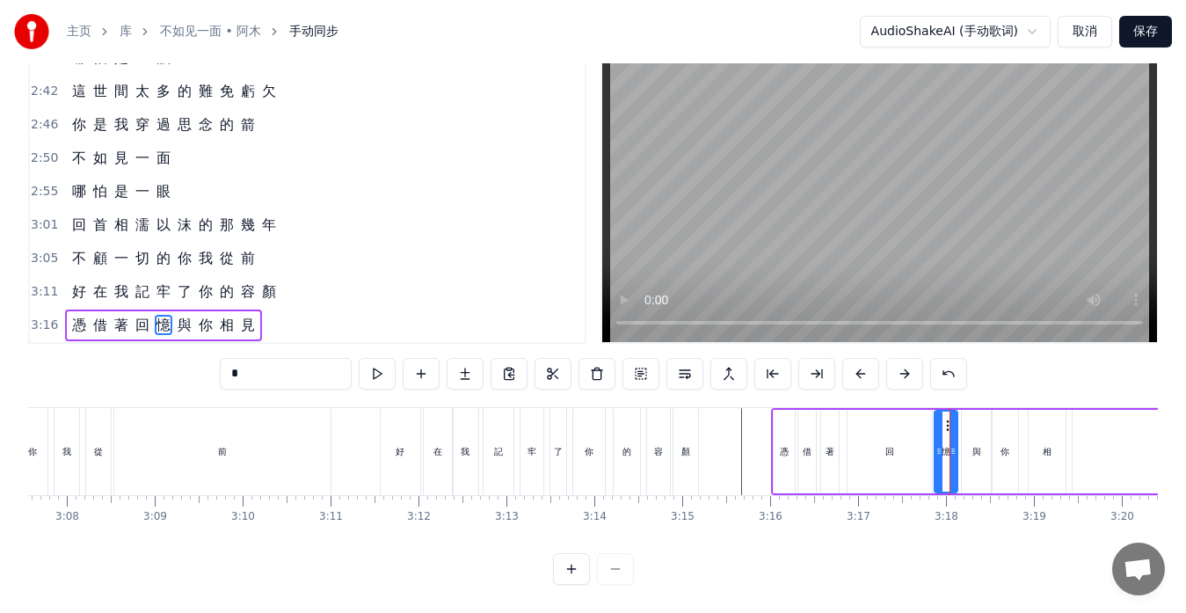
click at [954, 444] on icon at bounding box center [953, 451] width 7 height 14
click at [967, 440] on div "與" at bounding box center [977, 452] width 30 height 84
click at [961, 444] on icon at bounding box center [963, 451] width 7 height 14
click at [978, 444] on icon at bounding box center [980, 451] width 7 height 14
click at [995, 439] on div "你" at bounding box center [1005, 452] width 26 height 84
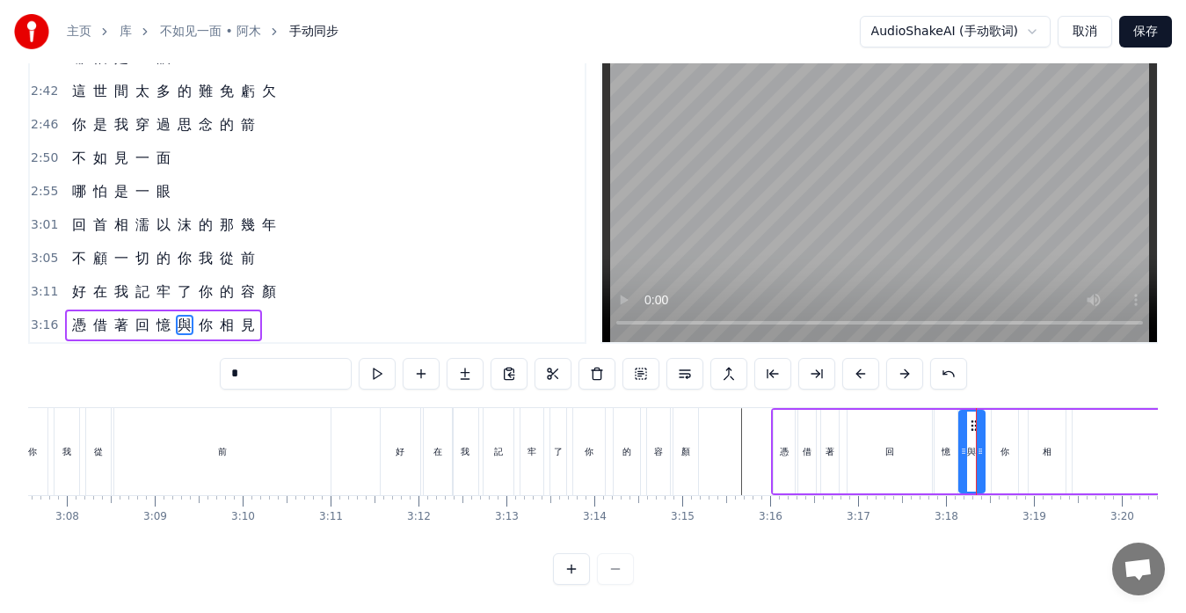
type input "*"
click at [989, 451] on circle at bounding box center [989, 451] width 1 height 1
drag, startPoint x: 1014, startPoint y: 437, endPoint x: 1024, endPoint y: 437, distance: 9.7
click at [1024, 444] on icon at bounding box center [1023, 451] width 7 height 14
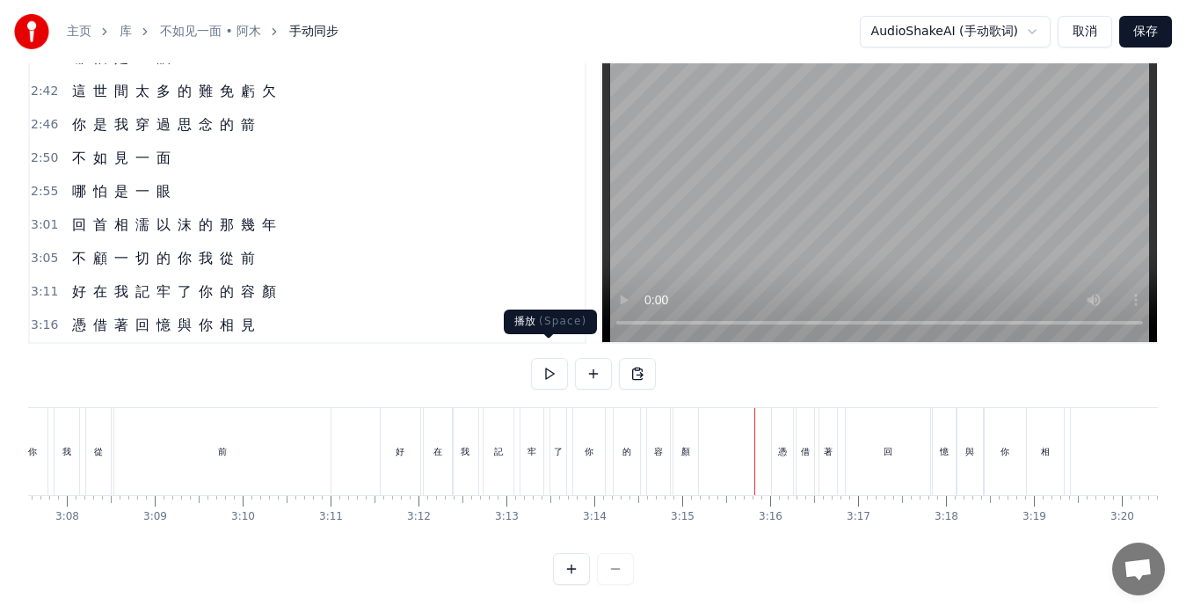
click at [545, 361] on button at bounding box center [549, 374] width 37 height 32
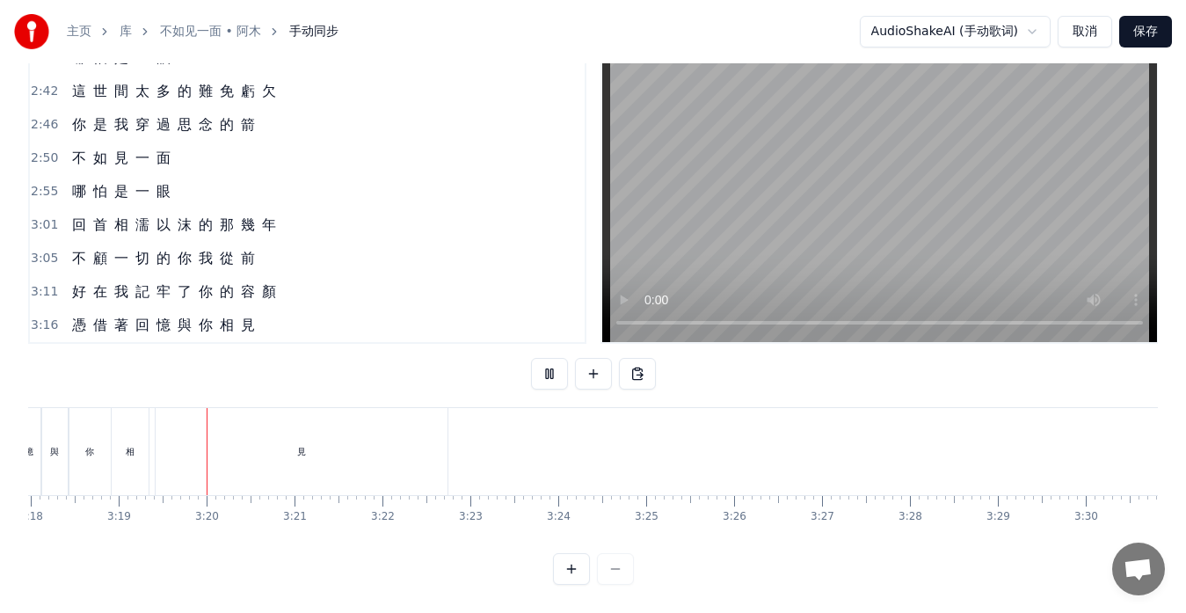
scroll to position [0, 17456]
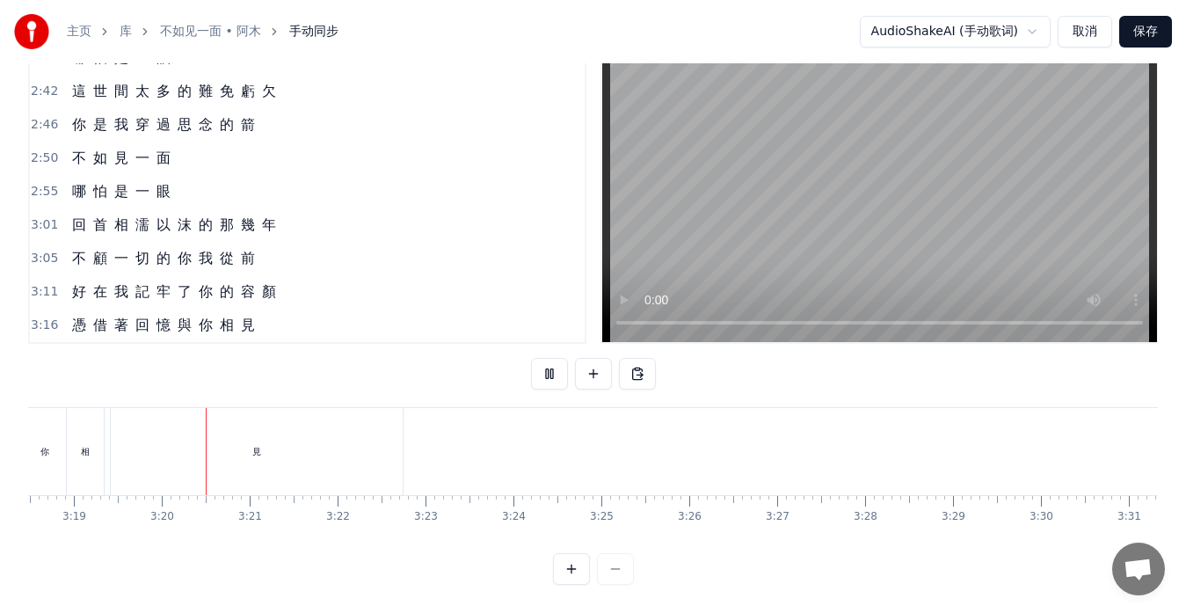
click at [545, 361] on button at bounding box center [549, 374] width 37 height 32
click at [549, 449] on div "回" at bounding box center [542, 451] width 84 height 87
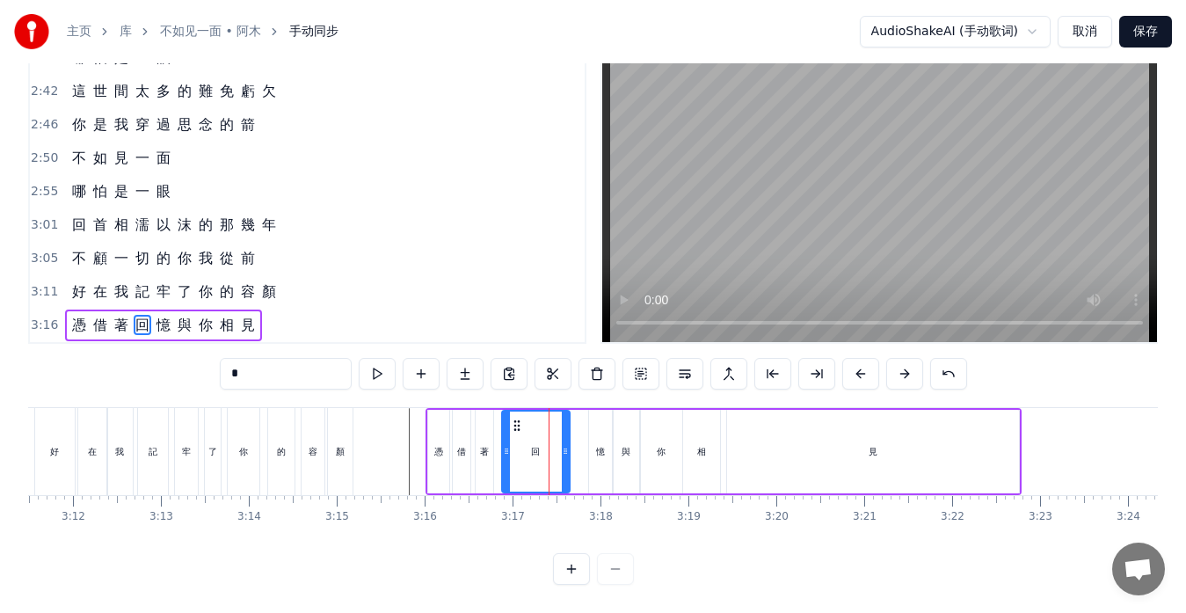
drag, startPoint x: 580, startPoint y: 446, endPoint x: 563, endPoint y: 446, distance: 16.7
click at [563, 446] on div at bounding box center [565, 452] width 7 height 80
click at [592, 451] on div "憶" at bounding box center [600, 452] width 23 height 84
drag, startPoint x: 602, startPoint y: 410, endPoint x: 586, endPoint y: 410, distance: 15.8
click at [586, 425] on circle at bounding box center [586, 425] width 1 height 1
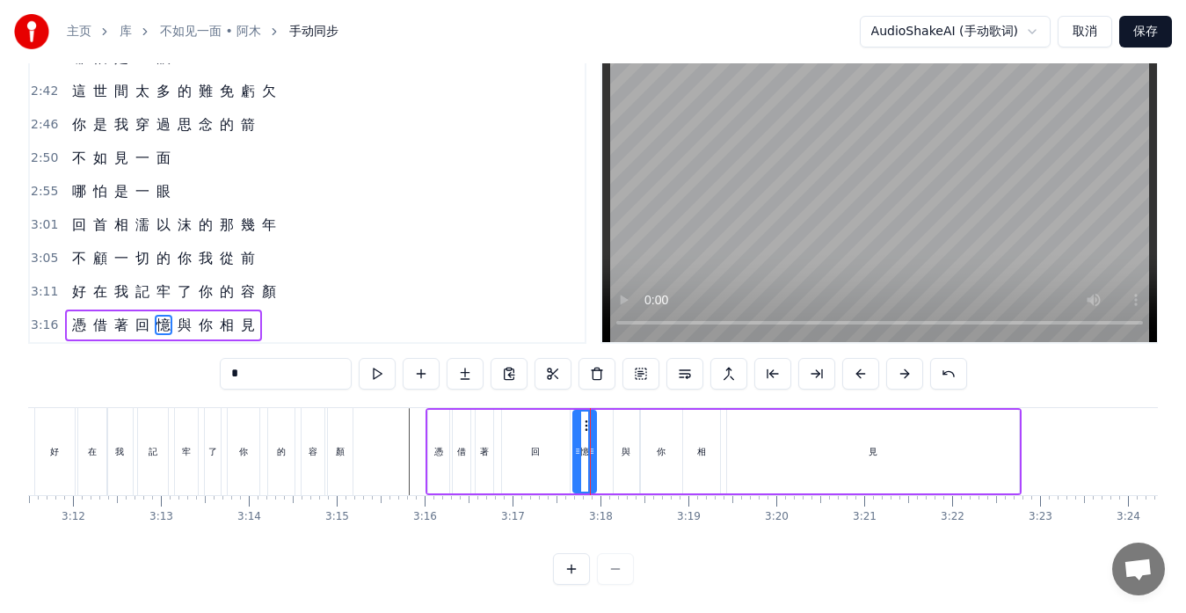
click at [620, 420] on div "與" at bounding box center [627, 452] width 26 height 84
click at [595, 418] on div "憶" at bounding box center [584, 452] width 23 height 84
drag, startPoint x: 595, startPoint y: 423, endPoint x: 606, endPoint y: 424, distance: 11.5
click at [606, 424] on div at bounding box center [603, 452] width 7 height 80
click at [616, 426] on div "與" at bounding box center [627, 452] width 26 height 84
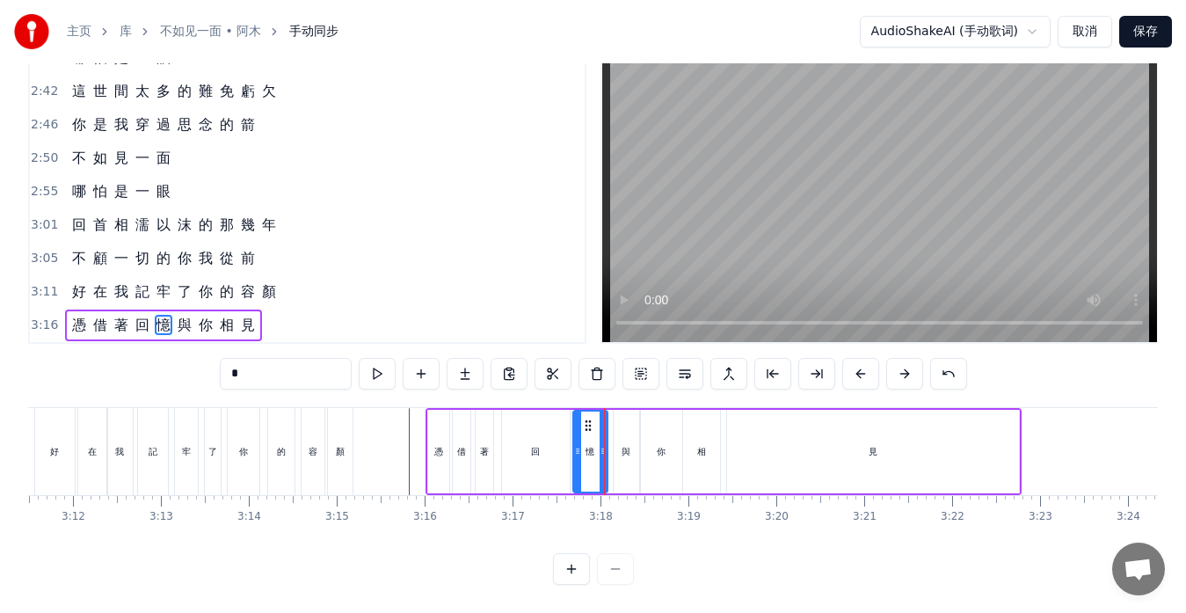
type input "*"
click at [612, 427] on div at bounding box center [614, 452] width 7 height 80
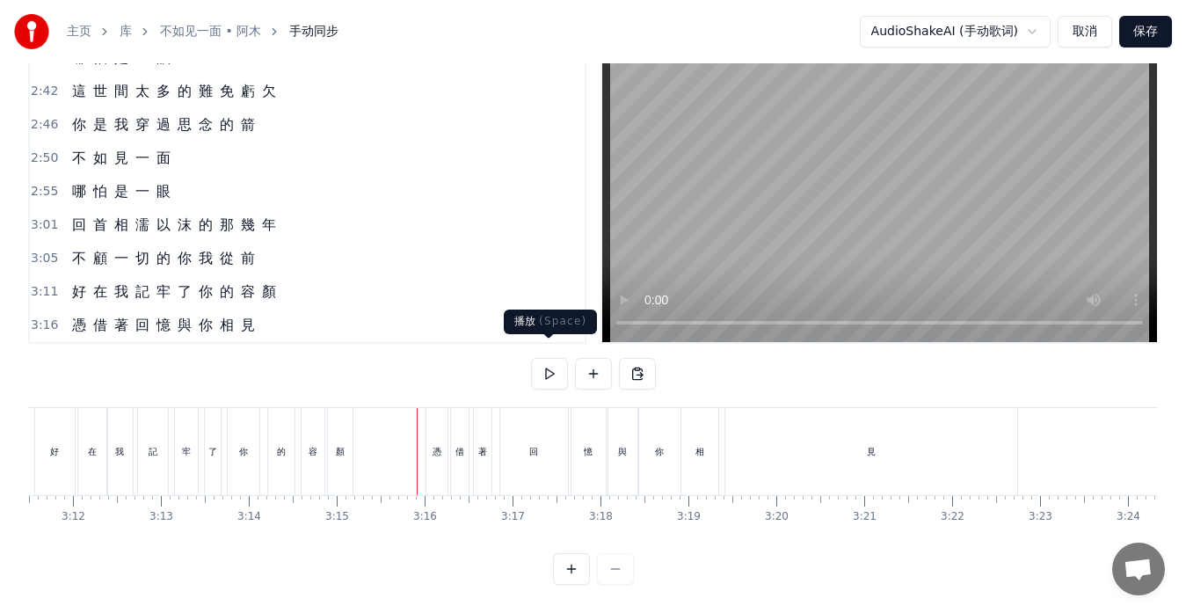
click at [545, 358] on button at bounding box center [549, 374] width 37 height 32
click at [549, 358] on button at bounding box center [549, 374] width 37 height 32
click at [528, 450] on div "回" at bounding box center [534, 451] width 68 height 87
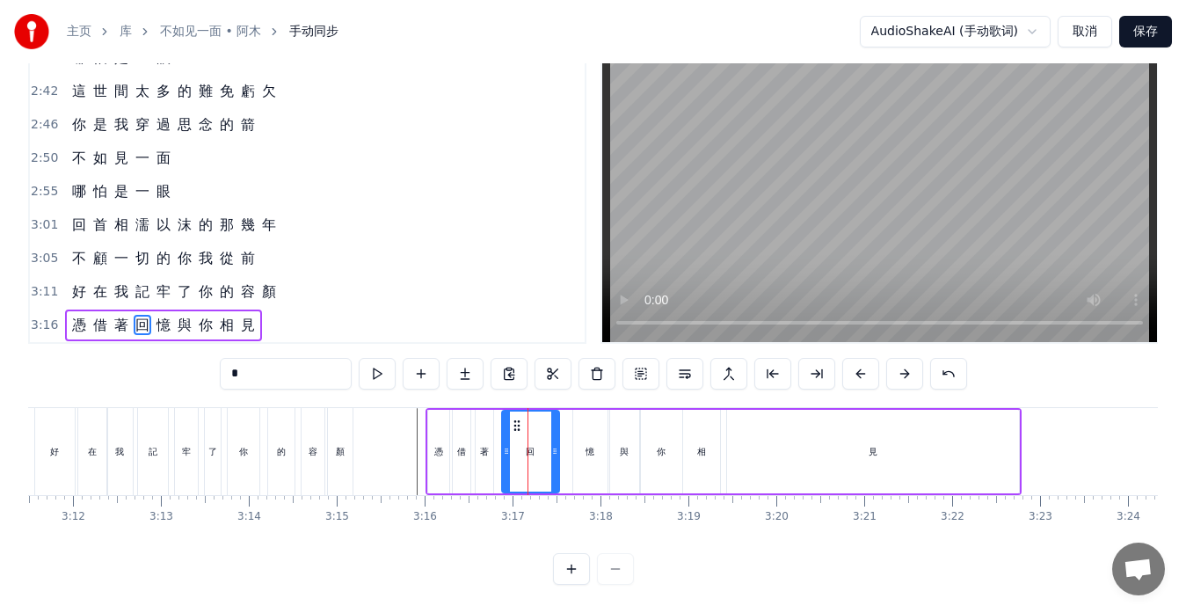
drag, startPoint x: 565, startPoint y: 446, endPoint x: 554, endPoint y: 446, distance: 10.6
click at [554, 446] on div at bounding box center [554, 452] width 7 height 80
click at [590, 425] on div "憶" at bounding box center [590, 452] width 34 height 84
type input "*"
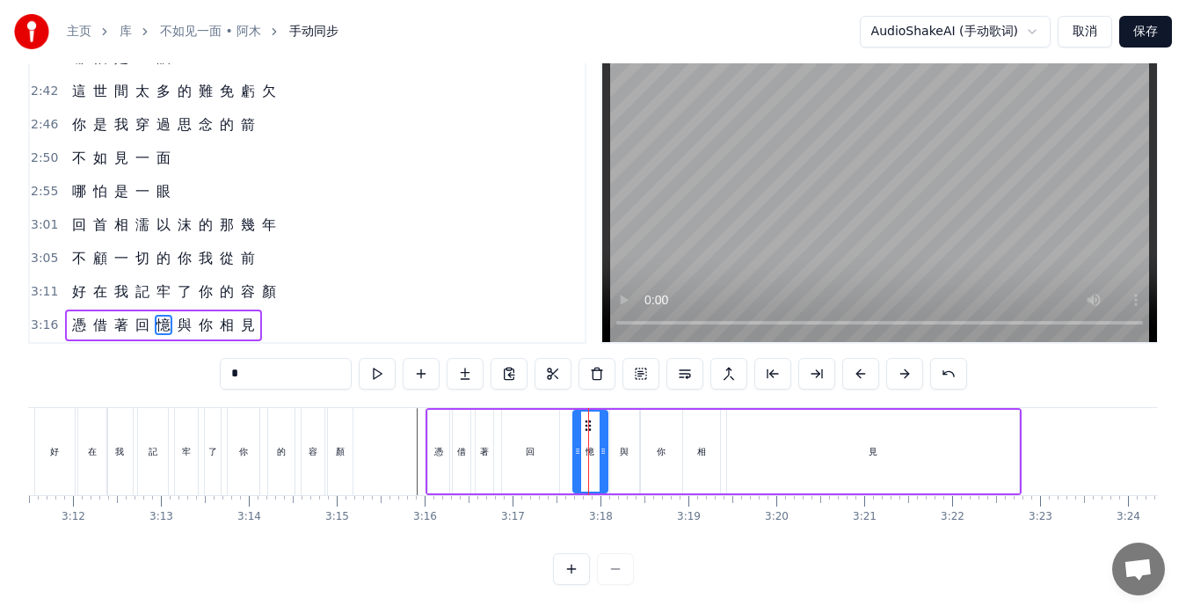
drag, startPoint x: 589, startPoint y: 407, endPoint x: 573, endPoint y: 407, distance: 15.8
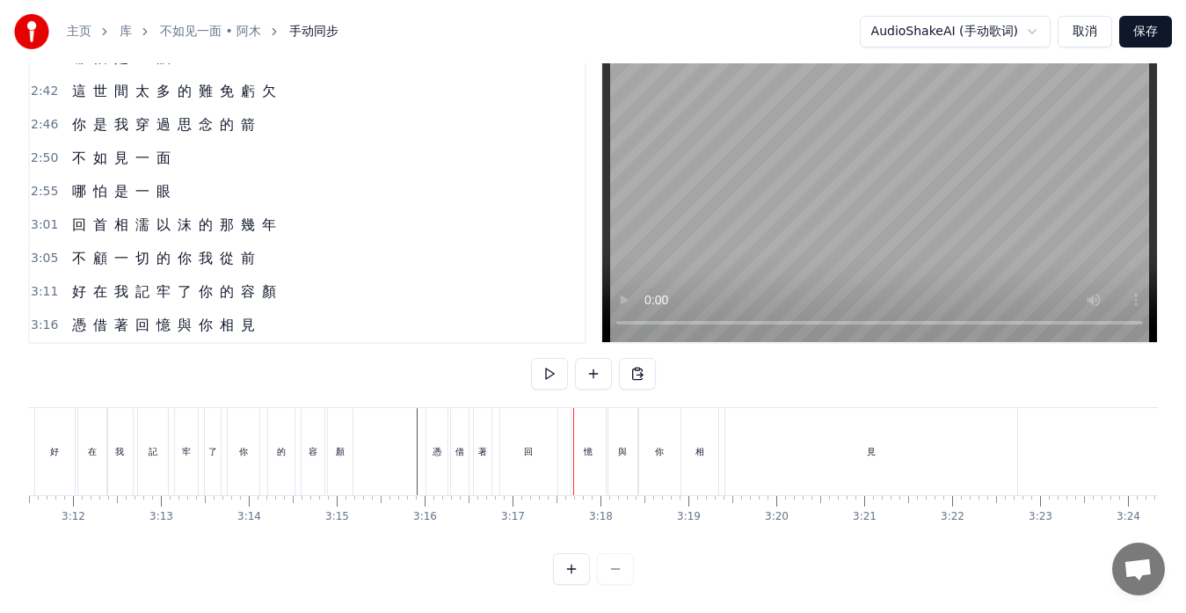
click at [580, 412] on div "憶" at bounding box center [589, 451] width 34 height 87
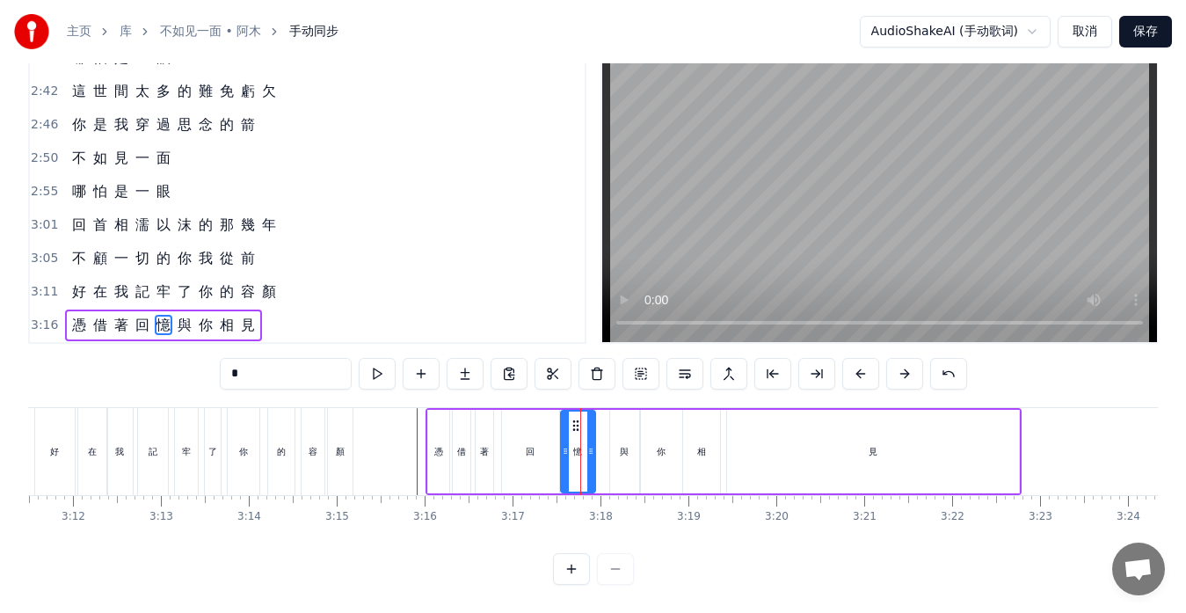
drag, startPoint x: 587, startPoint y: 410, endPoint x: 575, endPoint y: 411, distance: 12.3
click at [575, 419] on icon at bounding box center [576, 426] width 14 height 14
click at [617, 427] on div "與" at bounding box center [624, 452] width 29 height 84
drag, startPoint x: 624, startPoint y: 412, endPoint x: 609, endPoint y: 411, distance: 14.1
click at [609, 419] on icon at bounding box center [611, 426] width 14 height 14
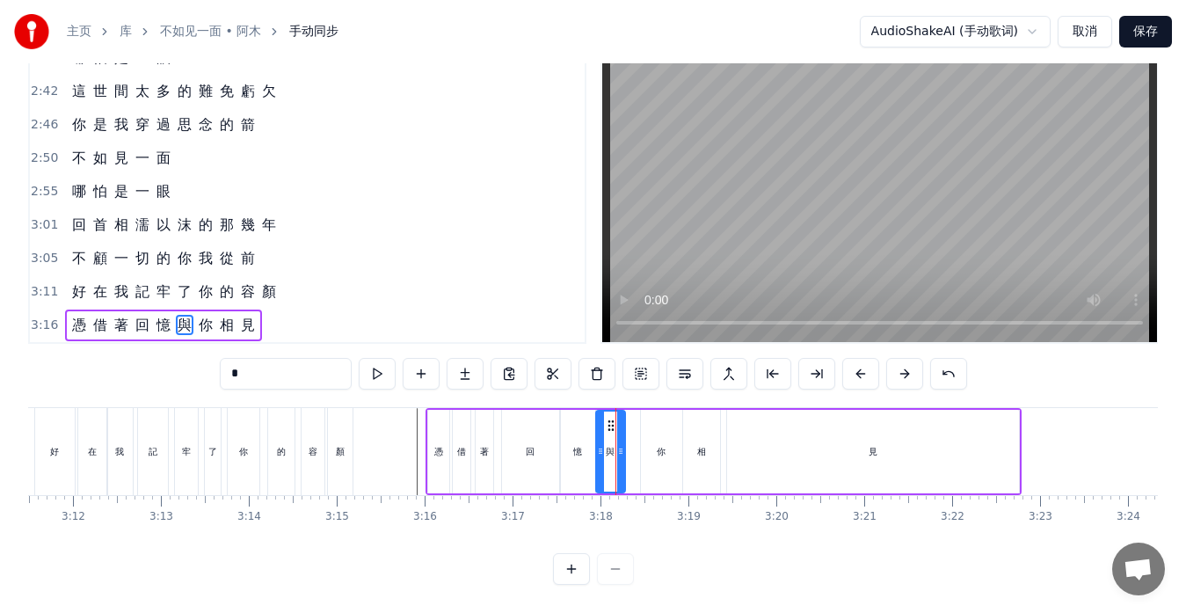
click at [649, 422] on div "你" at bounding box center [661, 452] width 41 height 84
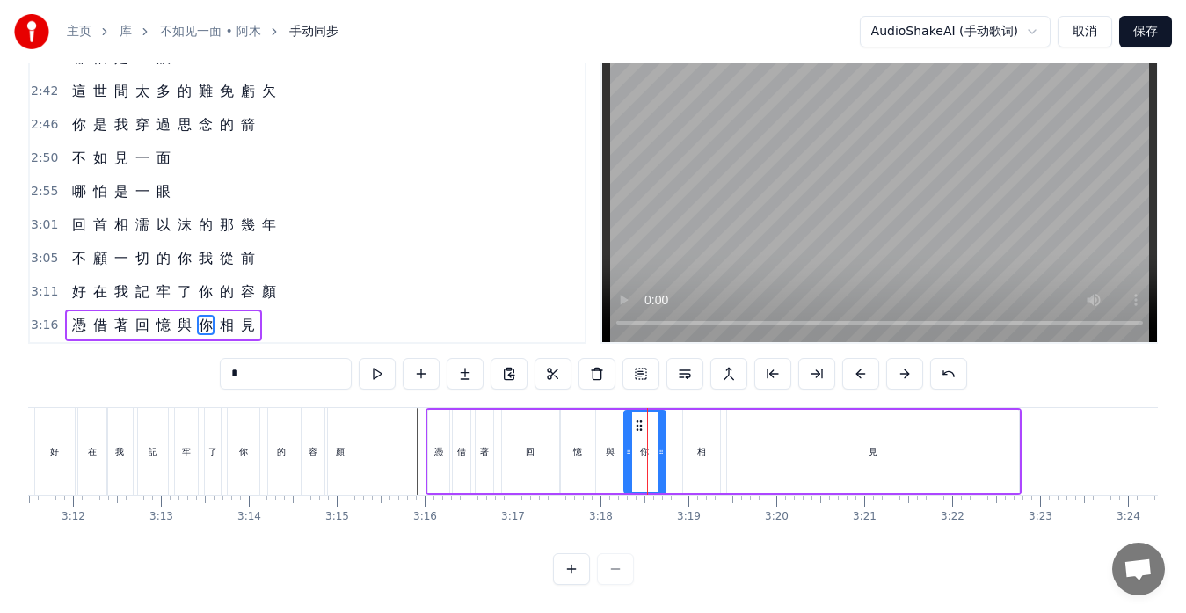
drag, startPoint x: 656, startPoint y: 411, endPoint x: 639, endPoint y: 412, distance: 16.7
click at [639, 419] on icon at bounding box center [639, 426] width 14 height 14
click at [699, 445] on div "相" at bounding box center [701, 451] width 9 height 13
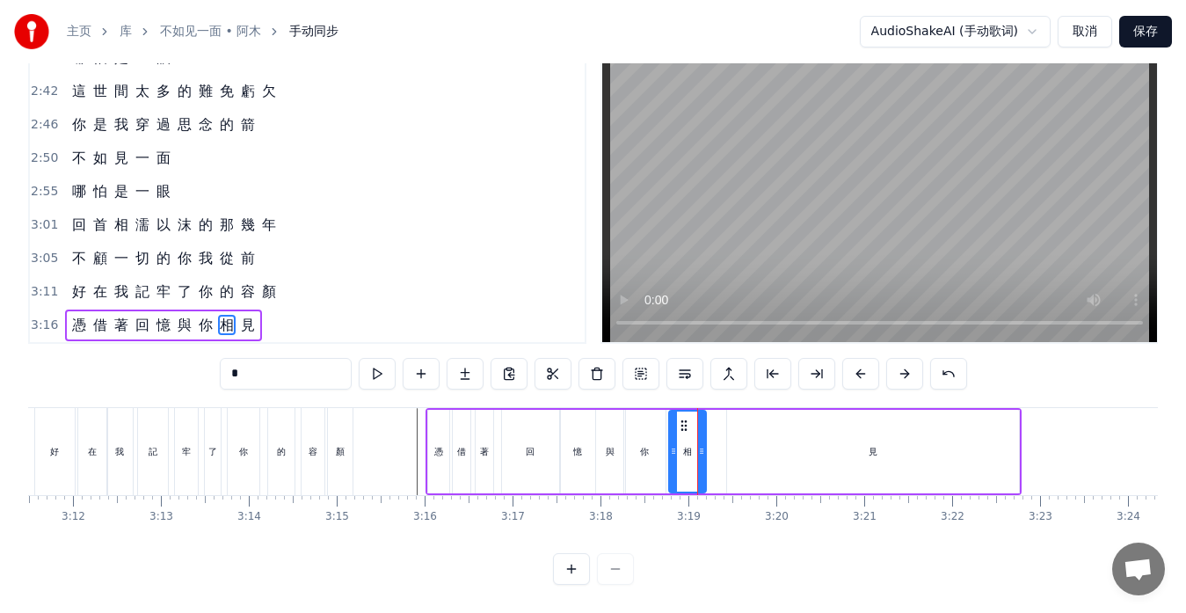
drag, startPoint x: 699, startPoint y: 410, endPoint x: 685, endPoint y: 410, distance: 14.1
click at [685, 425] on circle at bounding box center [685, 425] width 1 height 1
click at [731, 427] on div "見" at bounding box center [873, 452] width 292 height 84
type input "*"
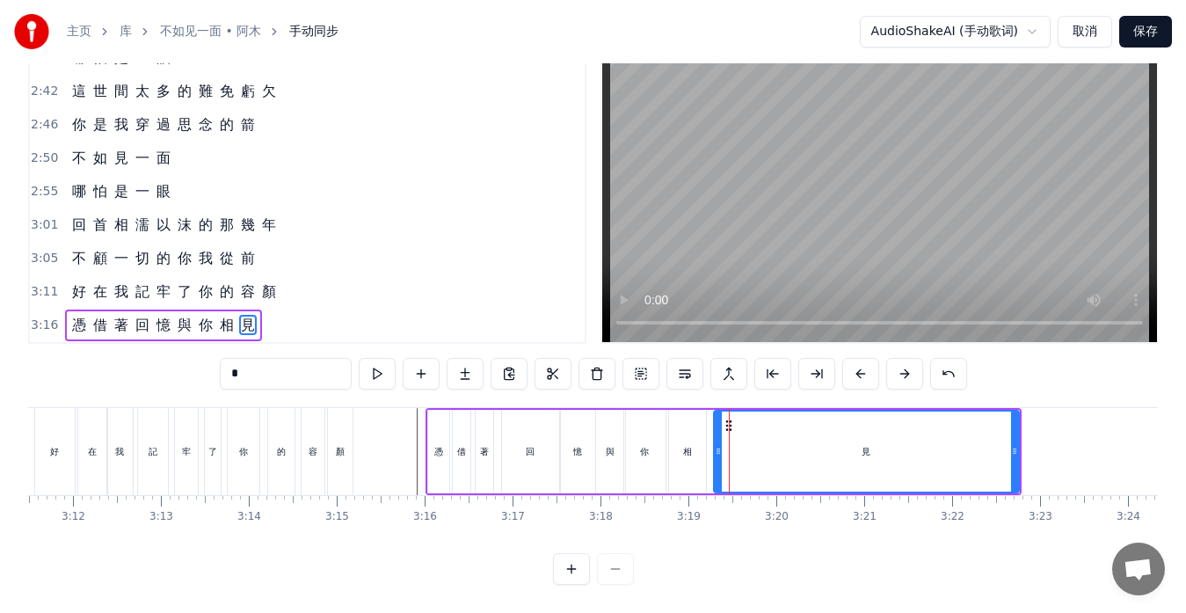
drag, startPoint x: 732, startPoint y: 428, endPoint x: 718, endPoint y: 429, distance: 14.1
click at [718, 429] on div at bounding box center [718, 452] width 7 height 80
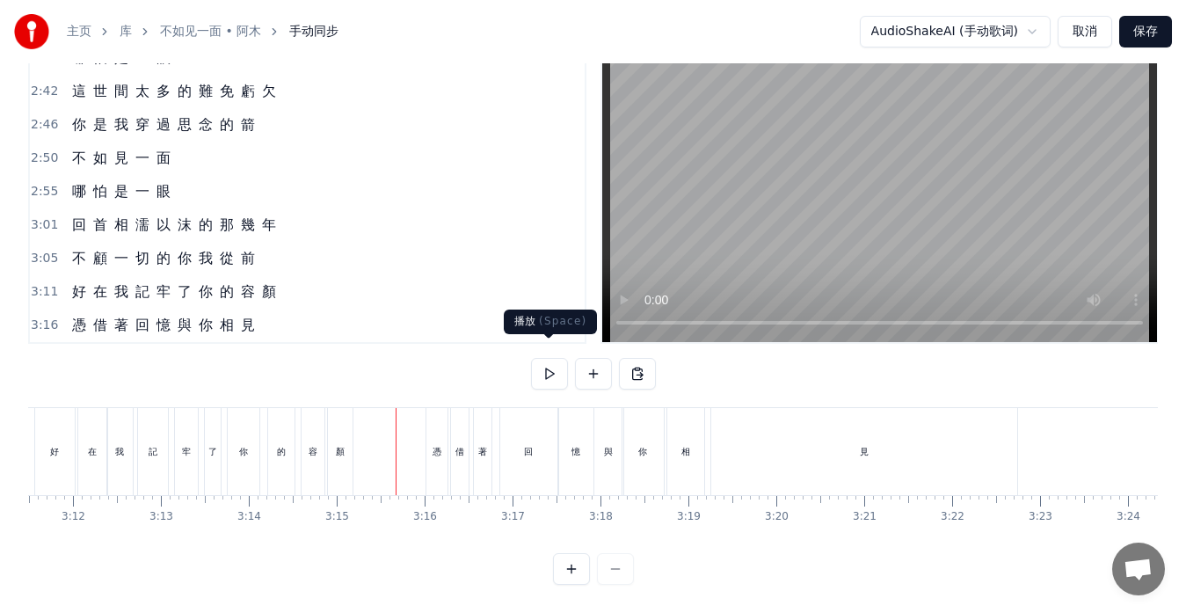
click at [550, 365] on button at bounding box center [549, 374] width 37 height 32
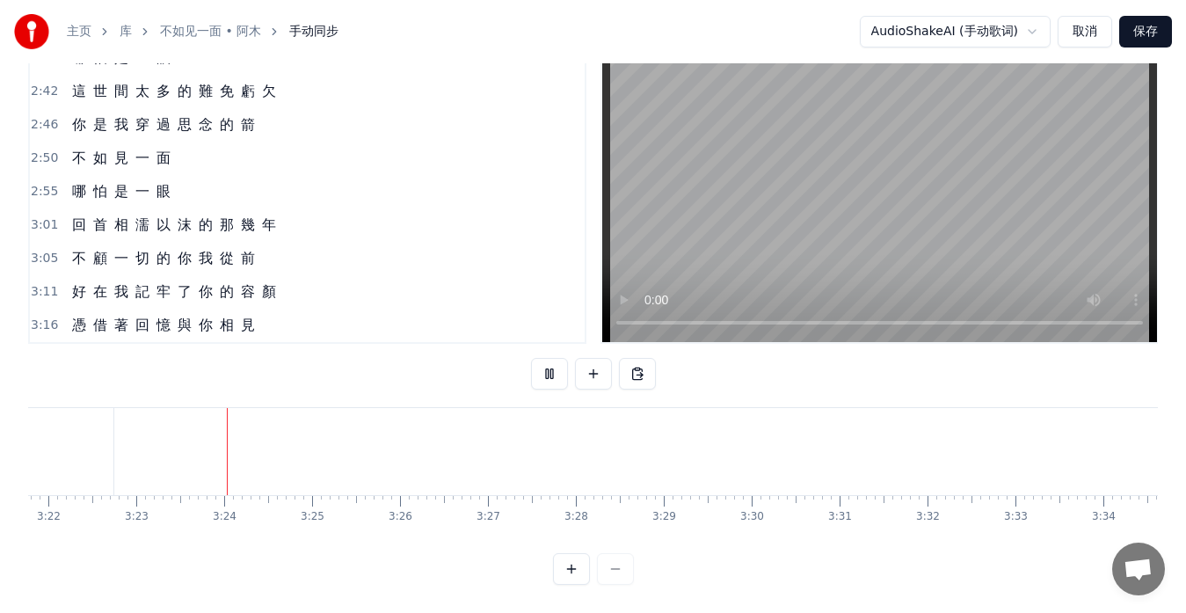
scroll to position [0, 17817]
click at [1155, 30] on button "保存" at bounding box center [1146, 32] width 53 height 32
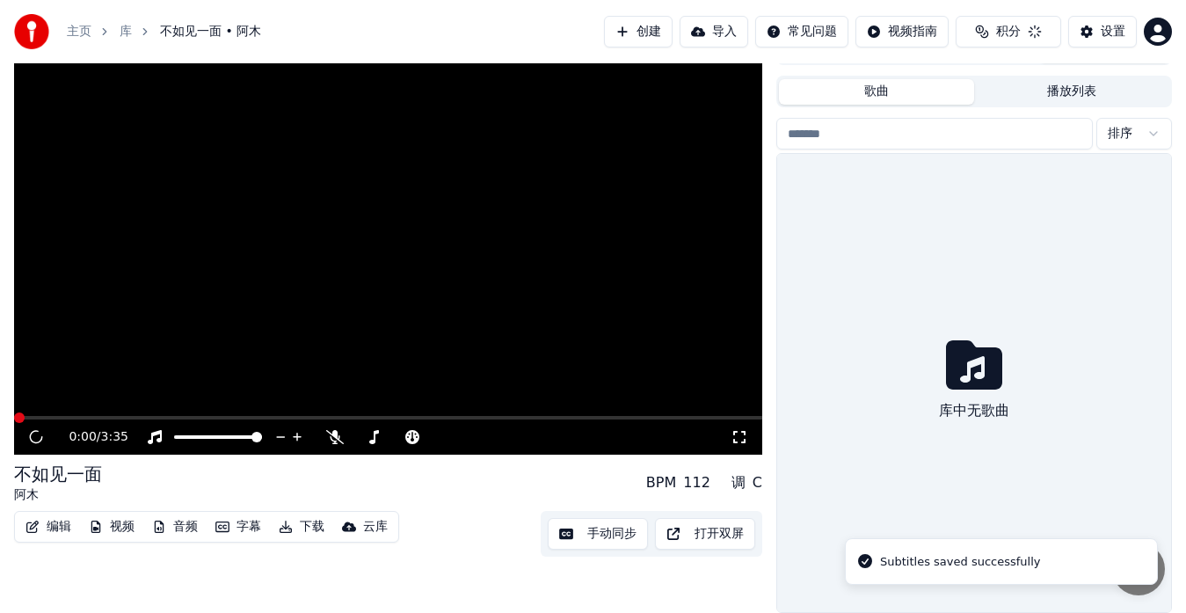
scroll to position [30, 0]
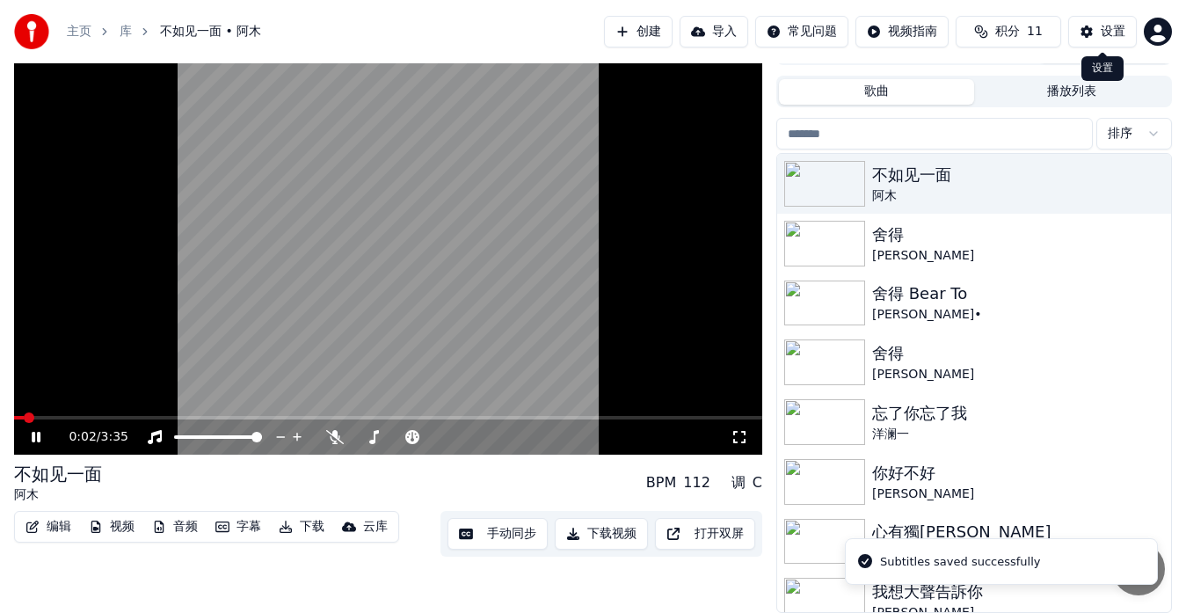
click at [1102, 31] on div "设置" at bounding box center [1113, 32] width 25 height 18
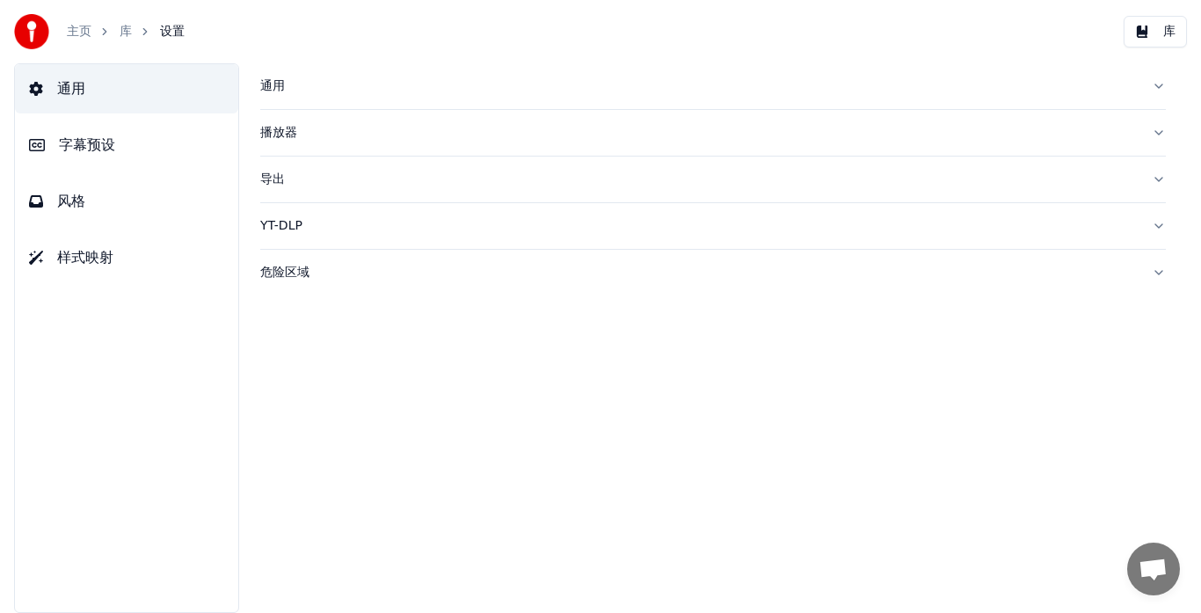
click at [165, 199] on button "风格" at bounding box center [126, 201] width 223 height 49
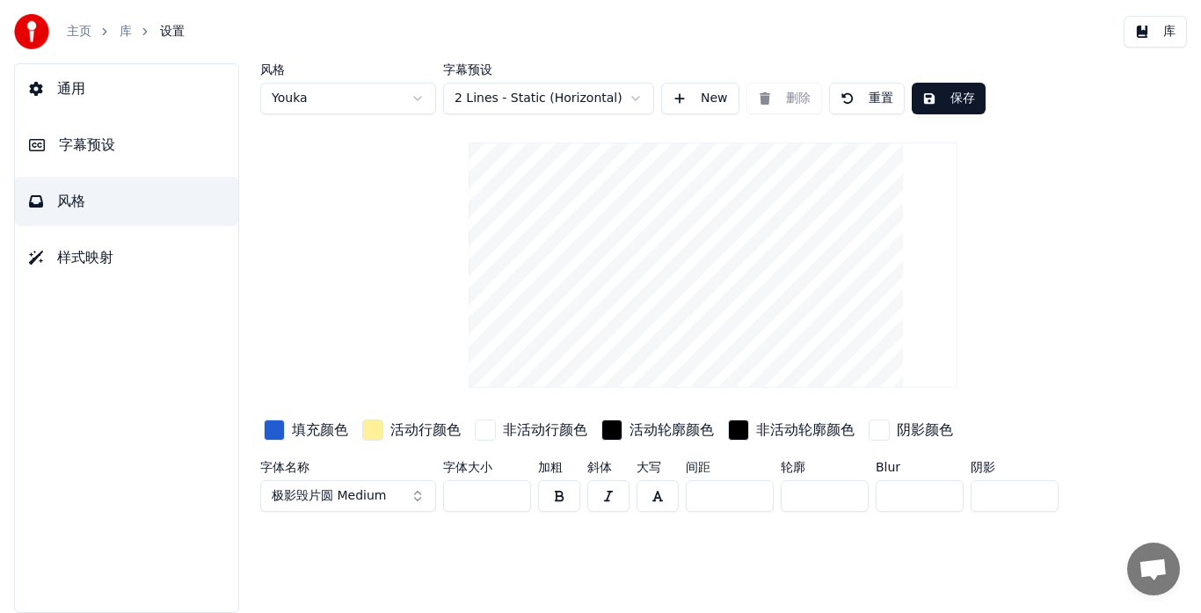
click at [271, 434] on div "button" at bounding box center [274, 430] width 21 height 21
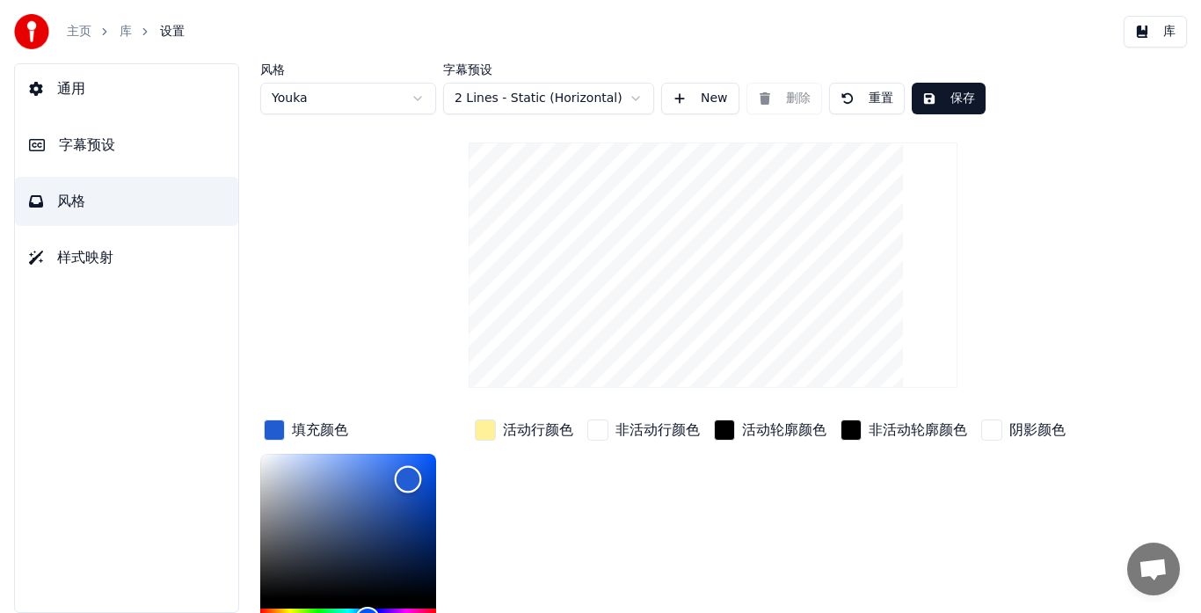
type input "*******"
click at [383, 473] on div "Color" at bounding box center [348, 526] width 176 height 144
click at [859, 98] on button "重置" at bounding box center [867, 99] width 76 height 32
type input "**"
type input "*******"
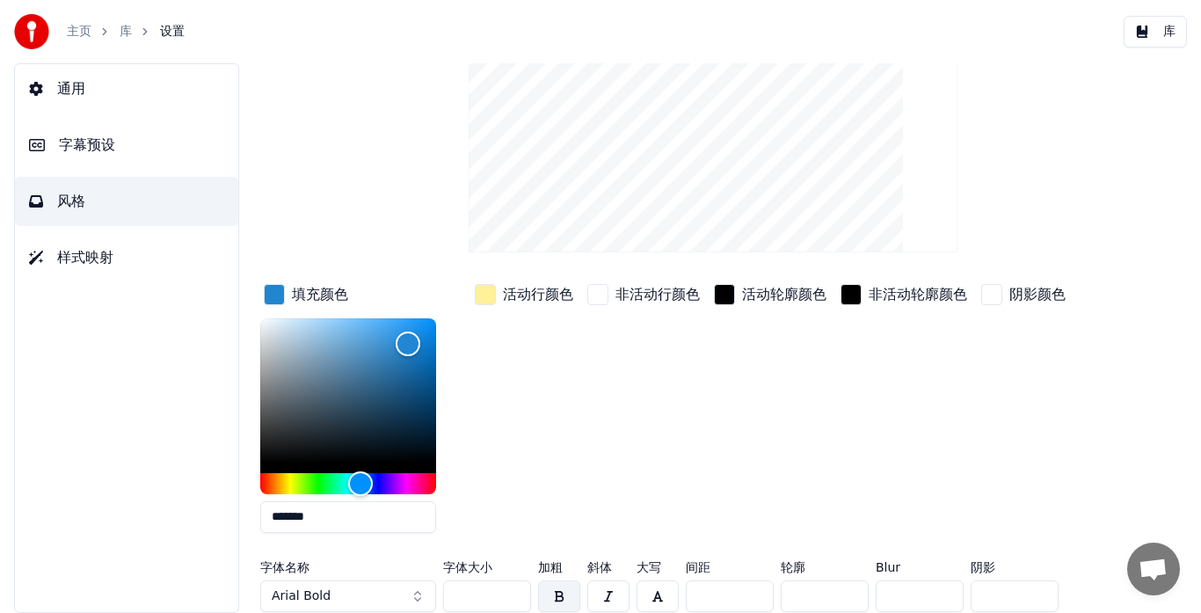
scroll to position [141, 0]
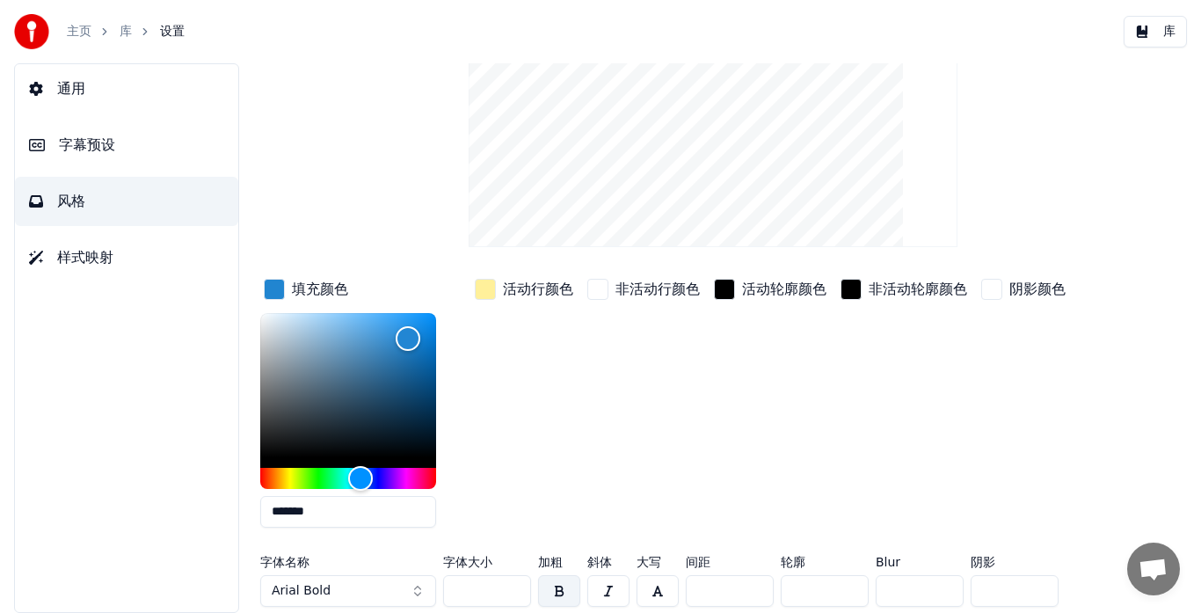
drag, startPoint x: 475, startPoint y: 592, endPoint x: 446, endPoint y: 592, distance: 29.0
click at [446, 592] on input "**" at bounding box center [487, 591] width 88 height 32
type input "***"
click at [646, 468] on div "非活动行颜色" at bounding box center [644, 408] width 120 height 266
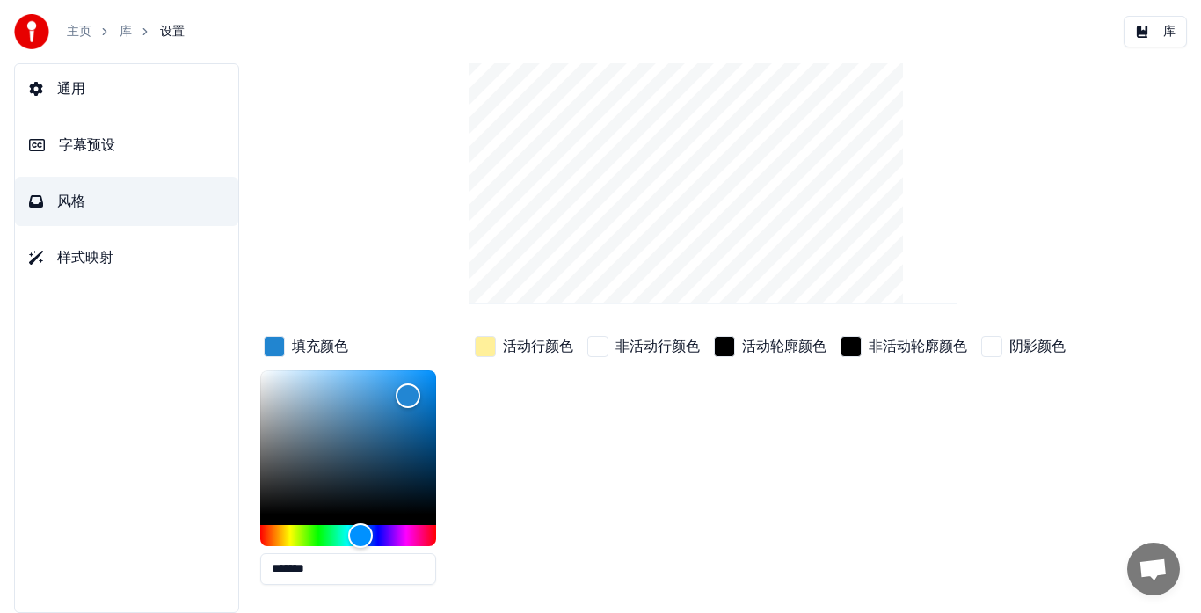
scroll to position [0, 0]
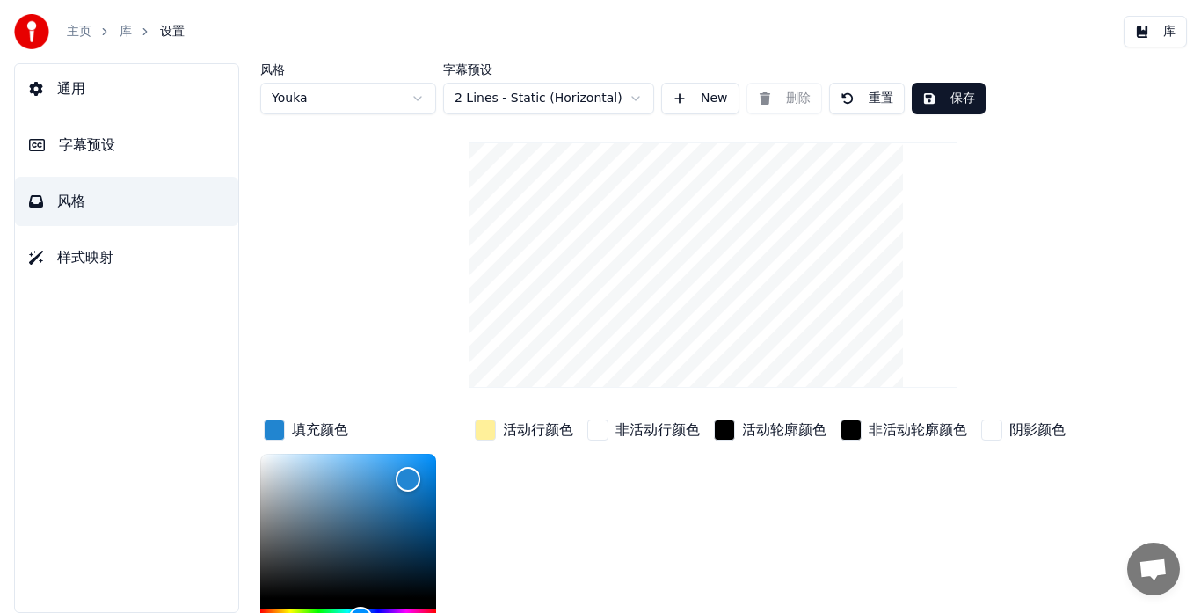
click at [939, 100] on button "保存" at bounding box center [949, 99] width 74 height 32
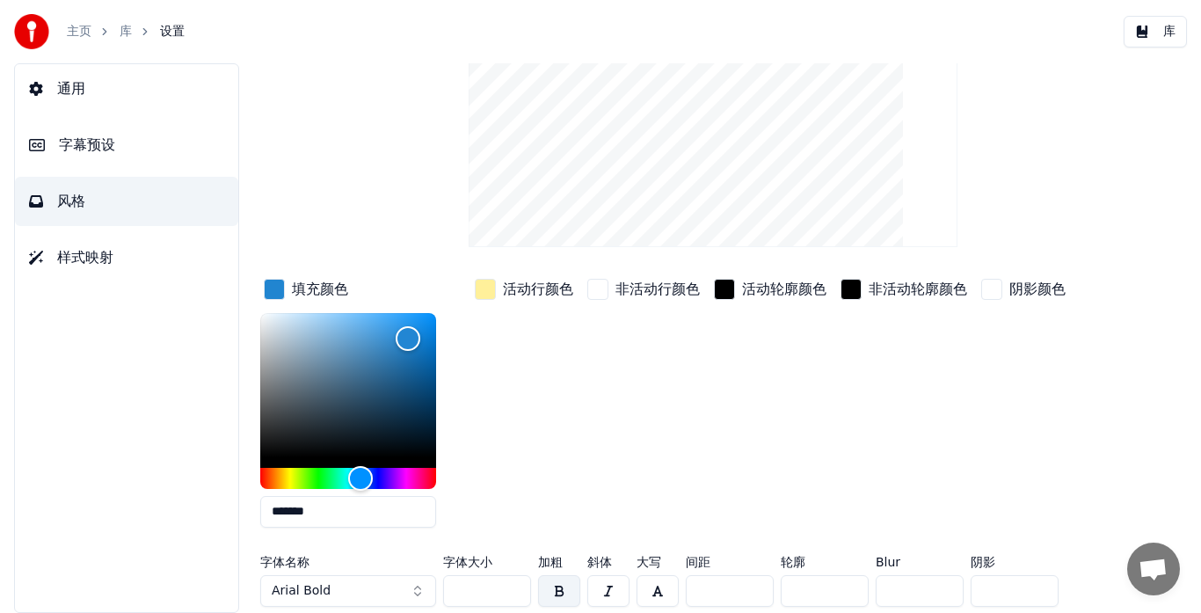
click at [416, 587] on button "Arial Bold" at bounding box center [348, 591] width 176 height 32
click at [376, 589] on button "Arial Bold" at bounding box center [348, 591] width 176 height 32
click at [323, 589] on span "Arial Bold" at bounding box center [301, 591] width 59 height 18
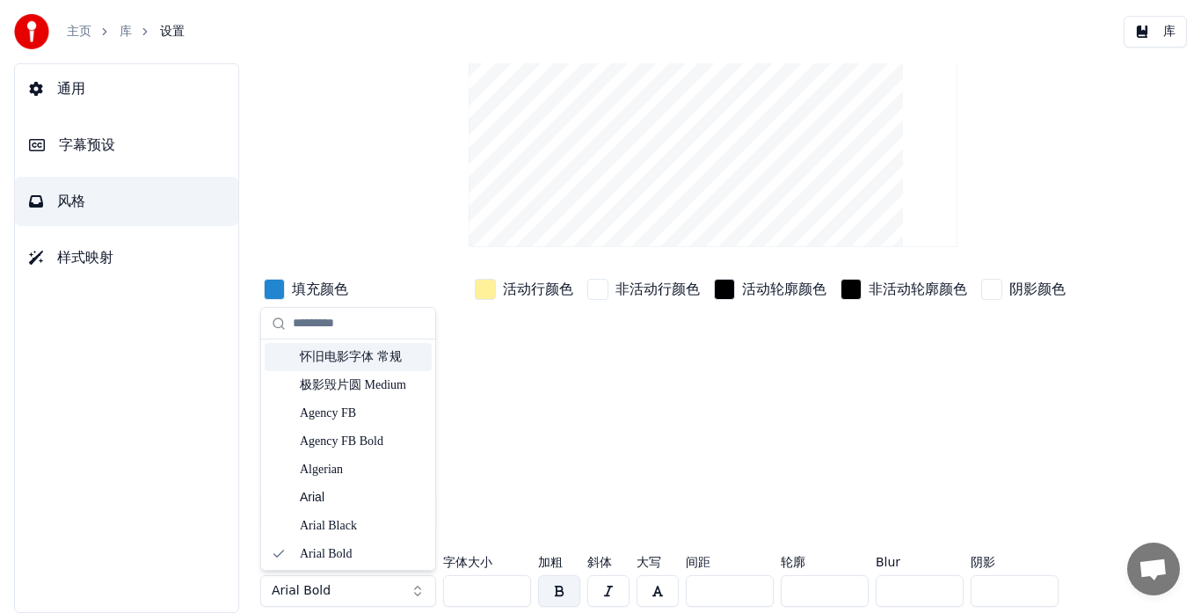
click at [337, 359] on div "怀旧电影字体 常规" at bounding box center [362, 357] width 125 height 18
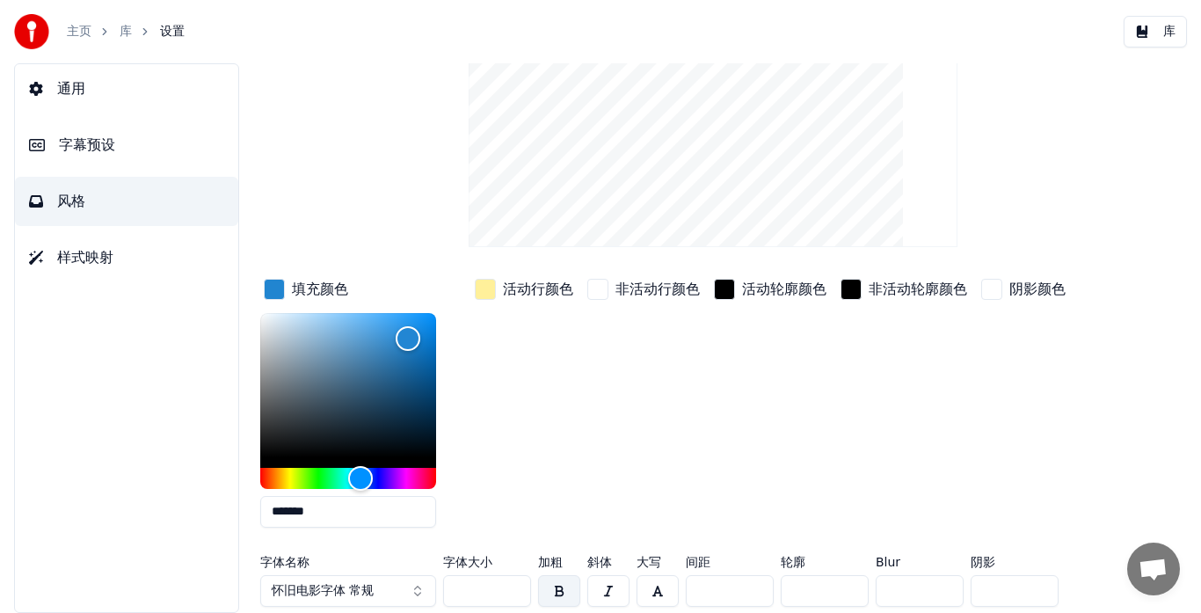
click at [299, 587] on span "怀旧电影字体 常规" at bounding box center [323, 591] width 102 height 18
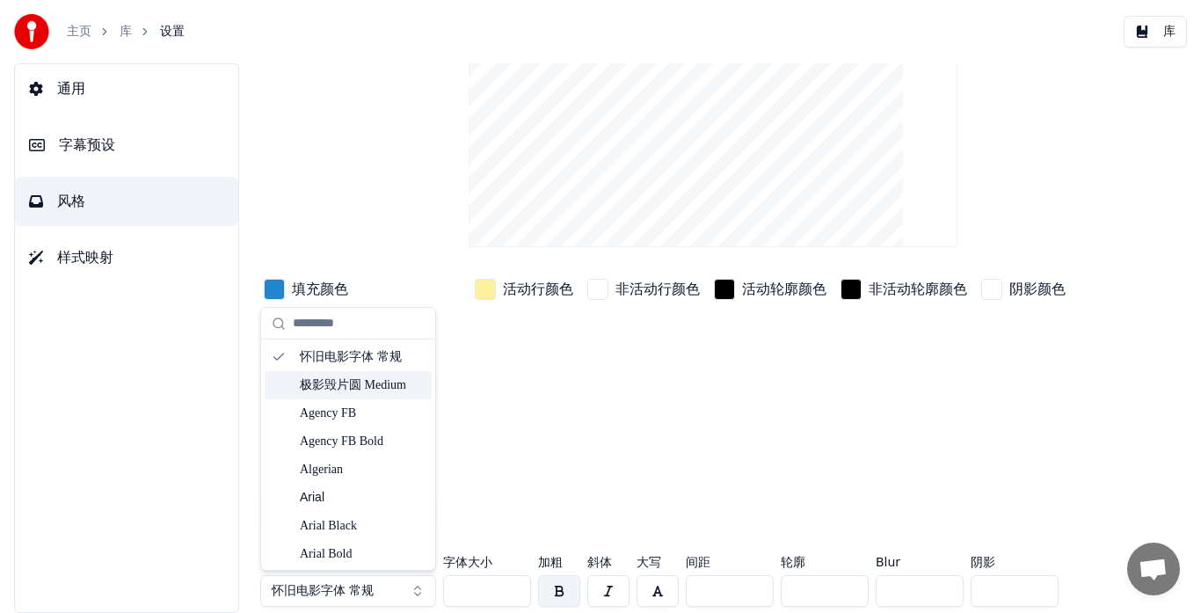
click at [297, 386] on div "极影毁片圆 Medium" at bounding box center [348, 385] width 167 height 28
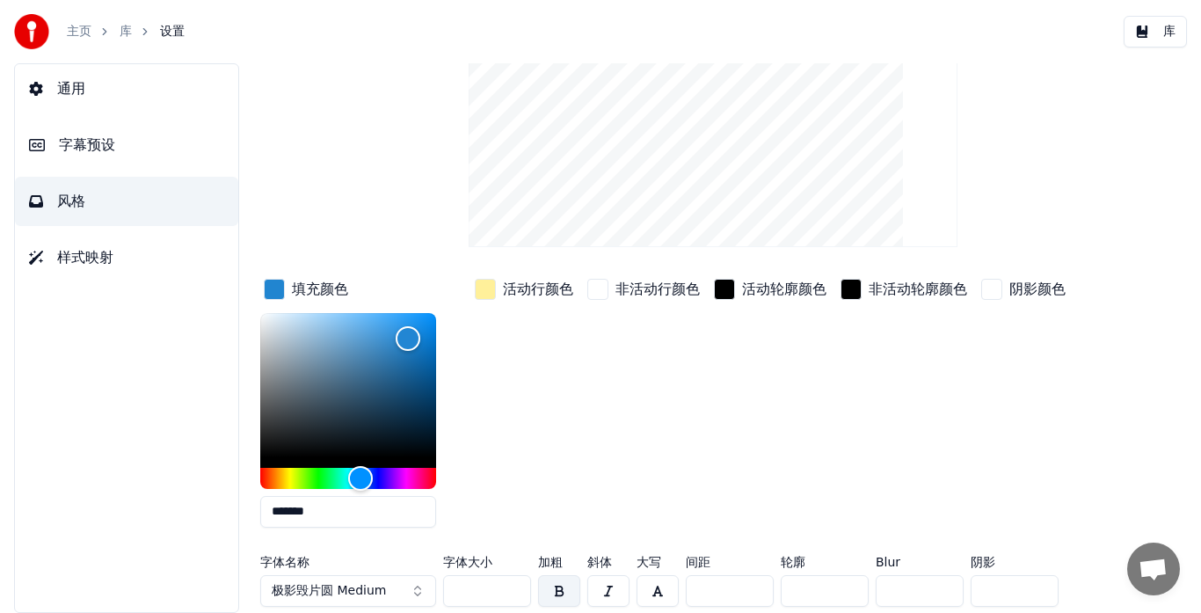
click at [643, 411] on div "非活动行颜色" at bounding box center [644, 408] width 120 height 266
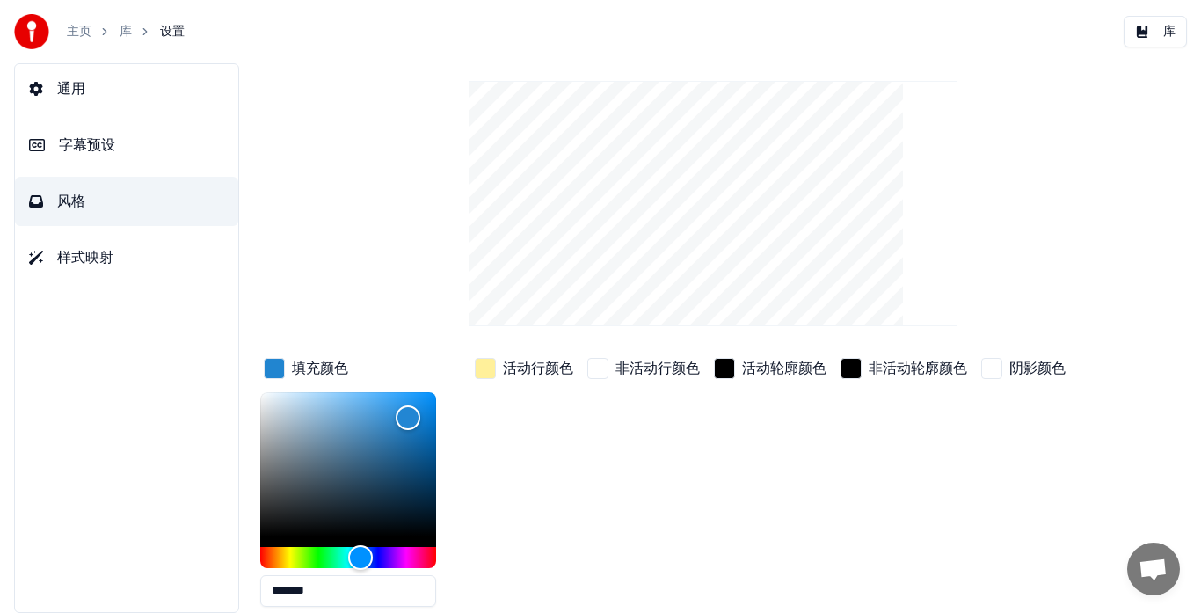
scroll to position [0, 0]
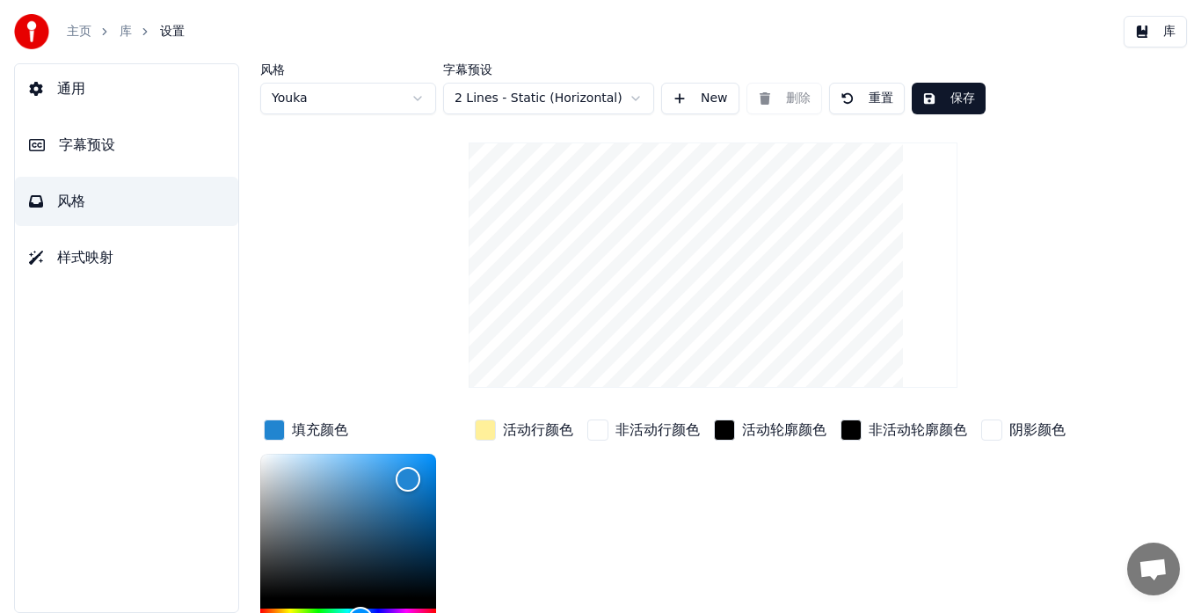
click at [933, 101] on button "保存" at bounding box center [949, 99] width 74 height 32
click at [1144, 38] on button "库" at bounding box center [1155, 32] width 63 height 32
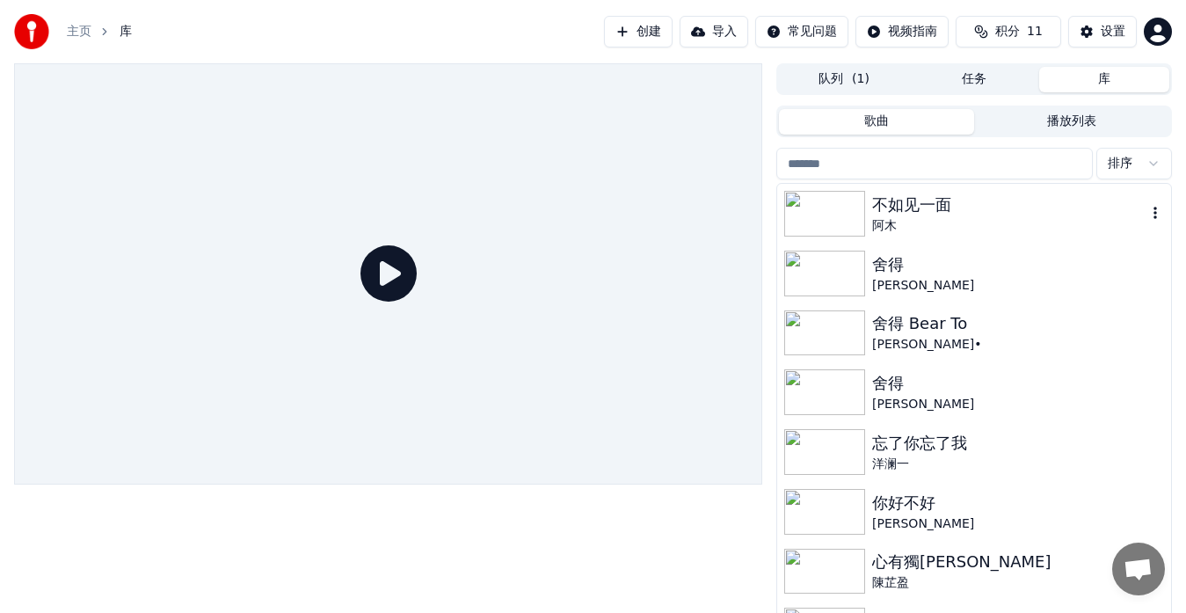
click at [861, 211] on img at bounding box center [825, 214] width 81 height 46
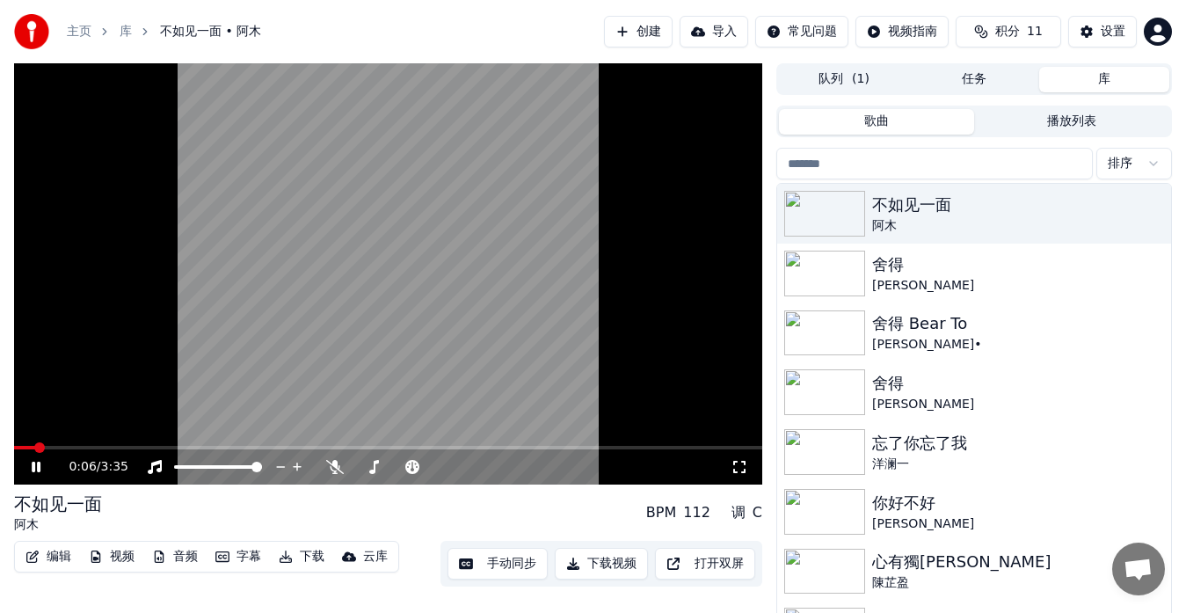
click at [41, 558] on button "编辑" at bounding box center [48, 556] width 60 height 25
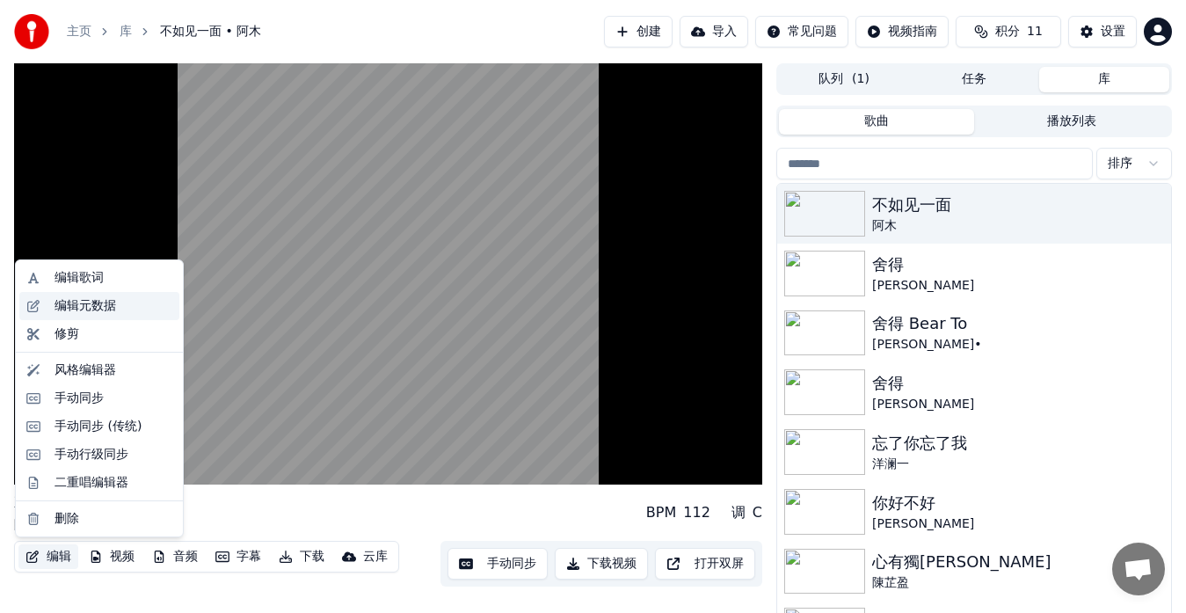
click at [91, 304] on div "编辑元数据" at bounding box center [86, 306] width 62 height 18
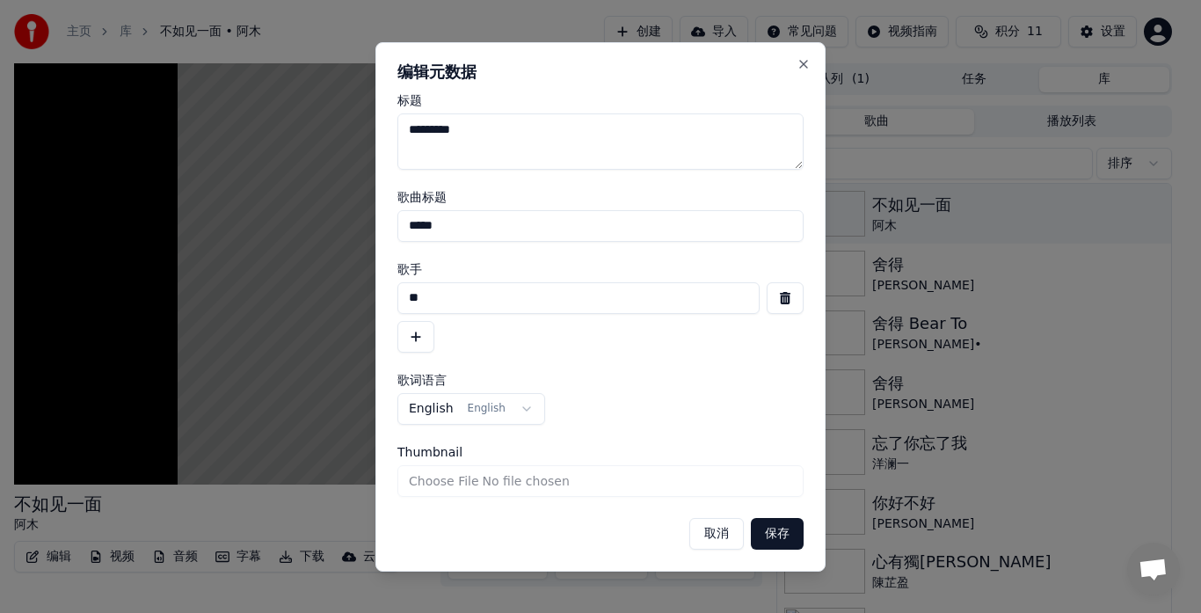
click at [408, 298] on input "**" at bounding box center [579, 298] width 362 height 32
type input "****"
click at [523, 410] on body "**********" at bounding box center [593, 306] width 1186 height 613
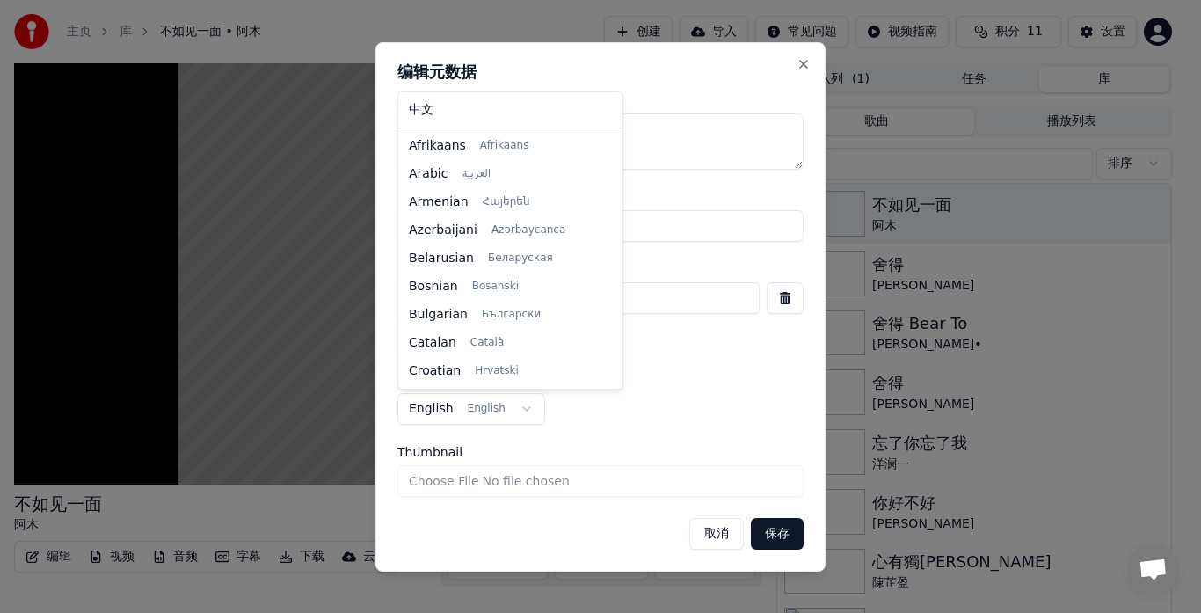
scroll to position [113, 0]
select select "**"
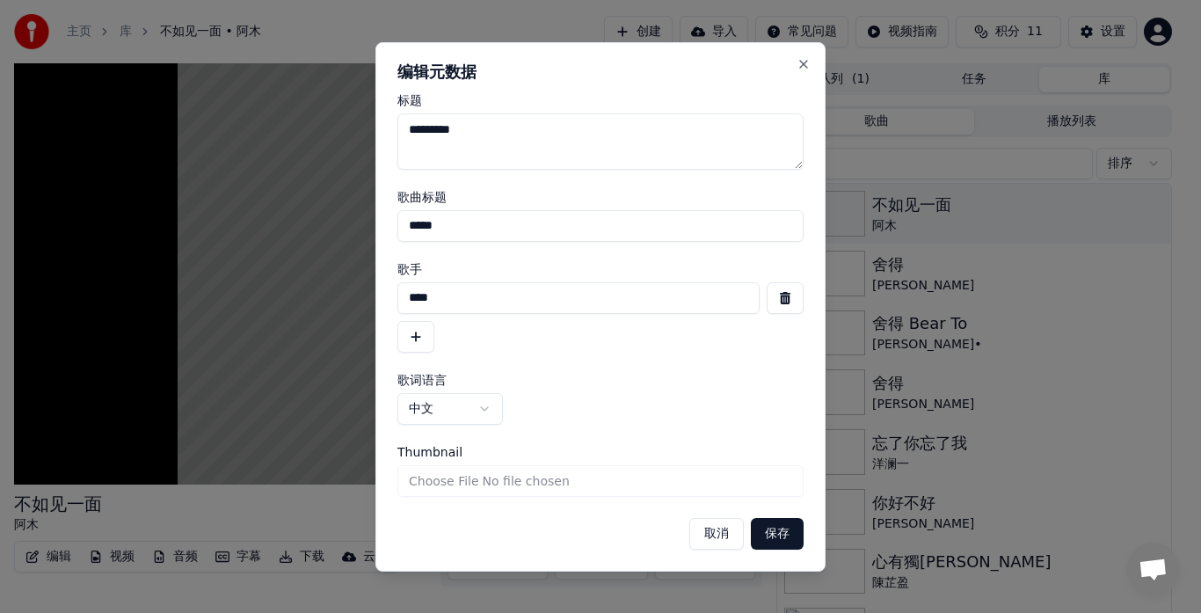
click at [769, 537] on button "保存" at bounding box center [777, 534] width 53 height 32
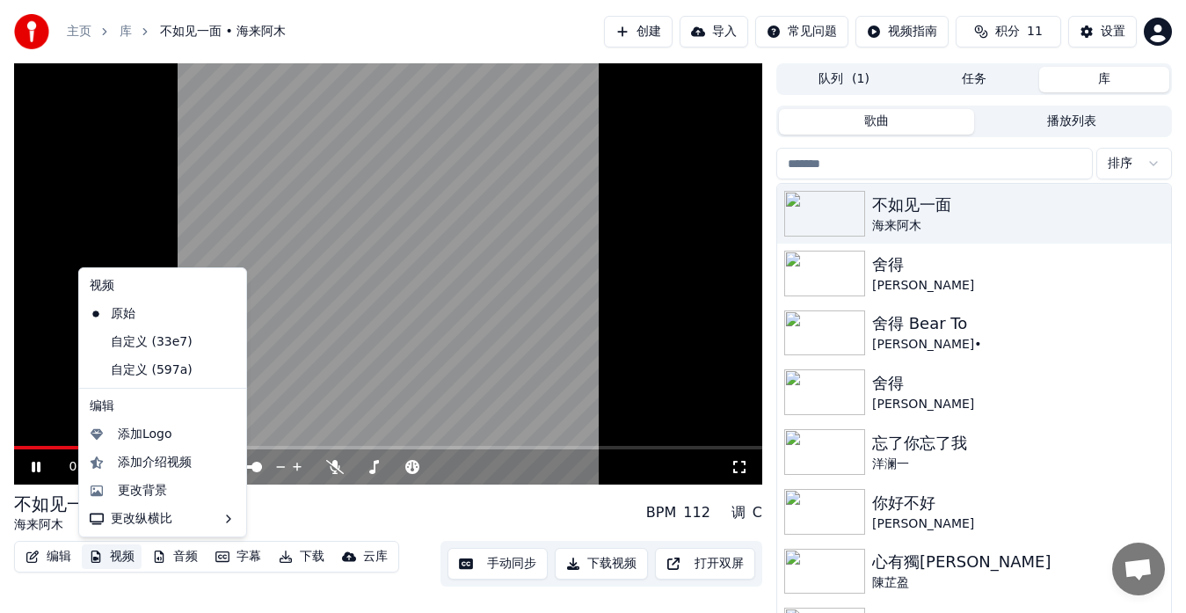
click at [116, 554] on button "视频" at bounding box center [112, 556] width 60 height 25
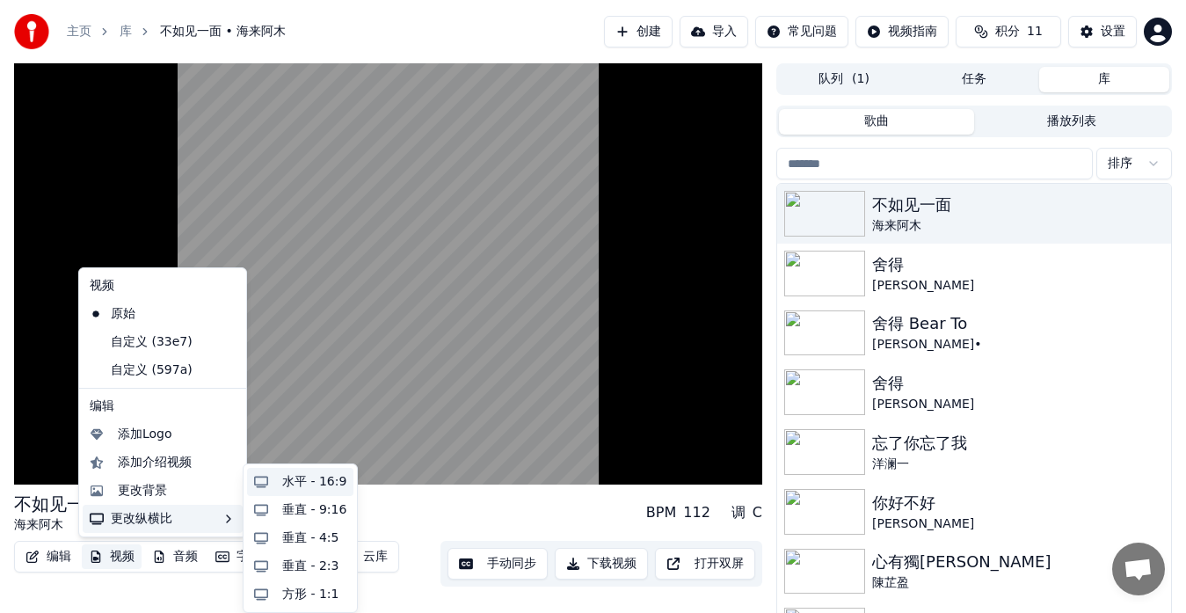
click at [301, 484] on div "水平 - 16:9" at bounding box center [314, 482] width 64 height 18
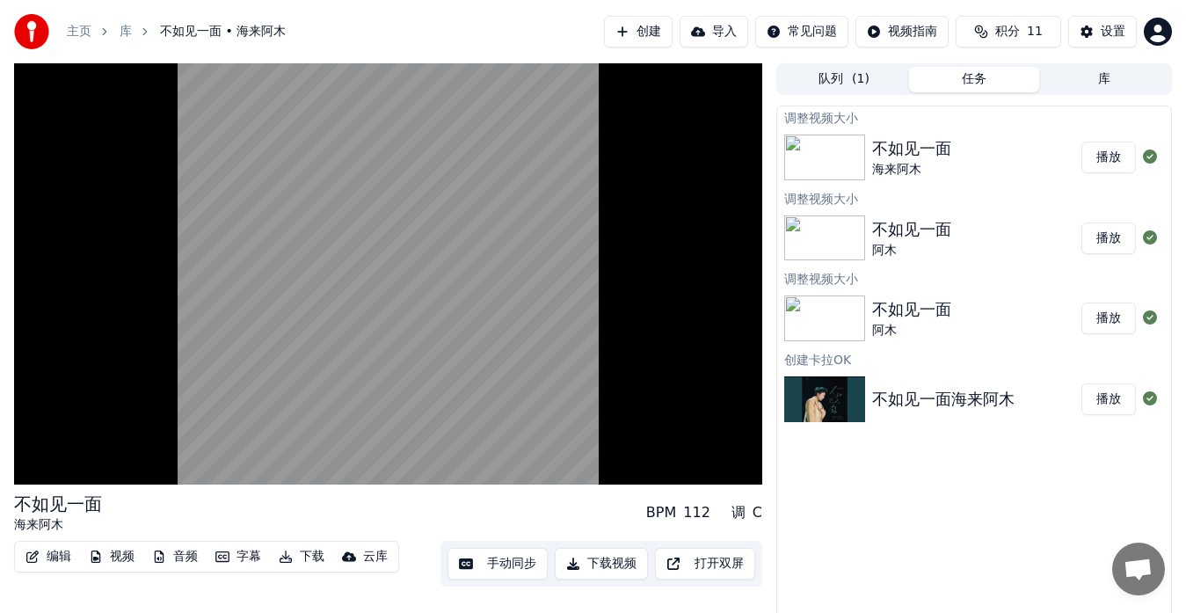
click at [1103, 156] on button "播放" at bounding box center [1109, 158] width 55 height 32
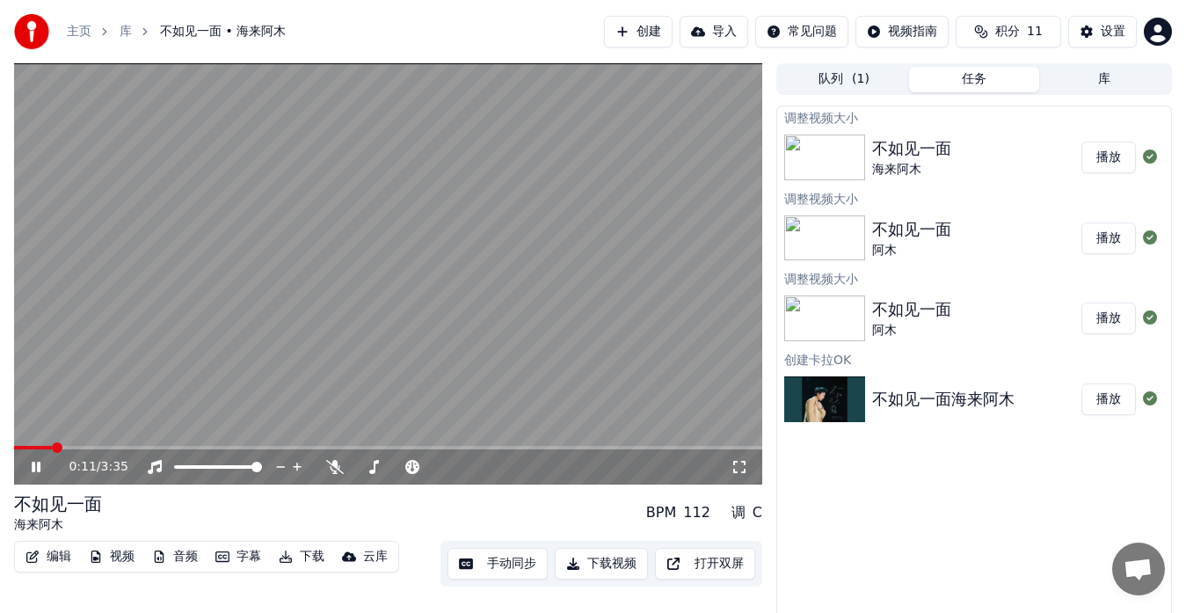
click at [53, 446] on span at bounding box center [388, 448] width 748 height 4
click at [89, 449] on div "0:11 / 3:35" at bounding box center [388, 466] width 748 height 35
click at [108, 449] on span at bounding box center [388, 448] width 748 height 4
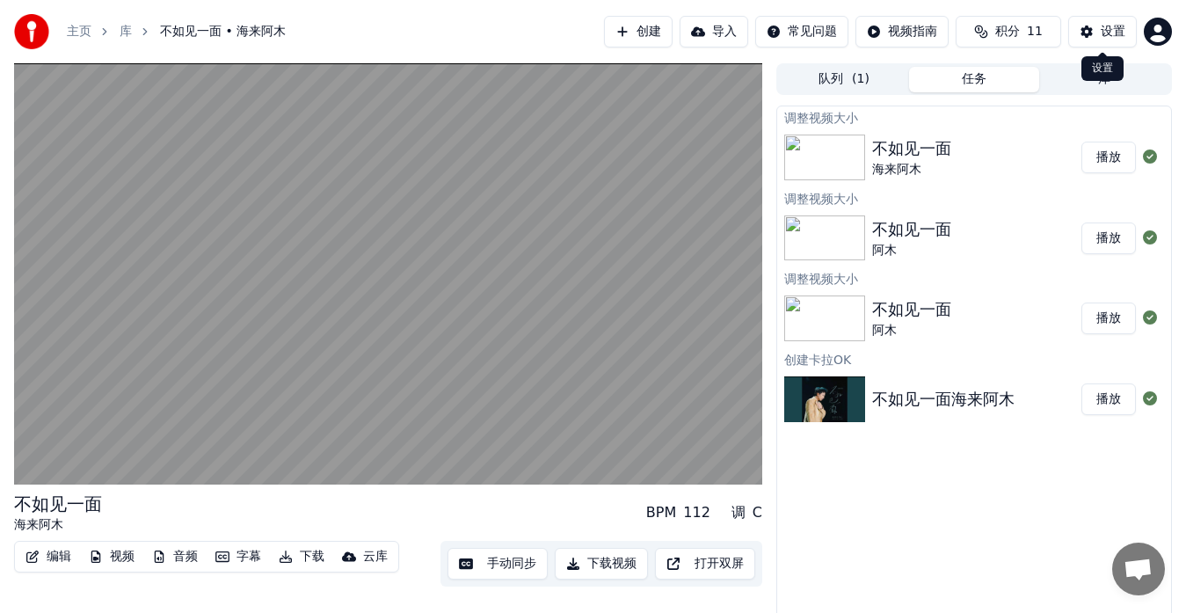
click at [1089, 33] on button "设置" at bounding box center [1103, 32] width 69 height 32
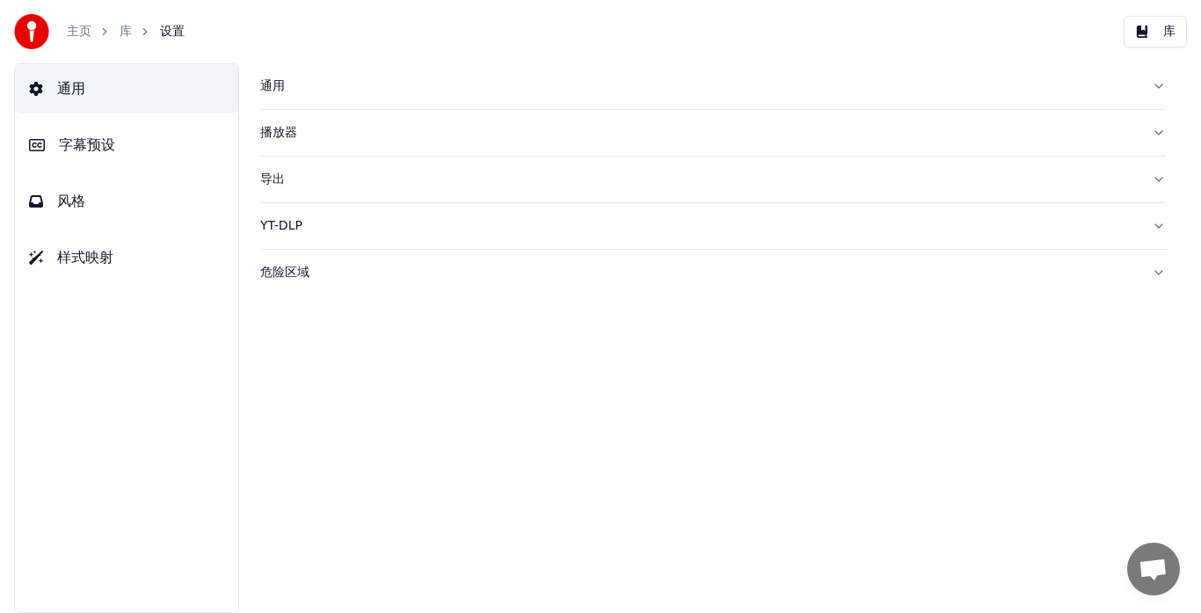
click at [72, 150] on span "字幕预设" at bounding box center [87, 145] width 56 height 21
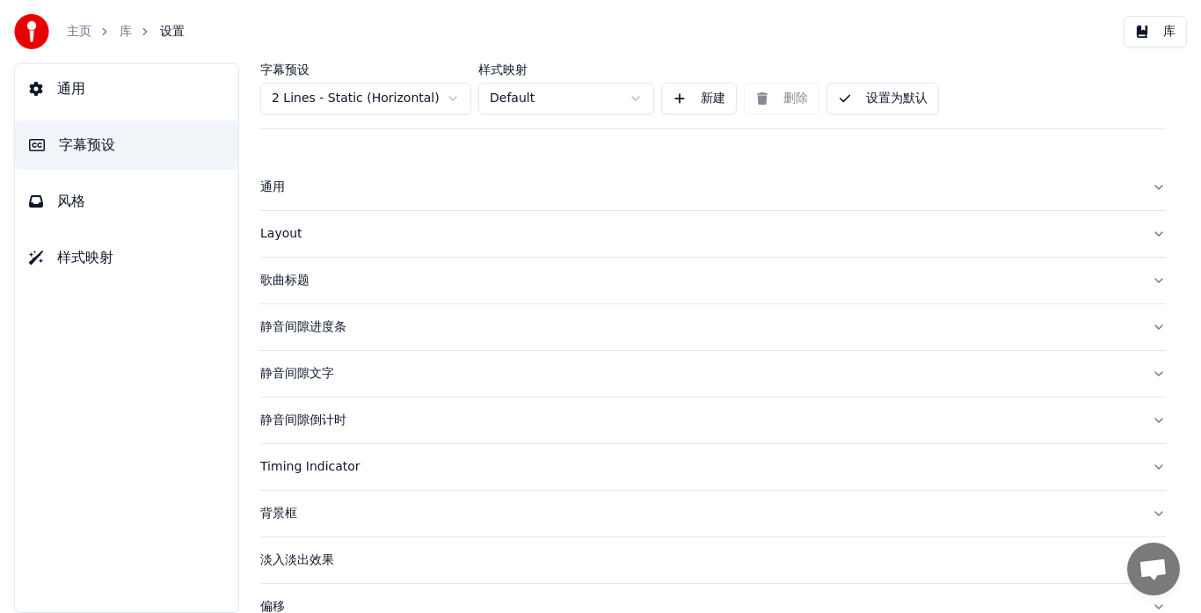
click at [456, 101] on html "主页 库 设置 库 通用 字幕预设 风格 样式映射 字幕预设 2 Lines - Static (Horizontal) 样式映射 Default 新建 删除…" at bounding box center [600, 306] width 1201 height 613
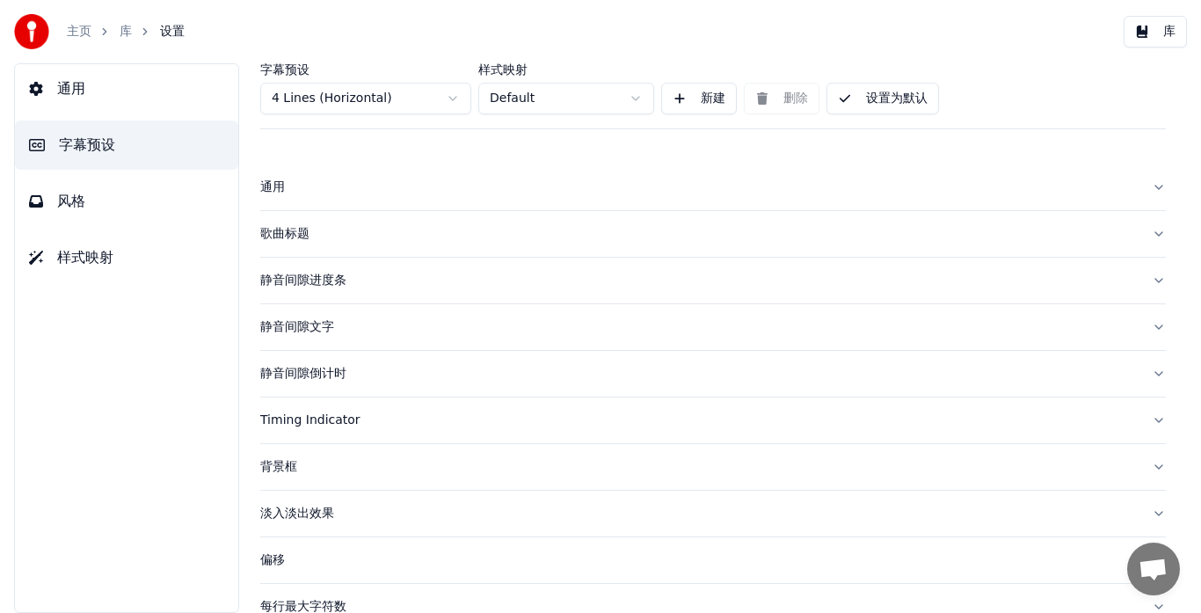
click at [850, 98] on button "设置为默认" at bounding box center [883, 99] width 113 height 32
click at [1149, 34] on button "库" at bounding box center [1155, 32] width 63 height 32
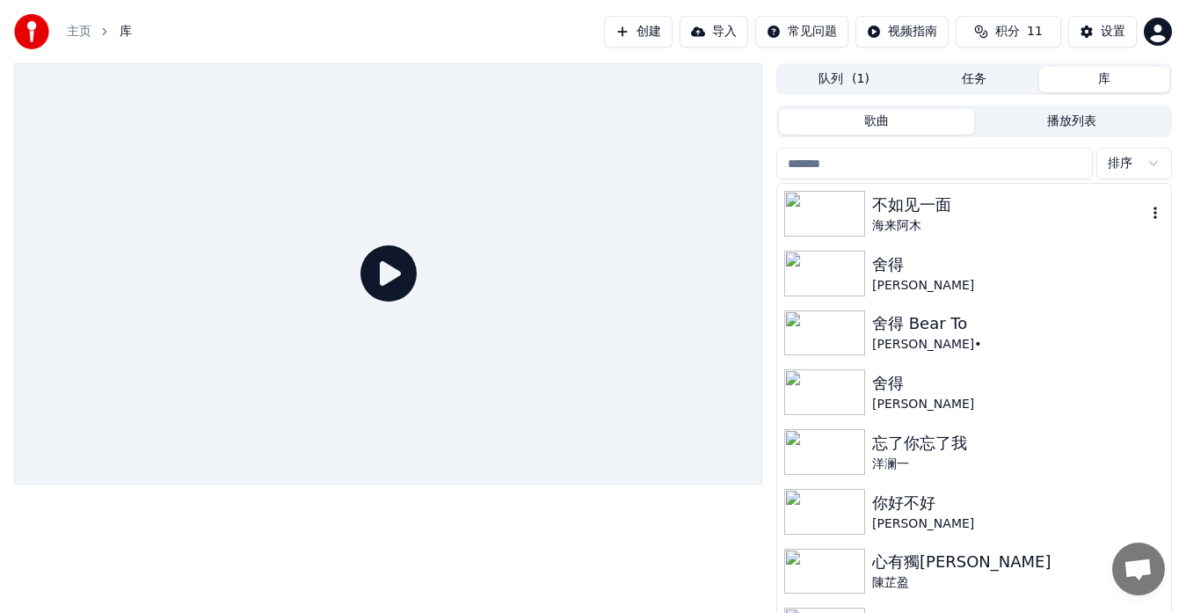
click at [959, 208] on div "不如见一面" at bounding box center [1009, 205] width 274 height 25
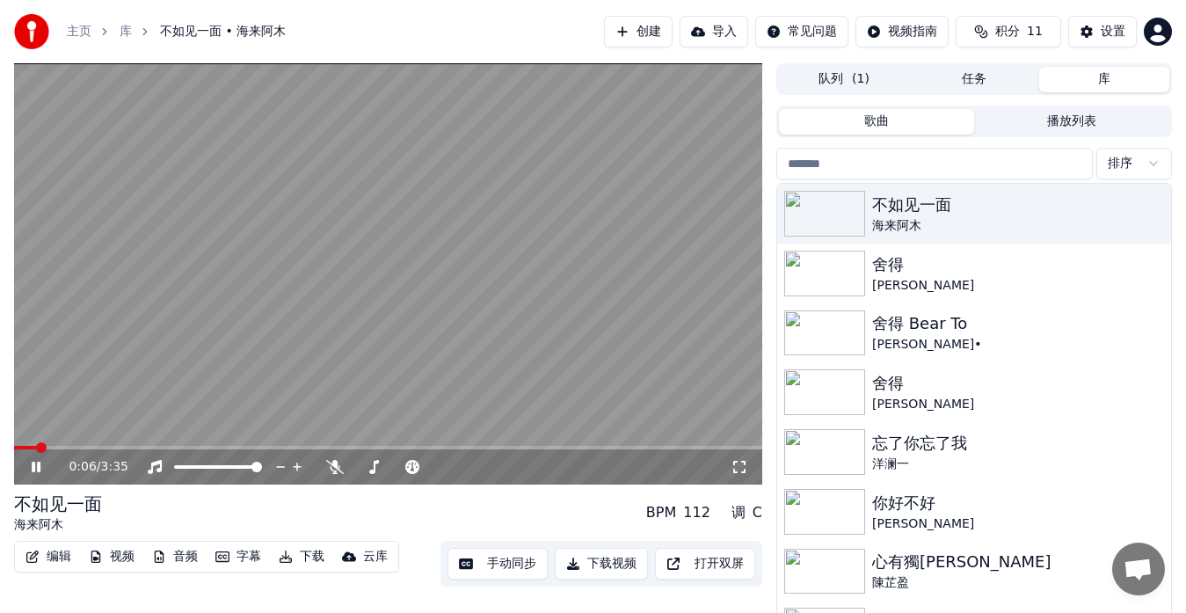
click at [62, 449] on span at bounding box center [388, 448] width 748 height 4
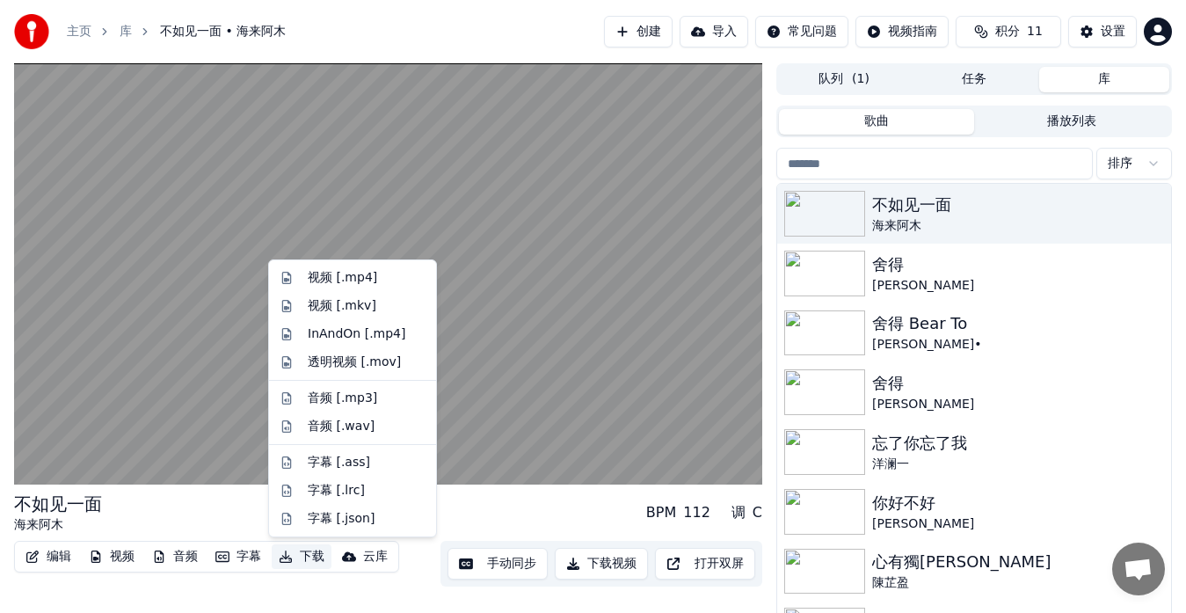
click at [298, 558] on button "下载" at bounding box center [302, 556] width 60 height 25
click at [367, 336] on div "InAndOn [.mp4]" at bounding box center [357, 334] width 99 height 18
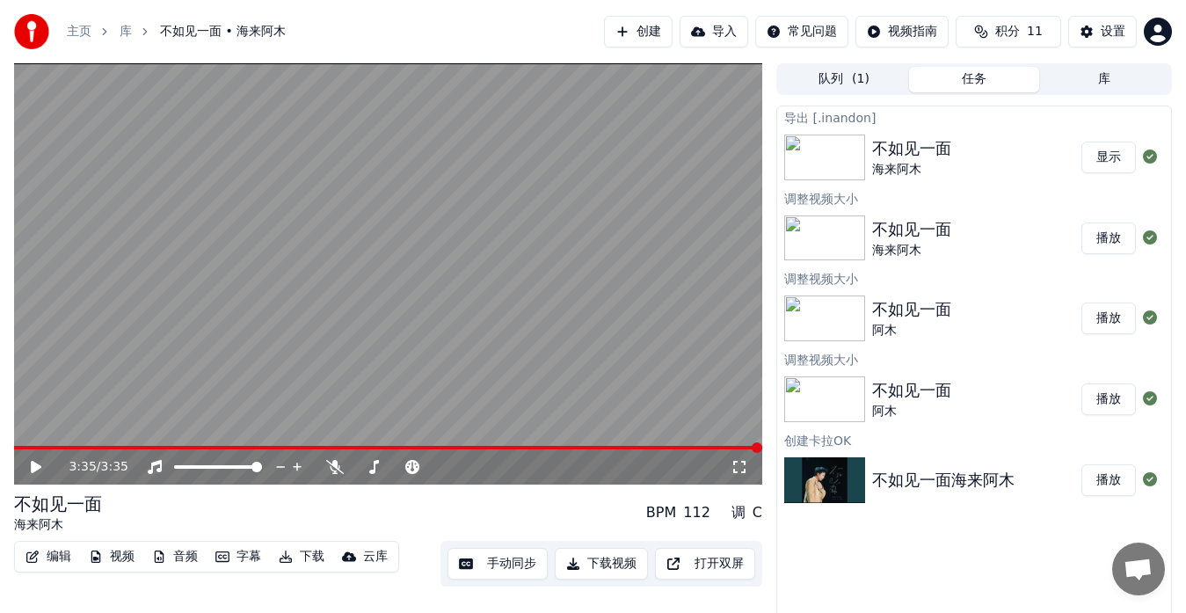
click at [625, 26] on button "创建" at bounding box center [638, 32] width 69 height 32
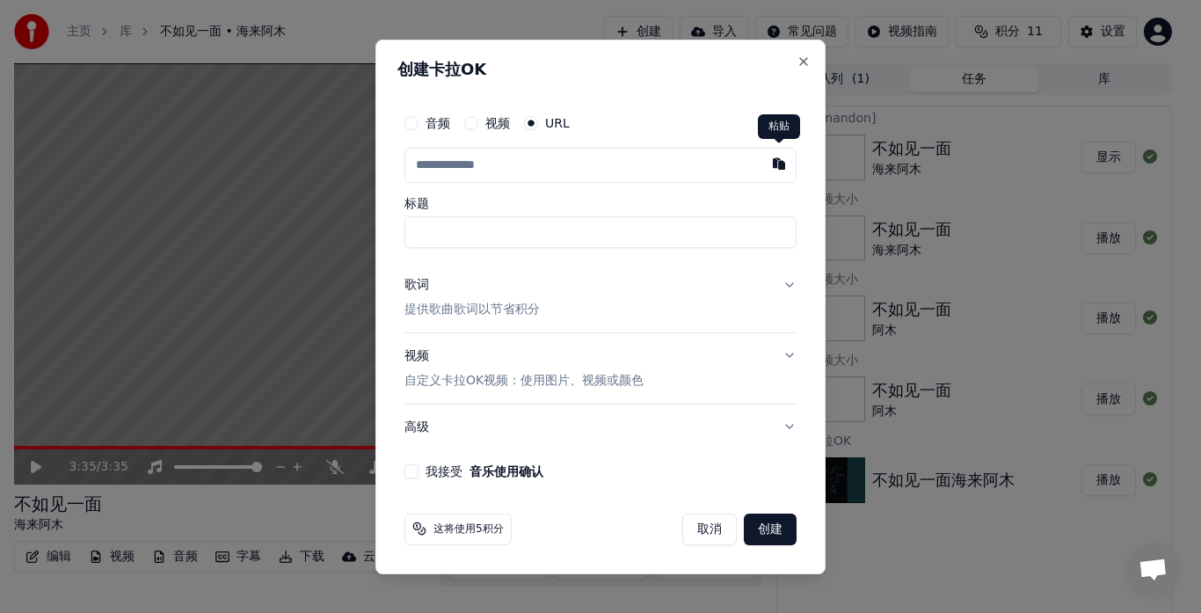
click at [782, 167] on button "button" at bounding box center [779, 164] width 35 height 32
type input "**********"
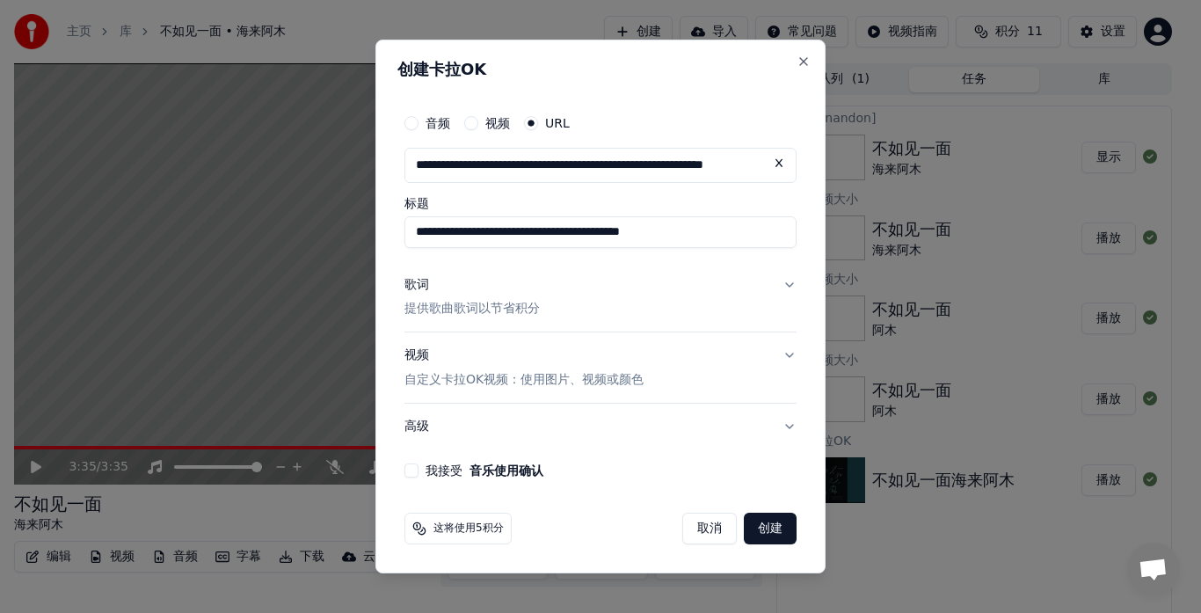
drag, startPoint x: 501, startPoint y: 232, endPoint x: 373, endPoint y: 223, distance: 128.7
click at [373, 223] on body "**********" at bounding box center [593, 306] width 1186 height 613
drag, startPoint x: 464, startPoint y: 231, endPoint x: 822, endPoint y: 230, distance: 358.0
click at [822, 230] on div "**********" at bounding box center [601, 307] width 450 height 535
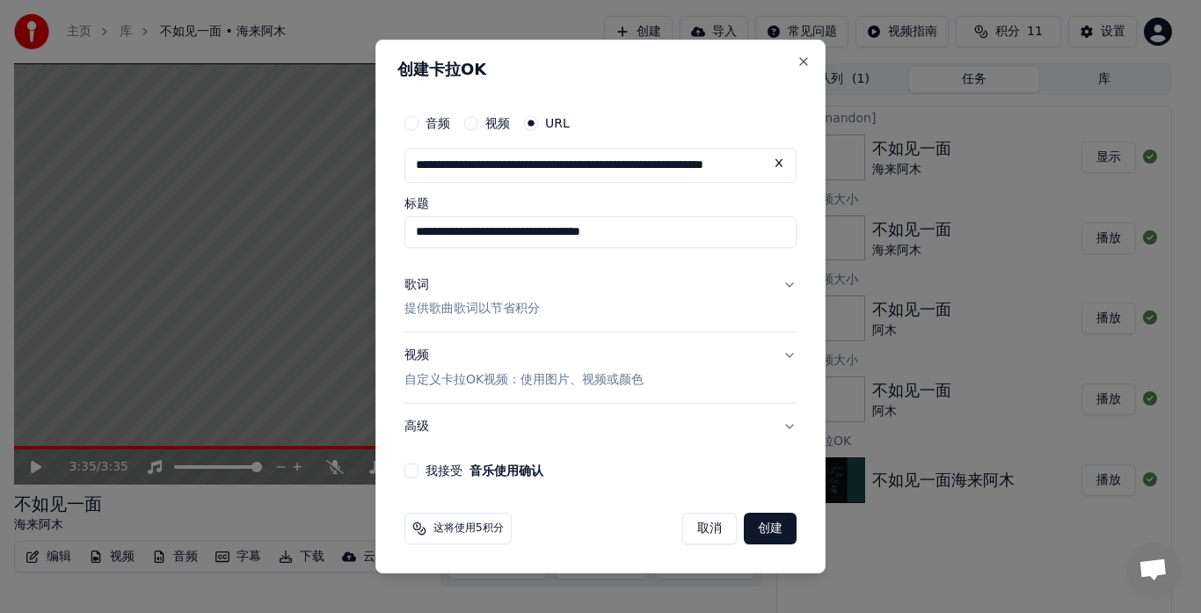
paste input
drag, startPoint x: 538, startPoint y: 235, endPoint x: 563, endPoint y: 234, distance: 24.6
click at [563, 234] on input "**********" at bounding box center [601, 232] width 392 height 32
drag, startPoint x: 467, startPoint y: 230, endPoint x: 560, endPoint y: 241, distance: 93.8
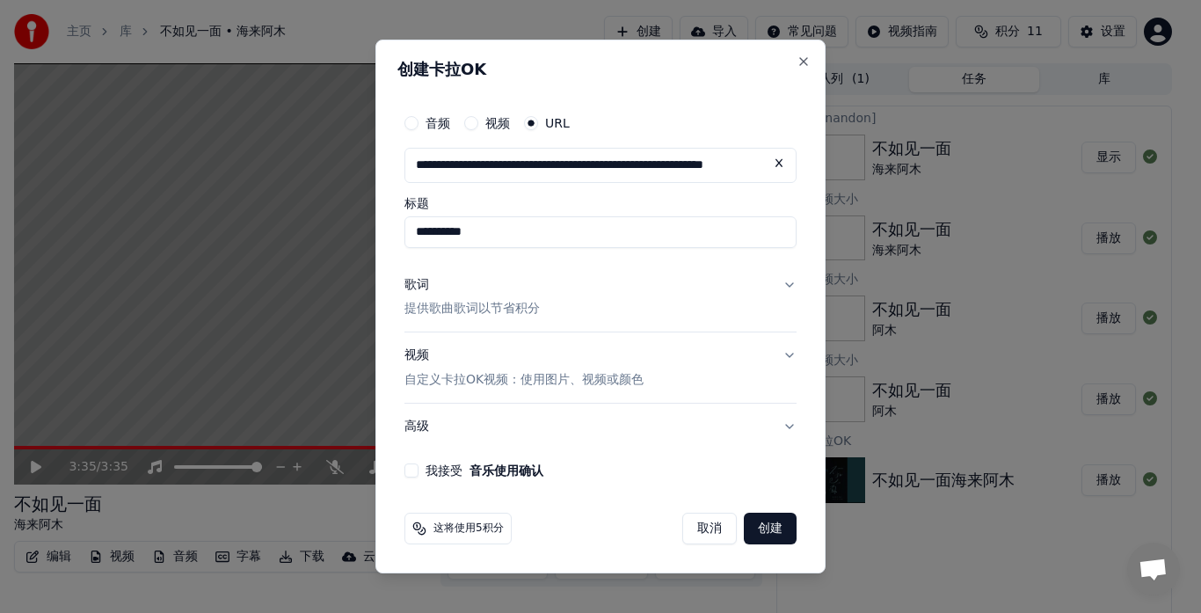
click at [468, 230] on input "**********" at bounding box center [601, 232] width 392 height 32
type input "**********"
click at [509, 307] on p "提供歌曲歌词以节省积分" at bounding box center [472, 310] width 135 height 18
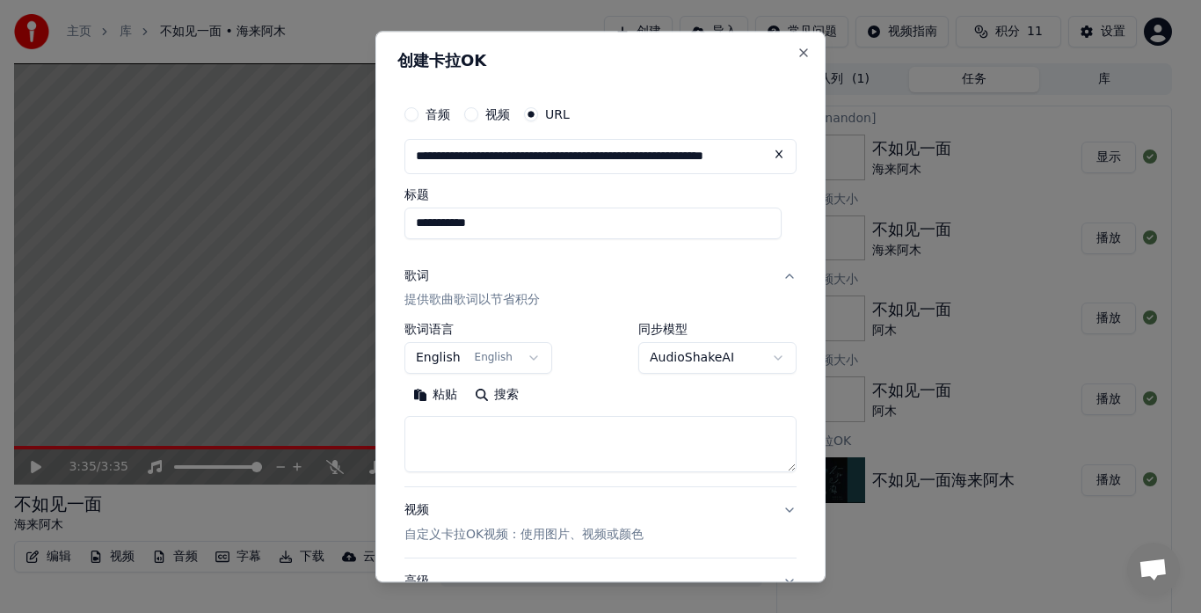
drag, startPoint x: 441, startPoint y: 398, endPoint x: 453, endPoint y: 398, distance: 12.3
click at [442, 398] on button "粘贴" at bounding box center [436, 396] width 62 height 28
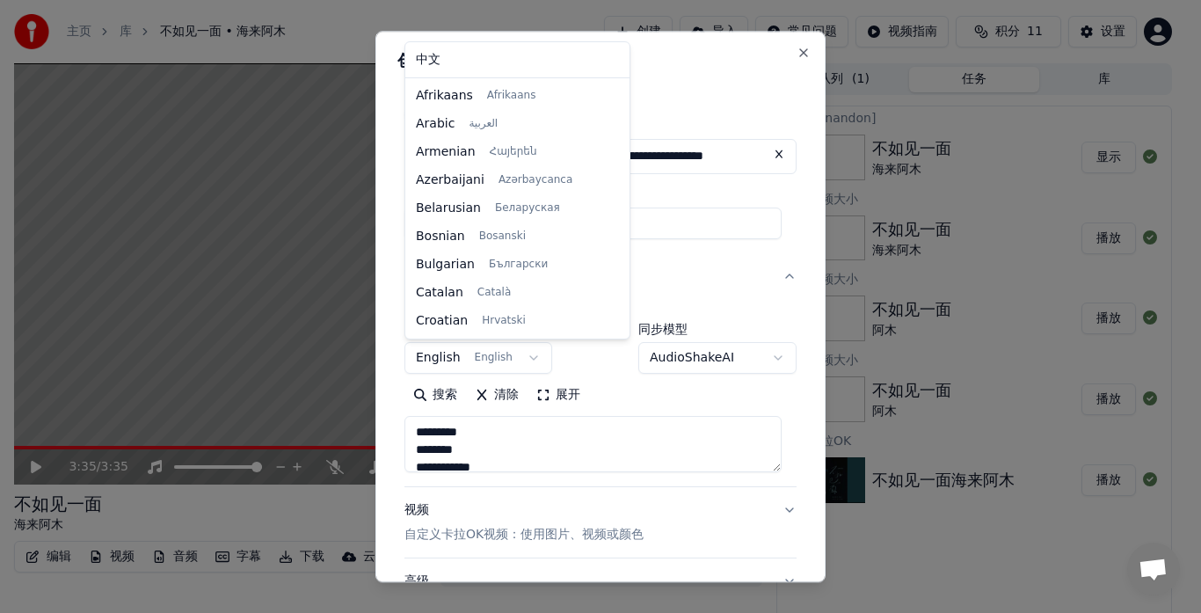
click at [527, 358] on body "**********" at bounding box center [593, 306] width 1186 height 613
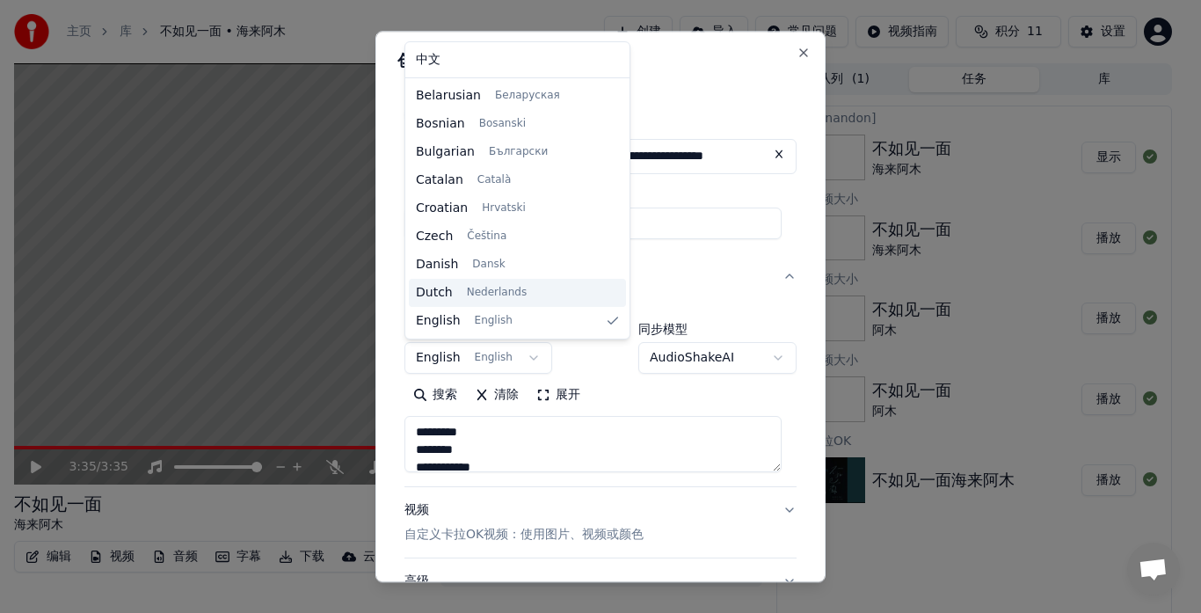
type textarea "**********"
select select "**"
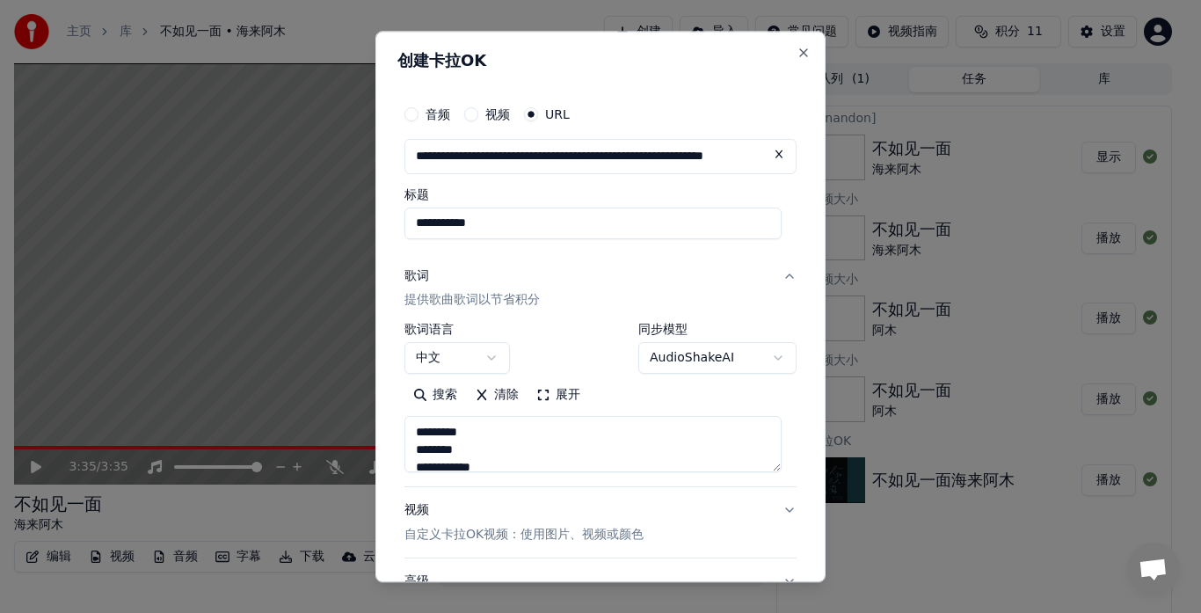
scroll to position [146, 0]
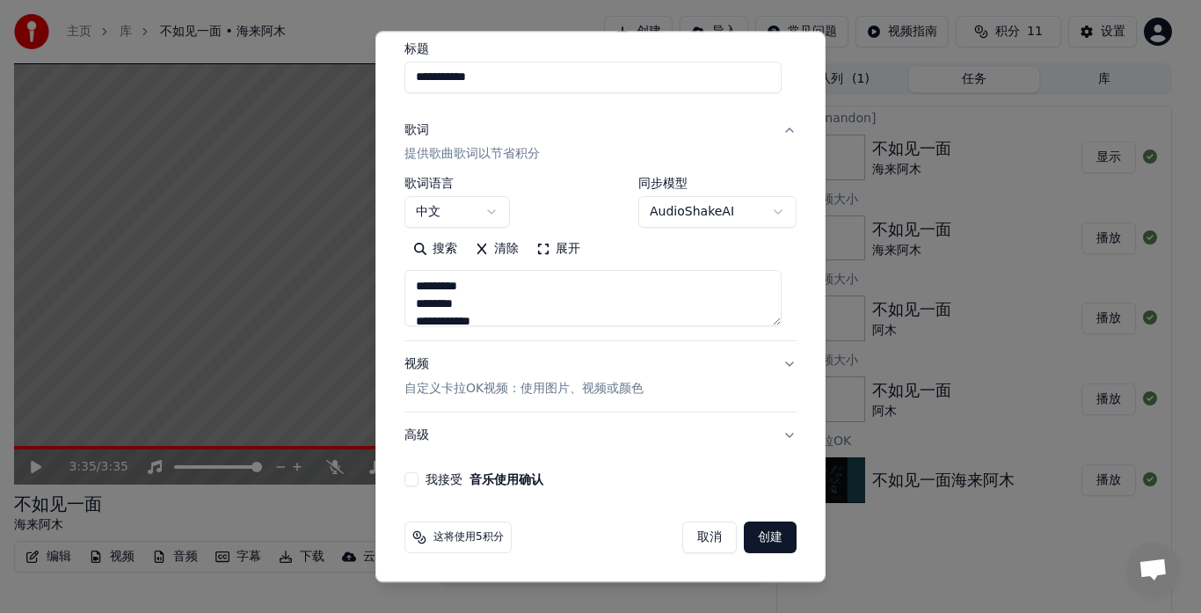
type textarea "**********"
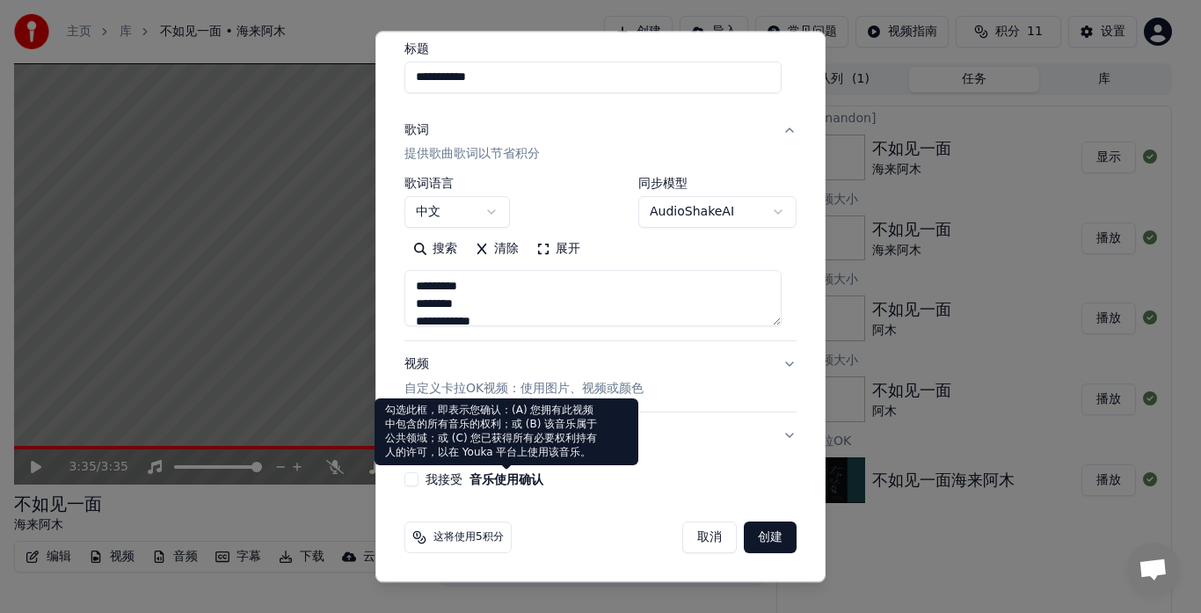
click at [513, 480] on button "音乐使用确认" at bounding box center [507, 480] width 74 height 12
select select "**"
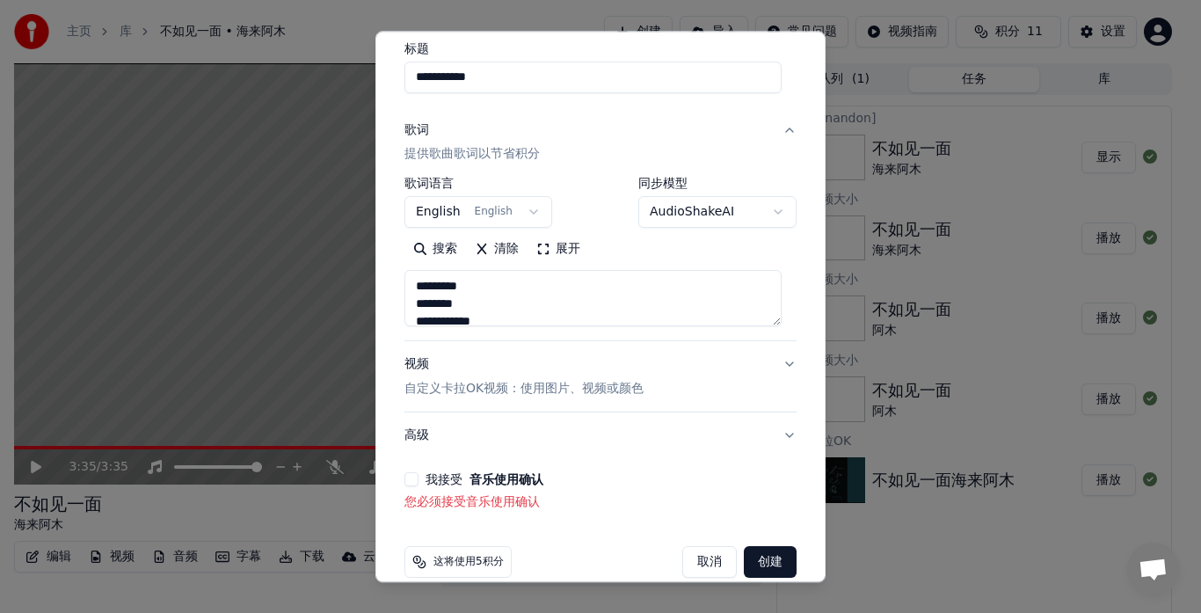
click at [413, 483] on button "我接受 音乐使用确认" at bounding box center [412, 480] width 14 height 14
type textarea "**********"
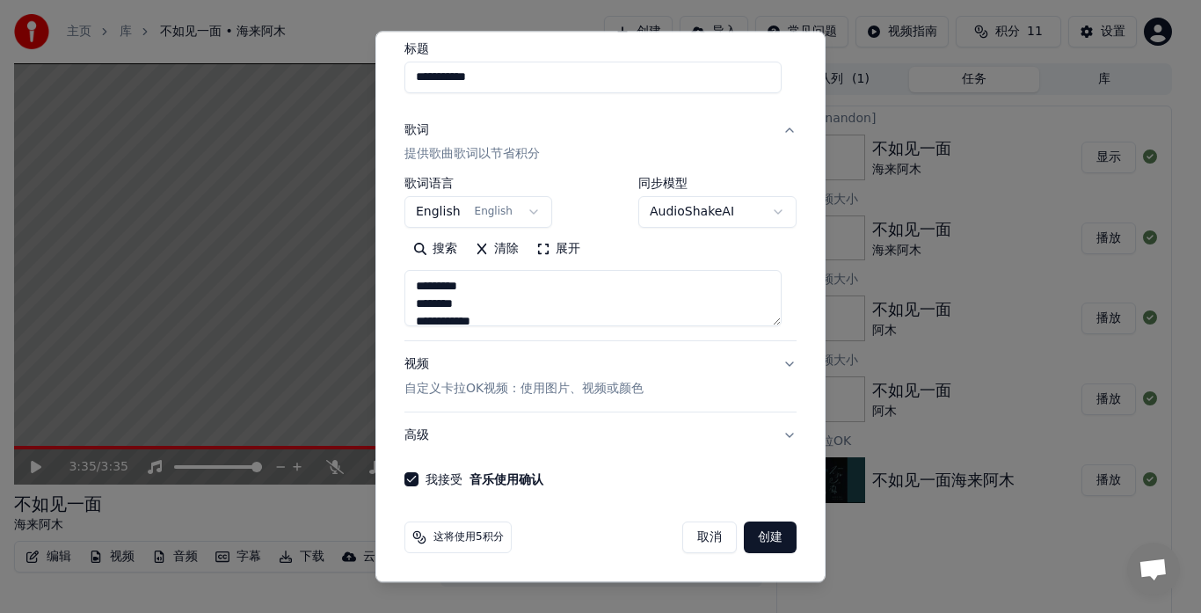
click at [525, 215] on body "**********" at bounding box center [593, 306] width 1186 height 613
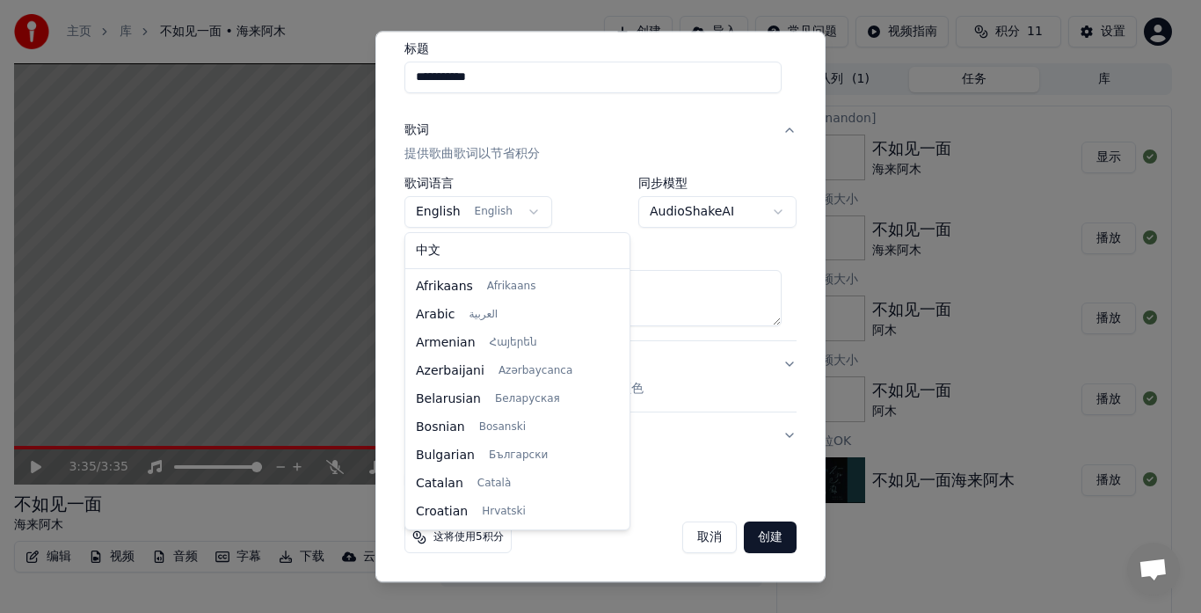
scroll to position [113, 0]
select select "**"
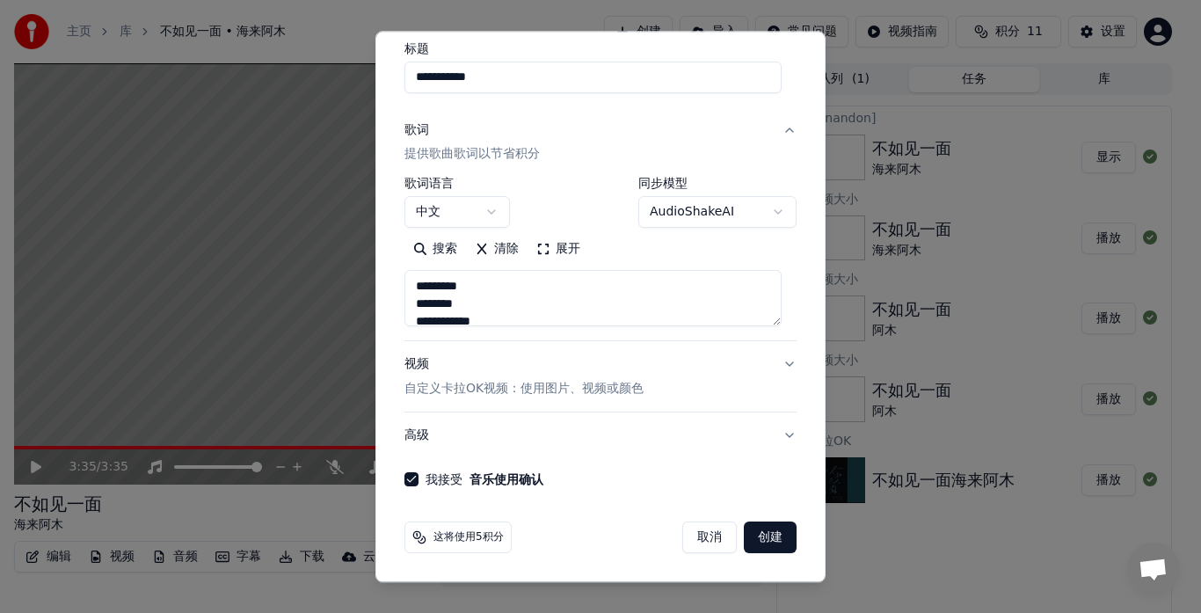
type textarea "**********"
click at [761, 537] on button "创建" at bounding box center [770, 538] width 53 height 32
select select "**"
type textarea "**********"
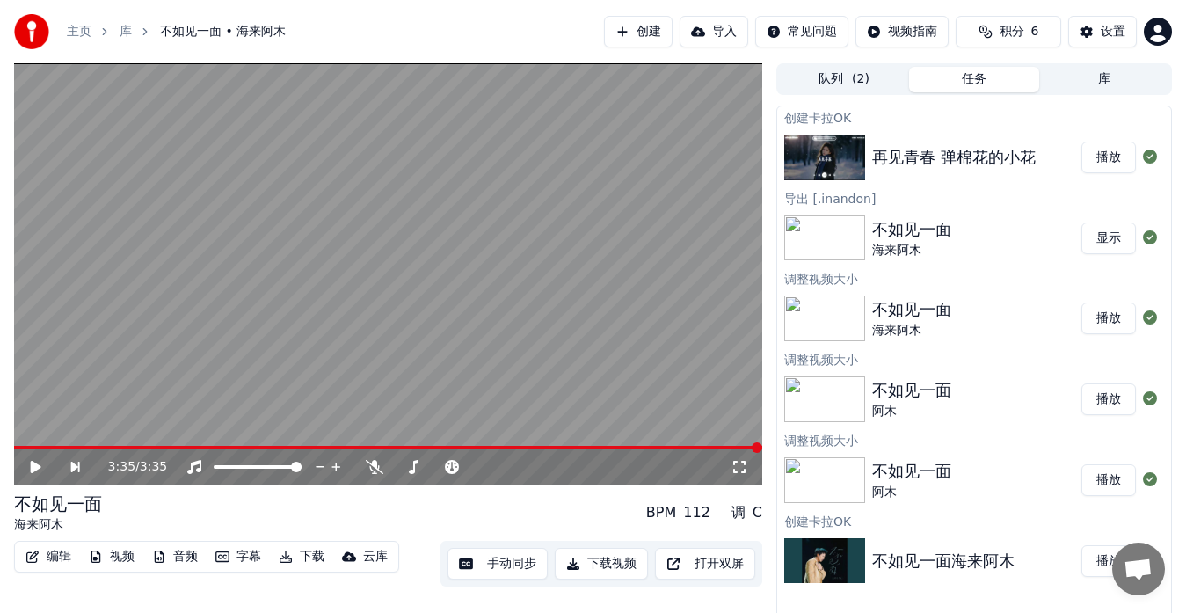
click at [1108, 159] on button "播放" at bounding box center [1109, 158] width 55 height 32
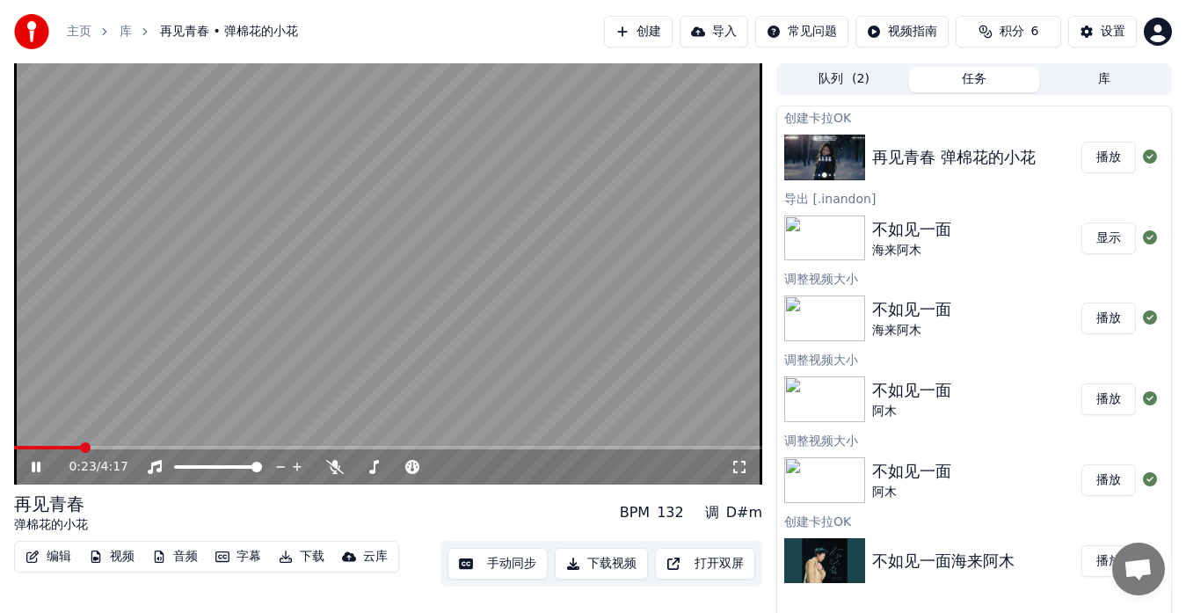
click at [39, 469] on icon at bounding box center [36, 467] width 9 height 11
click at [64, 558] on button "编辑" at bounding box center [48, 556] width 60 height 25
click at [491, 515] on div "再见青春 弹棉花的小花 BPM 132 调 D#m" at bounding box center [388, 513] width 748 height 42
click at [16, 449] on span at bounding box center [15, 448] width 3 height 4
click at [33, 466] on icon at bounding box center [36, 467] width 11 height 12
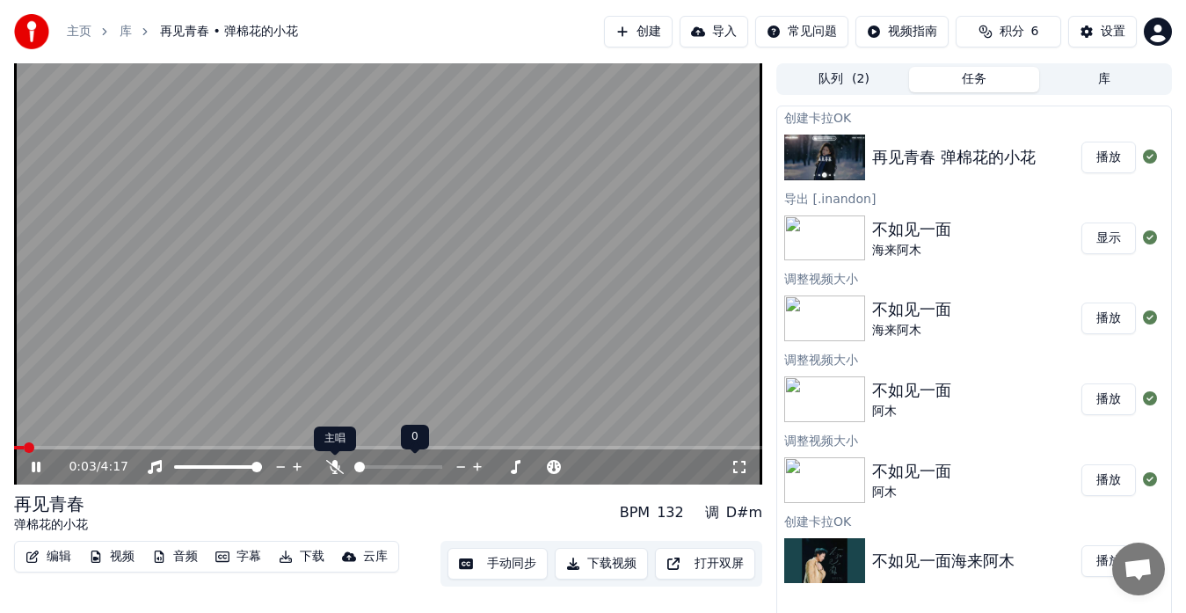
click at [332, 468] on icon at bounding box center [335, 467] width 18 height 14
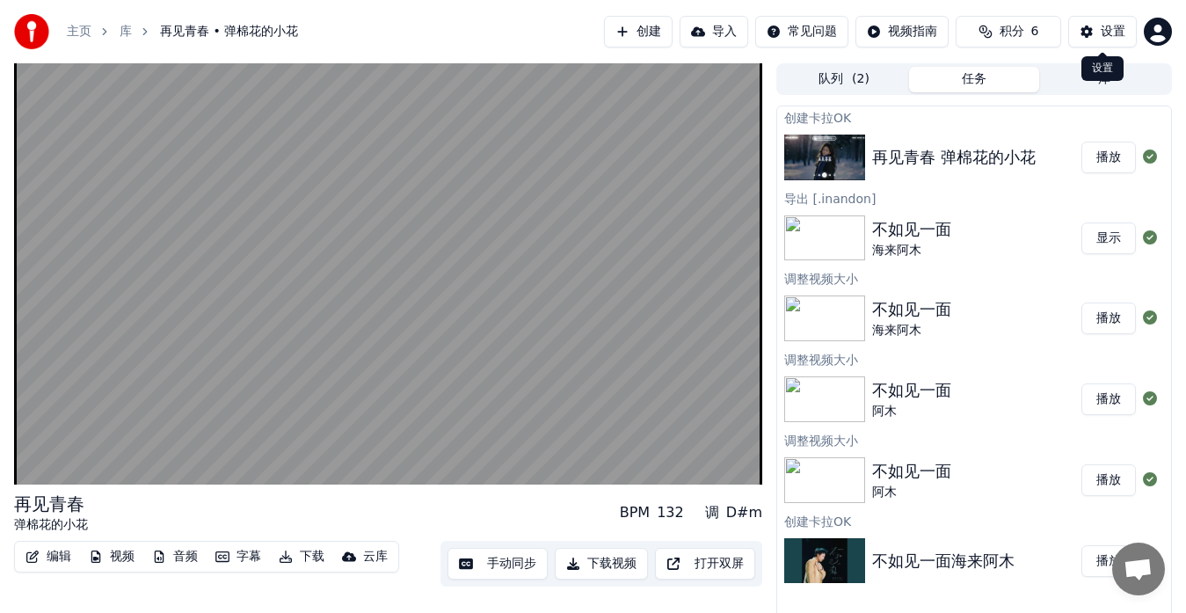
click at [1092, 32] on button "设置" at bounding box center [1103, 32] width 69 height 32
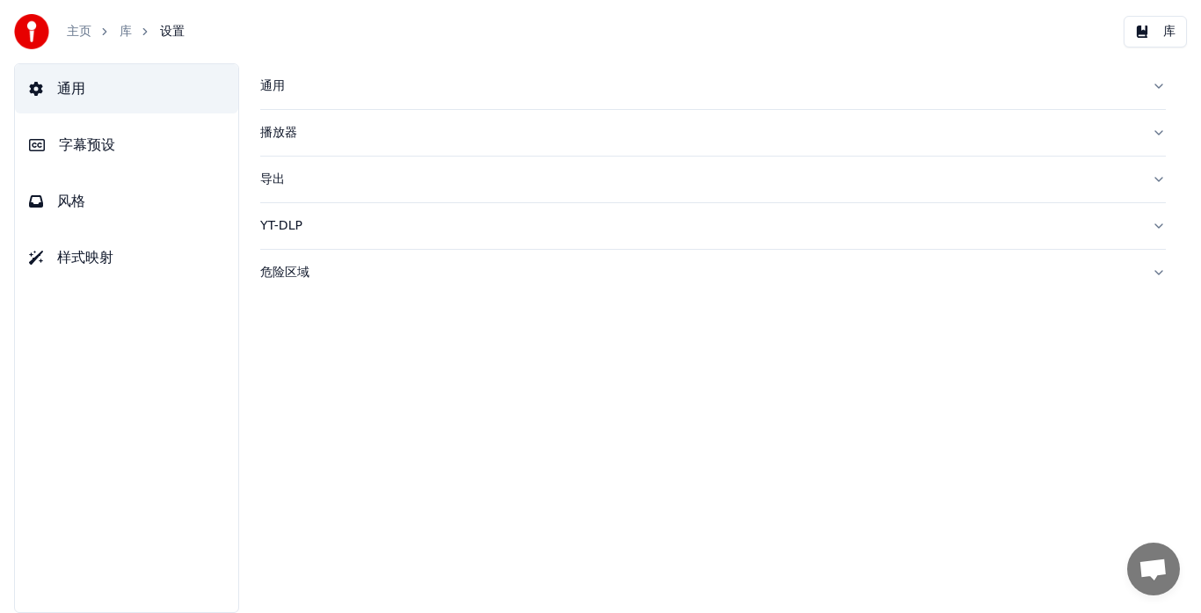
click at [106, 152] on span "字幕预设" at bounding box center [87, 145] width 56 height 21
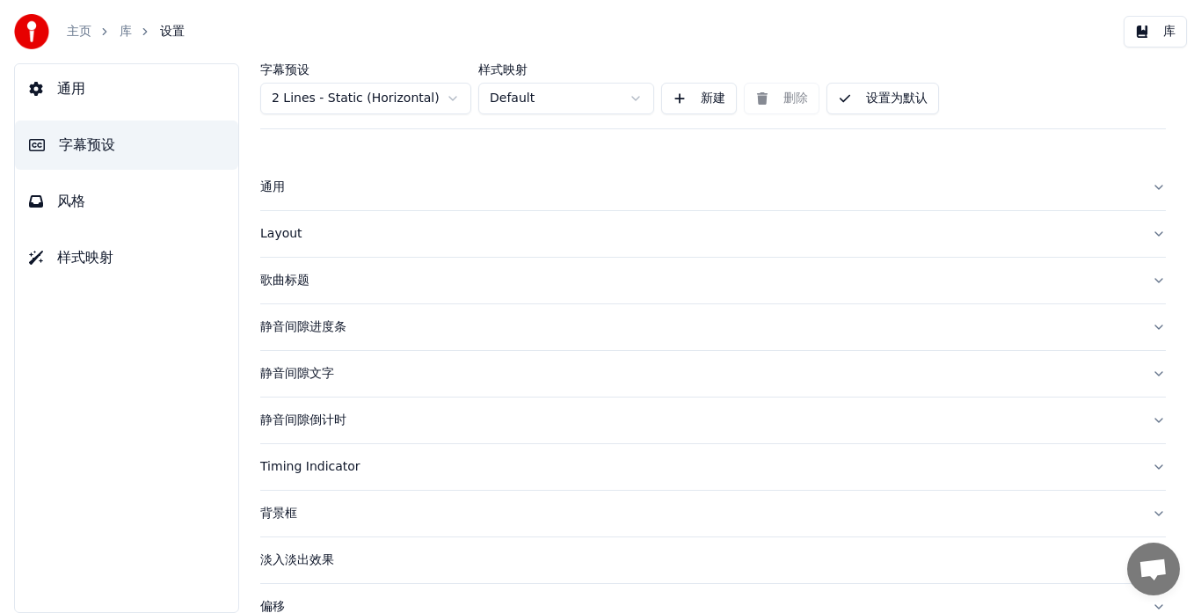
click at [274, 231] on div "Layout" at bounding box center [699, 234] width 878 height 18
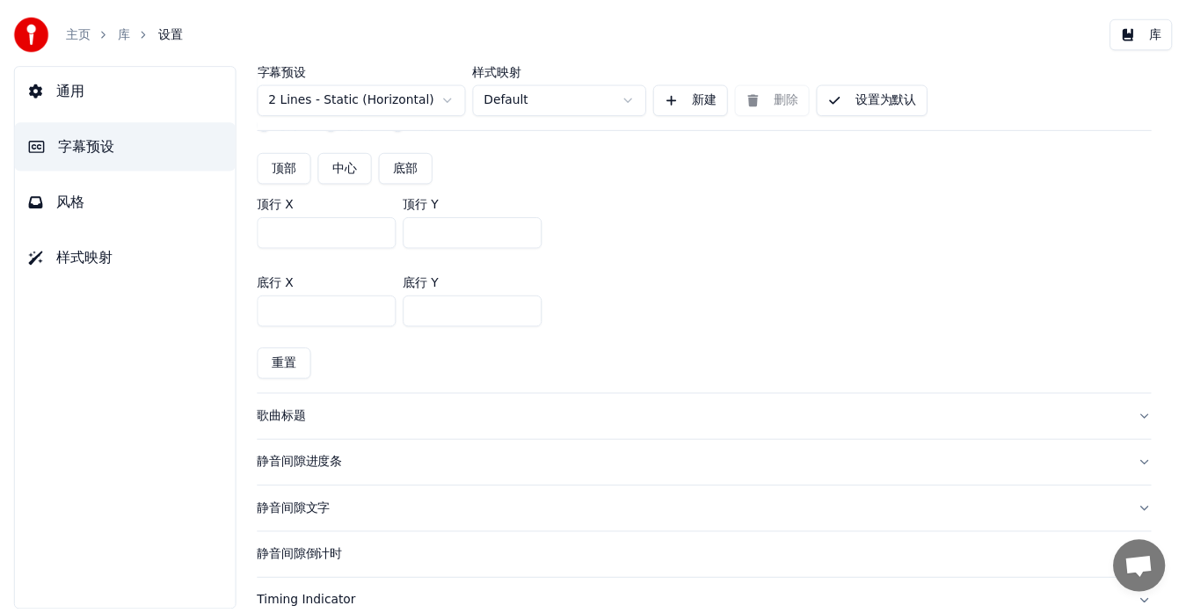
scroll to position [440, 0]
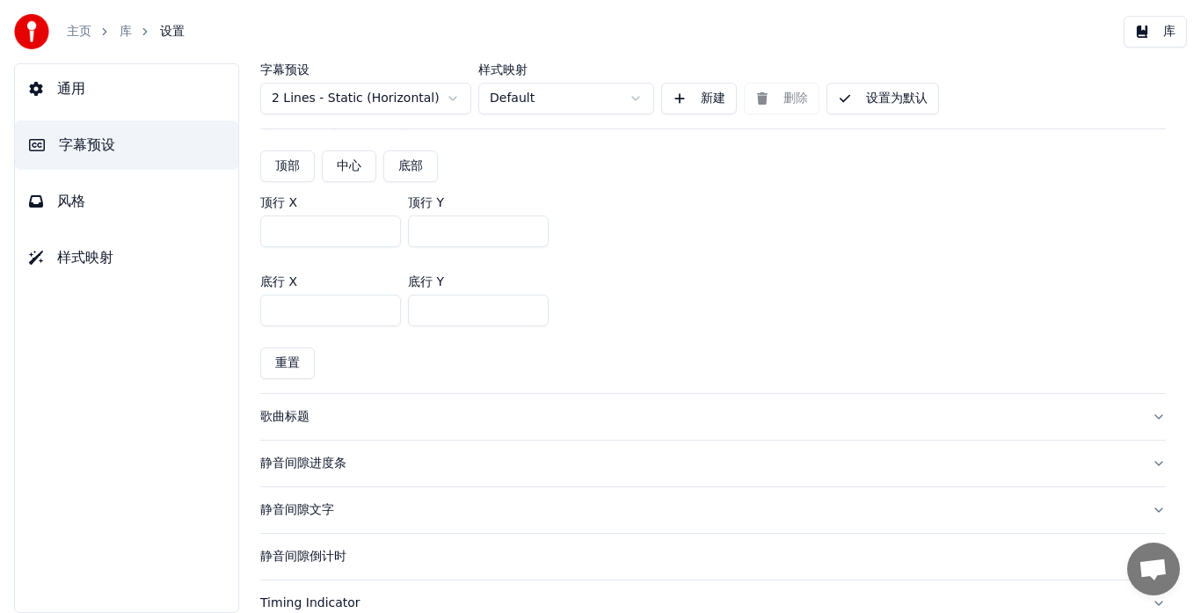
click at [401, 164] on button "底部" at bounding box center [410, 166] width 55 height 32
click at [432, 230] on input "***" at bounding box center [478, 231] width 141 height 32
type input "***"
click at [852, 93] on button "设置为默认" at bounding box center [883, 99] width 113 height 32
click at [1166, 36] on button "库" at bounding box center [1155, 32] width 63 height 32
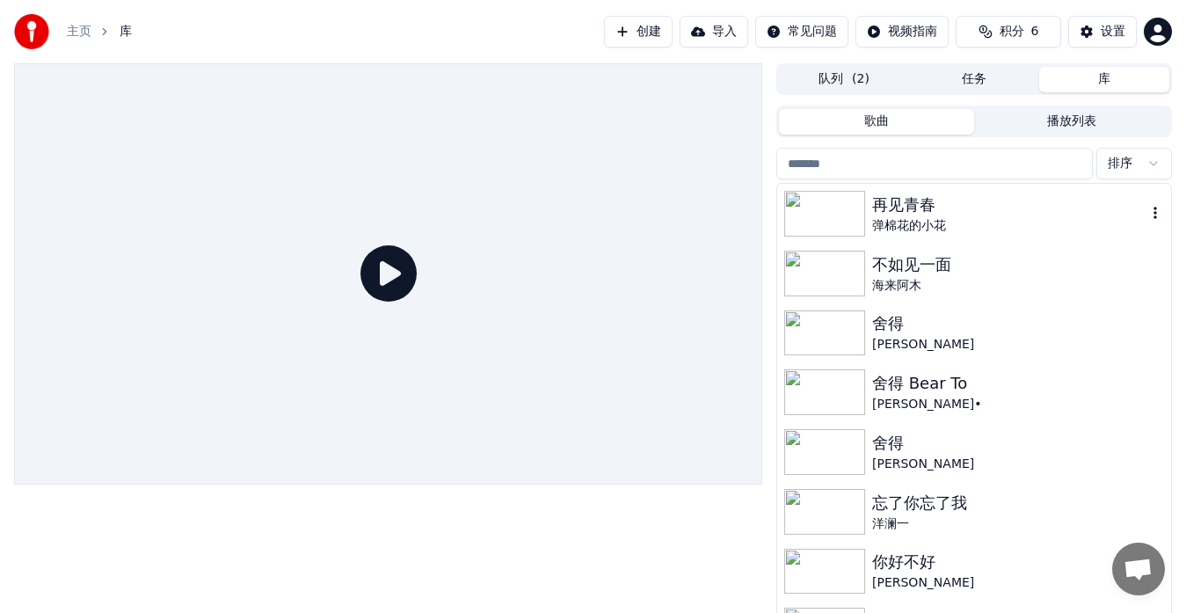
click at [940, 203] on div "再见青春" at bounding box center [1009, 205] width 274 height 25
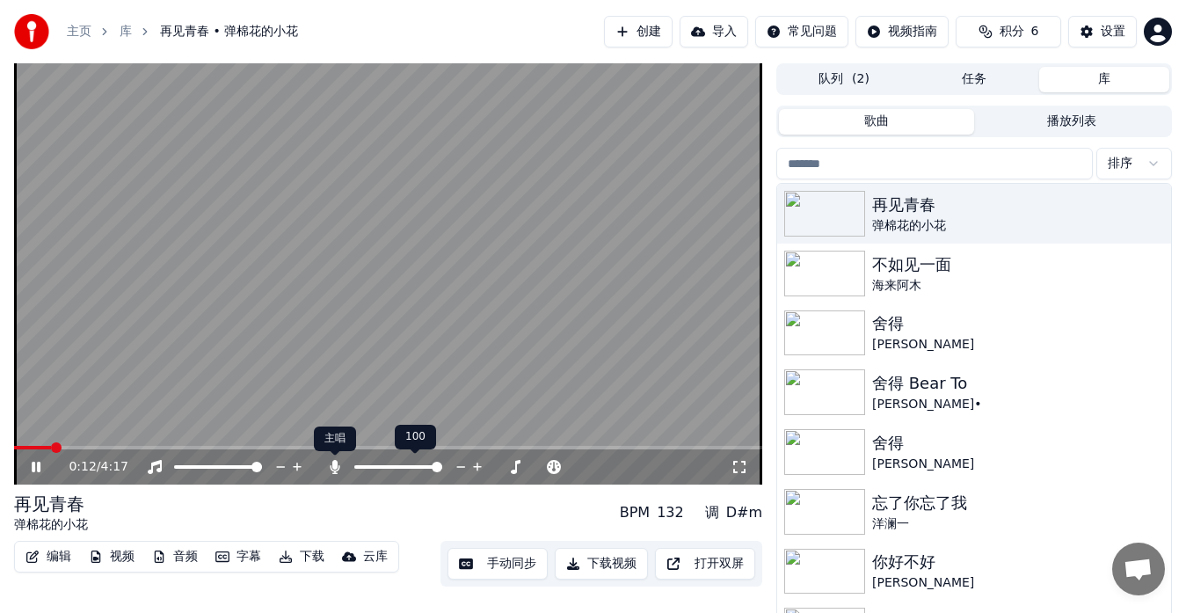
click at [340, 467] on icon at bounding box center [335, 467] width 18 height 14
click at [16, 447] on span at bounding box center [63, 448] width 99 height 4
click at [65, 447] on span at bounding box center [388, 448] width 748 height 4
click at [117, 446] on span at bounding box center [388, 448] width 748 height 4
click at [283, 446] on span at bounding box center [218, 448] width 408 height 4
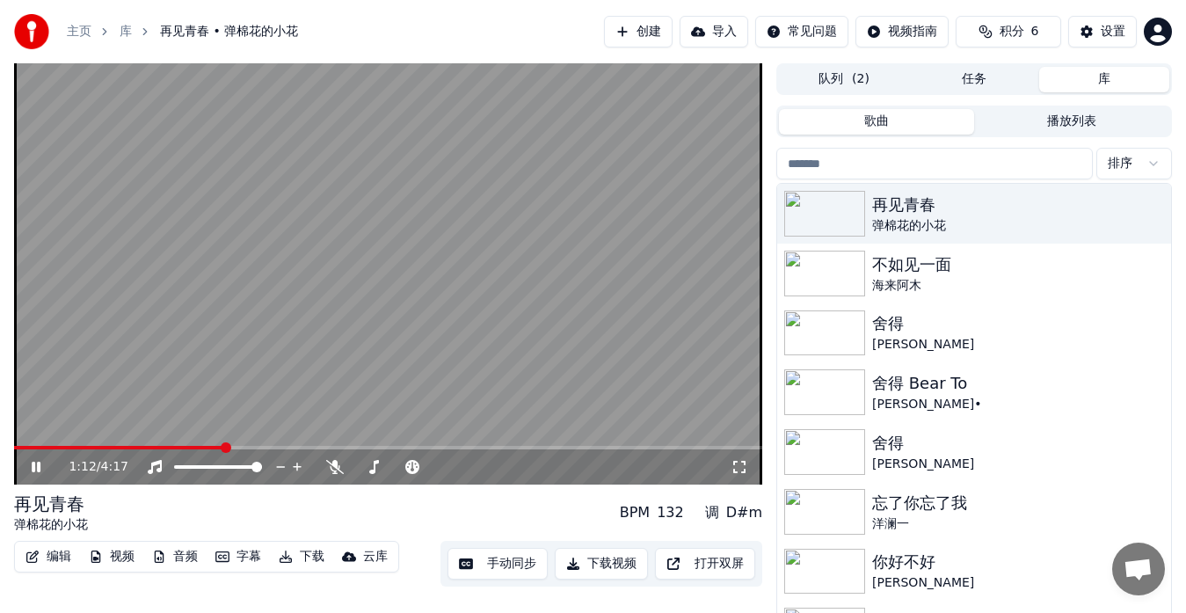
click at [223, 449] on span at bounding box center [118, 448] width 209 height 4
click at [278, 446] on span at bounding box center [388, 448] width 748 height 4
click at [301, 449] on span at bounding box center [388, 448] width 748 height 4
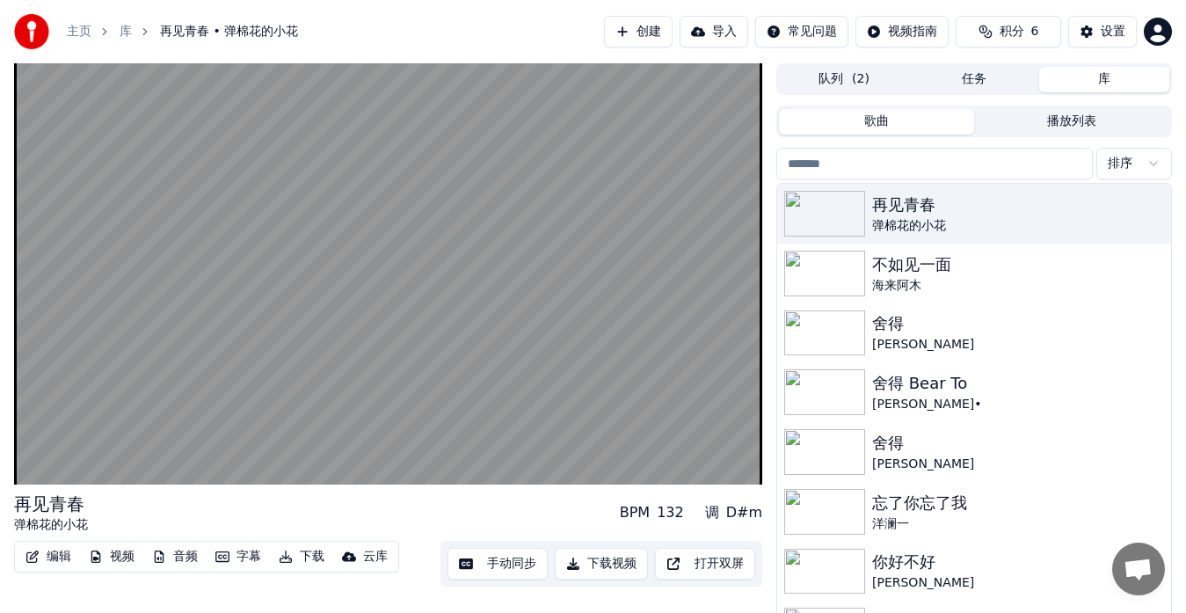
click at [485, 563] on button "手动同步" at bounding box center [498, 564] width 100 height 32
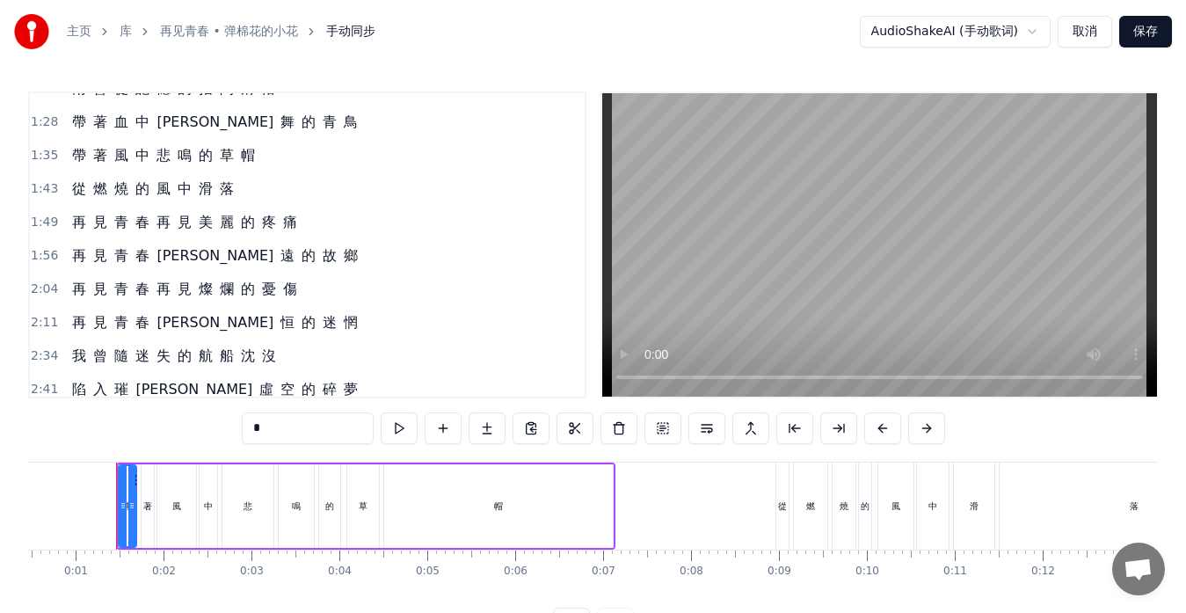
scroll to position [352, 0]
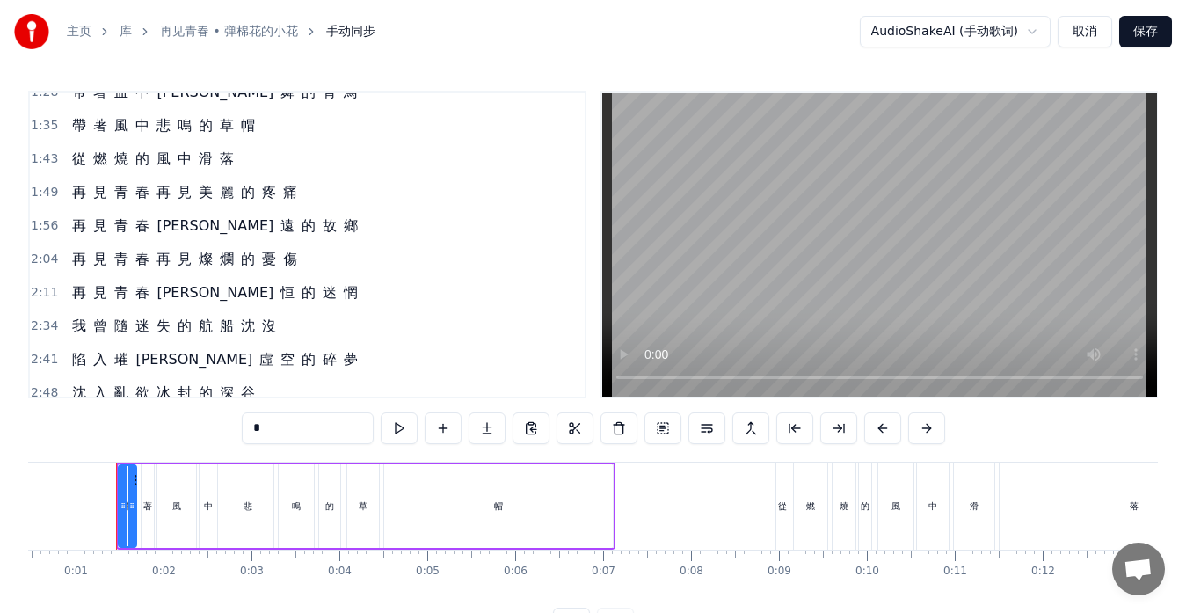
click at [258, 272] on div "再 見 青 春 再 見 燦 爛 的 憂 傷" at bounding box center [184, 260] width 239 height 32
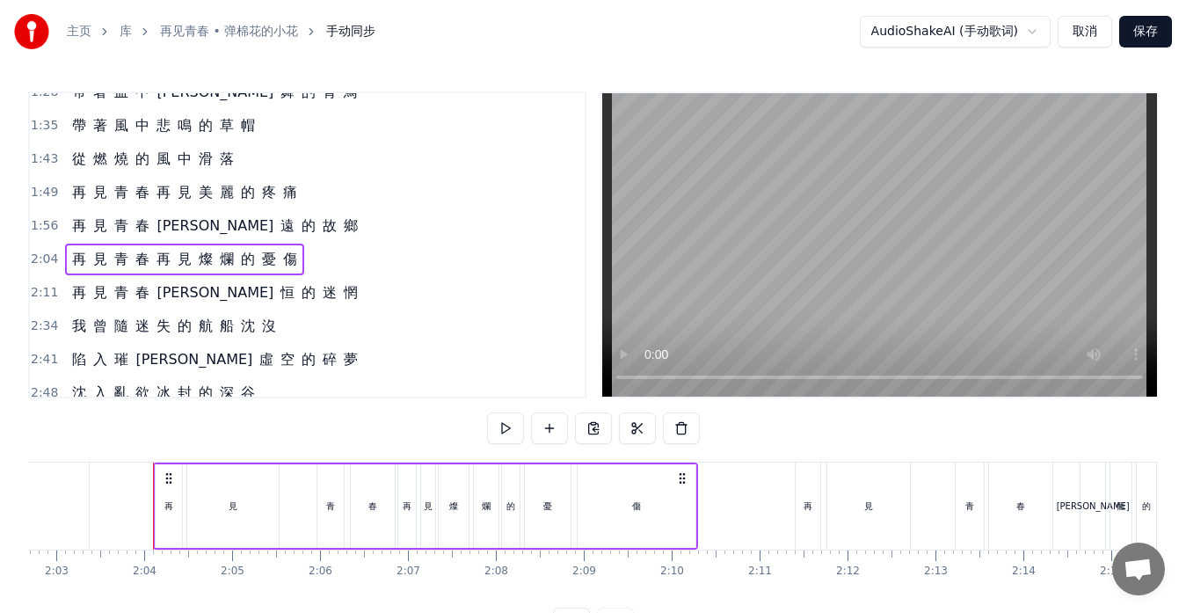
scroll to position [0, 10827]
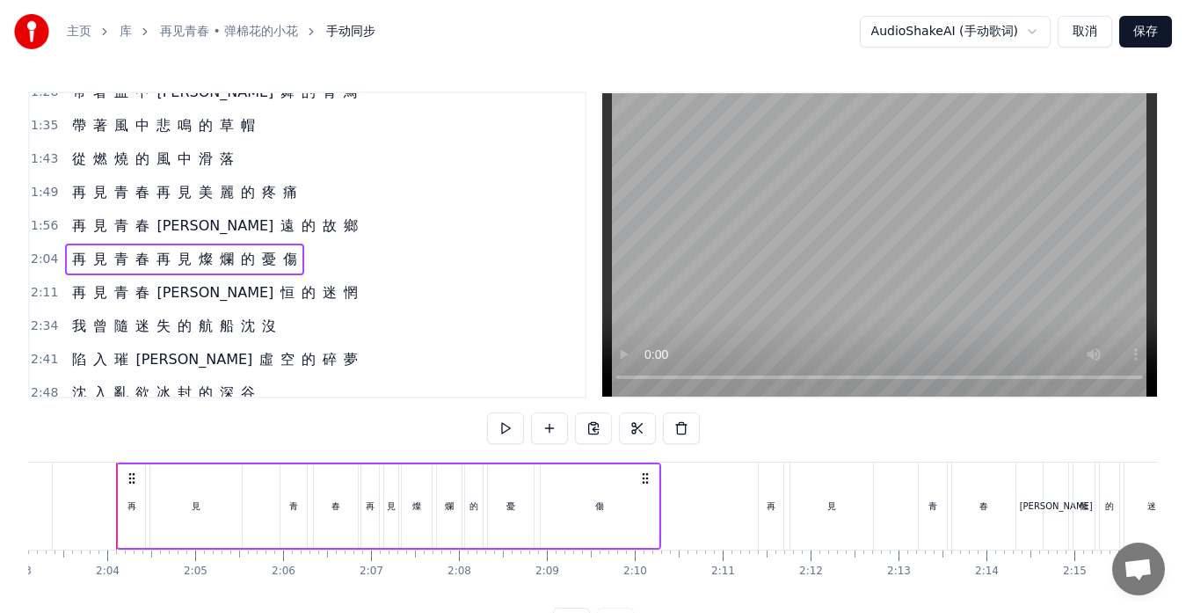
click at [288, 503] on div "青" at bounding box center [294, 506] width 26 height 84
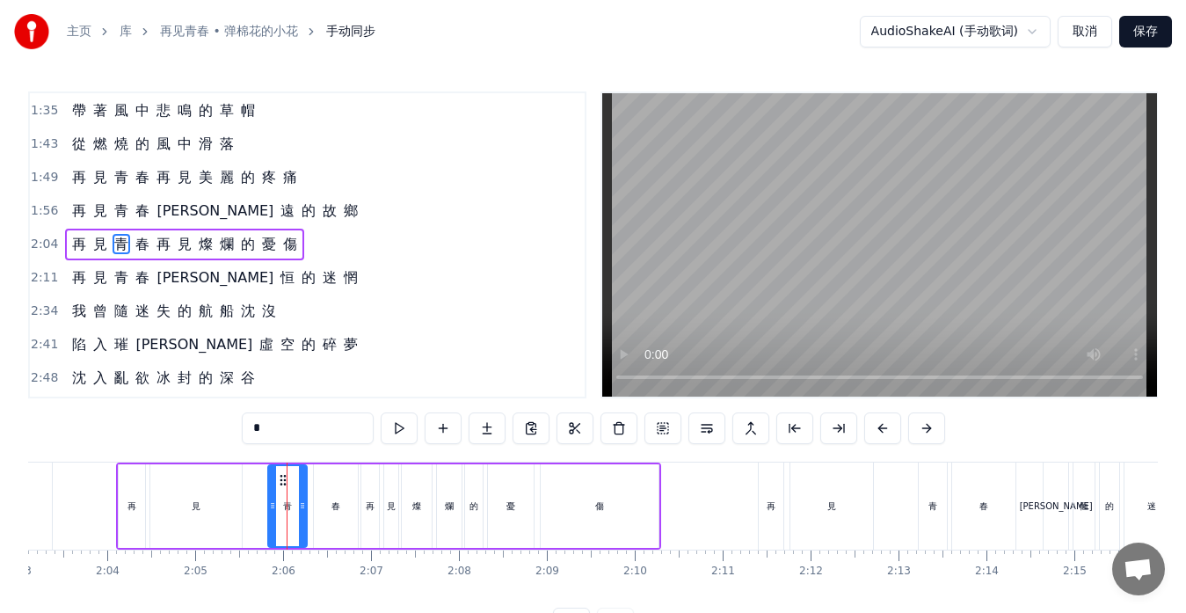
drag, startPoint x: 282, startPoint y: 501, endPoint x: 271, endPoint y: 500, distance: 11.6
click at [271, 500] on icon at bounding box center [272, 506] width 7 height 14
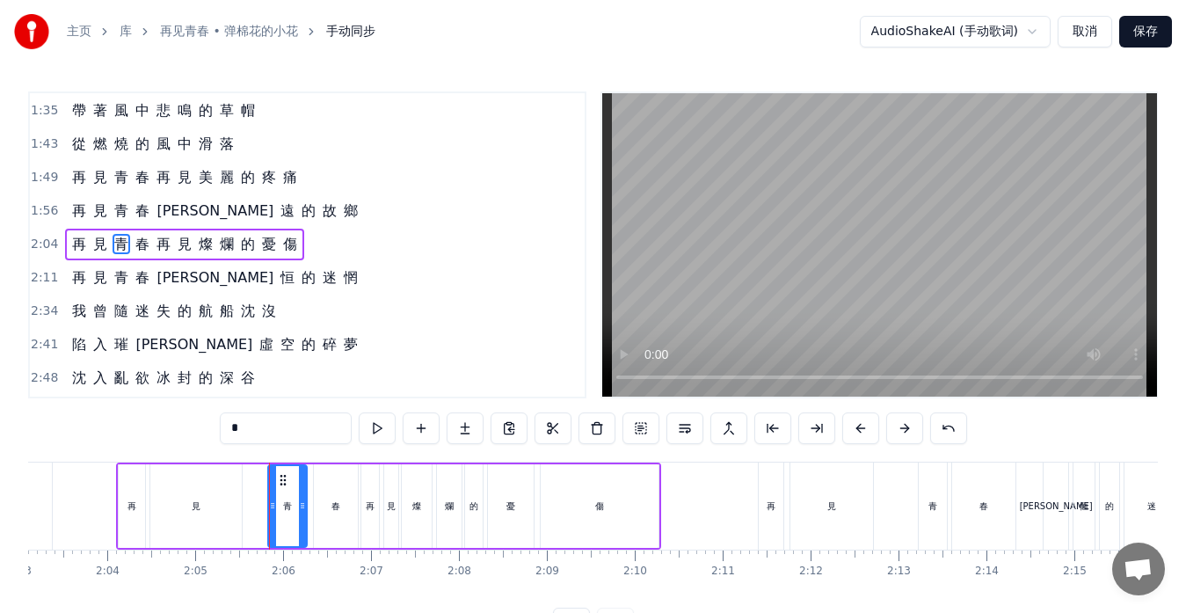
click at [234, 220] on div "再 見 青 春 永 遠 的 故 鄉" at bounding box center [215, 211] width 300 height 32
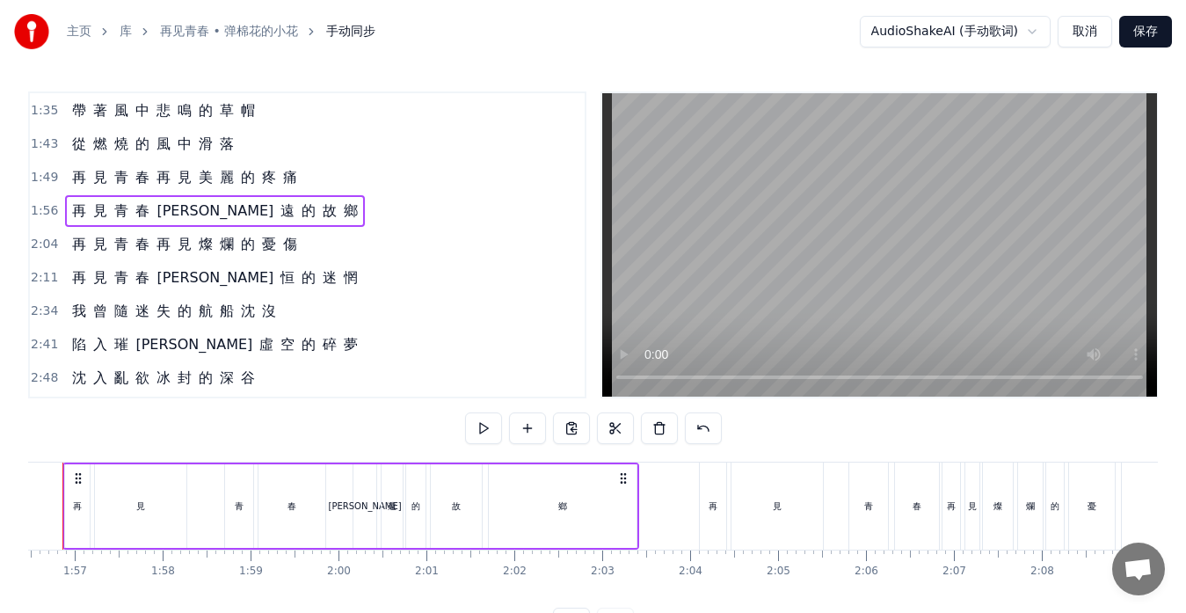
scroll to position [0, 10190]
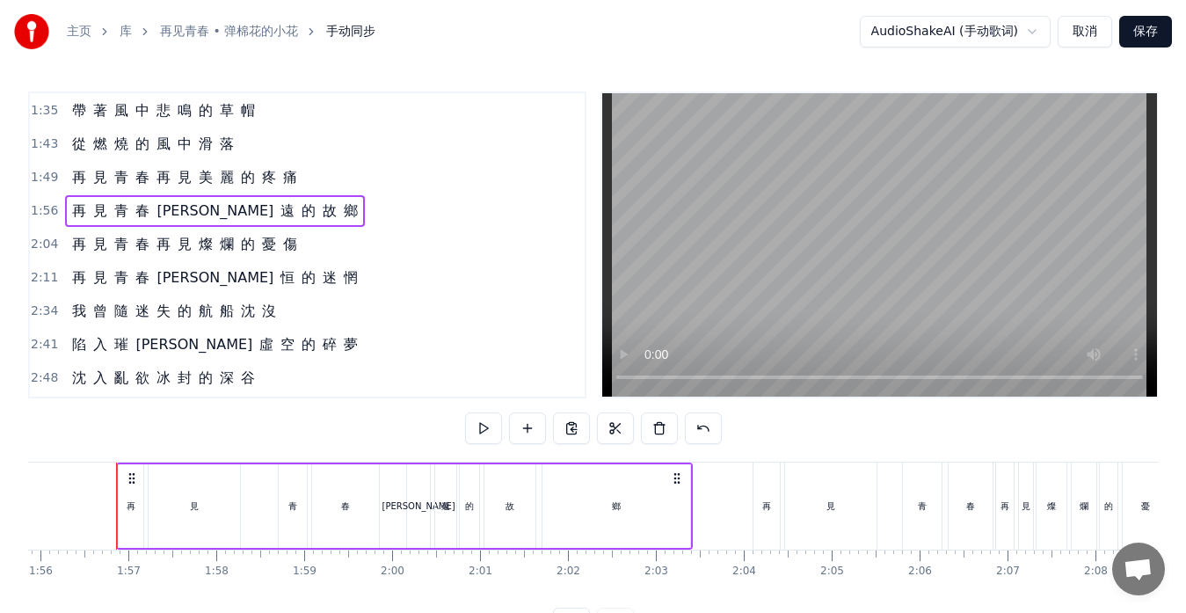
click at [284, 519] on div "青" at bounding box center [293, 506] width 28 height 84
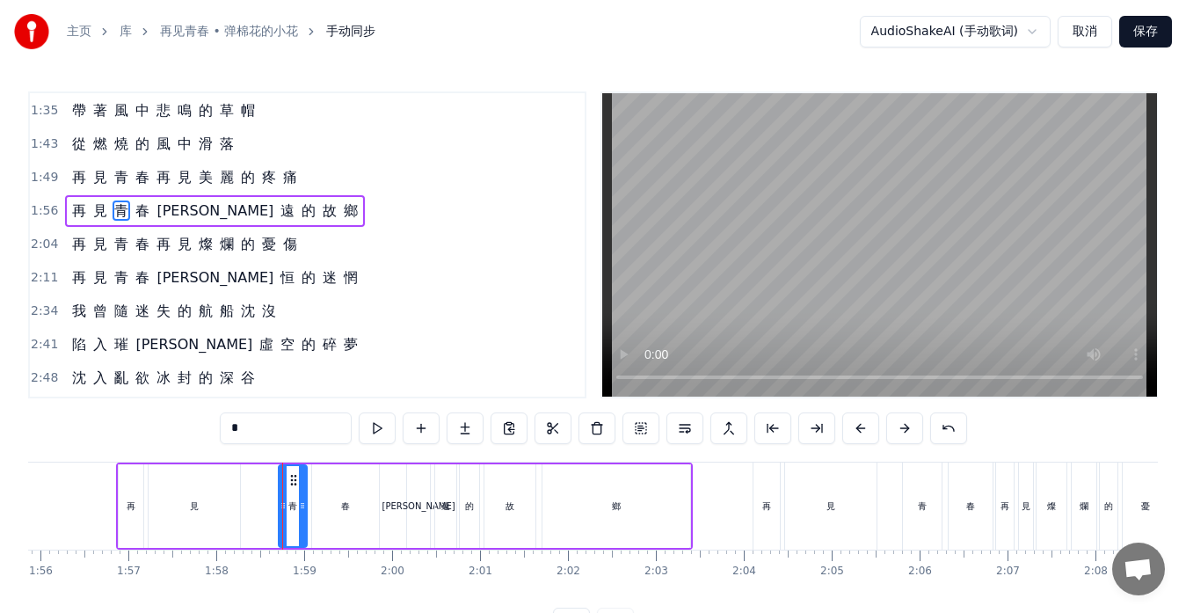
scroll to position [333, 0]
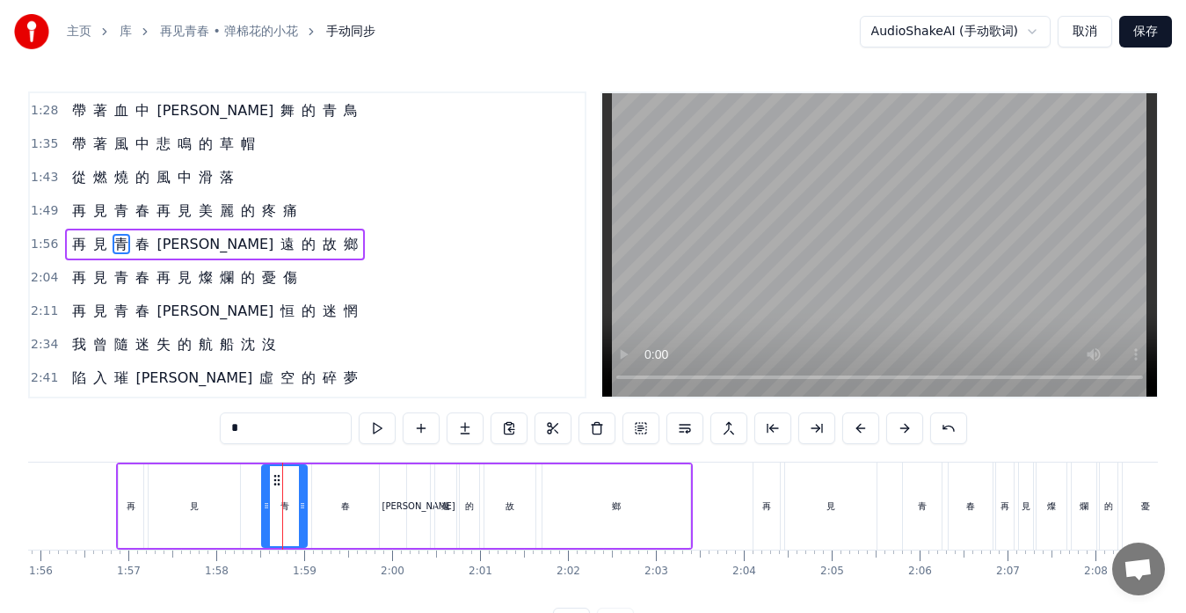
drag, startPoint x: 284, startPoint y: 517, endPoint x: 267, endPoint y: 511, distance: 17.8
click at [267, 511] on div at bounding box center [266, 506] width 7 height 80
click at [188, 224] on div "再 見 青 春 再 見 美 麗 的 疼 痛" at bounding box center [184, 211] width 239 height 32
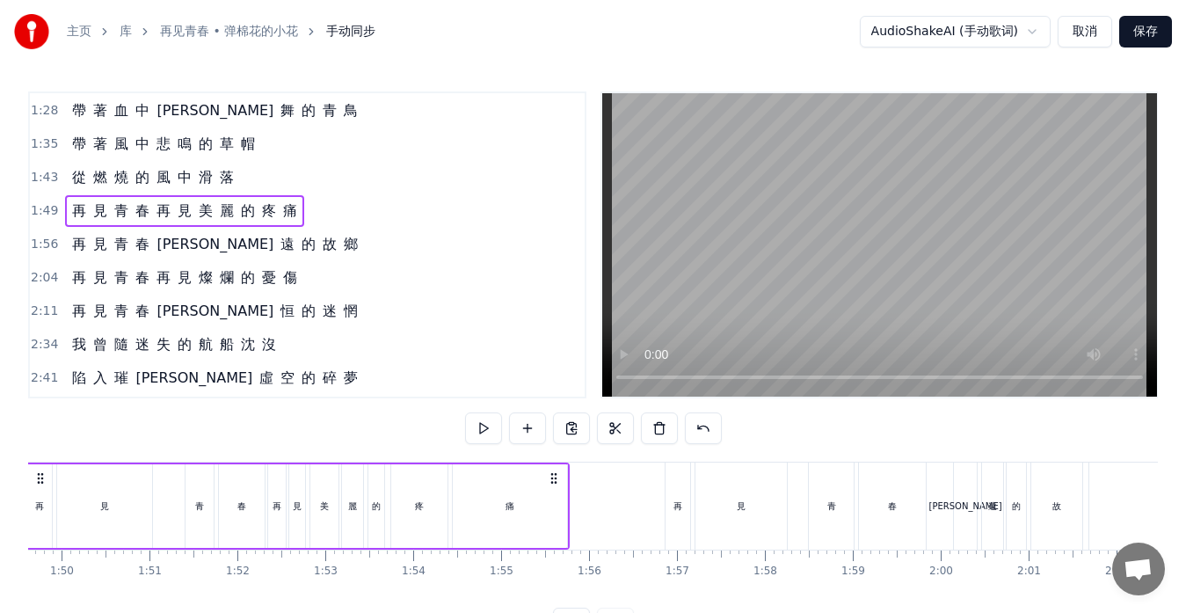
scroll to position [0, 9549]
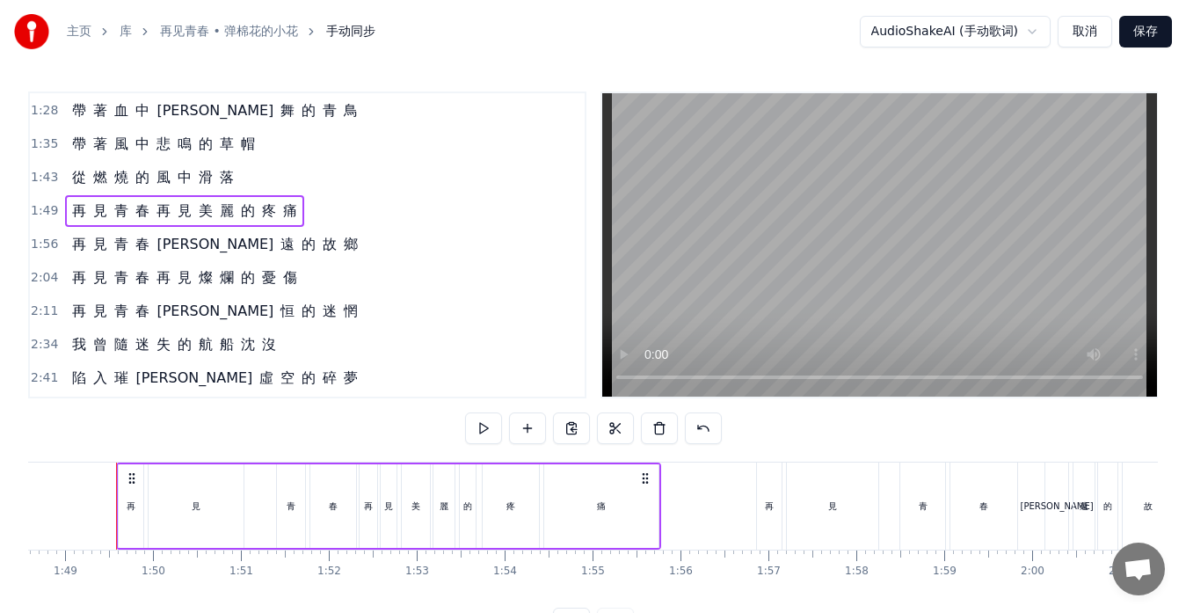
click at [198, 255] on div "再 見 青 春 永 遠 的 故 鄉" at bounding box center [215, 245] width 300 height 32
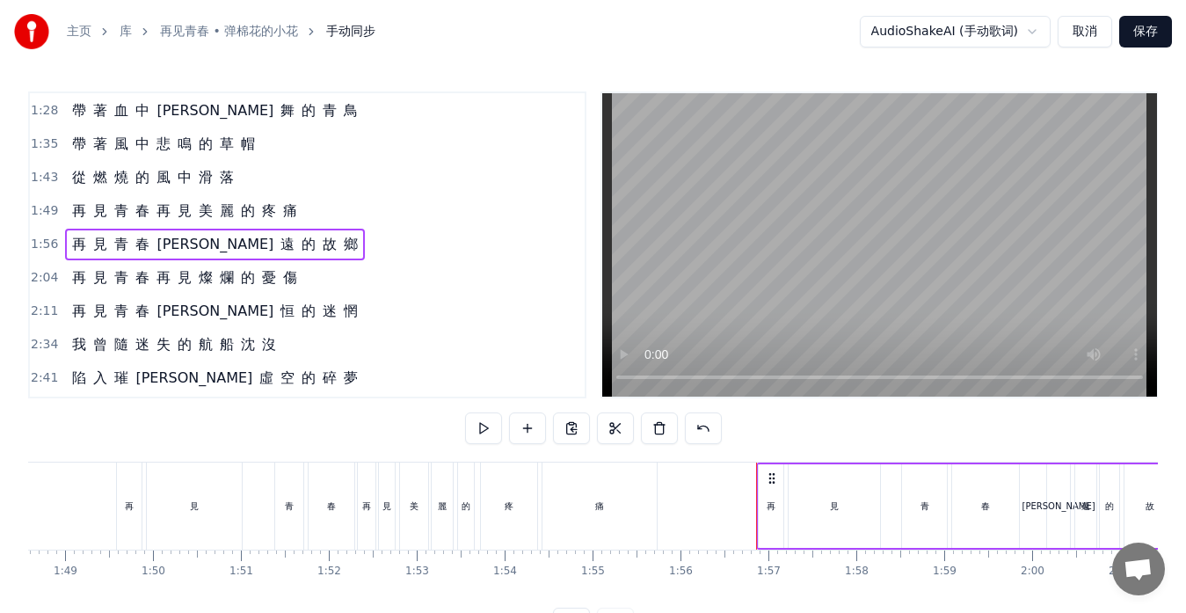
click at [217, 289] on div "再 見 青 春 再 見 燦 爛 的 憂 傷" at bounding box center [184, 278] width 239 height 32
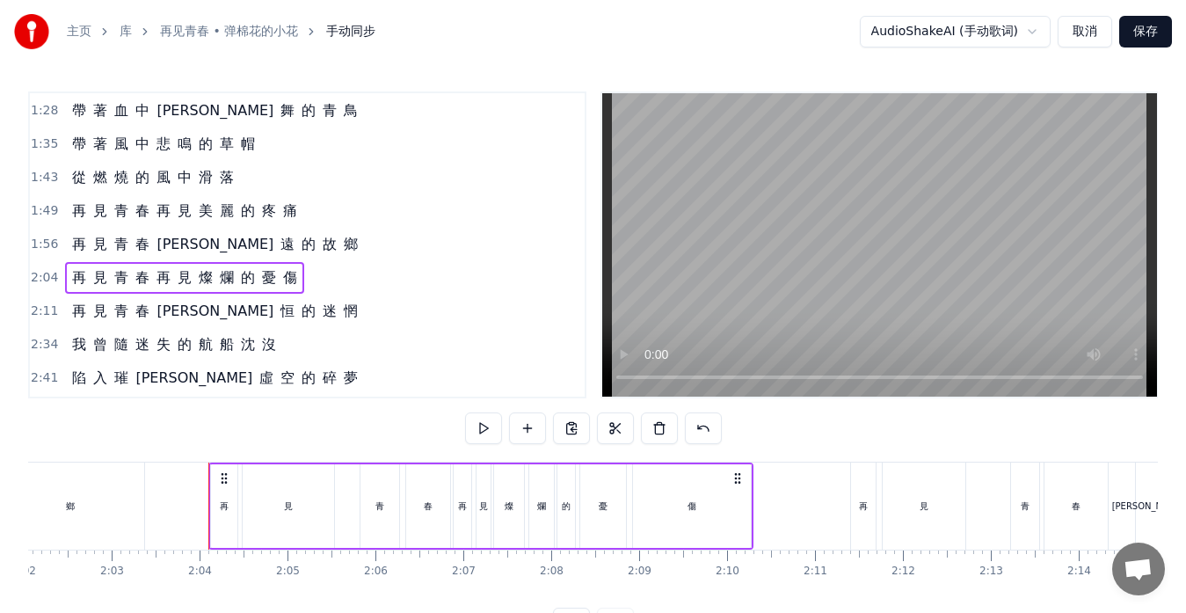
scroll to position [0, 10827]
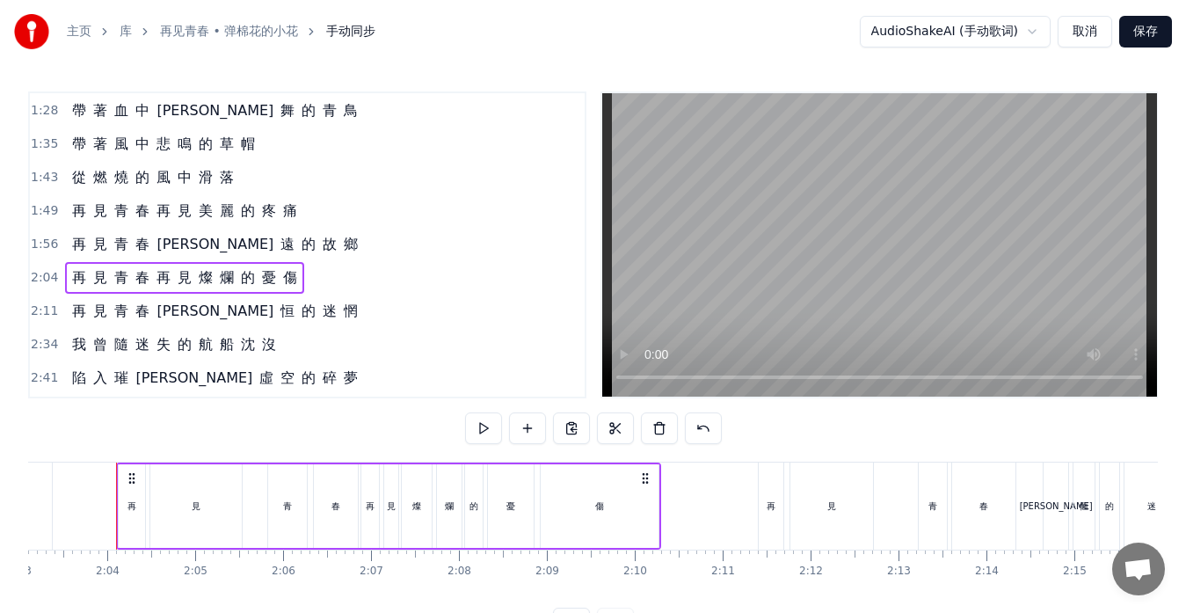
click at [214, 321] on div "再 見 青 春 永 恒 的 迷 惘" at bounding box center [215, 312] width 300 height 32
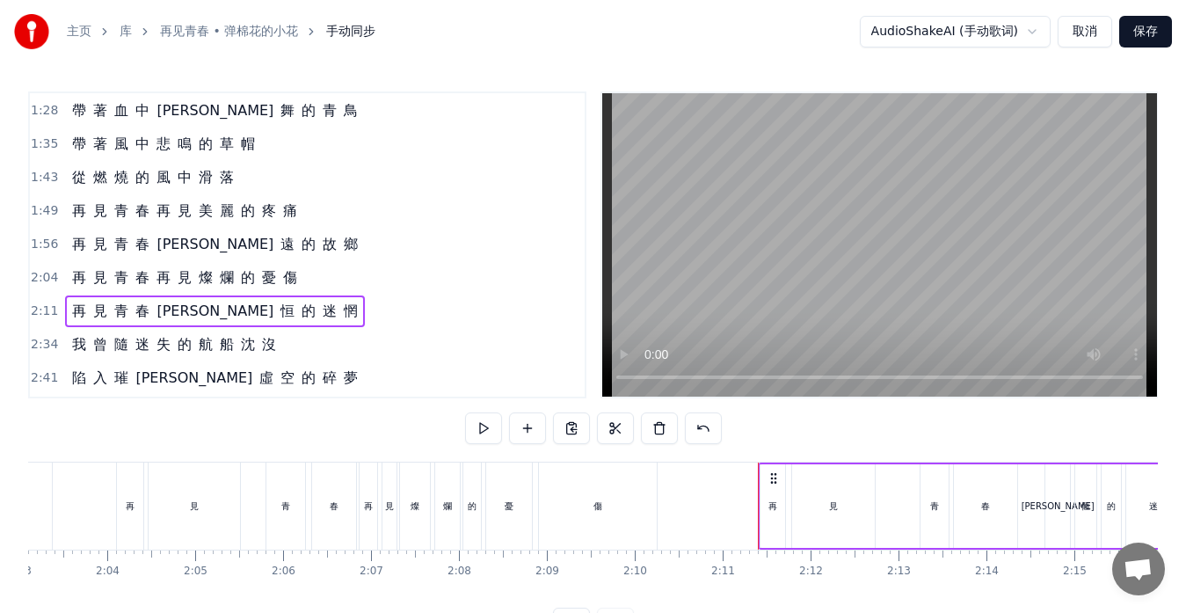
click at [929, 521] on div "青" at bounding box center [935, 506] width 28 height 84
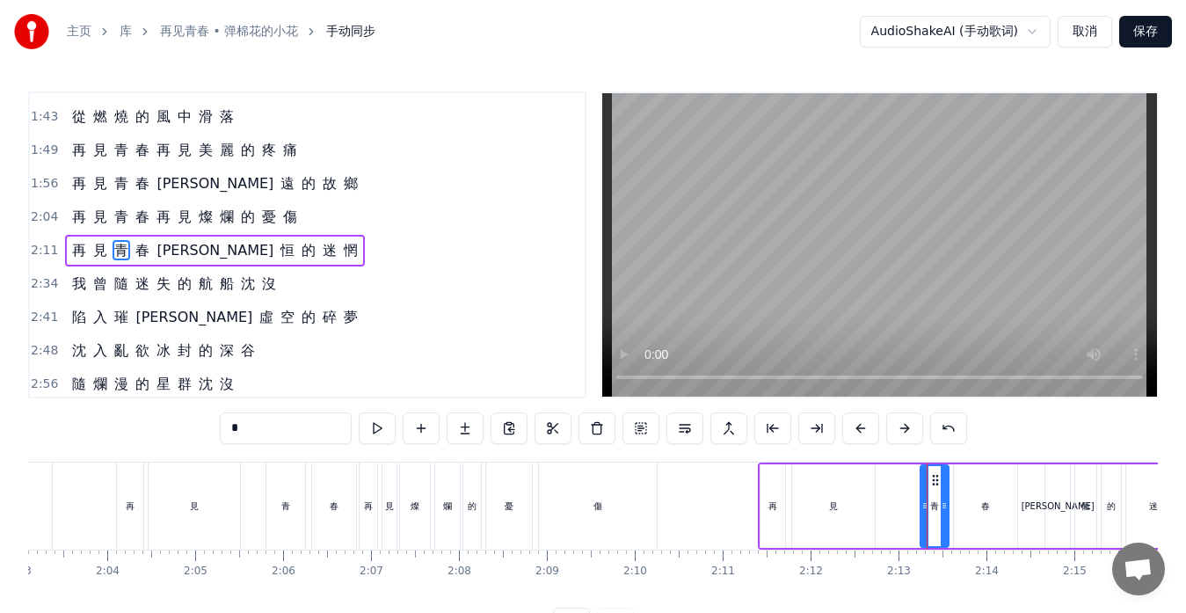
scroll to position [400, 0]
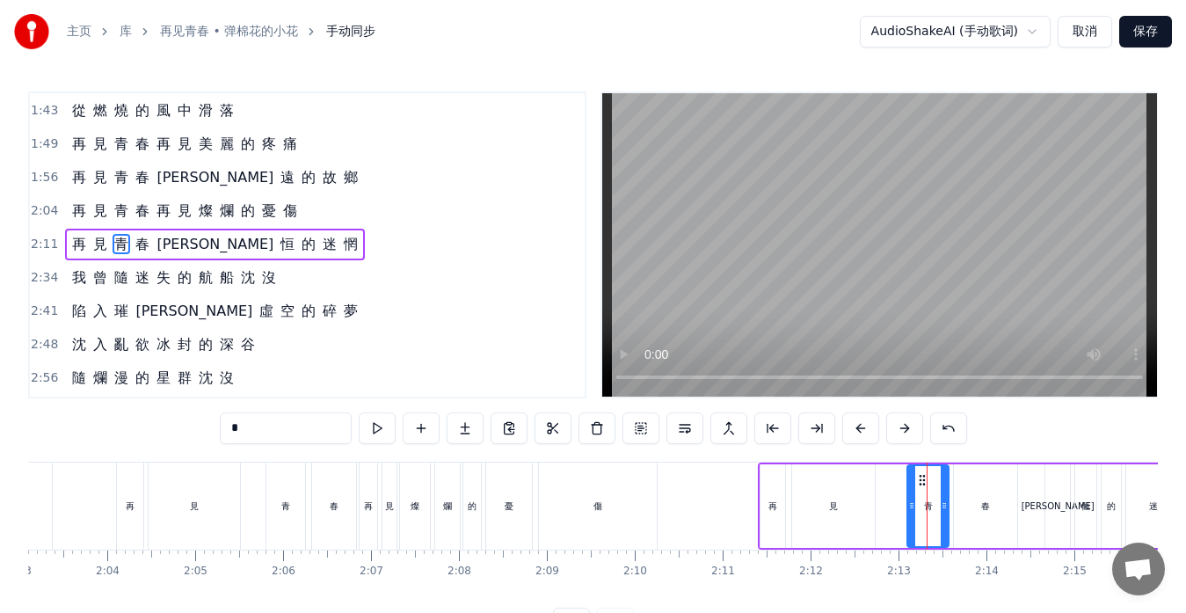
drag, startPoint x: 924, startPoint y: 513, endPoint x: 911, endPoint y: 510, distance: 13.5
click at [911, 510] on div at bounding box center [912, 506] width 7 height 80
click at [254, 291] on div "我 曾 隨 迷 失 的 航 船 沈 沒" at bounding box center [174, 278] width 218 height 32
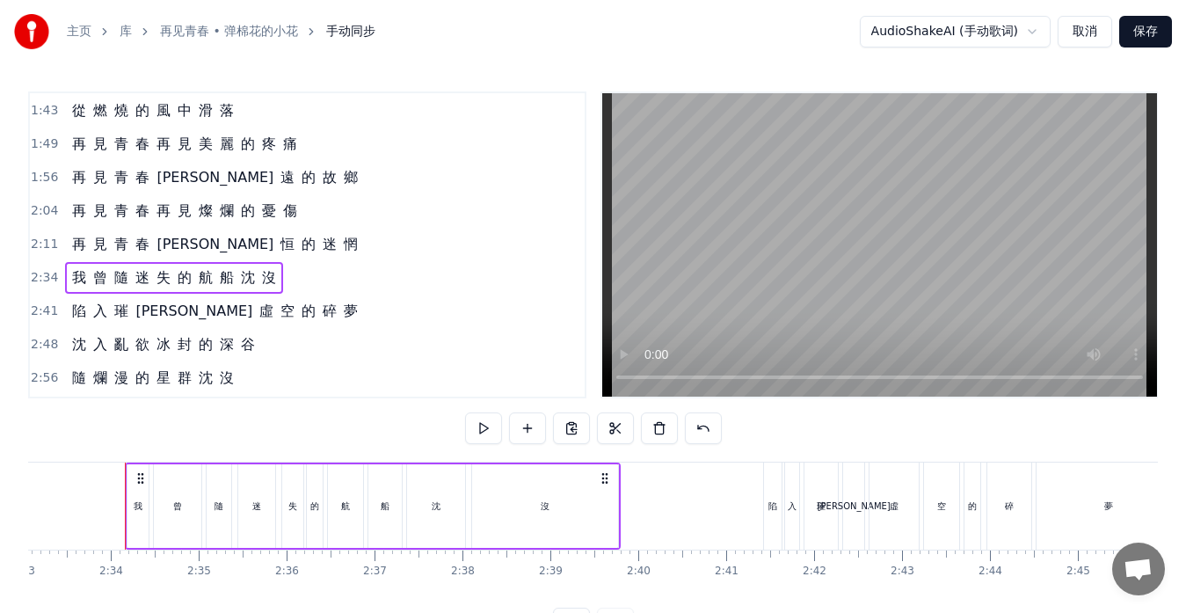
scroll to position [0, 13470]
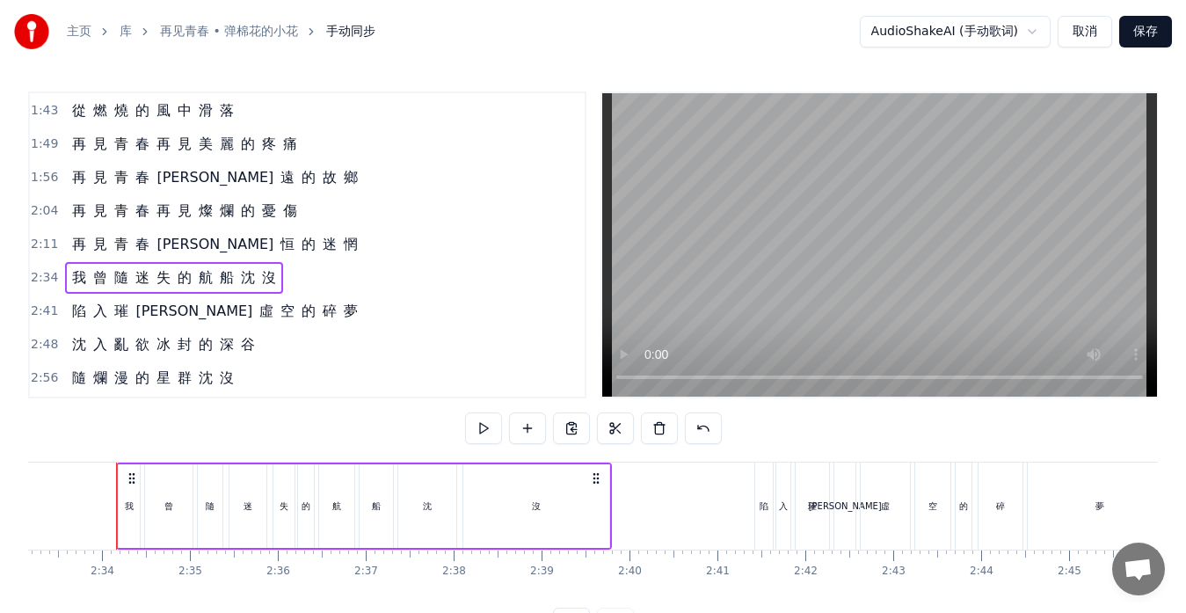
click at [248, 323] on div "陷 入 璀 璨 虛 空 的 碎 夢" at bounding box center [215, 312] width 300 height 32
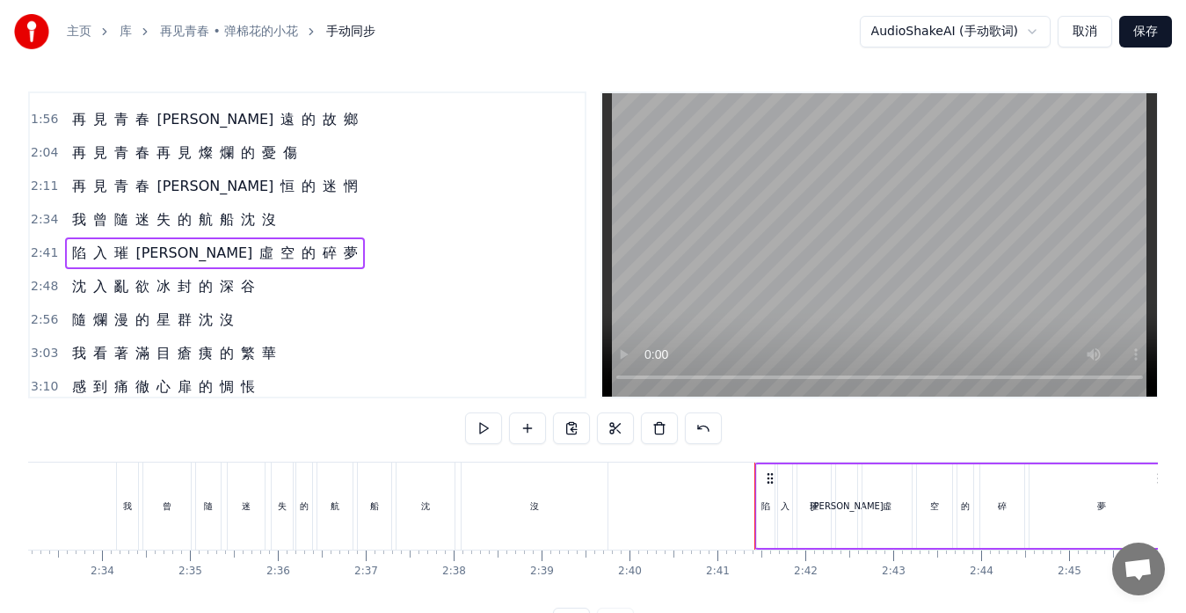
scroll to position [488, 0]
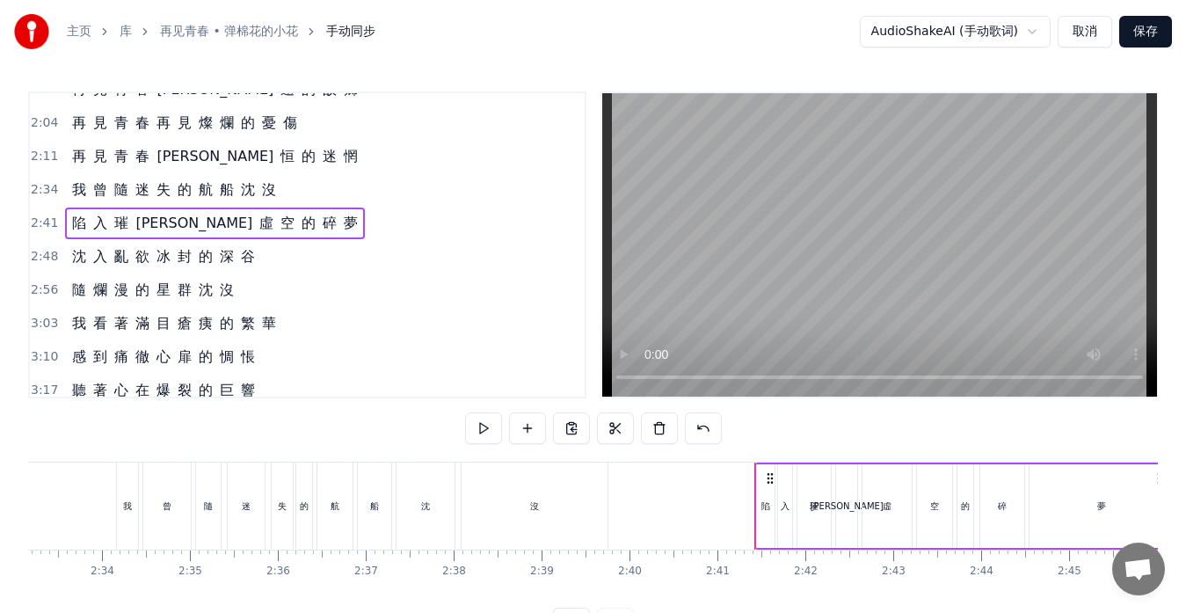
click at [252, 268] on div "沈 入 亂 欲 冰 封 的 深 谷" at bounding box center [163, 257] width 197 height 32
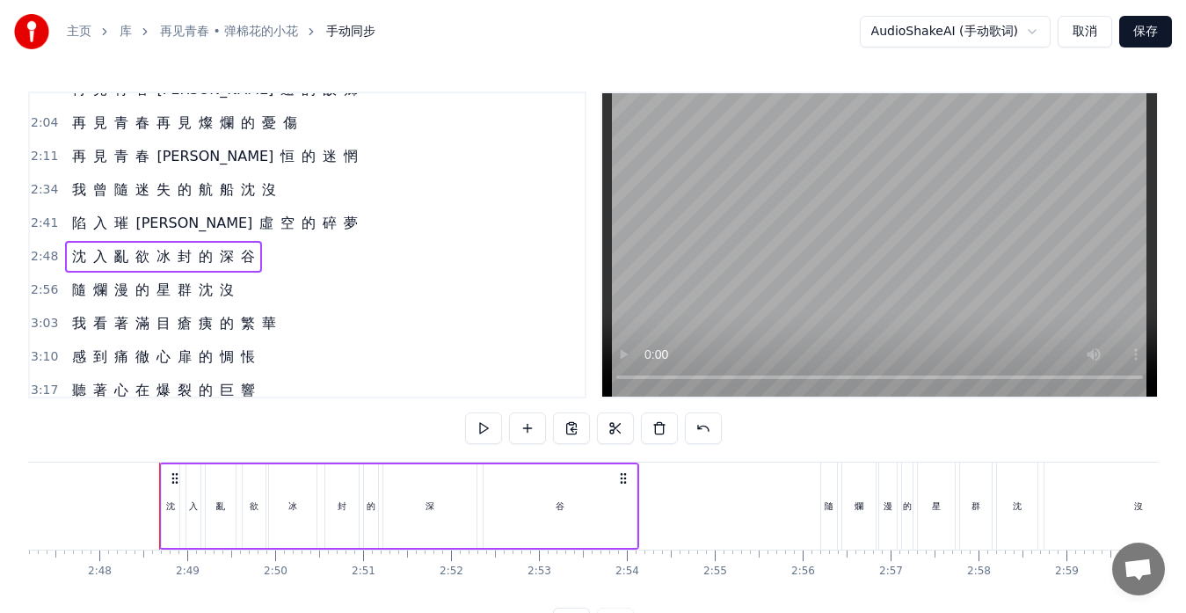
scroll to position [0, 14747]
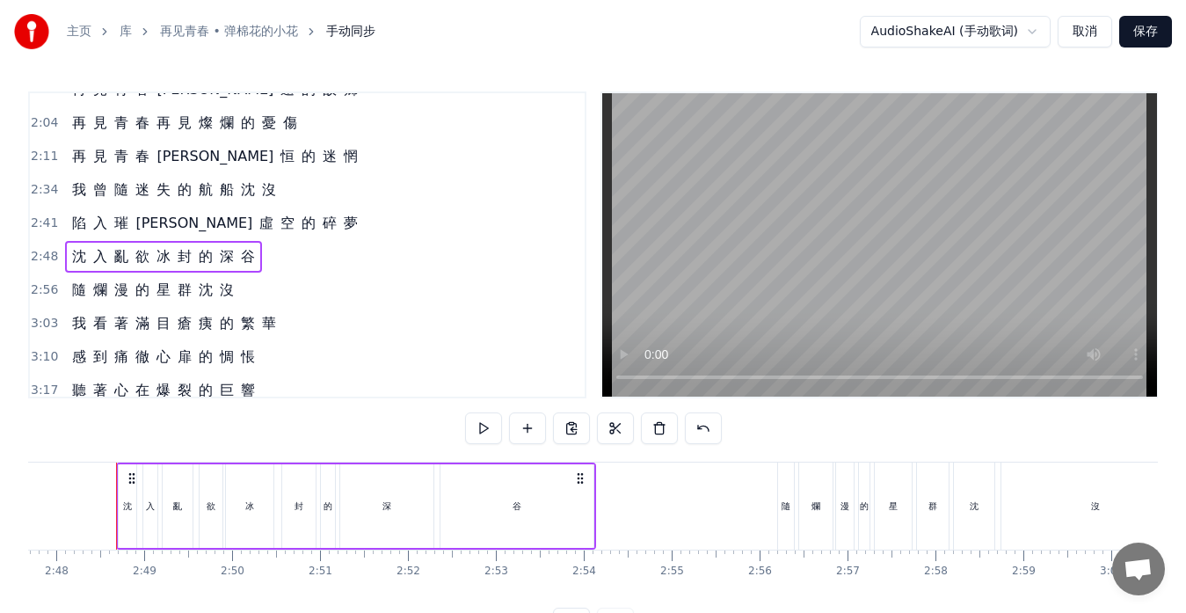
click at [223, 301] on div "隨 爛 漫 的 星 群 沈 沒" at bounding box center [153, 290] width 176 height 32
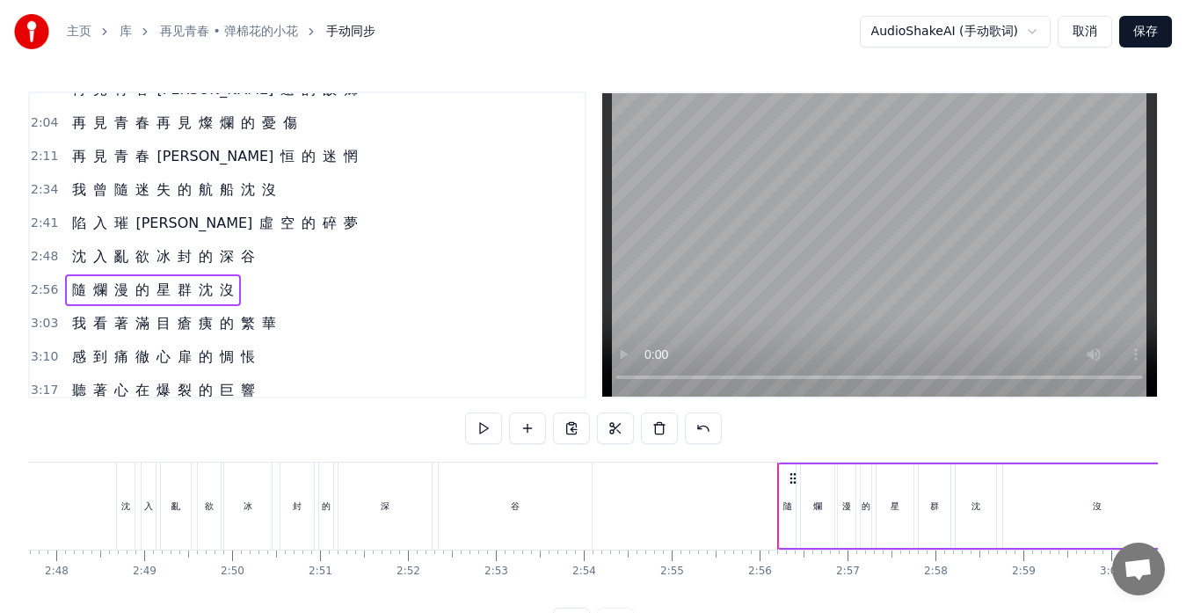
click at [232, 336] on div "我 看 著 滿 目 瘡 痍 的 繁 華" at bounding box center [174, 324] width 218 height 32
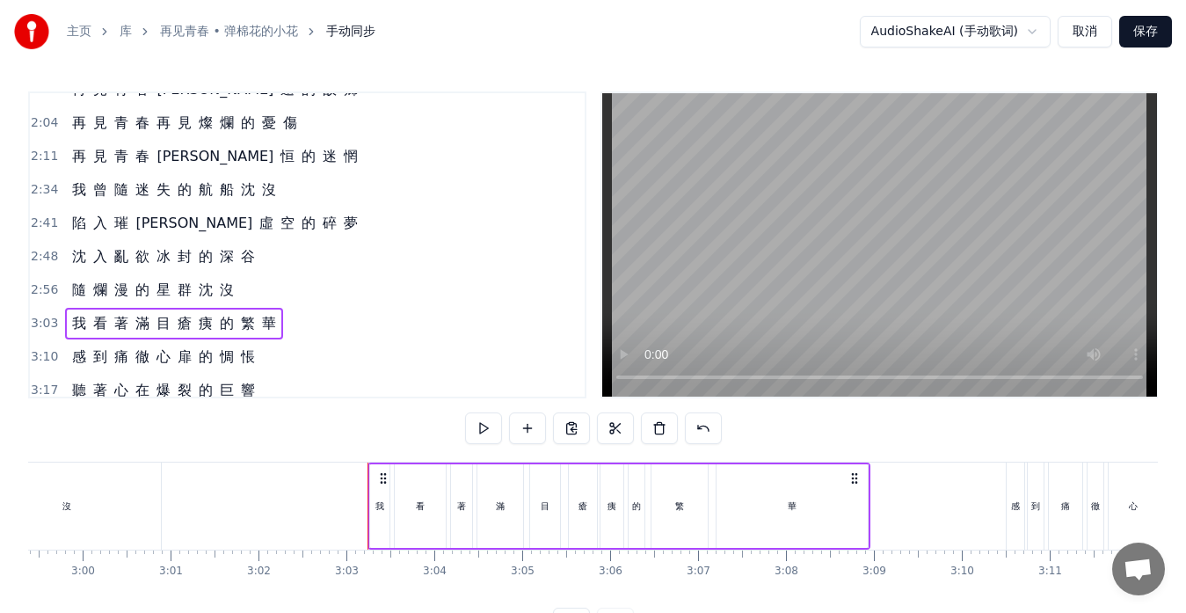
scroll to position [0, 16028]
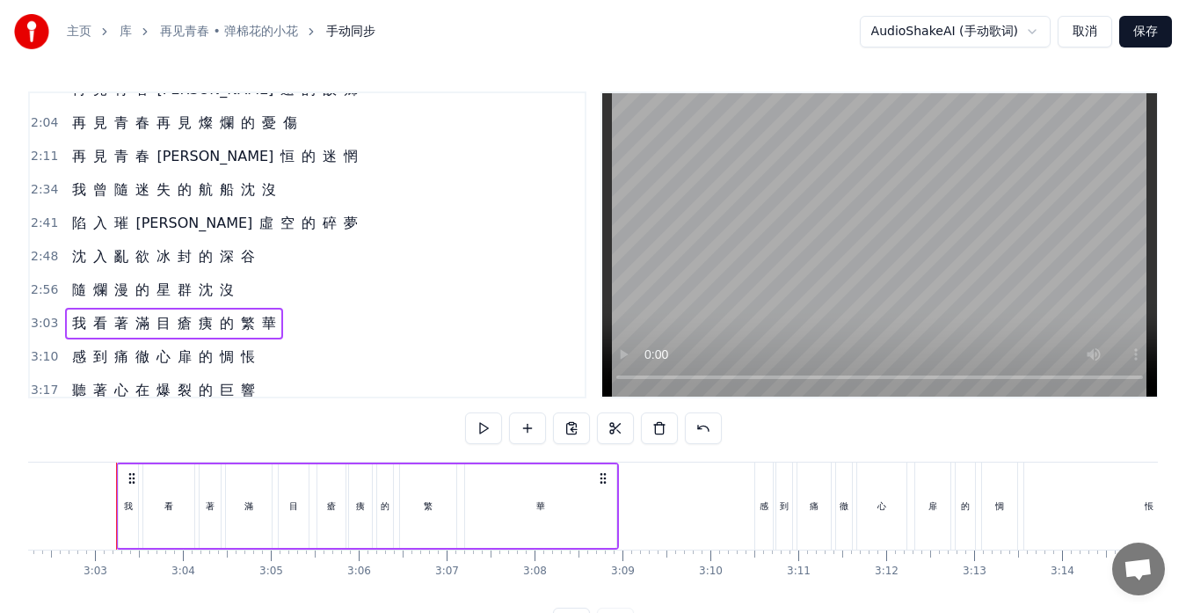
click at [238, 369] on div "感 到 痛 徹 心 扉 的 惆 悵" at bounding box center [163, 357] width 197 height 32
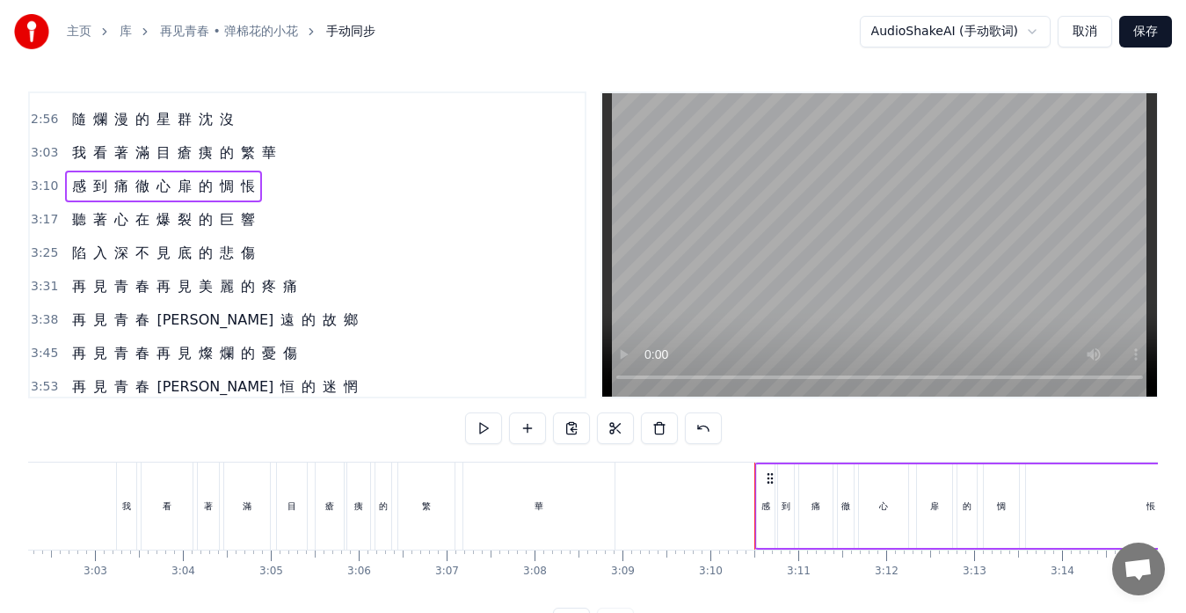
scroll to position [664, 0]
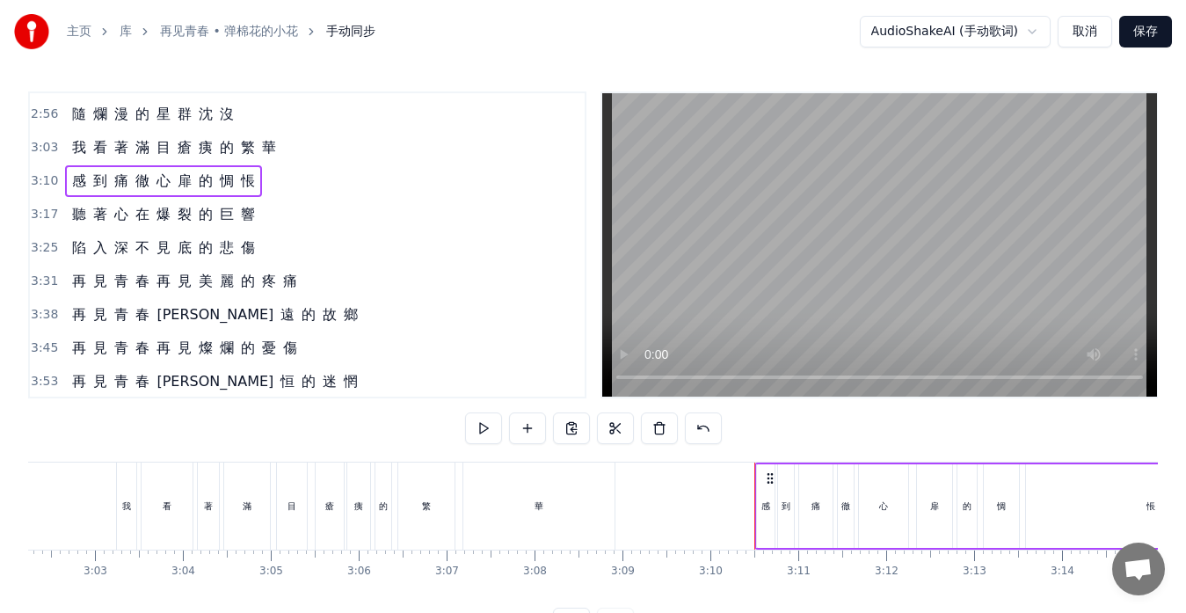
click at [233, 225] on div "聽 著 心 在 爆 裂 的 巨 [PERSON_NAME]" at bounding box center [163, 215] width 197 height 32
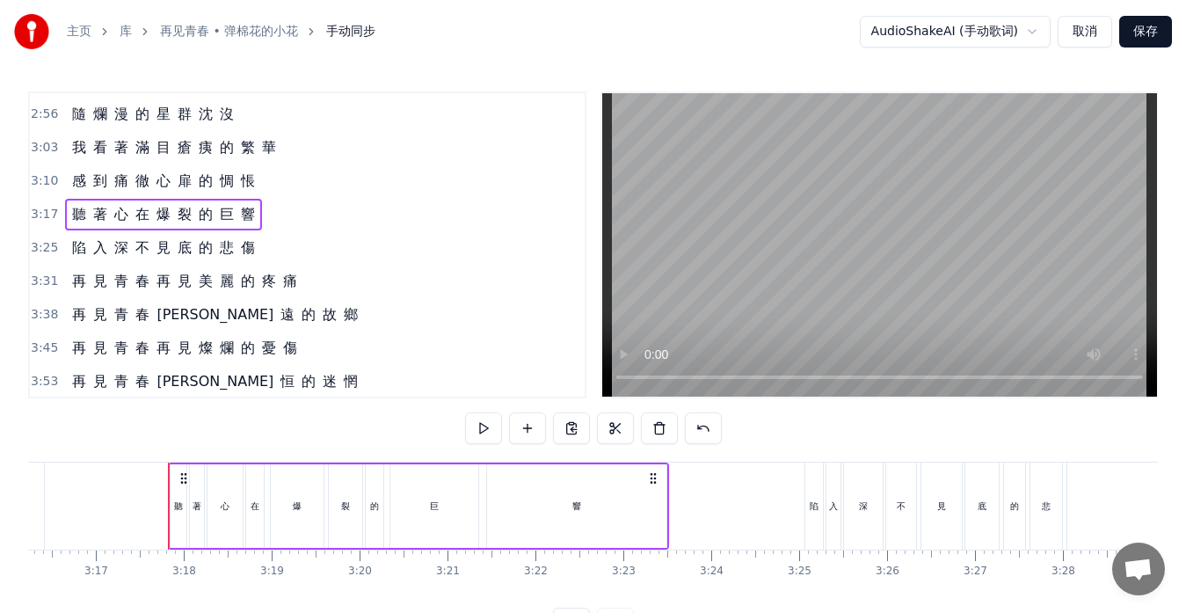
scroll to position [0, 17310]
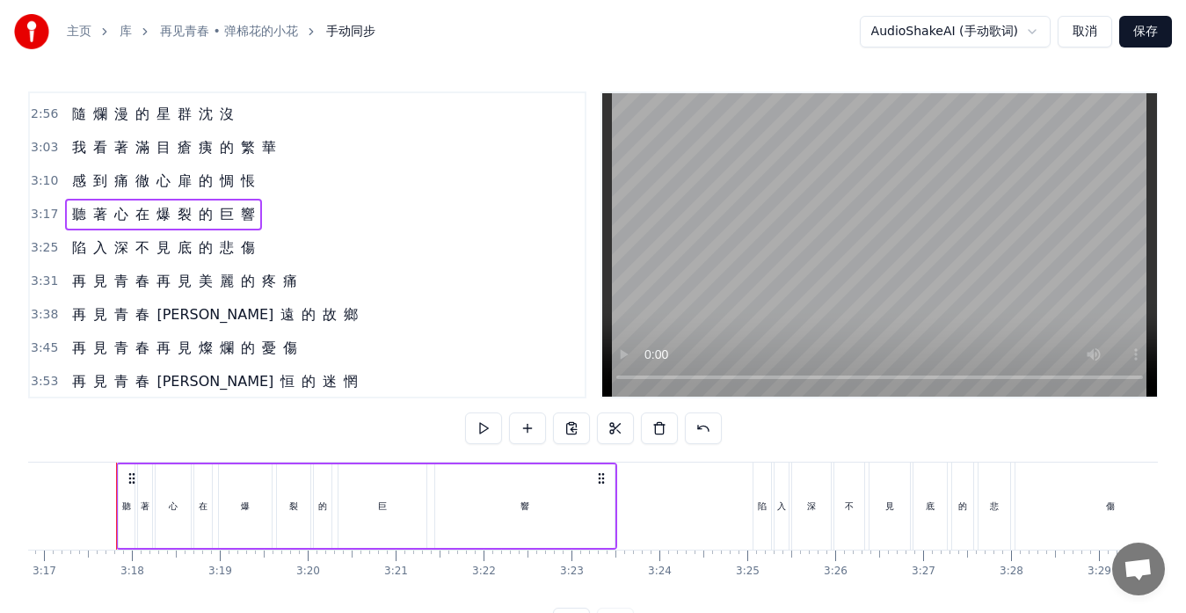
click at [235, 259] on div "陷 入 深 不 見 底 的 悲 傷" at bounding box center [163, 248] width 197 height 32
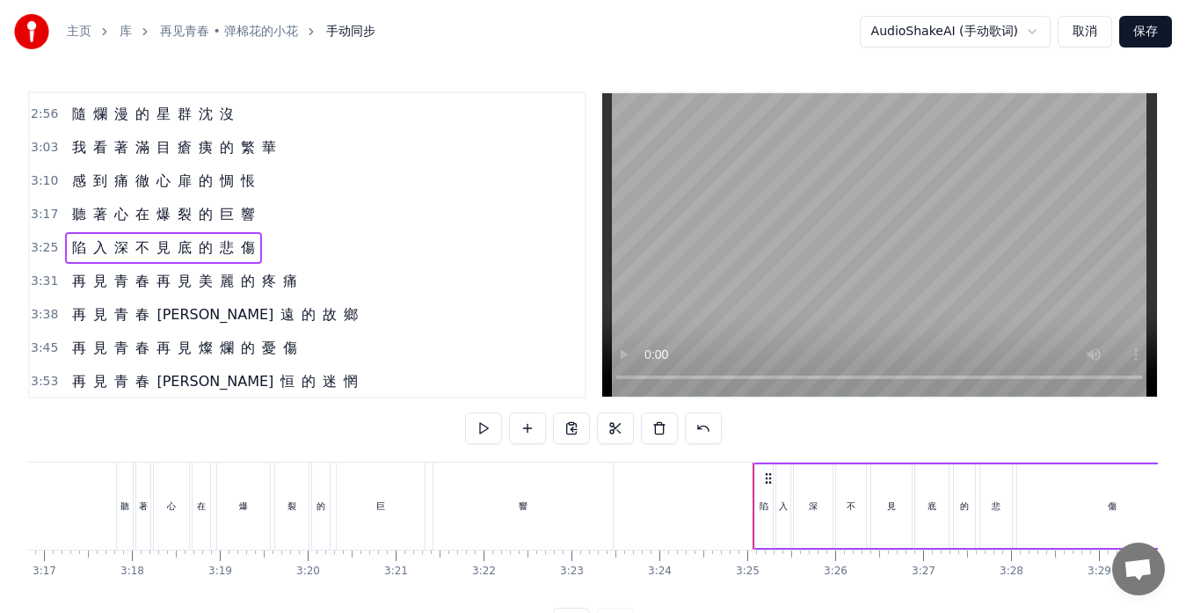
click at [252, 290] on span "的" at bounding box center [248, 281] width 18 height 20
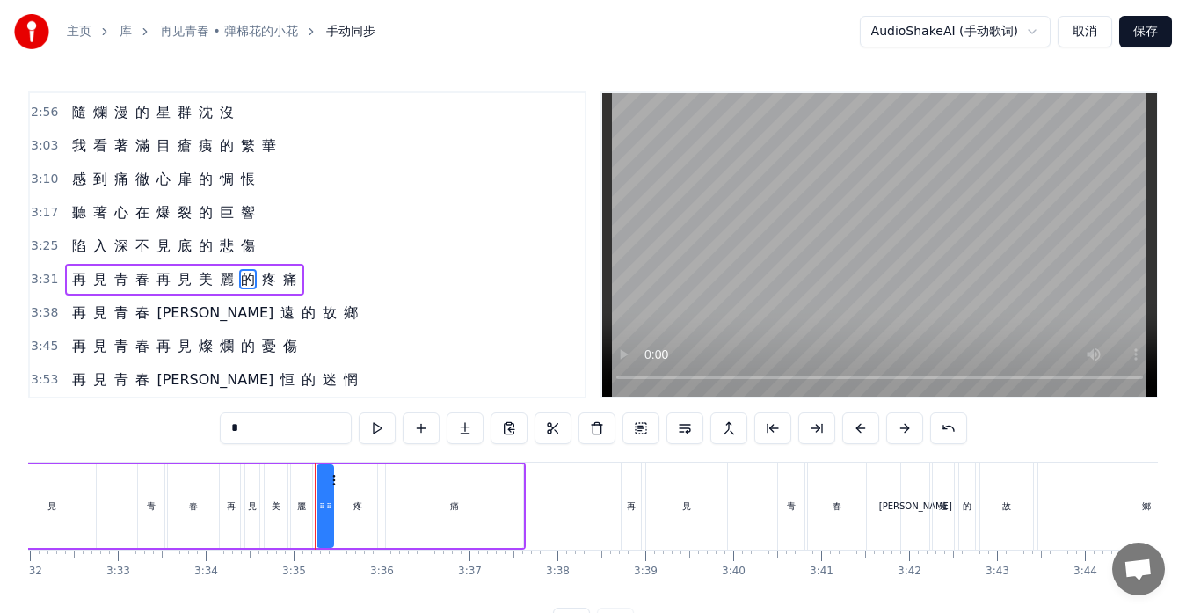
scroll to position [0, 18462]
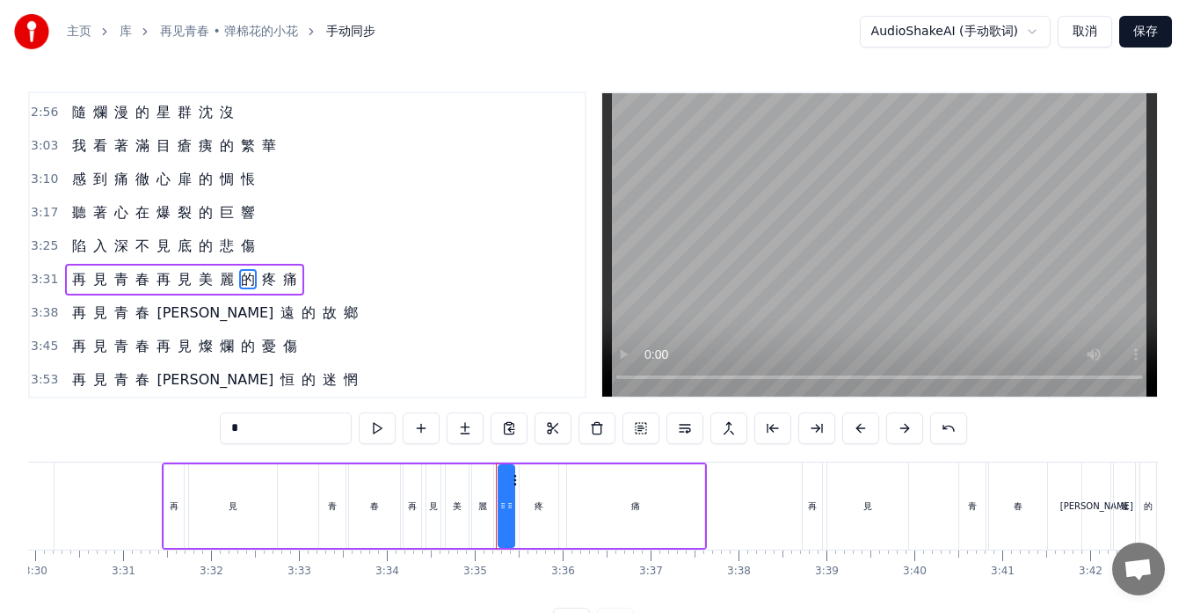
click at [330, 509] on div "青" at bounding box center [332, 506] width 9 height 13
type input "*"
drag, startPoint x: 321, startPoint y: 504, endPoint x: 310, endPoint y: 502, distance: 11.6
click at [310, 503] on icon at bounding box center [313, 506] width 7 height 14
click at [168, 325] on div "再 見 青 春 永 遠 的 故 鄉" at bounding box center [215, 313] width 300 height 32
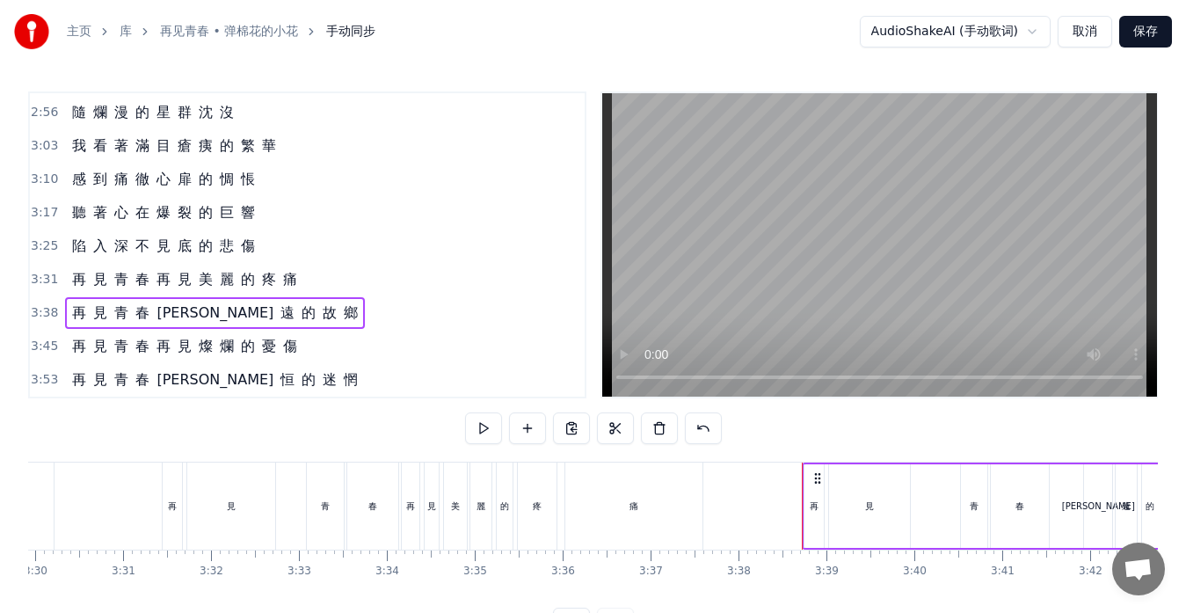
click at [967, 514] on div "青" at bounding box center [974, 506] width 26 height 84
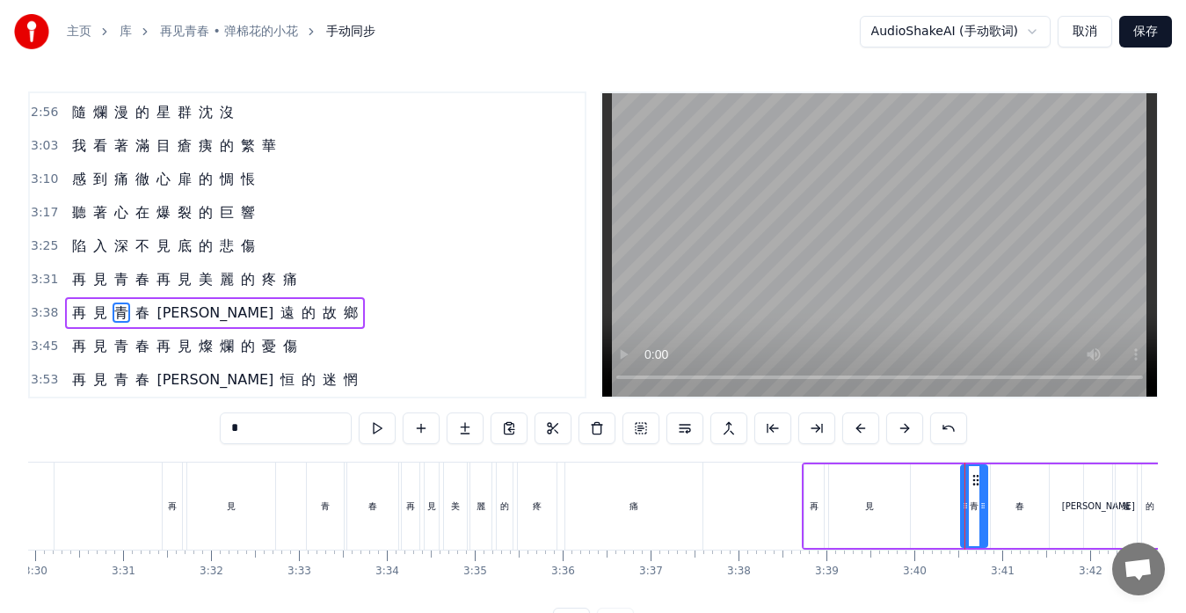
scroll to position [6, 0]
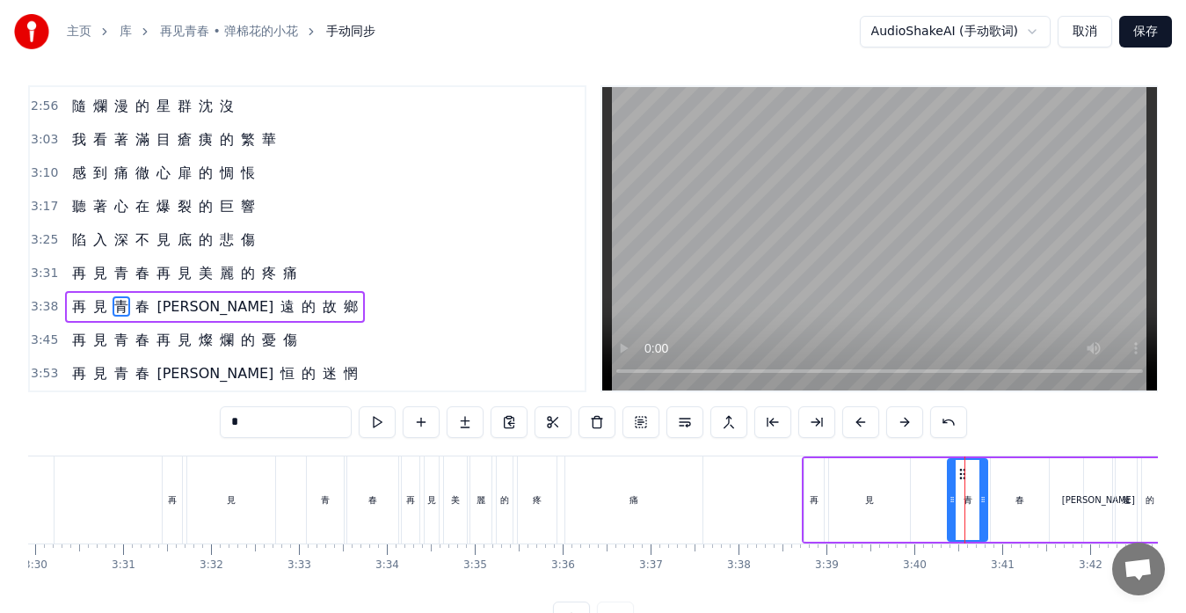
drag, startPoint x: 967, startPoint y: 510, endPoint x: 954, endPoint y: 507, distance: 13.5
click at [954, 507] on div at bounding box center [952, 500] width 7 height 80
click at [253, 352] on div "再 見 青 春 再 見 燦 爛 的 憂 傷" at bounding box center [184, 341] width 239 height 32
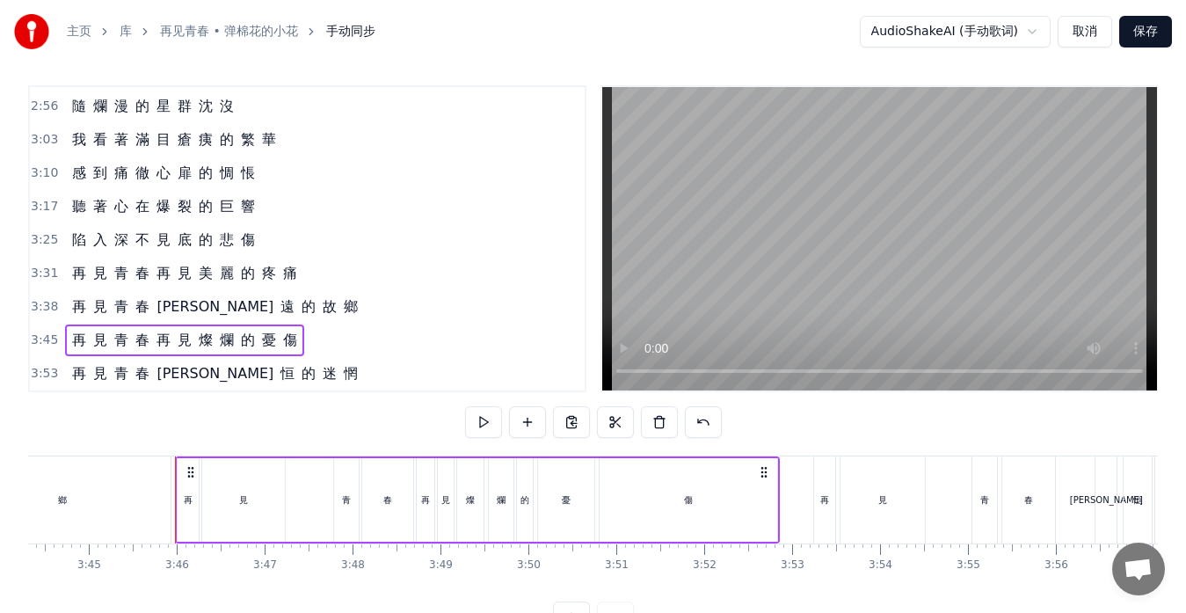
scroll to position [0, 19787]
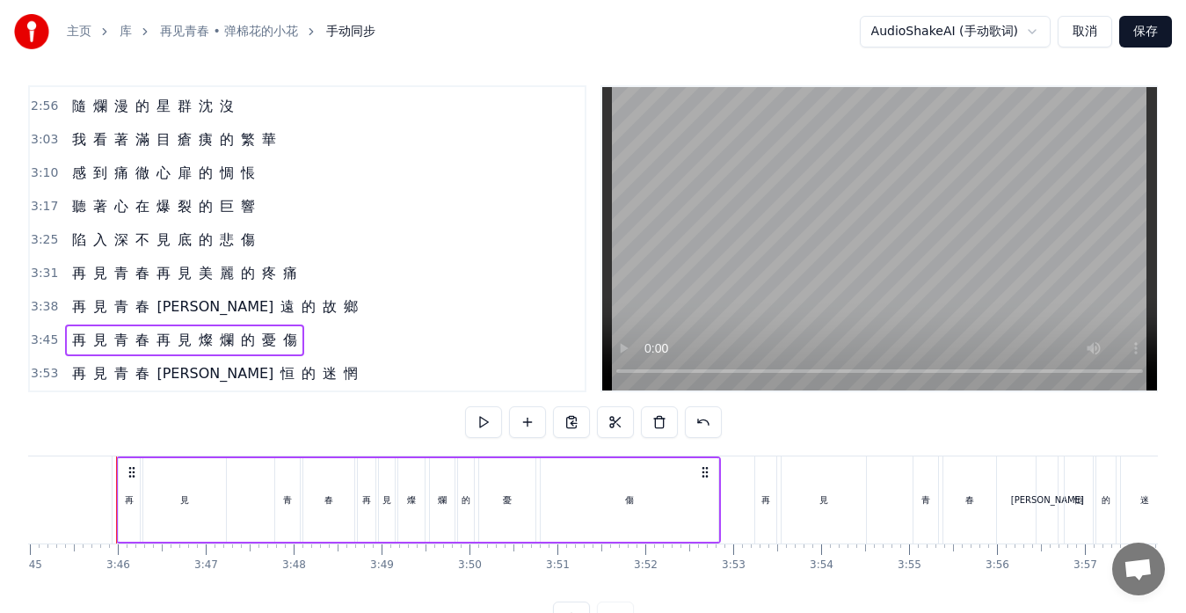
click at [280, 516] on div "青" at bounding box center [287, 500] width 25 height 84
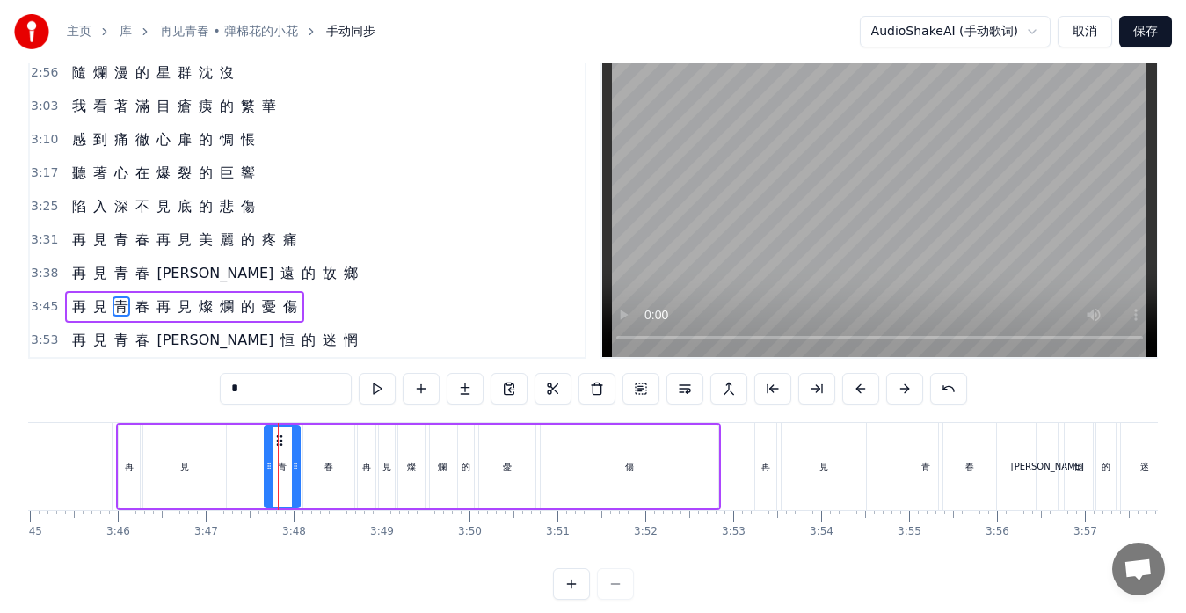
drag, startPoint x: 280, startPoint y: 491, endPoint x: 269, endPoint y: 483, distance: 13.2
click at [269, 483] on div at bounding box center [269, 467] width 7 height 80
click at [228, 353] on div "再 見 青 春 永 恒 的 迷 惘" at bounding box center [215, 341] width 300 height 32
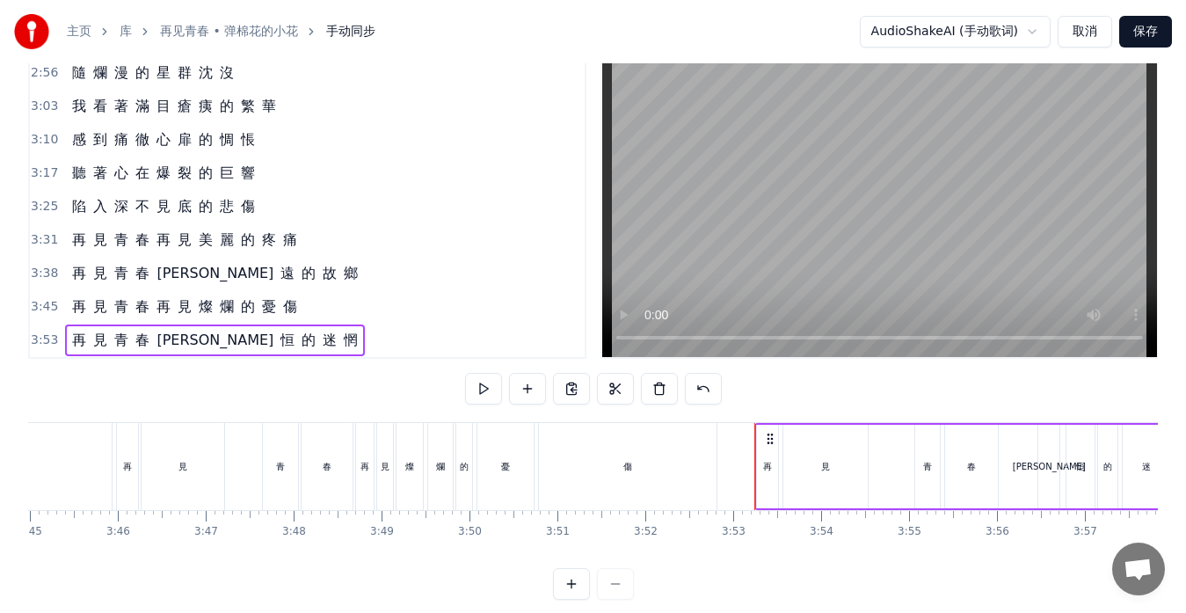
click at [923, 484] on div "青" at bounding box center [928, 467] width 25 height 84
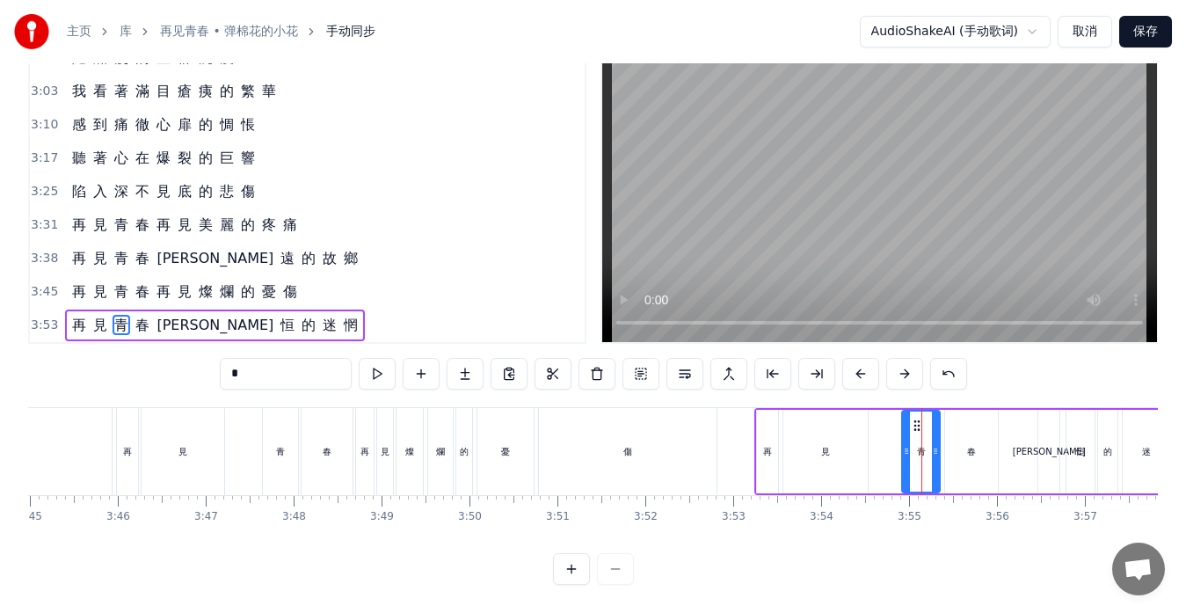
drag, startPoint x: 919, startPoint y: 457, endPoint x: 906, endPoint y: 457, distance: 13.2
click at [906, 457] on div at bounding box center [906, 452] width 7 height 80
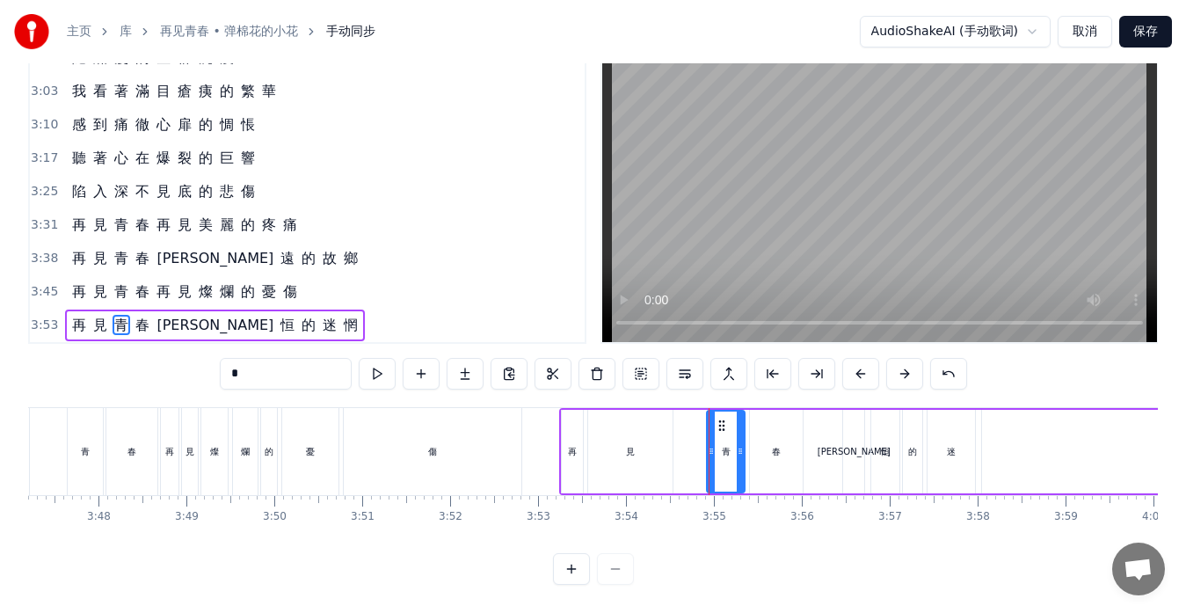
scroll to position [0, 20000]
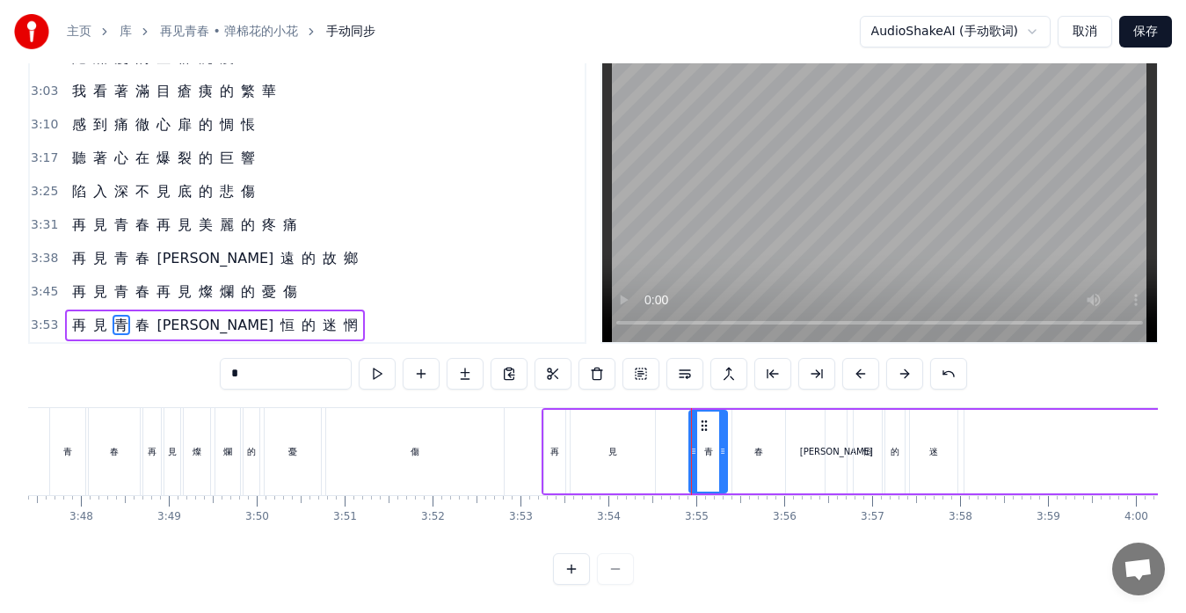
click at [833, 445] on div "[PERSON_NAME]" at bounding box center [836, 451] width 73 height 13
type input "*"
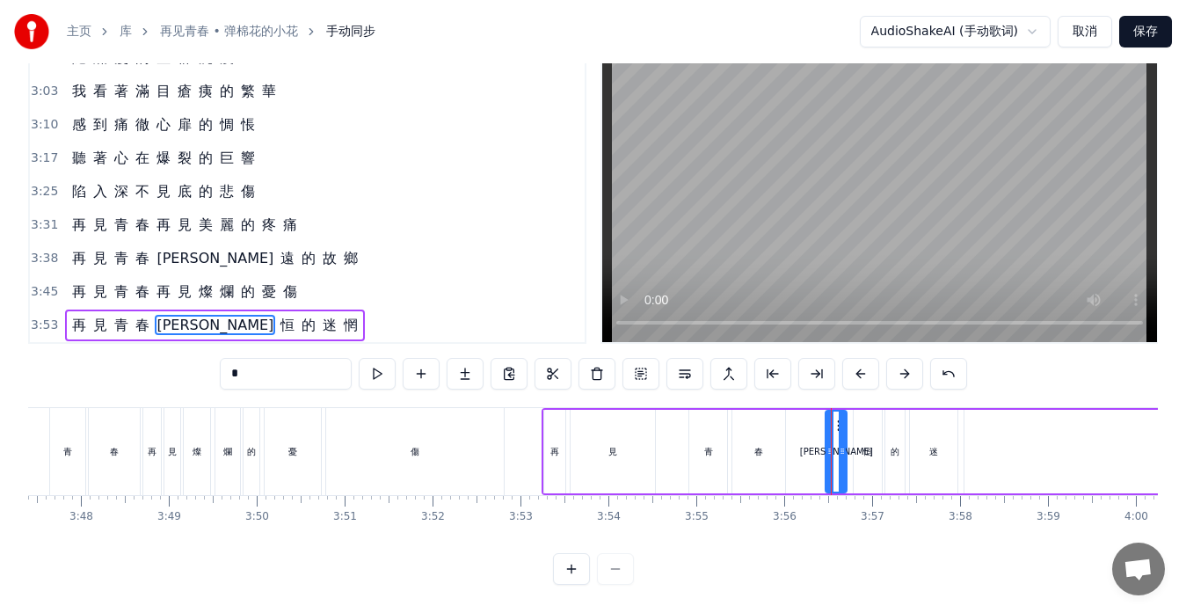
click at [826, 444] on div "[PERSON_NAME]" at bounding box center [836, 452] width 23 height 84
drag, startPoint x: 829, startPoint y: 445, endPoint x: 816, endPoint y: 440, distance: 14.2
click at [816, 440] on div at bounding box center [817, 452] width 7 height 80
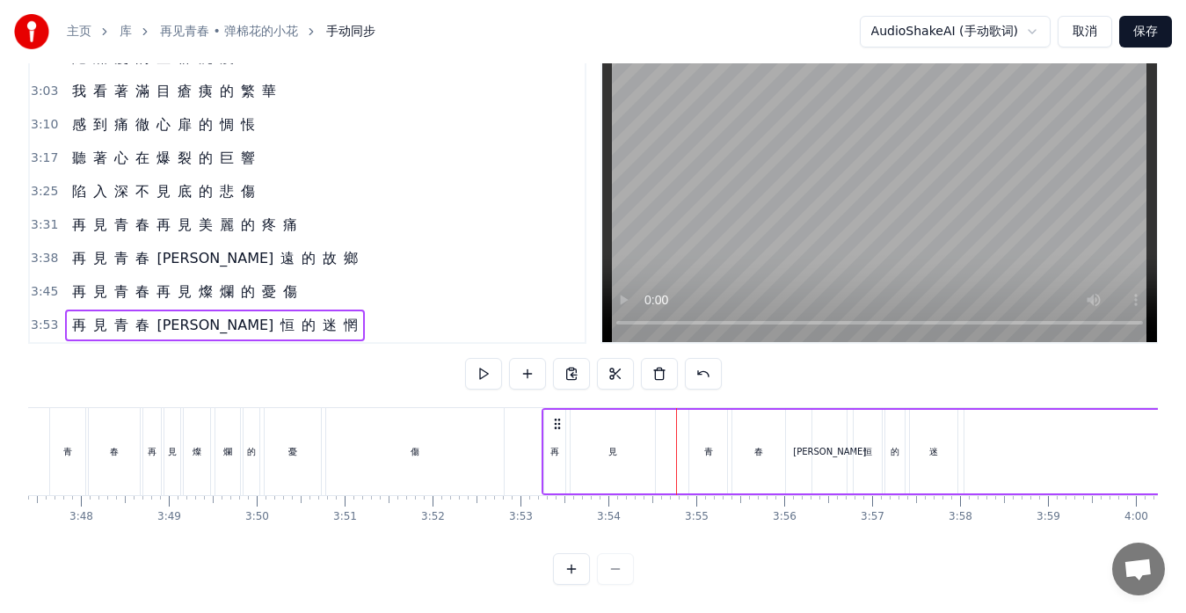
click at [299, 287] on div "再 見 青 春 再 見 燦 爛 的 憂 傷" at bounding box center [184, 292] width 239 height 32
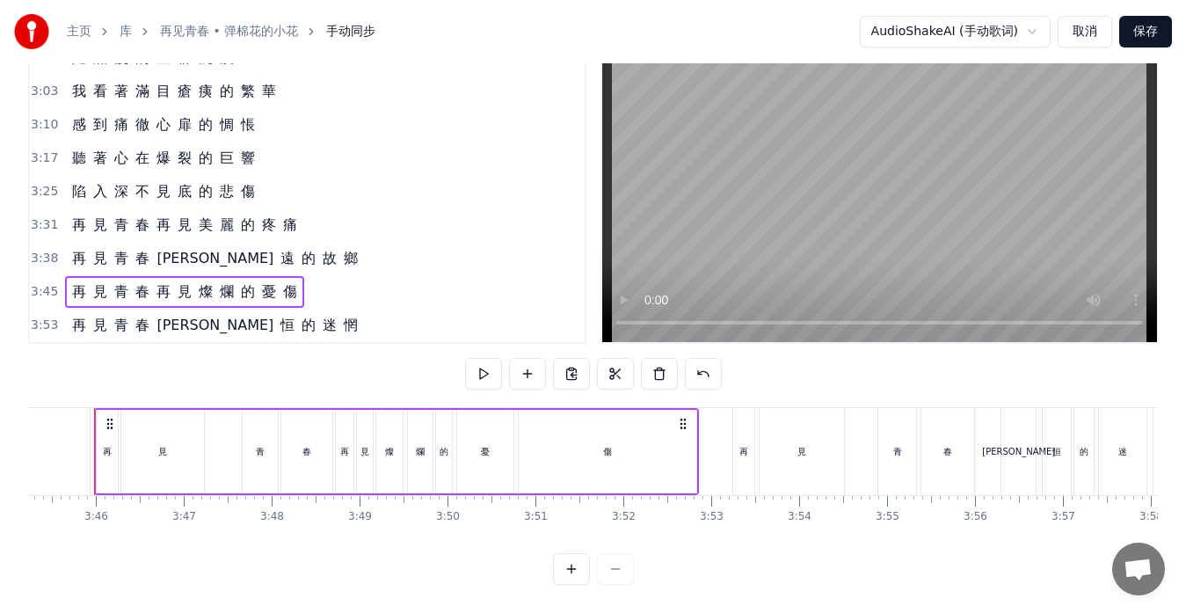
scroll to position [0, 19787]
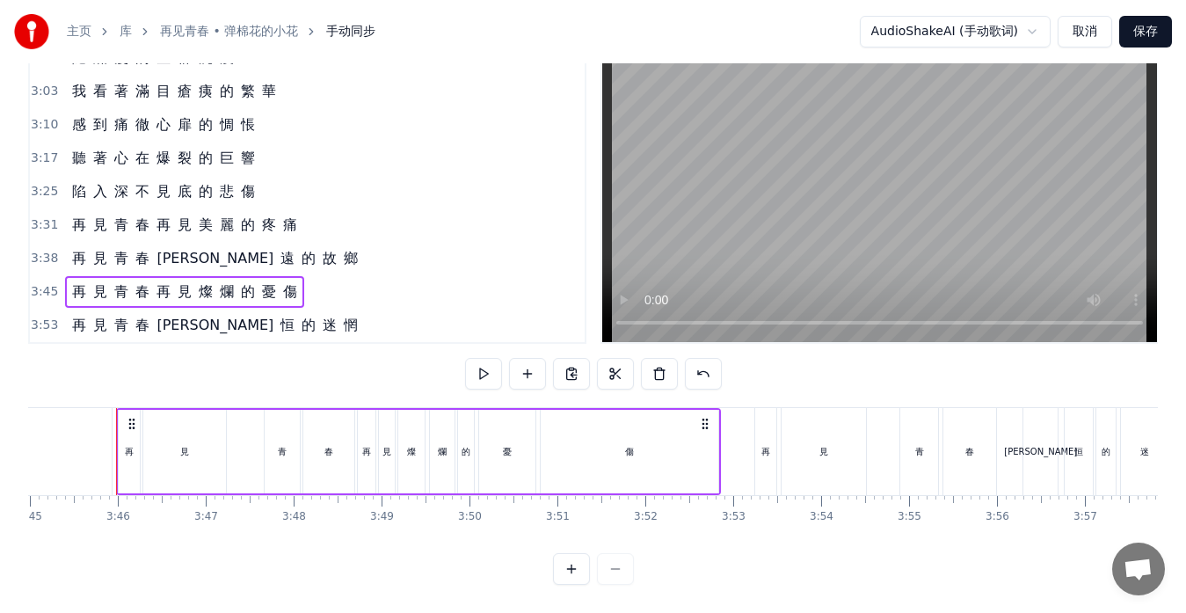
click at [271, 456] on div "青" at bounding box center [282, 452] width 35 height 84
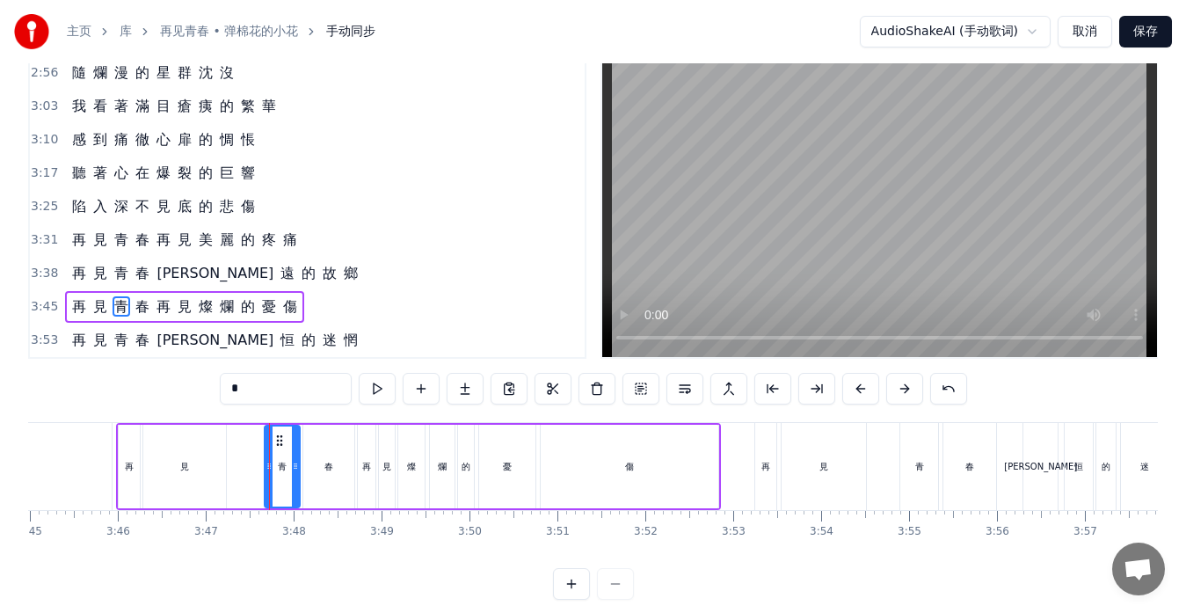
click at [220, 466] on div "見" at bounding box center [184, 467] width 83 height 84
type input "*"
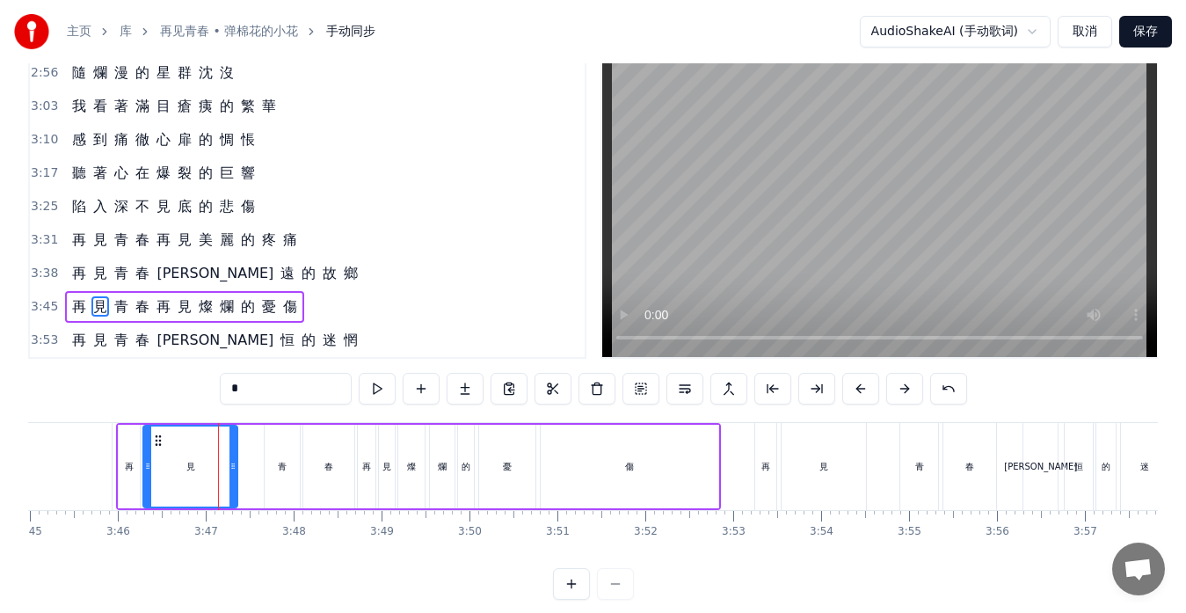
drag, startPoint x: 223, startPoint y: 466, endPoint x: 235, endPoint y: 465, distance: 11.5
click at [235, 465] on icon at bounding box center [233, 466] width 7 height 14
click at [201, 120] on div "我 看 著 滿 目 瘡 痍 的 繁 華" at bounding box center [174, 107] width 218 height 32
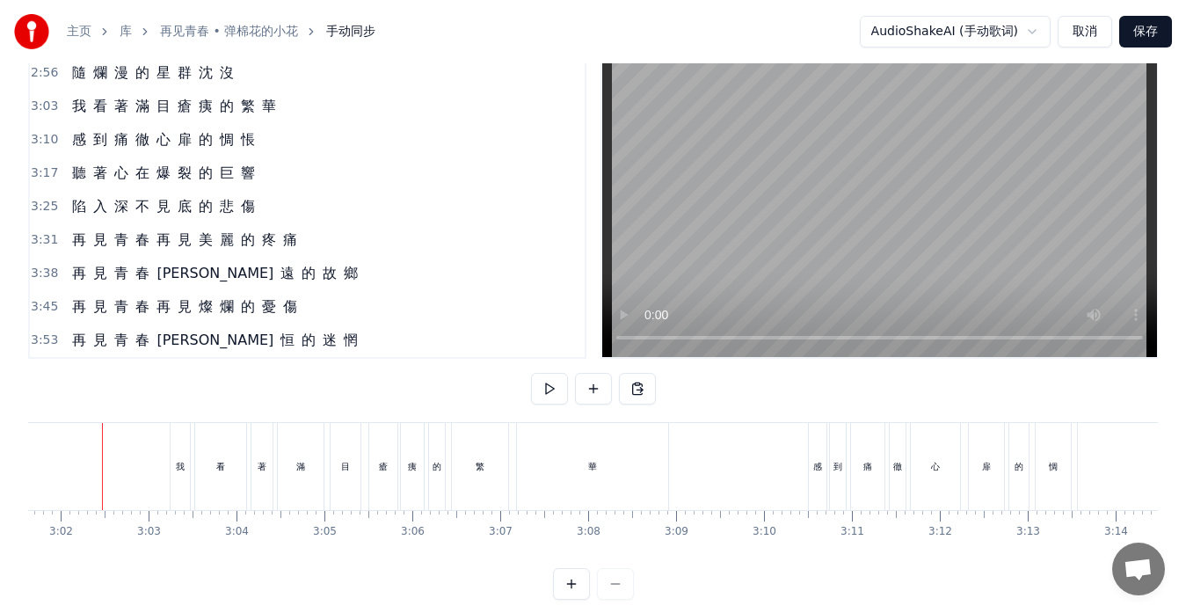
scroll to position [0, 15960]
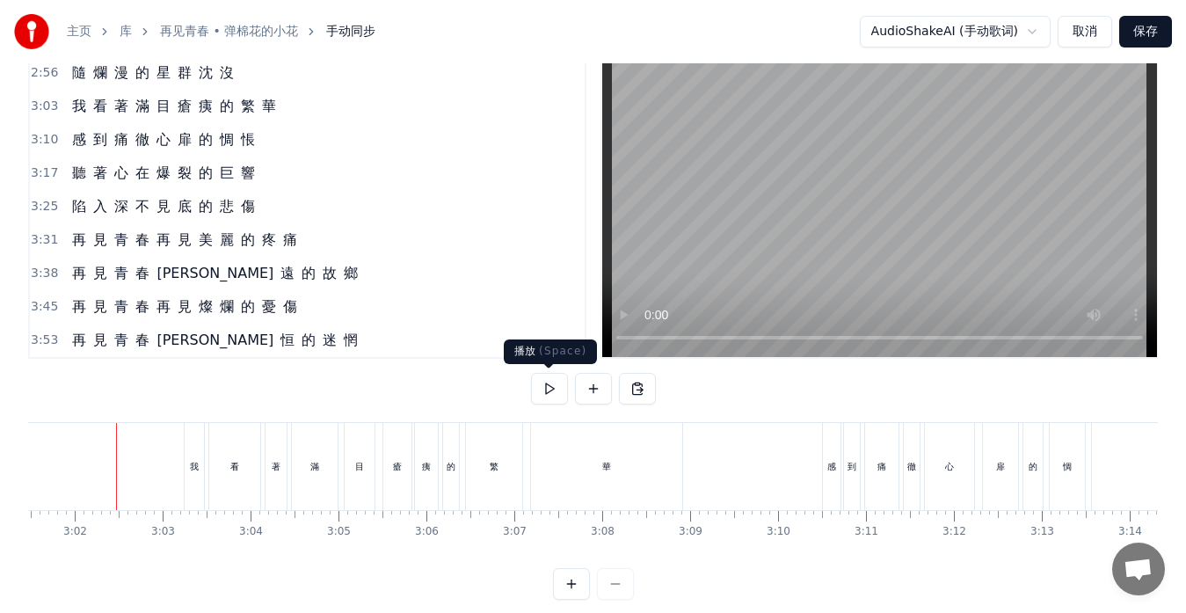
click at [553, 387] on button at bounding box center [549, 389] width 37 height 32
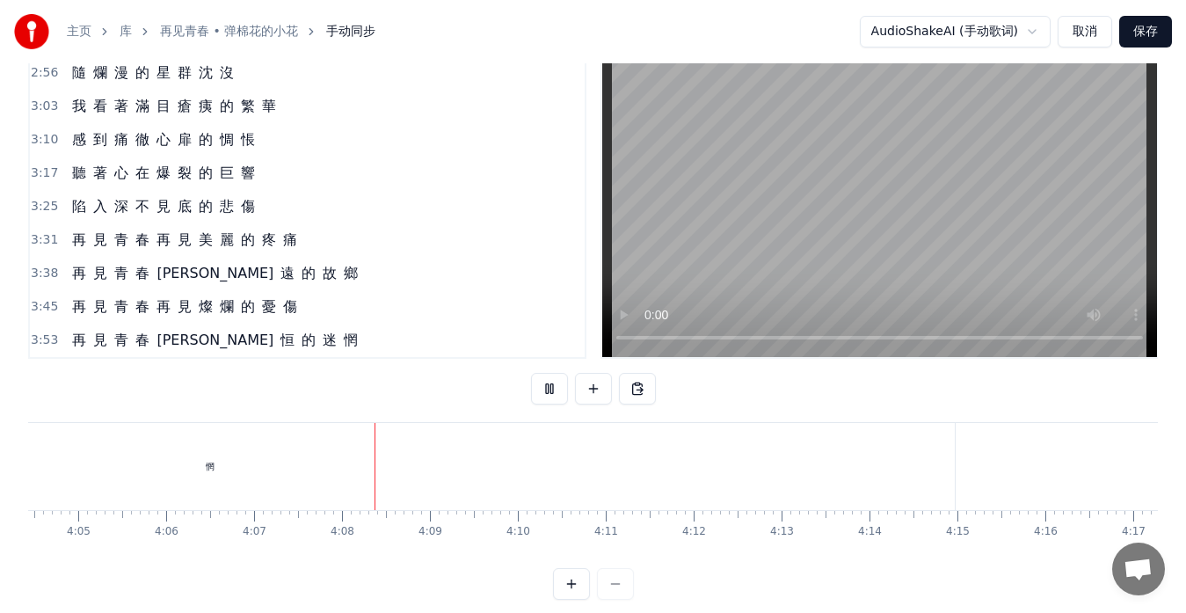
scroll to position [0, 21501]
click at [471, 476] on div "惘" at bounding box center [207, 466] width 1490 height 87
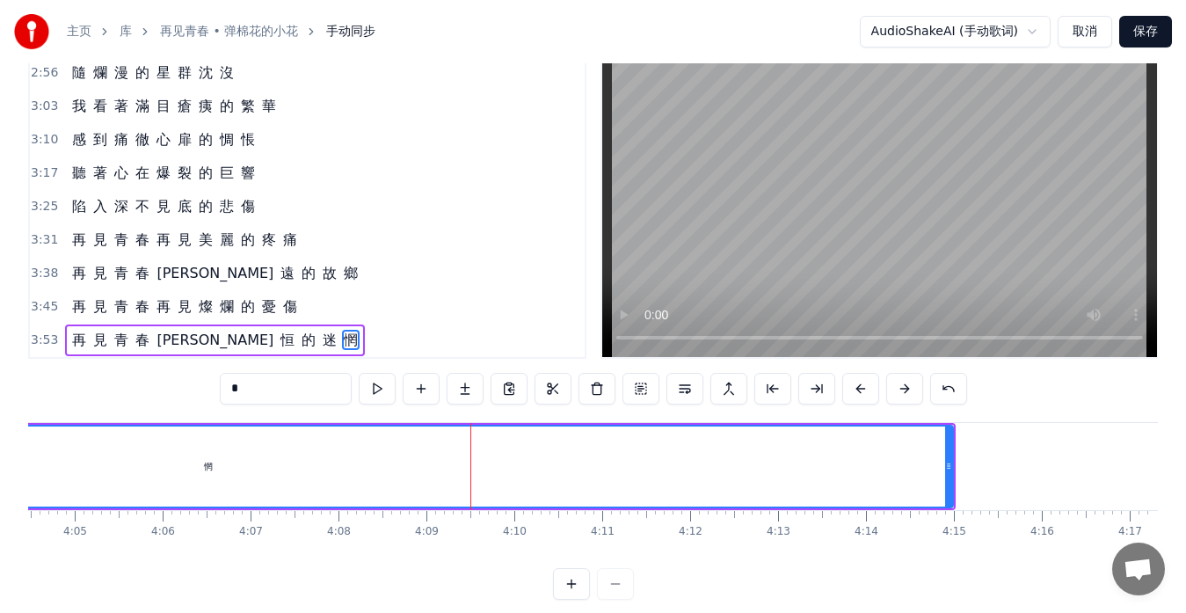
scroll to position [69, 0]
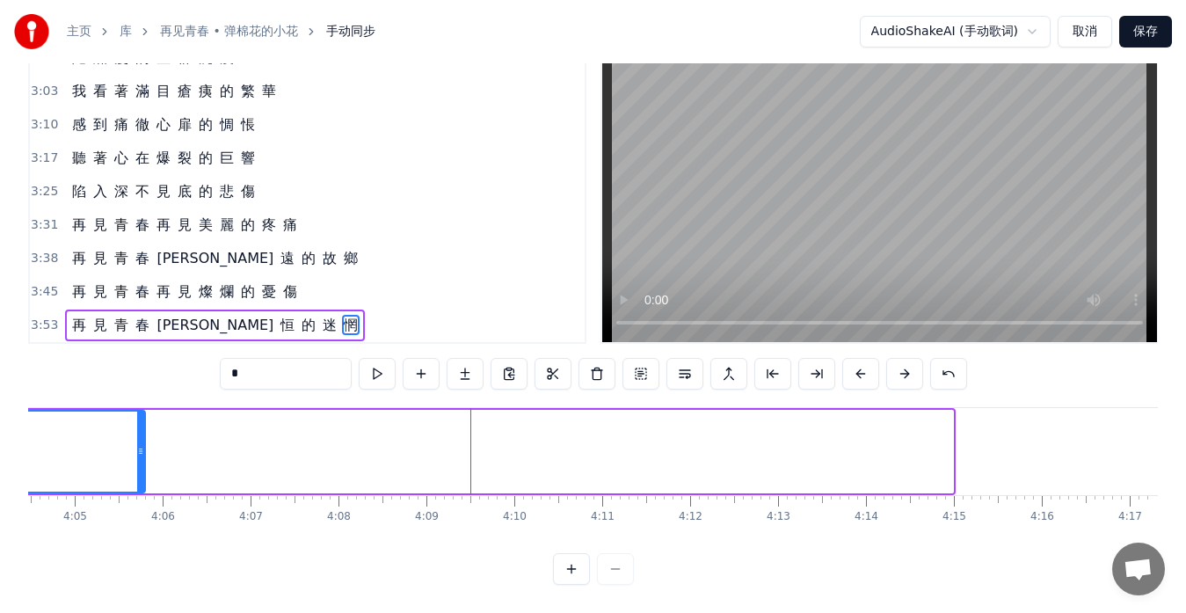
drag, startPoint x: 948, startPoint y: 423, endPoint x: 140, endPoint y: 418, distance: 808.3
click at [140, 418] on div at bounding box center [140, 452] width 7 height 80
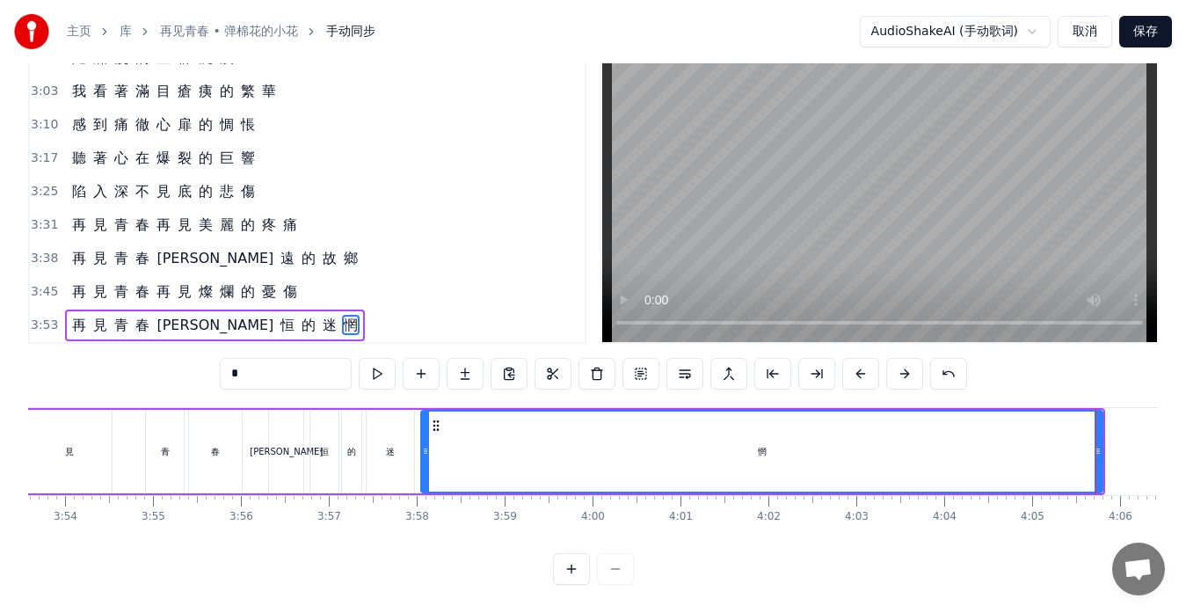
scroll to position [0, 20597]
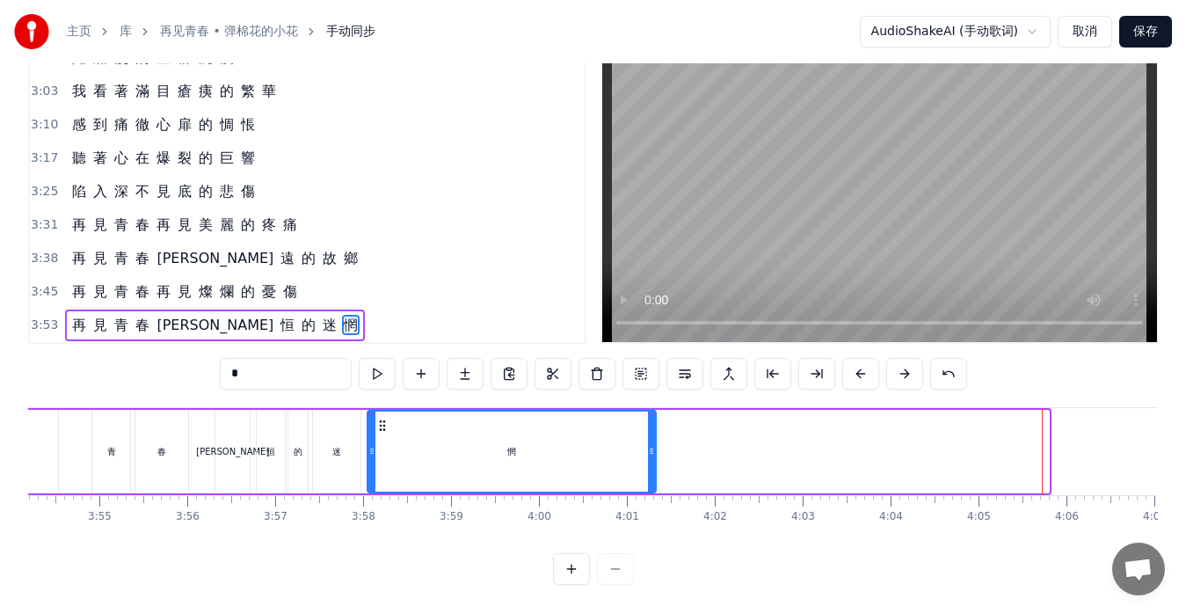
drag, startPoint x: 1044, startPoint y: 451, endPoint x: 651, endPoint y: 448, distance: 393.1
click at [651, 448] on div at bounding box center [651, 452] width 7 height 80
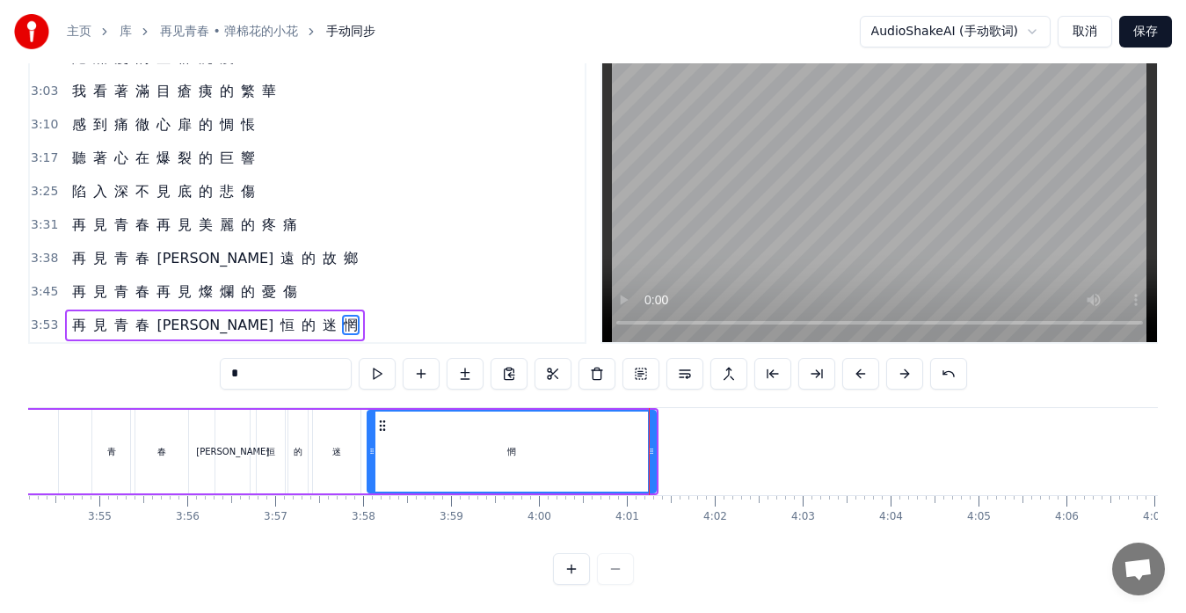
click at [78, 458] on div "再 見 青 春 永 恒 的 迷 惘" at bounding box center [302, 451] width 714 height 87
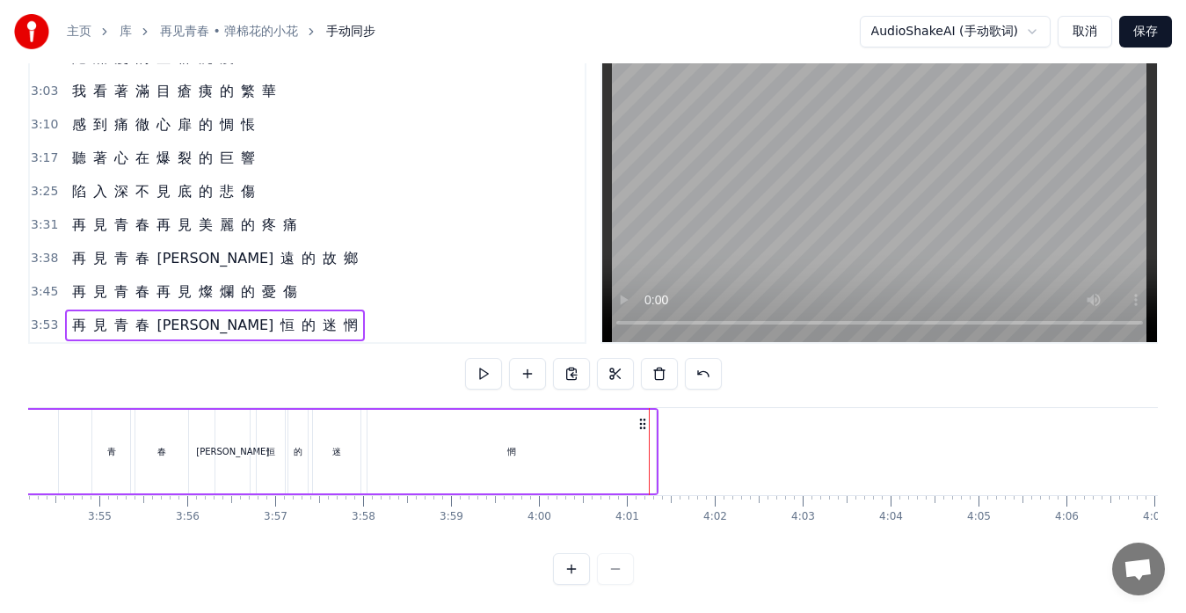
scroll to position [0, 20559]
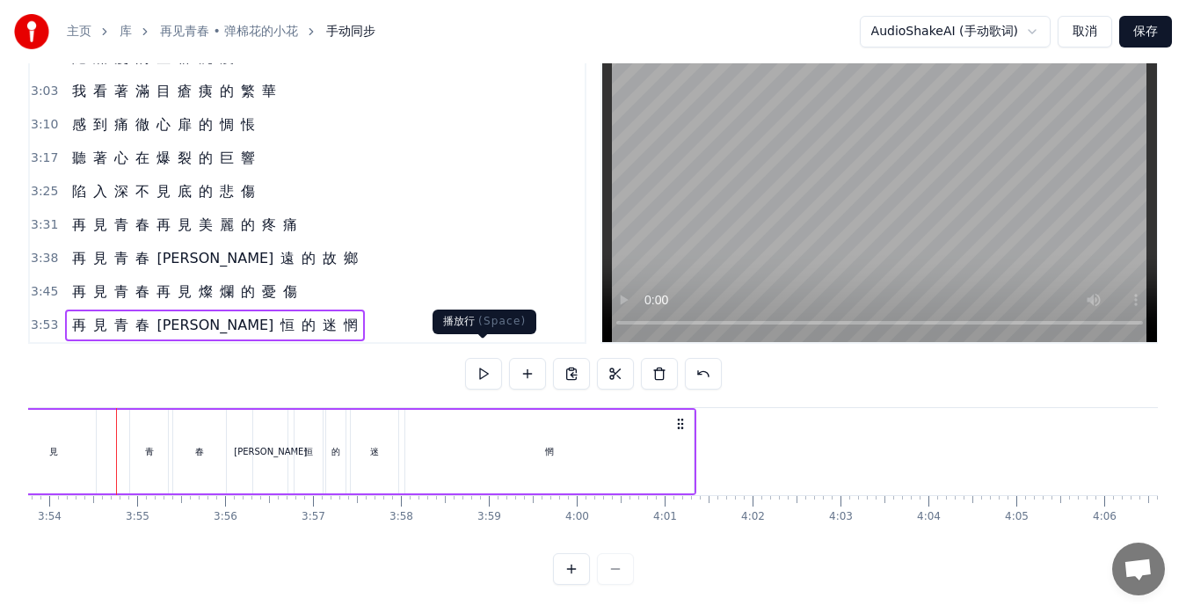
click at [479, 361] on button at bounding box center [483, 374] width 37 height 32
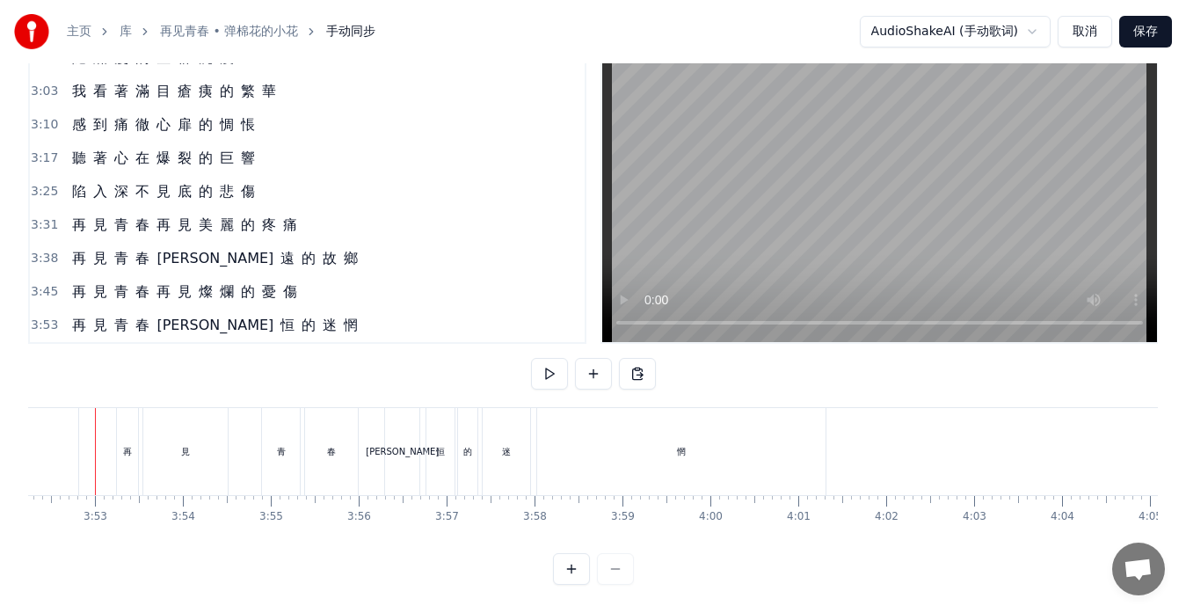
scroll to position [0, 20404]
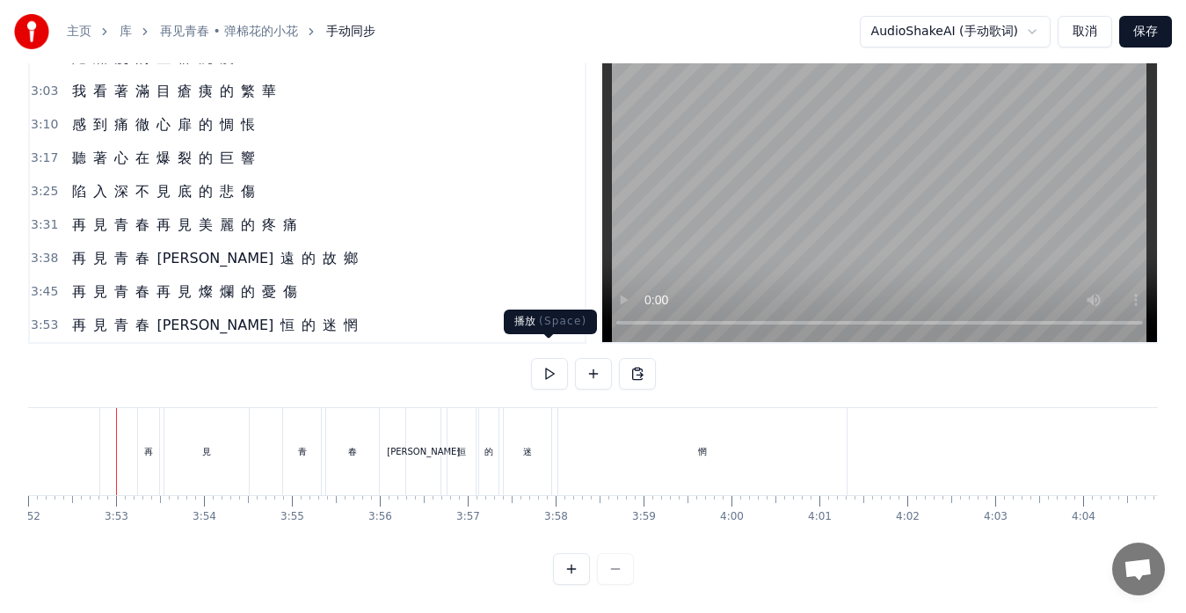
click at [557, 361] on button at bounding box center [549, 374] width 37 height 32
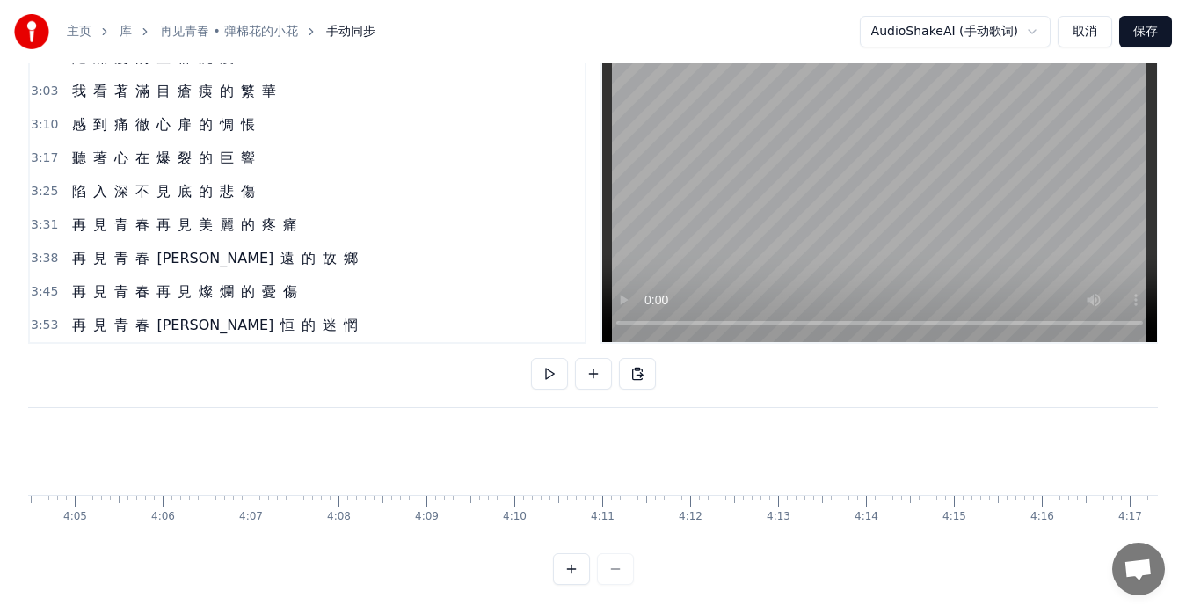
scroll to position [0, 21502]
click at [1146, 33] on button "保存" at bounding box center [1146, 32] width 53 height 32
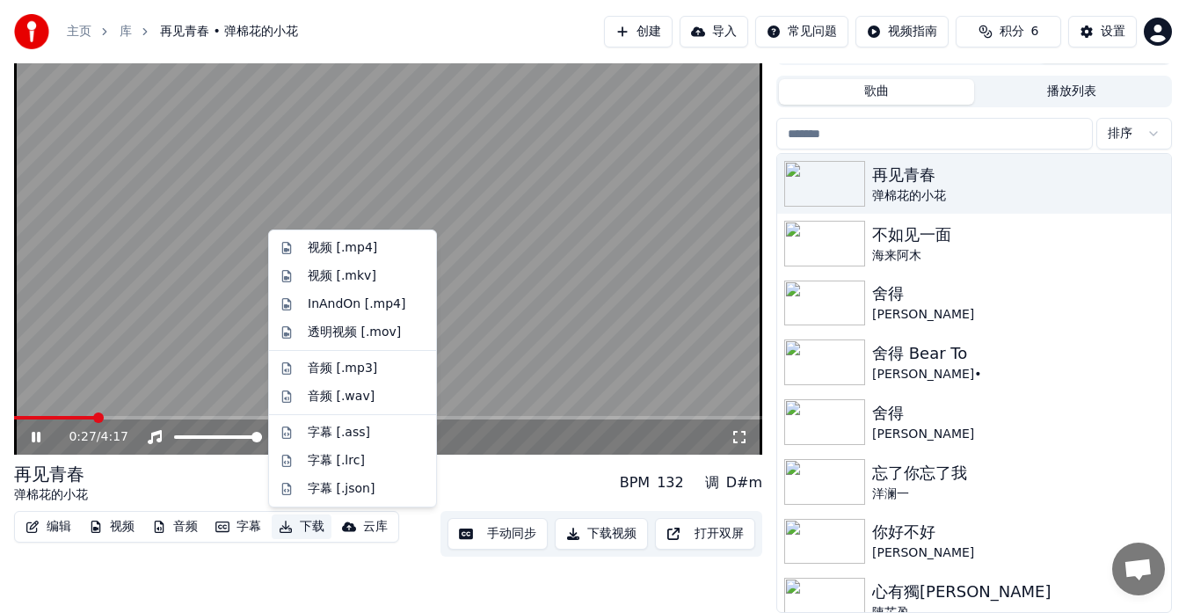
click at [304, 524] on button "下载" at bounding box center [302, 527] width 60 height 25
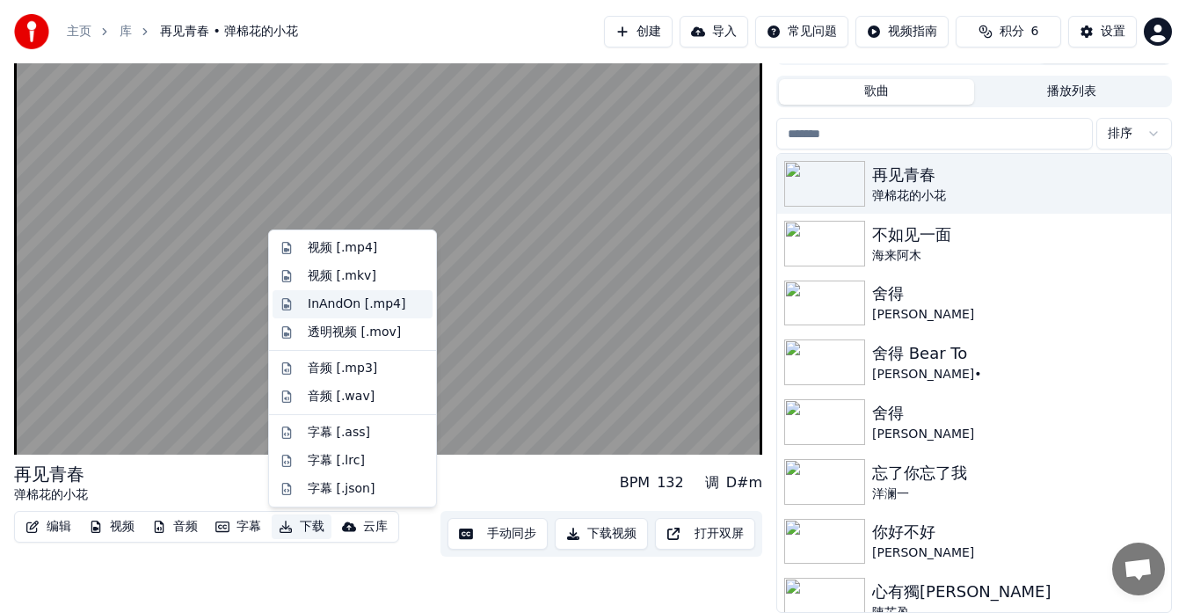
click at [354, 308] on div "InAndOn [.mp4]" at bounding box center [357, 305] width 99 height 18
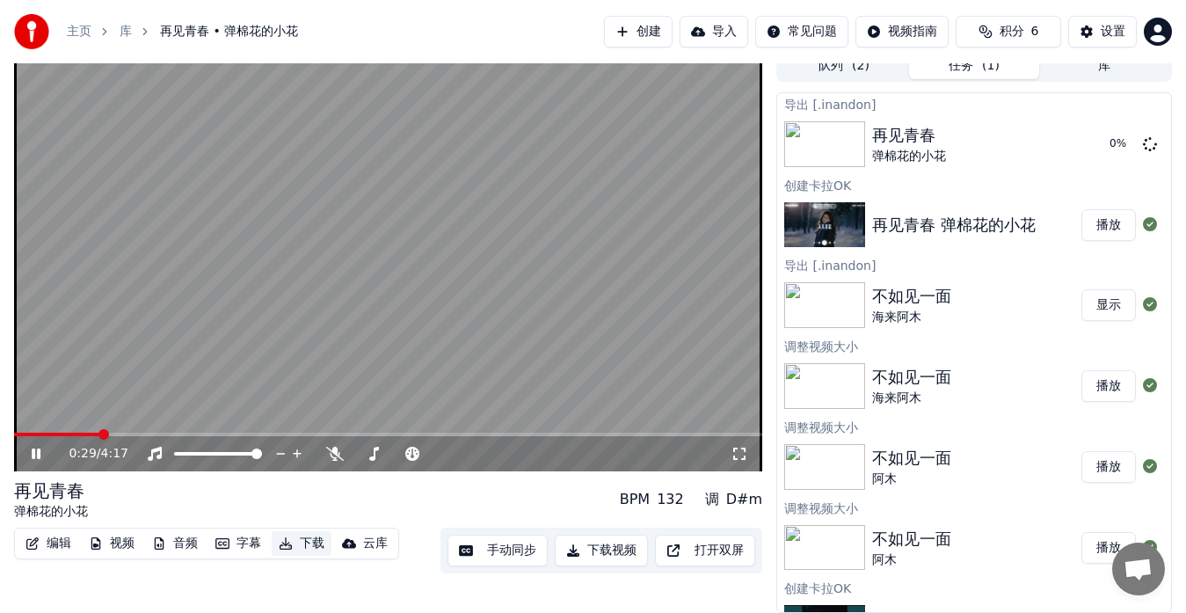
scroll to position [13, 0]
click at [28, 453] on icon at bounding box center [48, 454] width 40 height 14
click at [502, 553] on button "手动同步" at bounding box center [498, 551] width 100 height 32
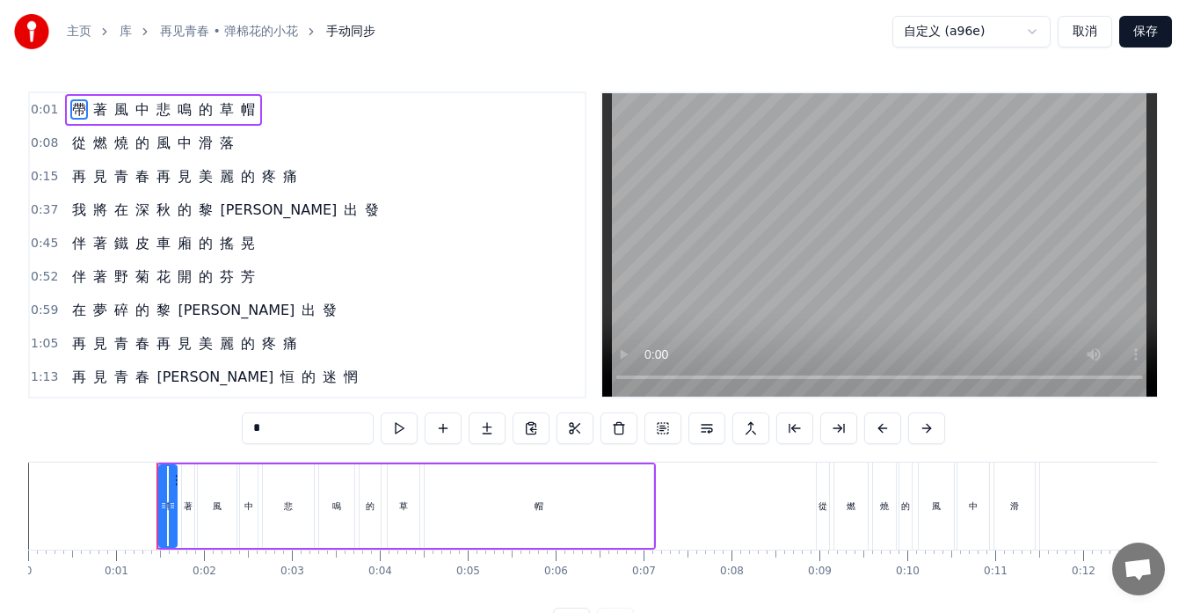
click at [84, 189] on div "再 見 青 春 再 見 美 麗 的 疼 痛" at bounding box center [184, 177] width 239 height 32
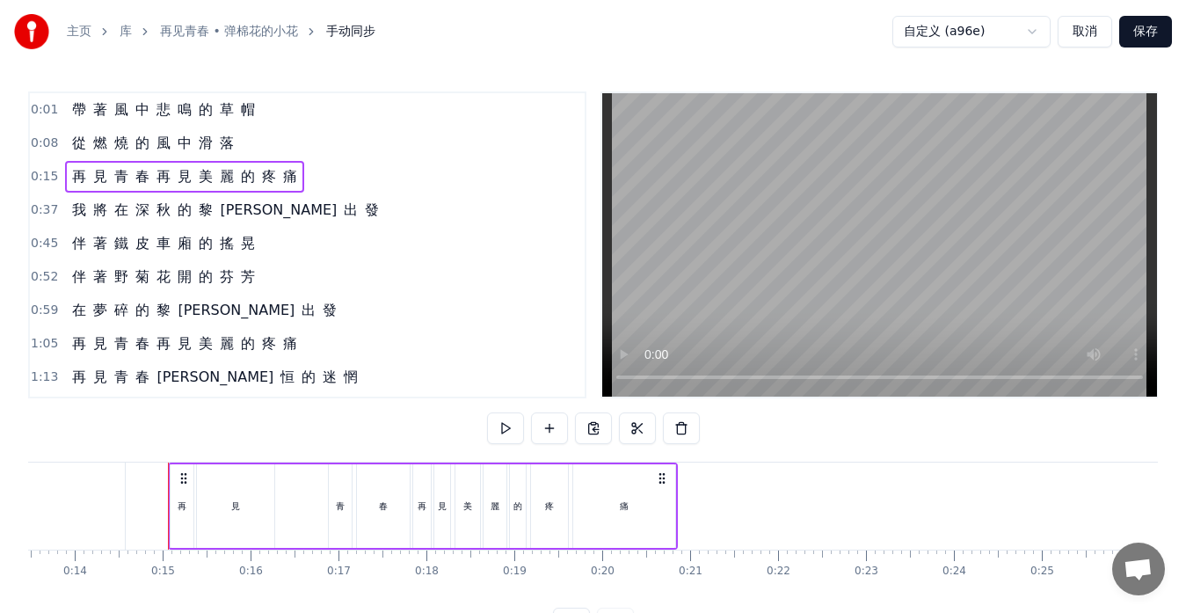
scroll to position [0, 1237]
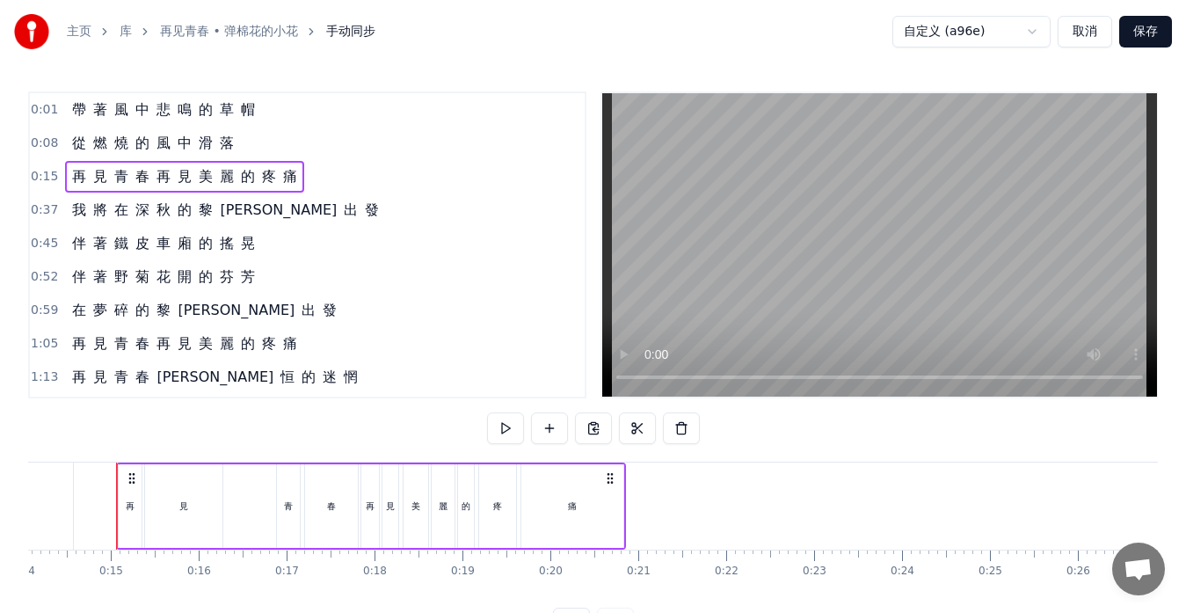
click at [279, 503] on div "青" at bounding box center [288, 506] width 23 height 84
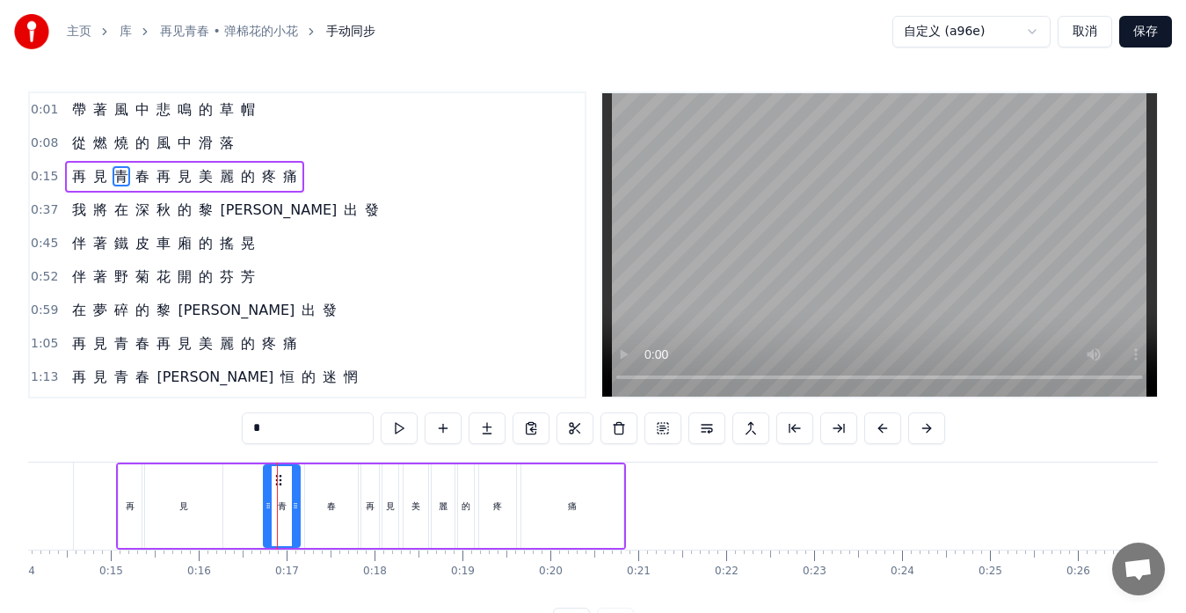
drag, startPoint x: 278, startPoint y: 502, endPoint x: 265, endPoint y: 507, distance: 13.9
click at [265, 507] on icon at bounding box center [268, 506] width 7 height 14
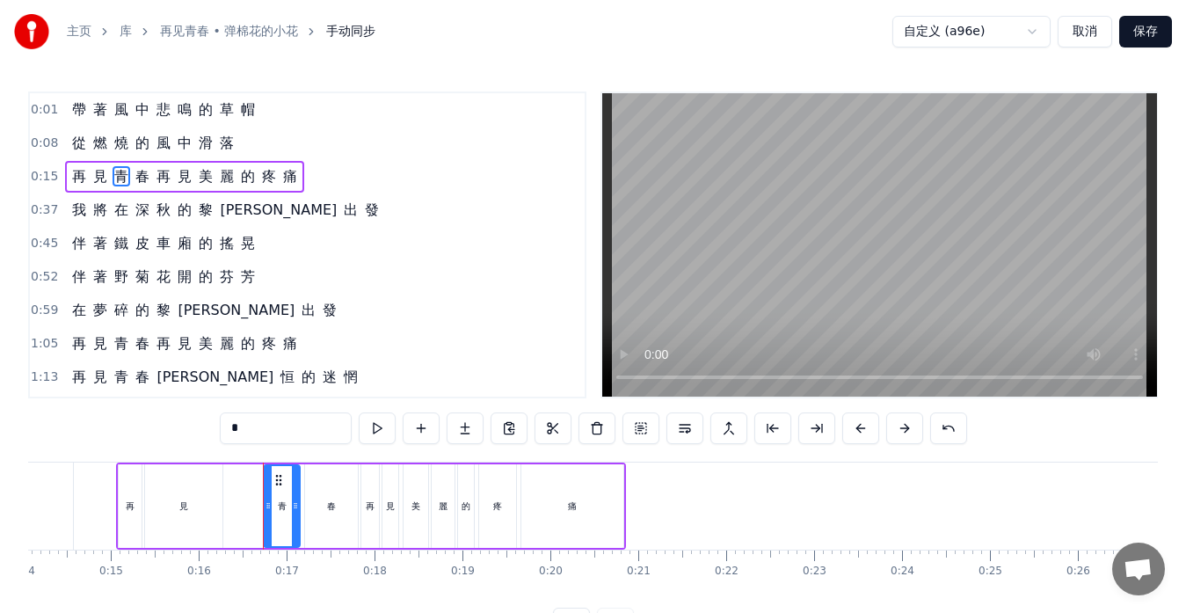
click at [175, 222] on div "我 將 在 深 秋 的 [PERSON_NAME] 出 發" at bounding box center [225, 210] width 321 height 32
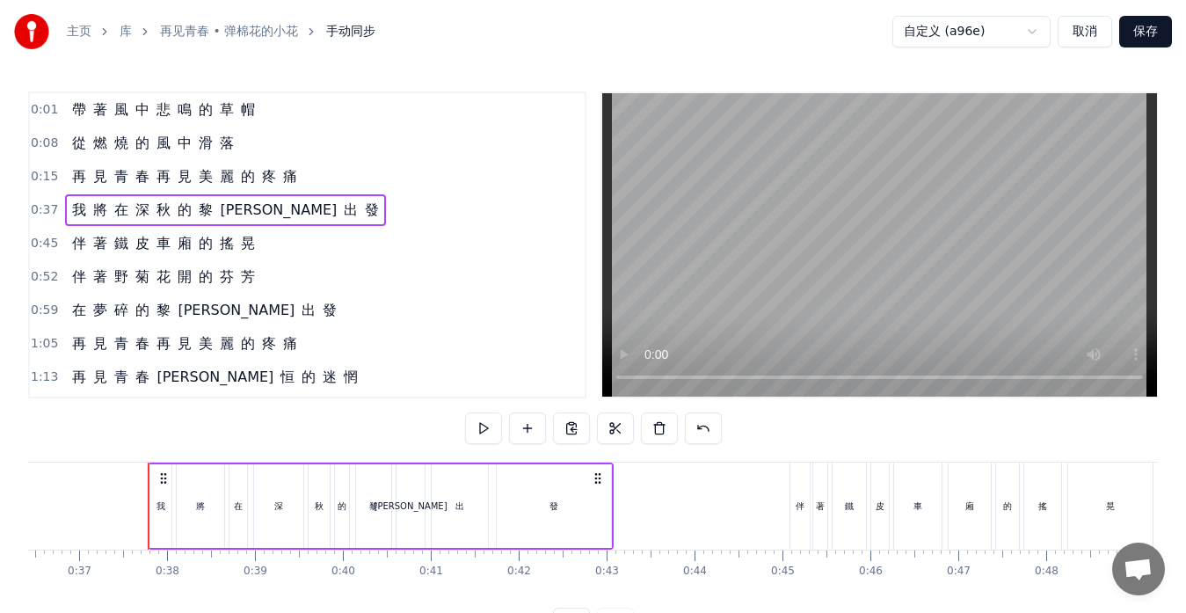
scroll to position [0, 3235]
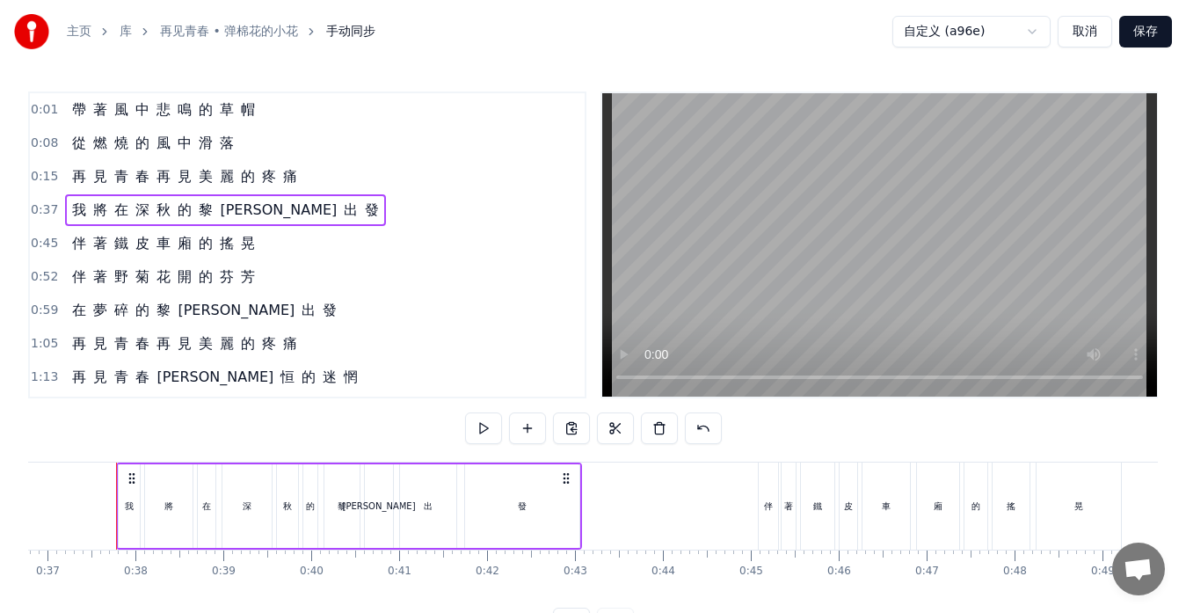
click at [233, 355] on div "再 見 青 春 再 見 美 麗 的 疼 痛" at bounding box center [184, 344] width 239 height 32
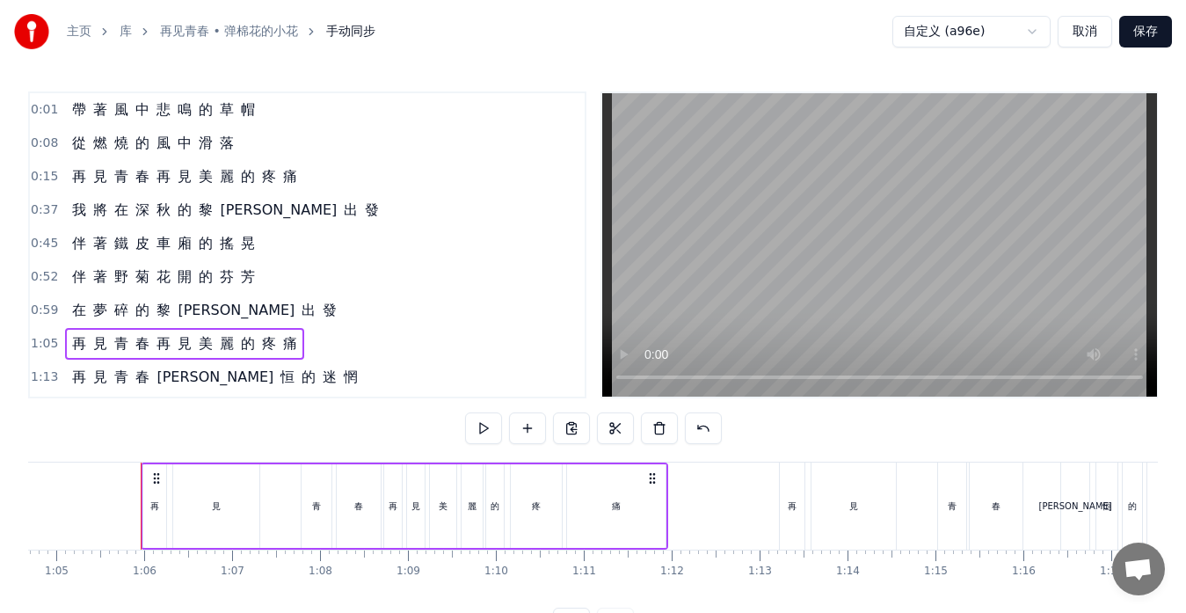
scroll to position [0, 5713]
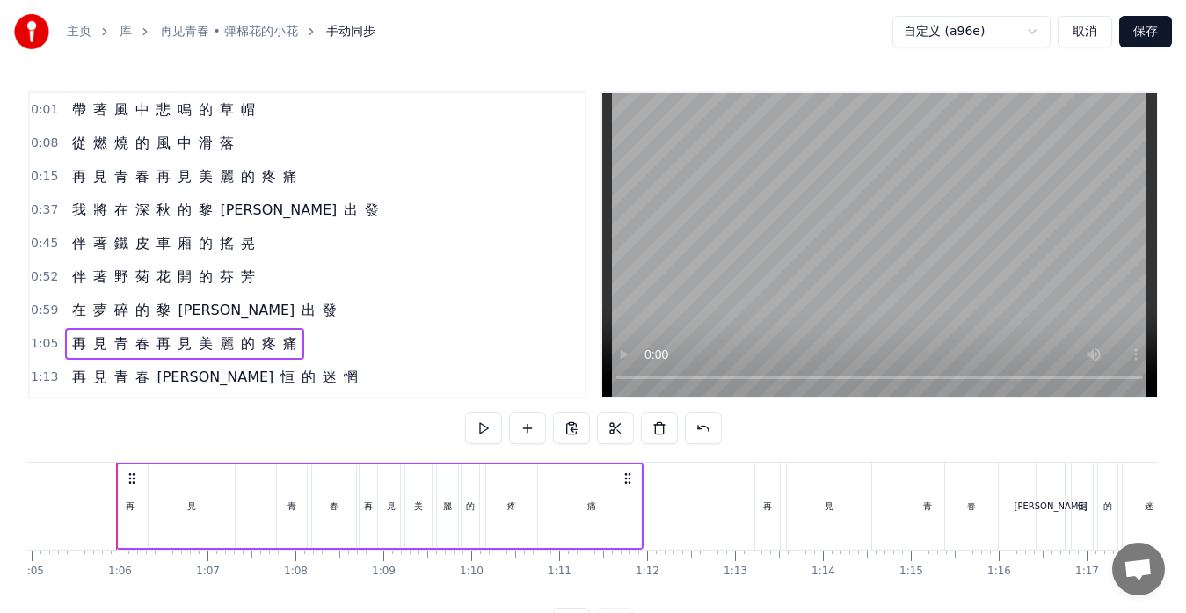
click at [290, 497] on div "青" at bounding box center [292, 506] width 30 height 84
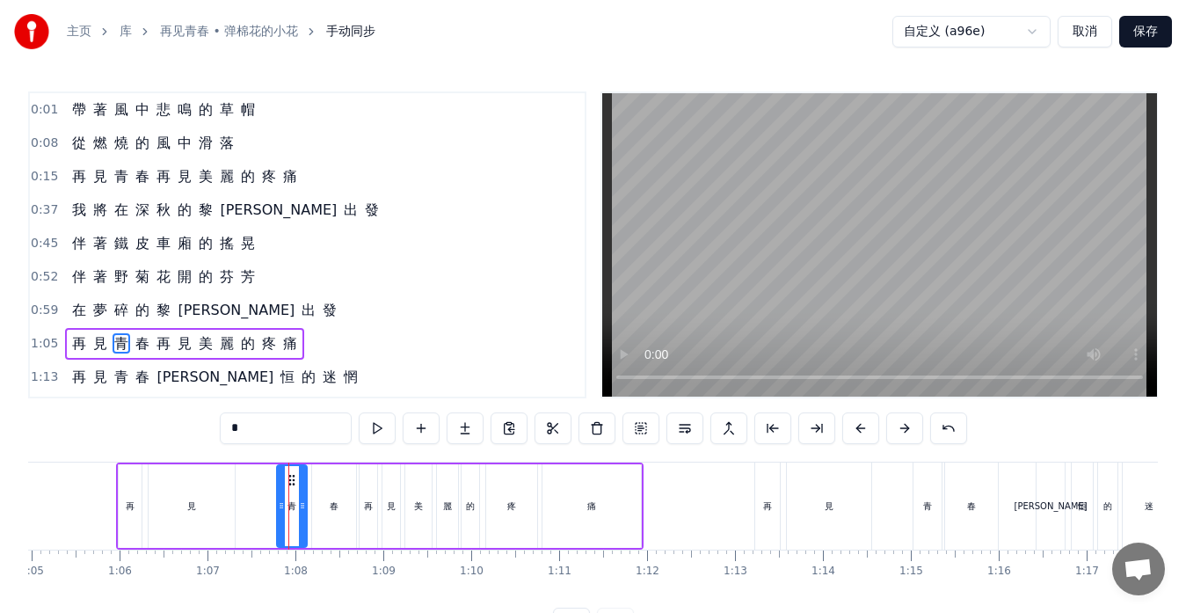
scroll to position [99, 0]
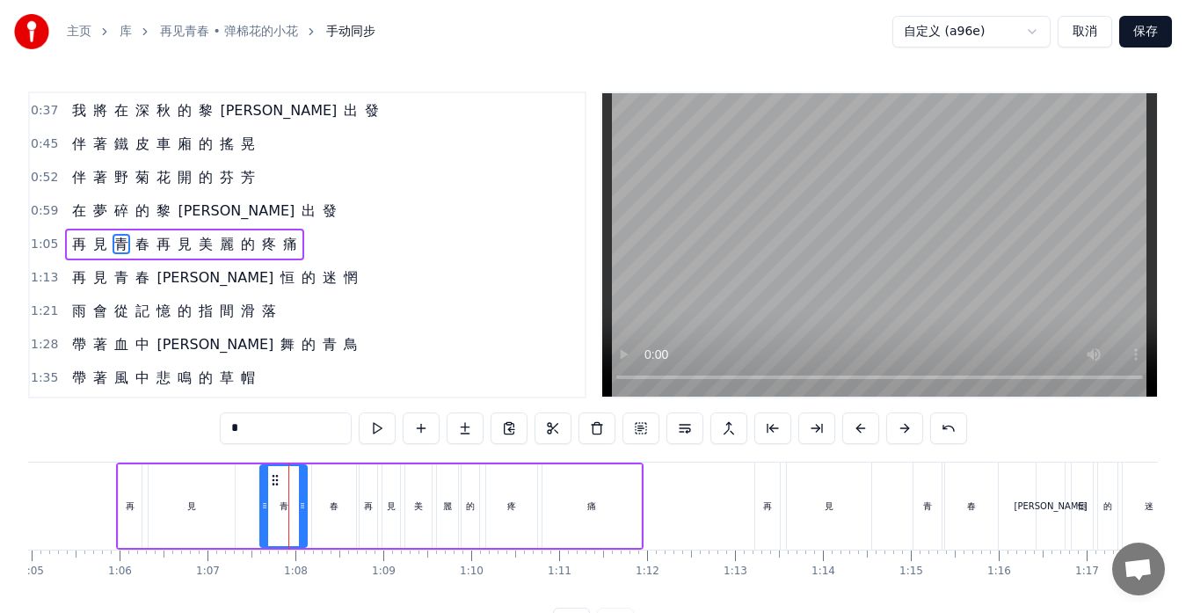
drag, startPoint x: 281, startPoint y: 497, endPoint x: 264, endPoint y: 500, distance: 17.1
click at [264, 500] on div at bounding box center [264, 506] width 7 height 80
click at [150, 290] on div "再 見 青 春 永 恒 的 迷 惘" at bounding box center [215, 278] width 300 height 32
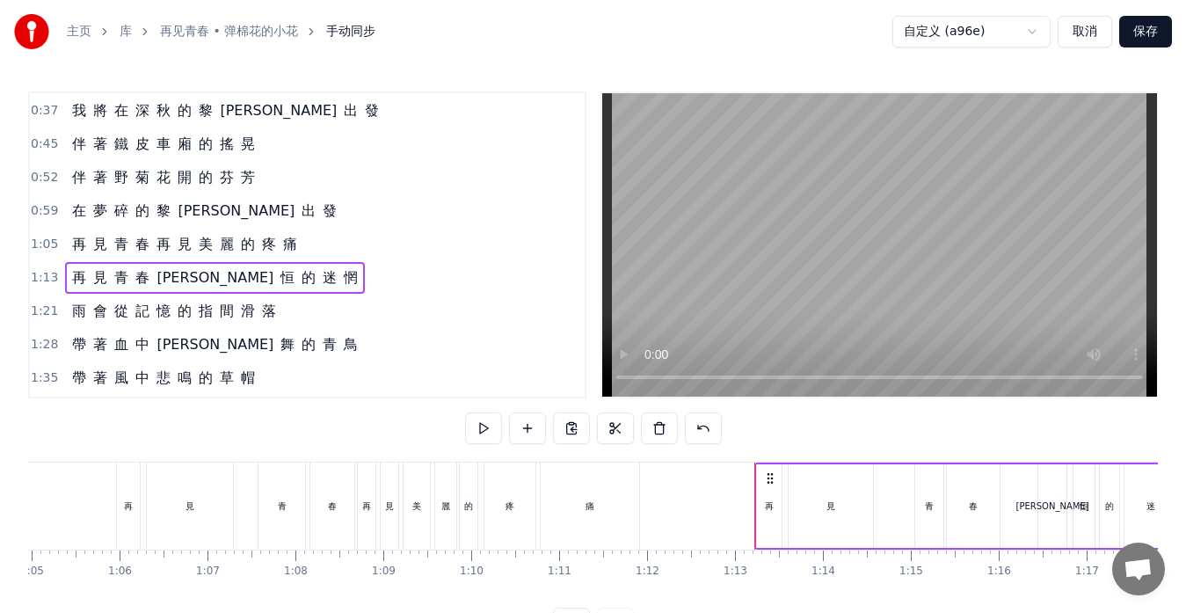
click at [920, 513] on div "青" at bounding box center [930, 506] width 28 height 84
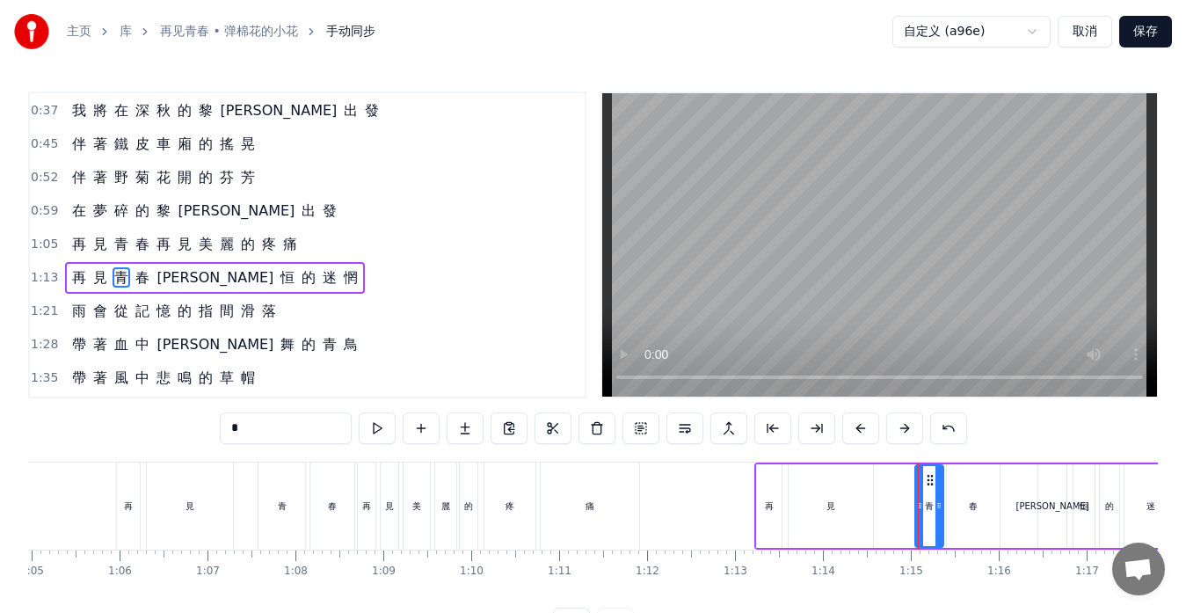
scroll to position [133, 0]
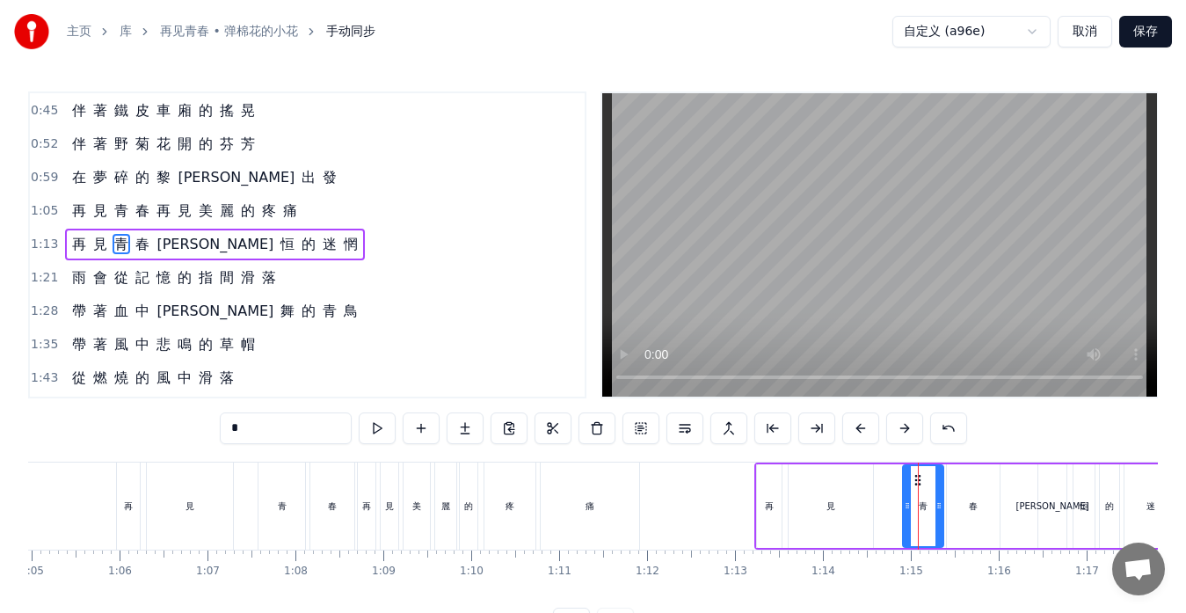
drag, startPoint x: 921, startPoint y: 513, endPoint x: 909, endPoint y: 512, distance: 12.3
click at [909, 512] on div at bounding box center [907, 506] width 7 height 80
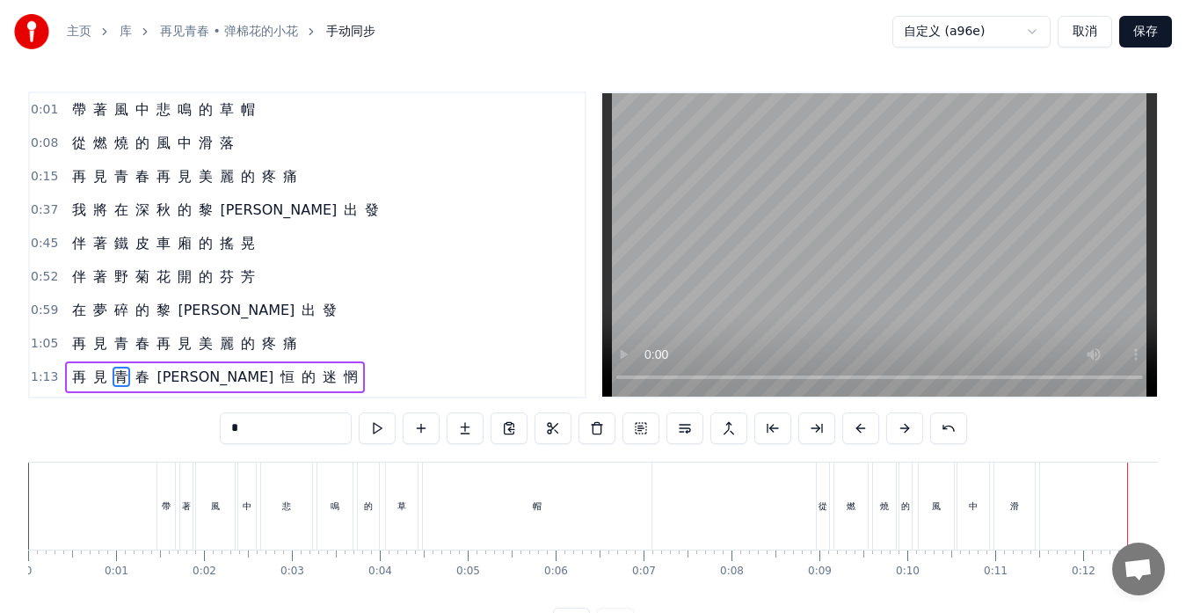
scroll to position [0, 989]
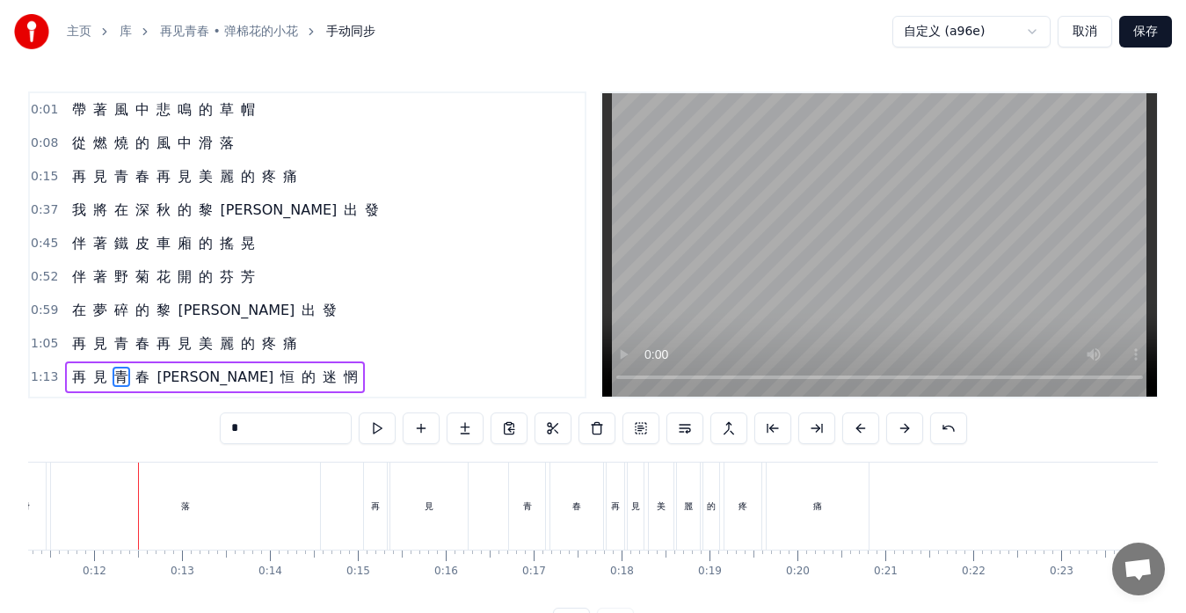
click at [457, 517] on div "見" at bounding box center [428, 506] width 77 height 87
type input "*"
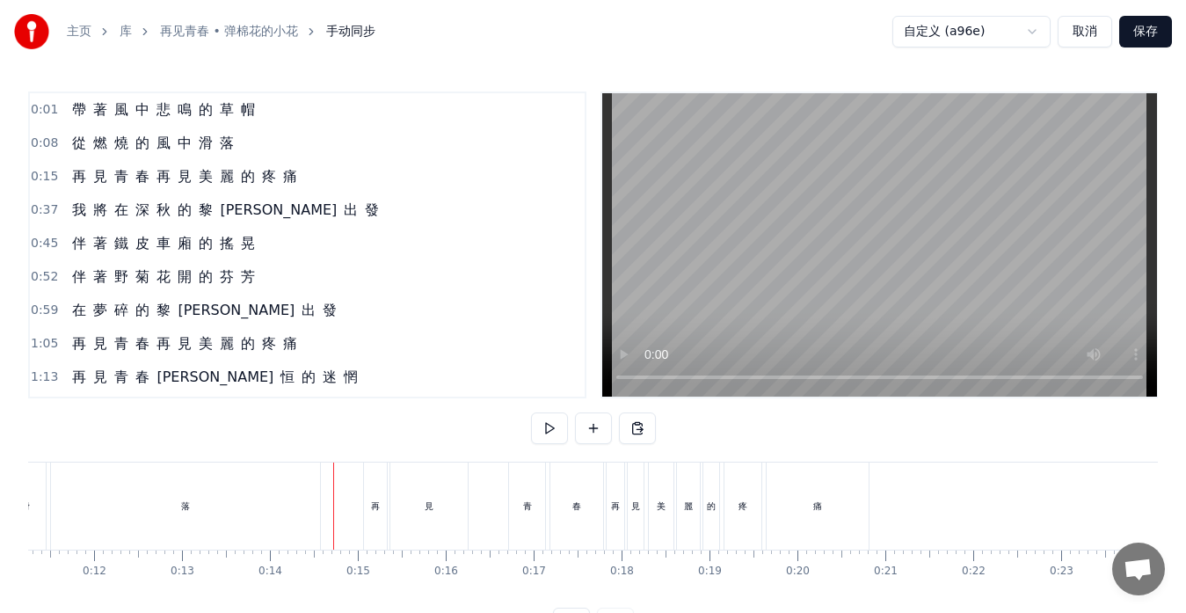
click at [527, 525] on div "青" at bounding box center [527, 506] width 36 height 87
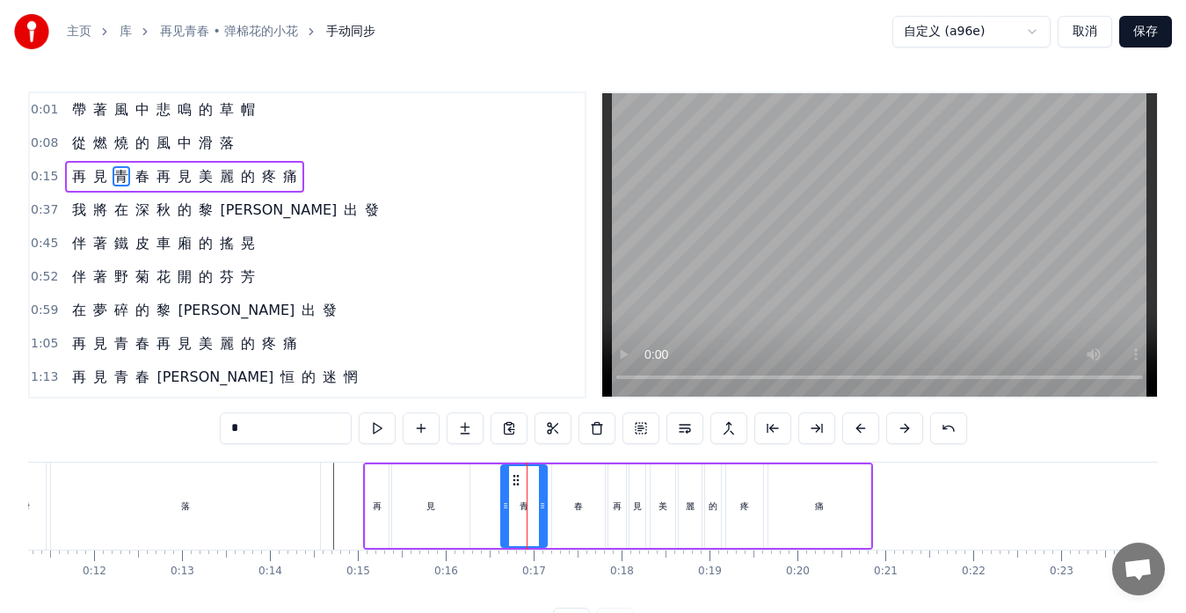
drag, startPoint x: 516, startPoint y: 518, endPoint x: 507, endPoint y: 517, distance: 9.7
click at [507, 517] on div at bounding box center [505, 506] width 7 height 80
click at [375, 431] on button at bounding box center [377, 428] width 37 height 32
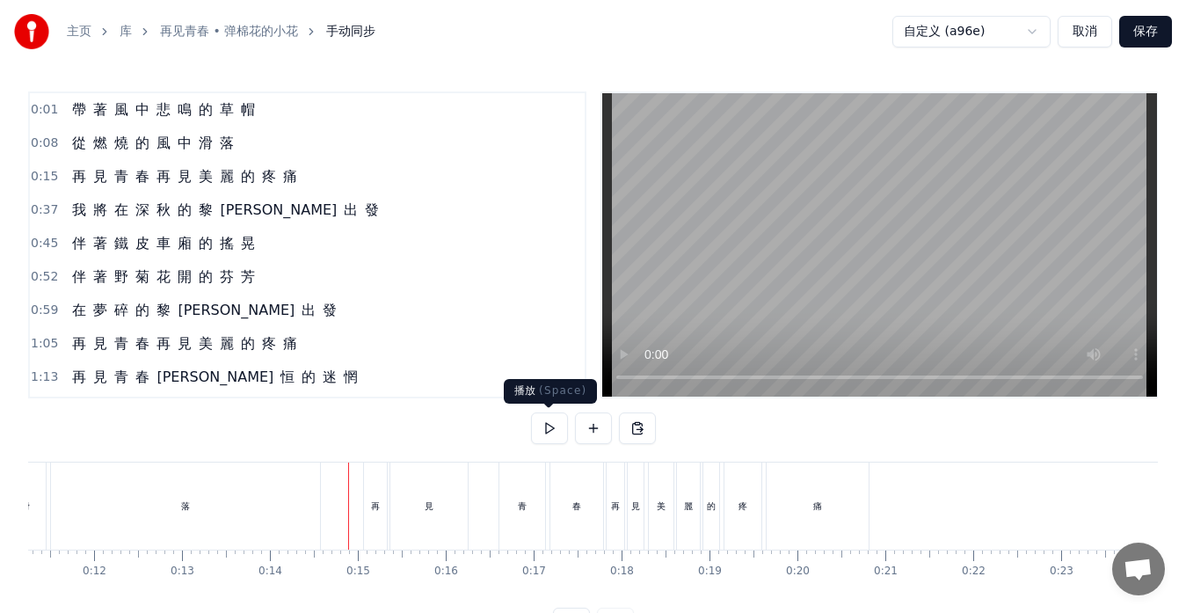
click at [551, 428] on button at bounding box center [549, 428] width 37 height 32
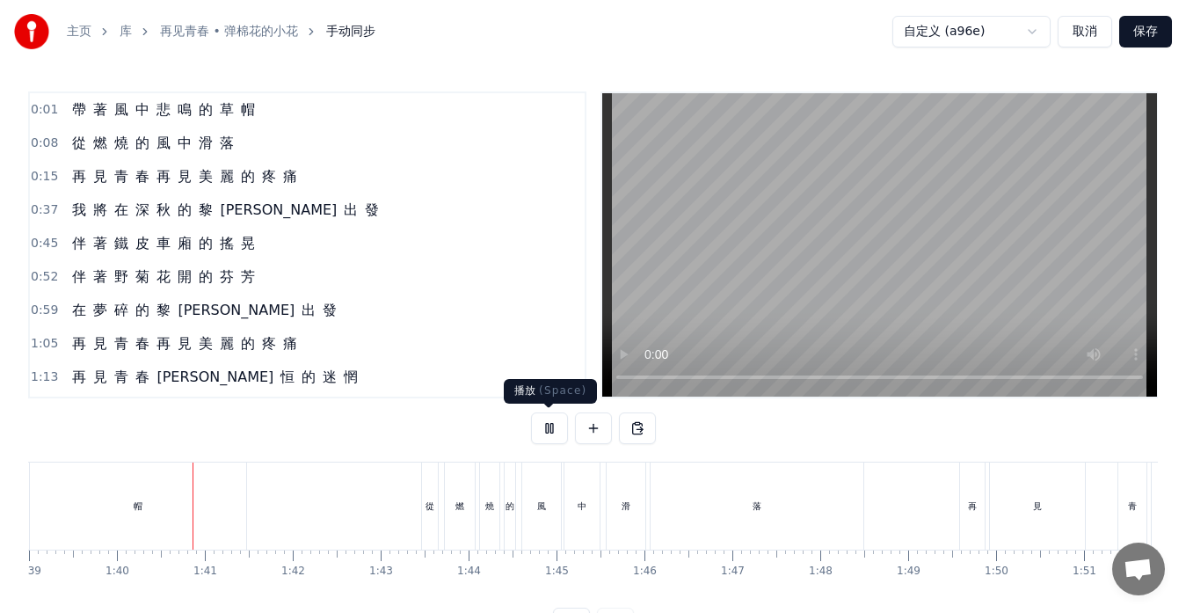
scroll to position [0, 8751]
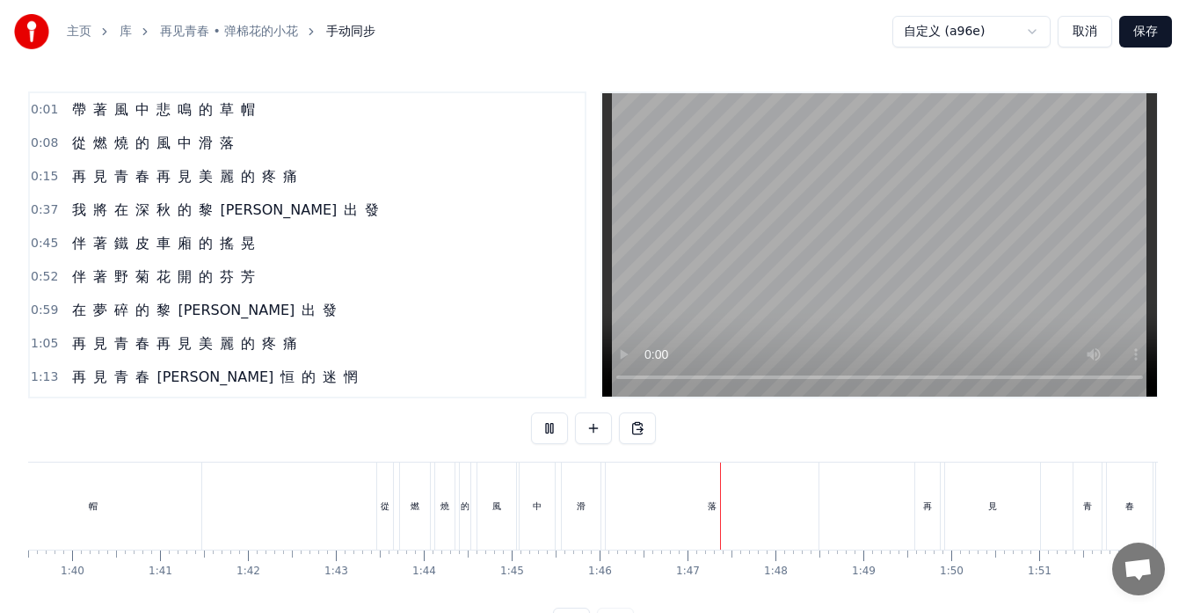
click at [1148, 35] on button "保存" at bounding box center [1146, 32] width 53 height 32
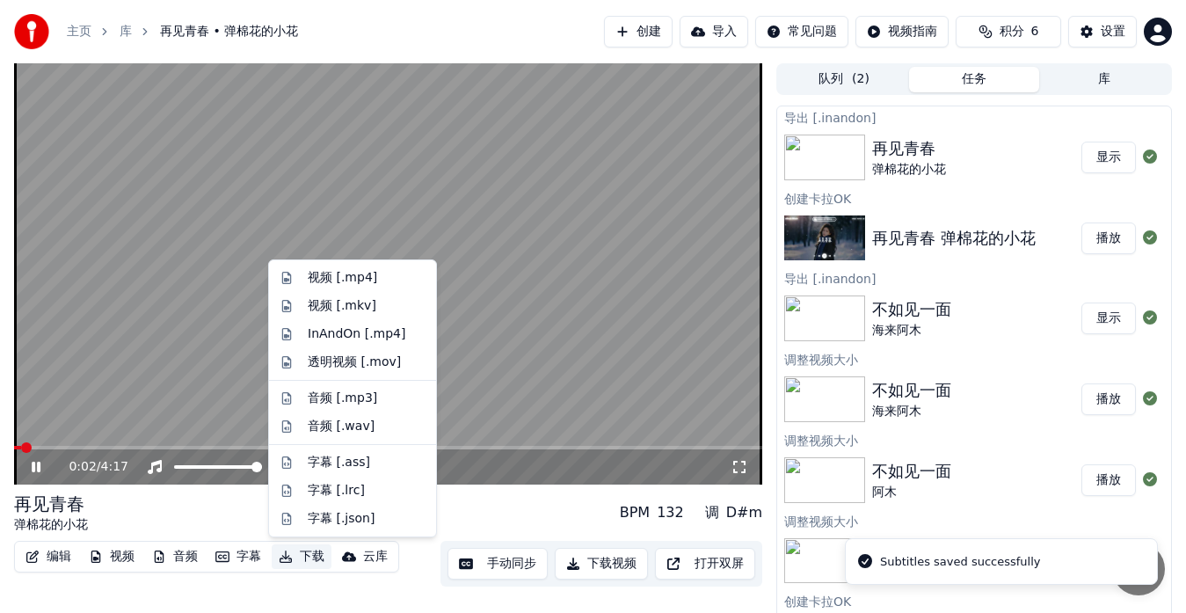
click at [301, 558] on button "下载" at bounding box center [302, 556] width 60 height 25
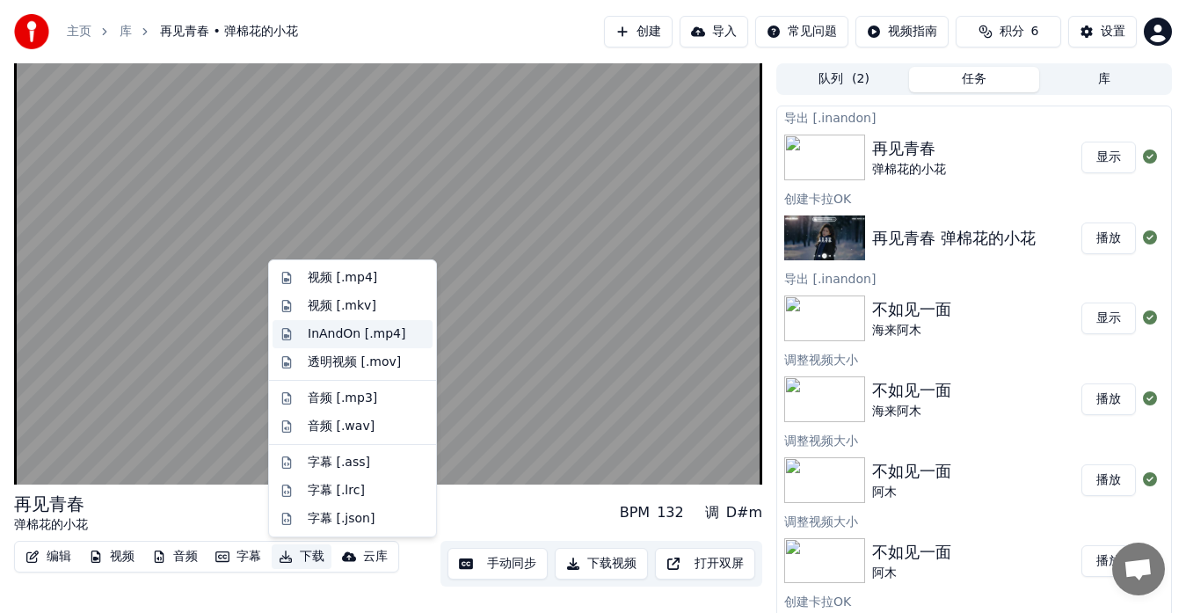
click at [358, 333] on div "InAndOn [.mp4]" at bounding box center [357, 334] width 99 height 18
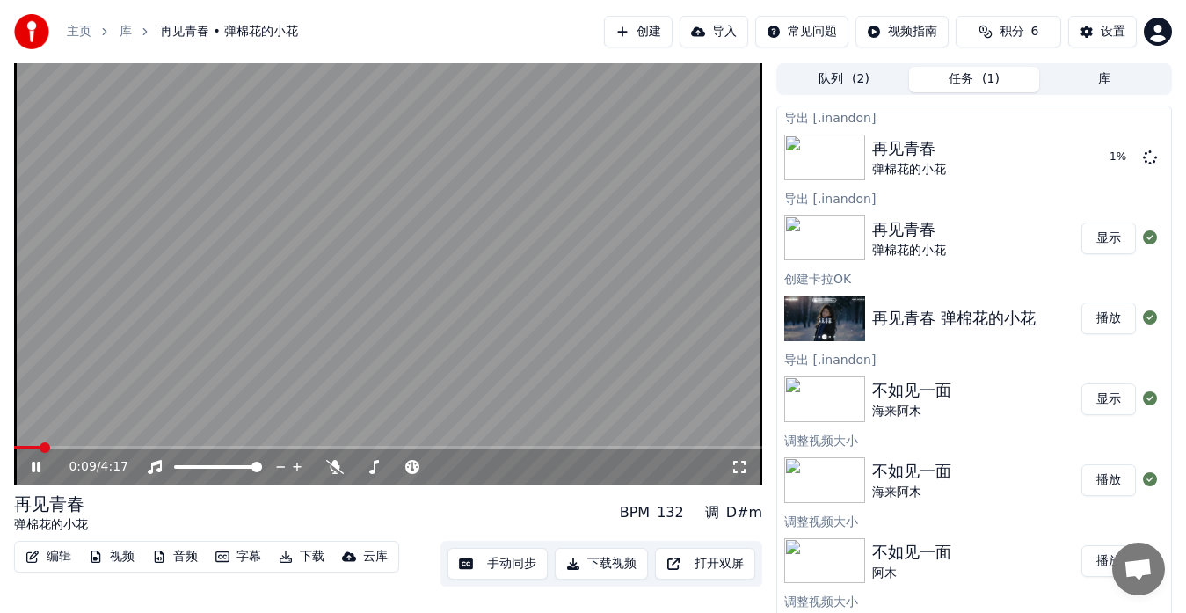
click at [1102, 241] on button "显示" at bounding box center [1109, 239] width 55 height 32
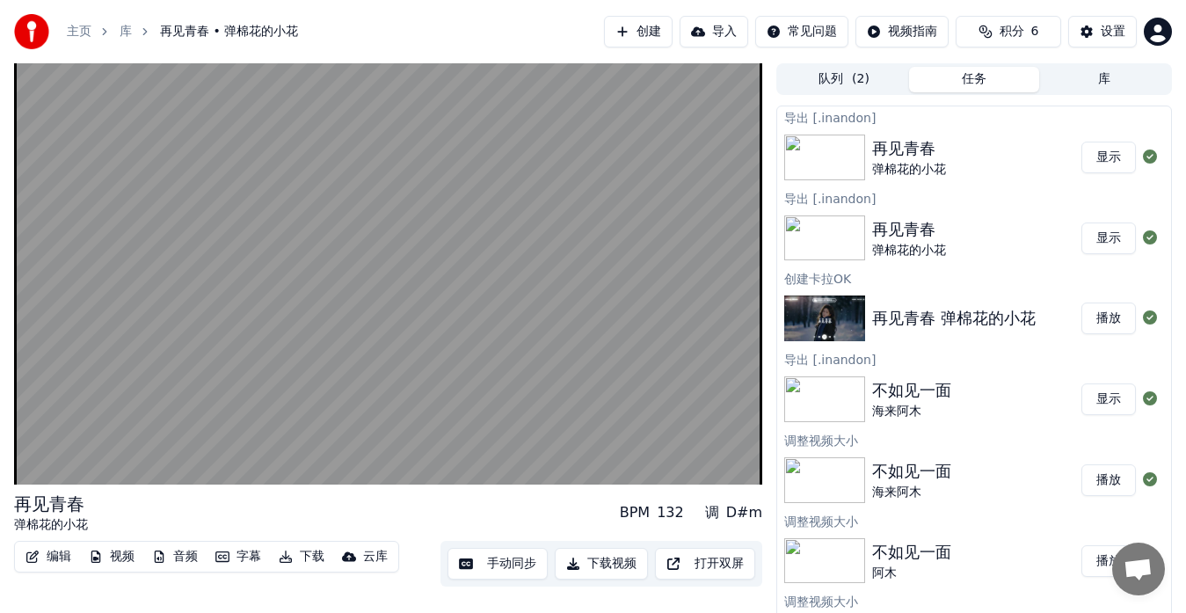
click at [1097, 166] on button "显示" at bounding box center [1109, 158] width 55 height 32
